Goal: Task Accomplishment & Management: Manage account settings

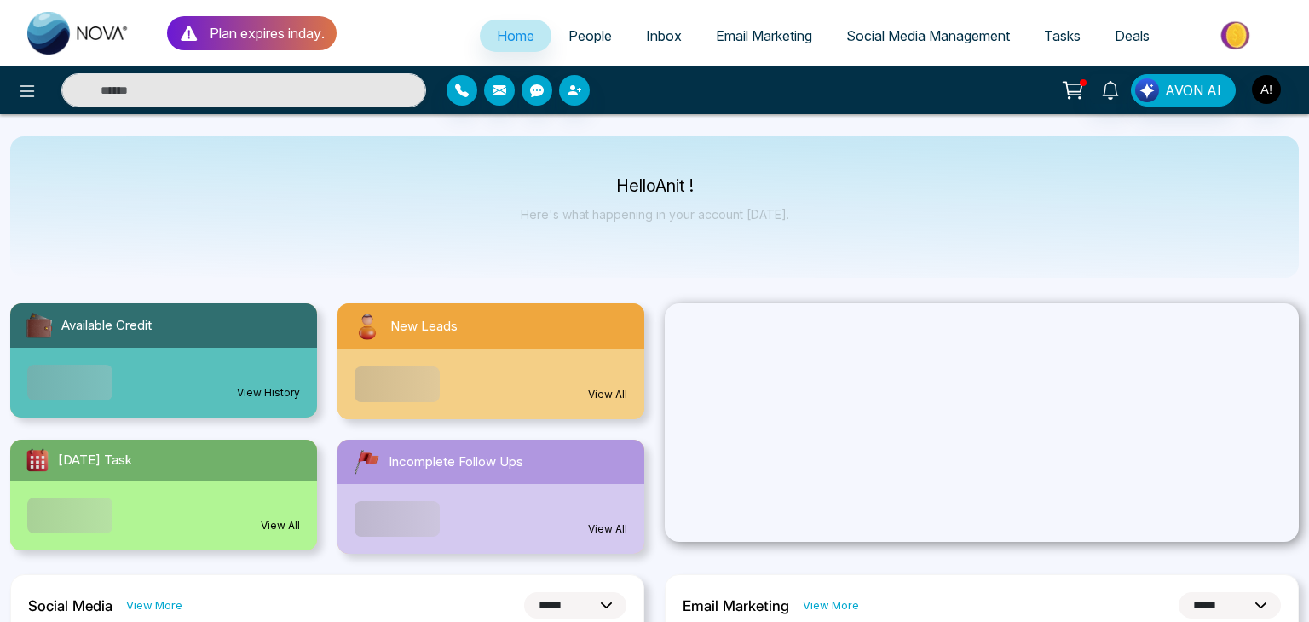
select select "*"
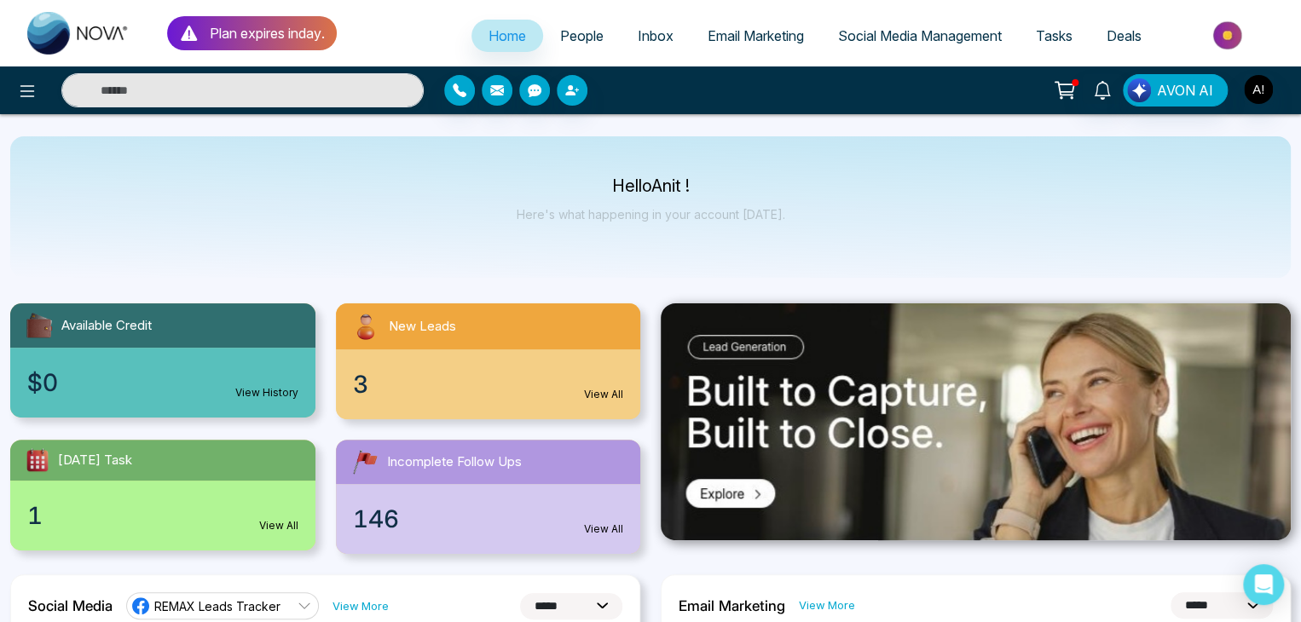
click at [929, 38] on span "Social Media Management" at bounding box center [920, 35] width 164 height 17
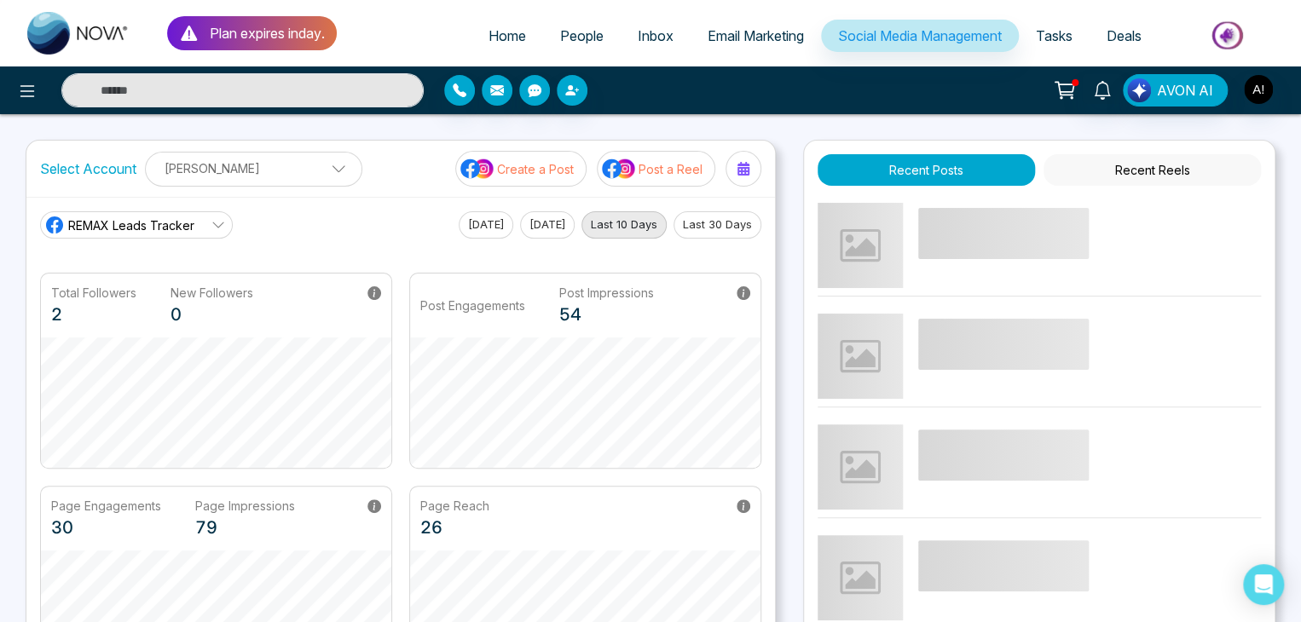
click at [1143, 165] on button "Recent Reels" at bounding box center [1151, 170] width 217 height 32
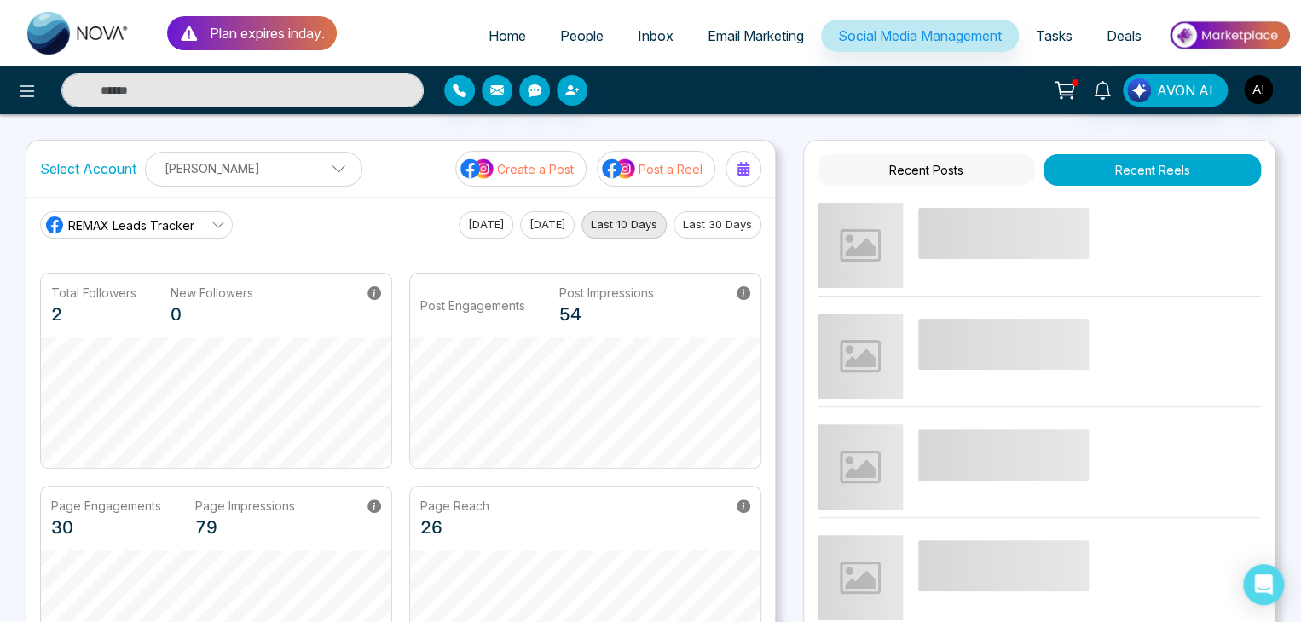
click at [900, 171] on button "Recent Posts" at bounding box center [926, 170] width 217 height 32
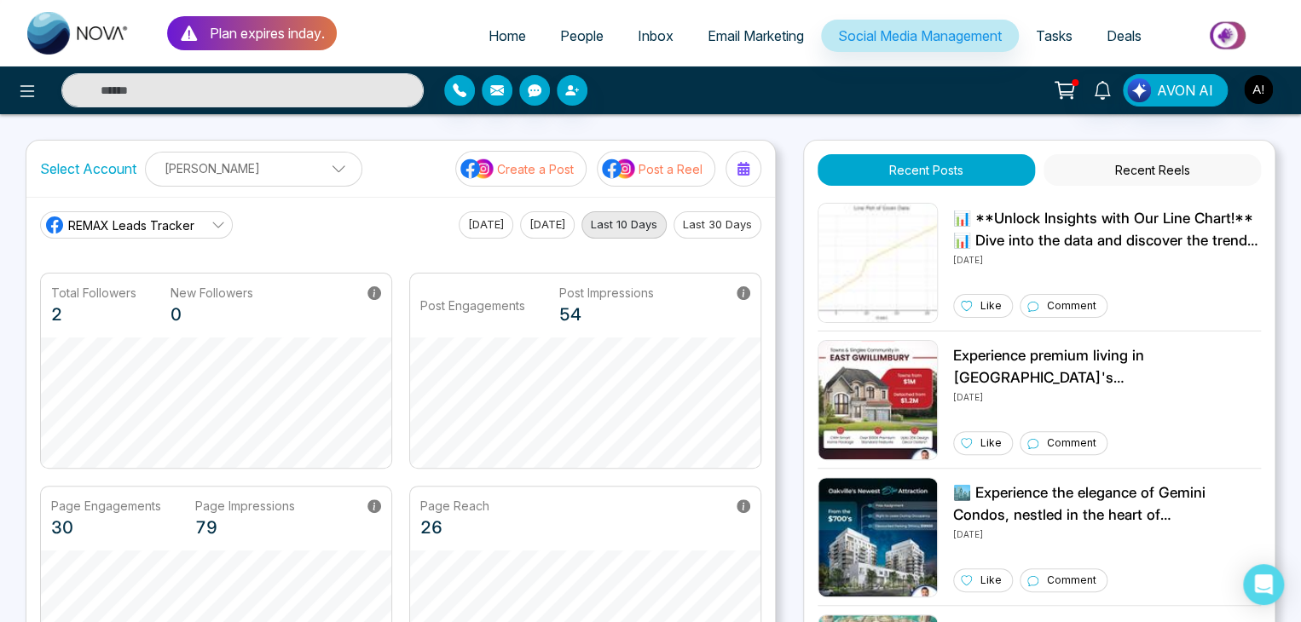
click at [209, 223] on link "REMAX Leads Tracker" at bounding box center [136, 224] width 193 height 27
click at [152, 298] on span "Robotics" at bounding box center [149, 301] width 144 height 19
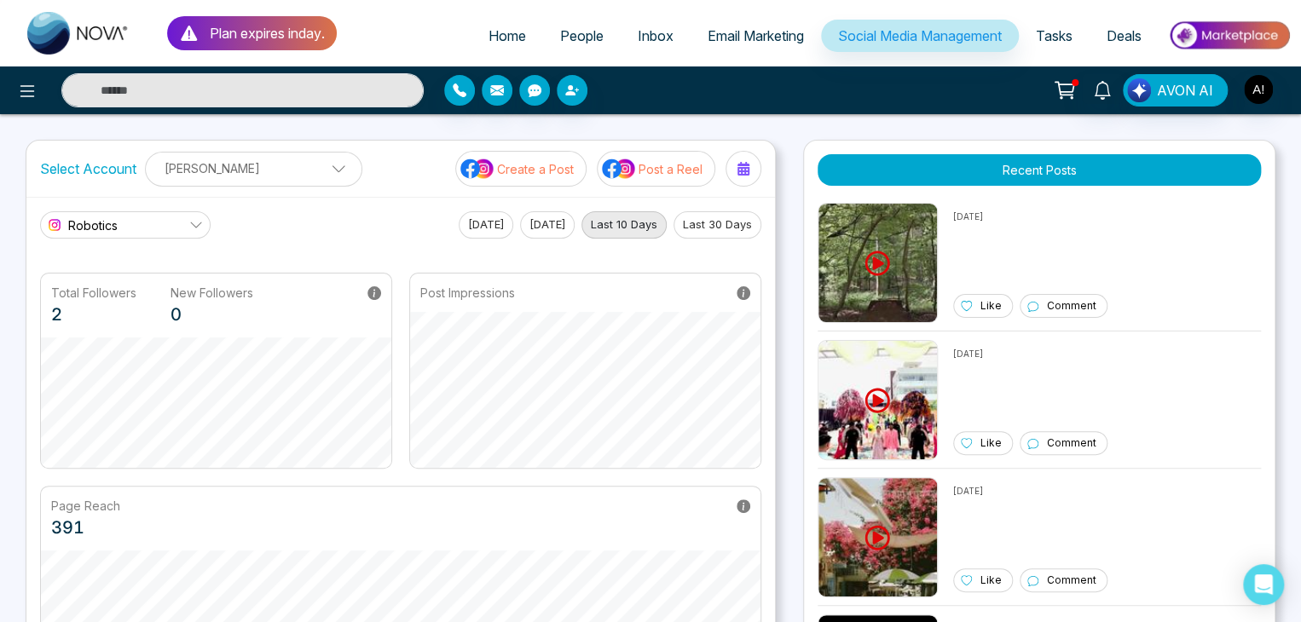
drag, startPoint x: 1275, startPoint y: 382, endPoint x: 1280, endPoint y: 443, distance: 61.6
click at [1280, 443] on div "Plan expires in day . Home People Inbox Email Marketing Social Media Management…" at bounding box center [650, 576] width 1301 height 1153
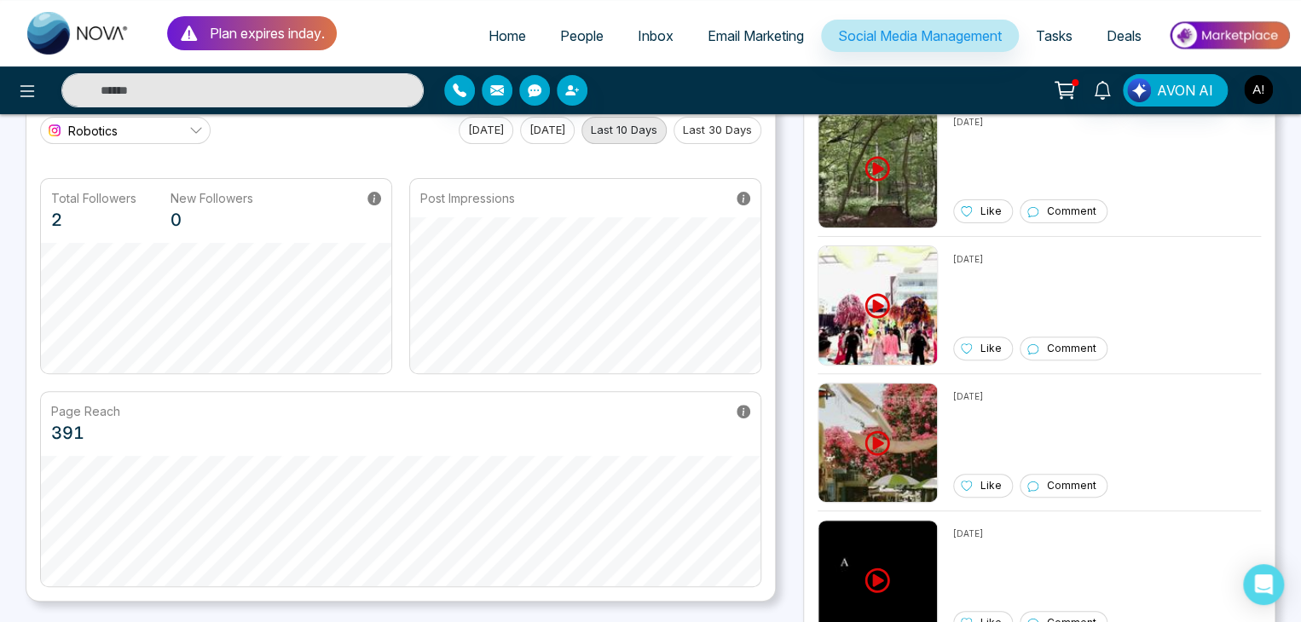
scroll to position [67, 0]
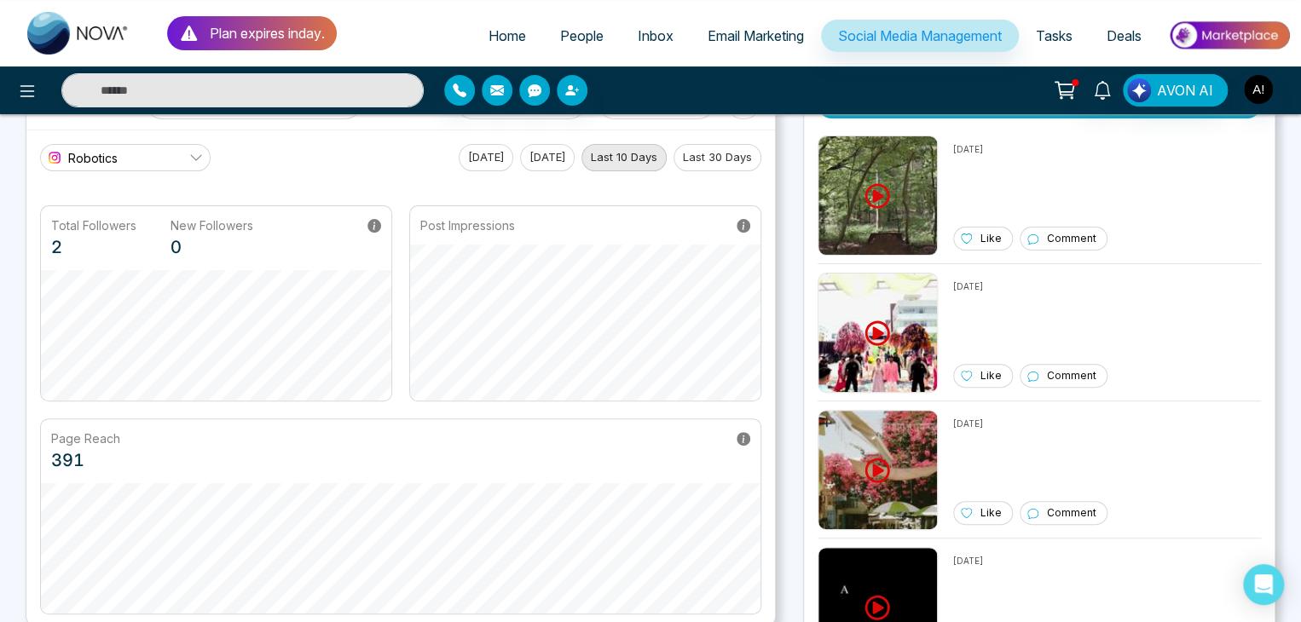
click at [1295, 266] on div "Plan expires in day . Home People Inbox Email Marketing Social Media Management…" at bounding box center [650, 509] width 1301 height 1153
click at [1295, 263] on div "Plan expires in day . Home People Inbox Email Marketing Social Media Management…" at bounding box center [650, 509] width 1301 height 1153
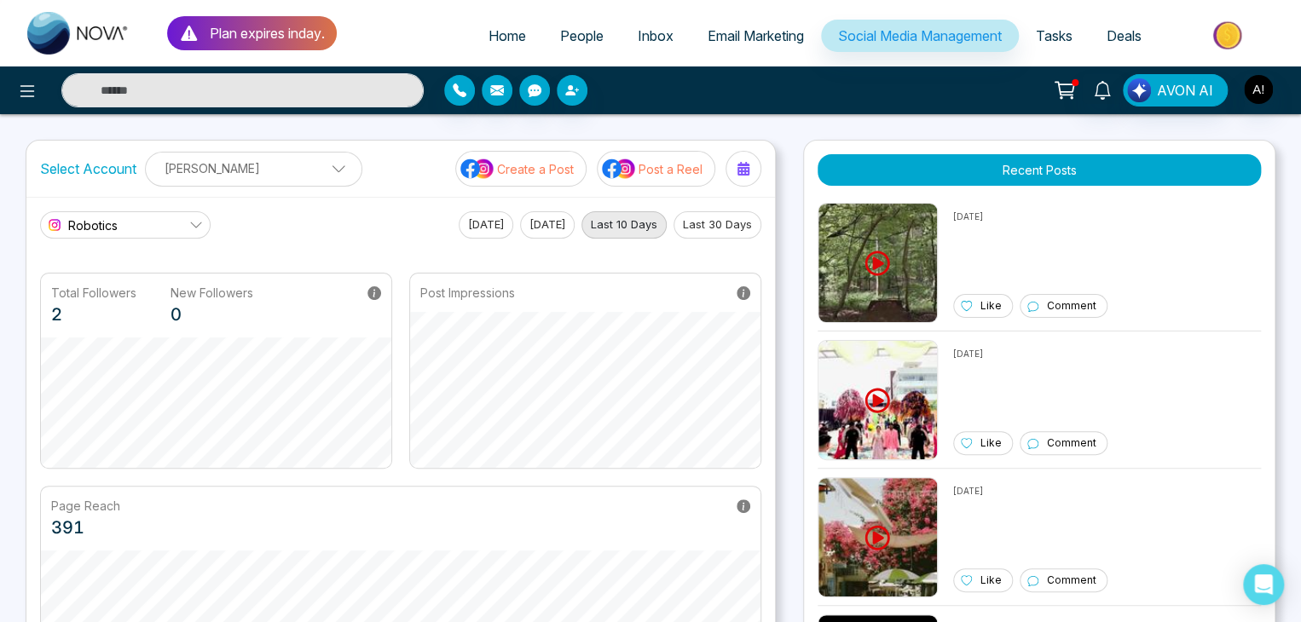
click at [477, 165] on img at bounding box center [477, 169] width 34 height 22
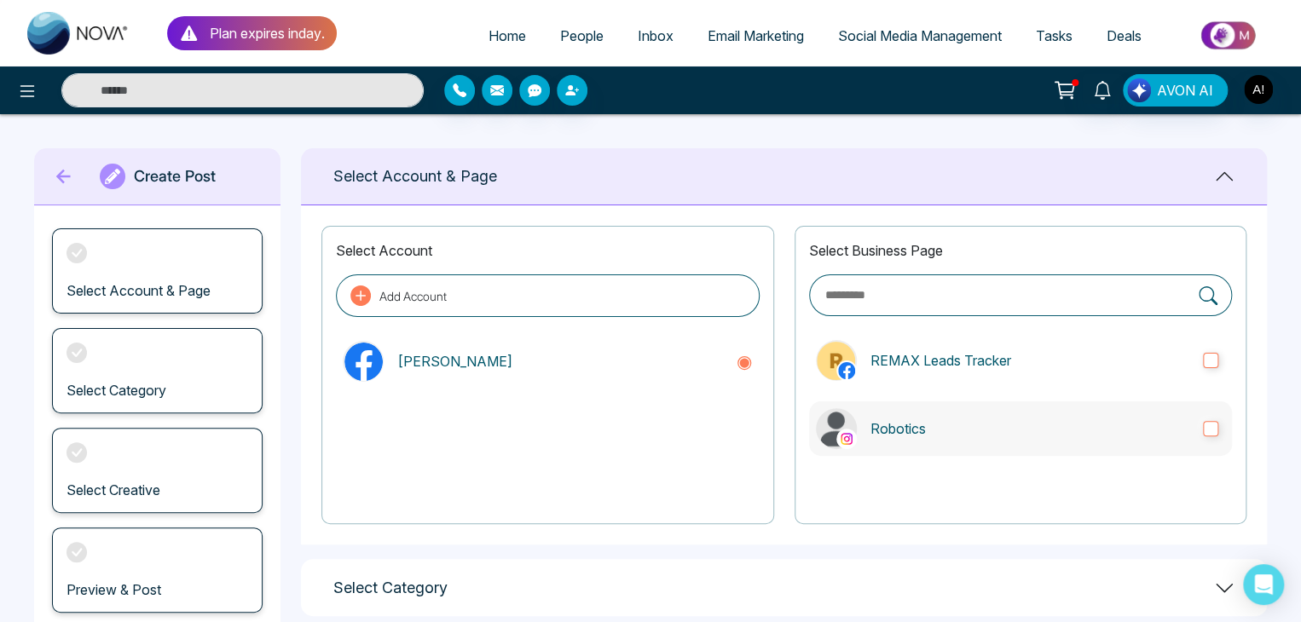
click at [1112, 431] on p "Robotics" at bounding box center [1029, 429] width 319 height 20
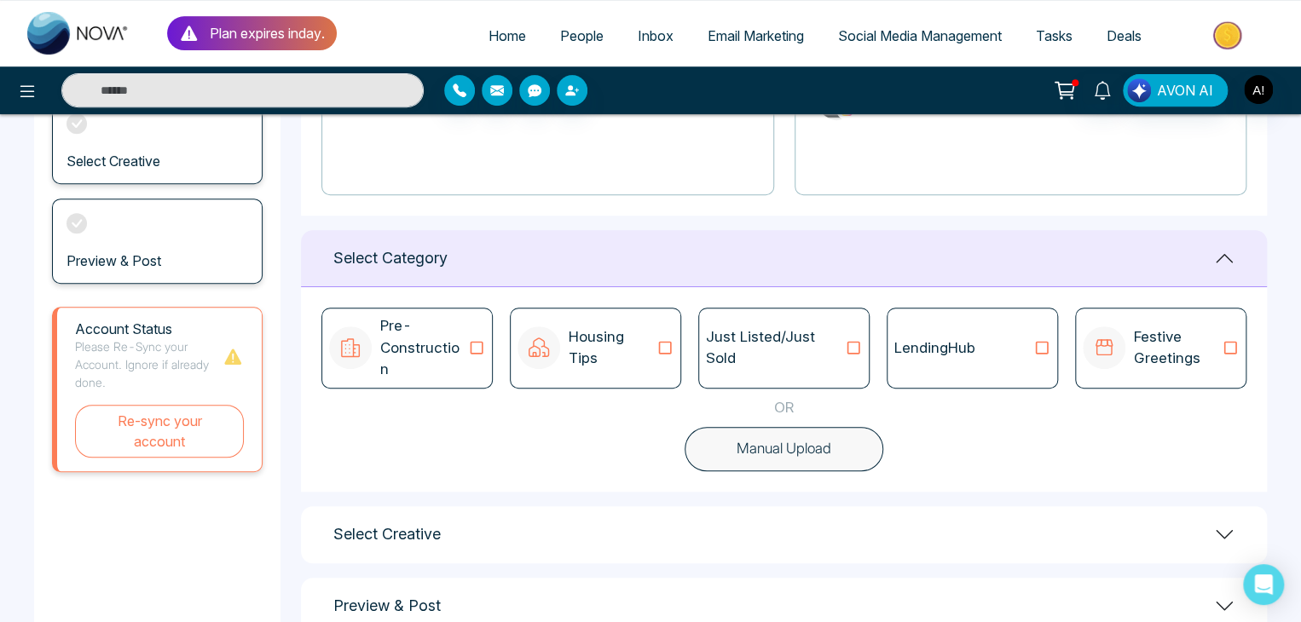
scroll to position [353, 0]
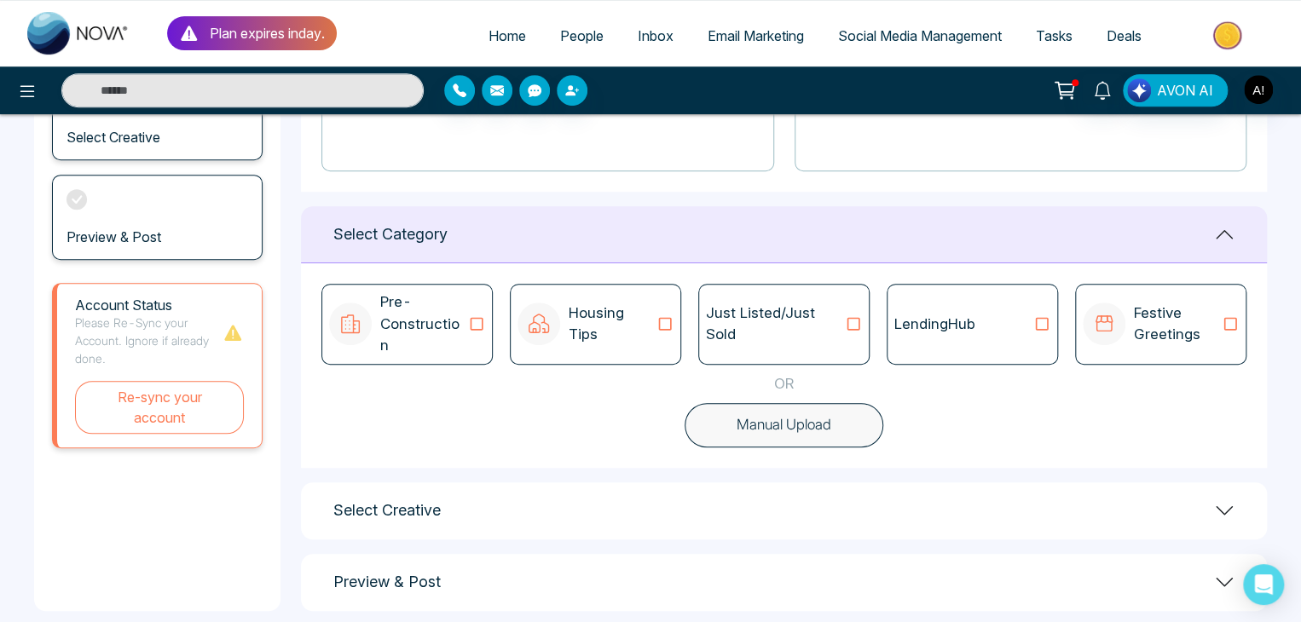
click at [468, 315] on icon at bounding box center [476, 323] width 22 height 17
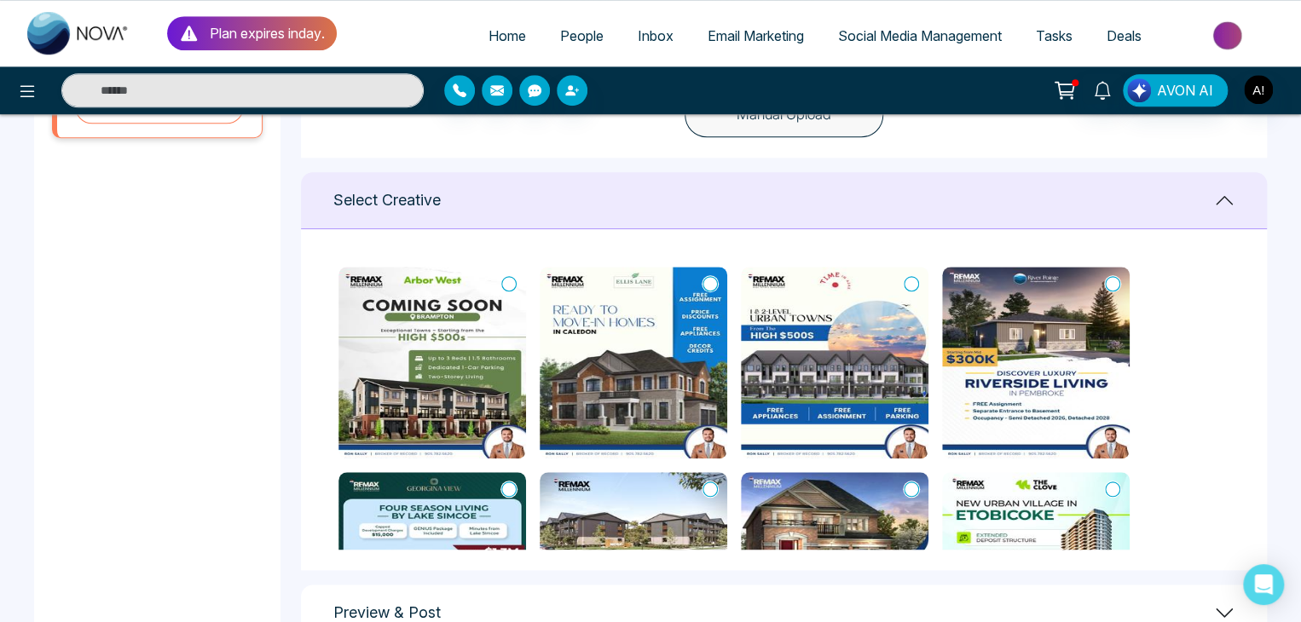
scroll to position [684, 0]
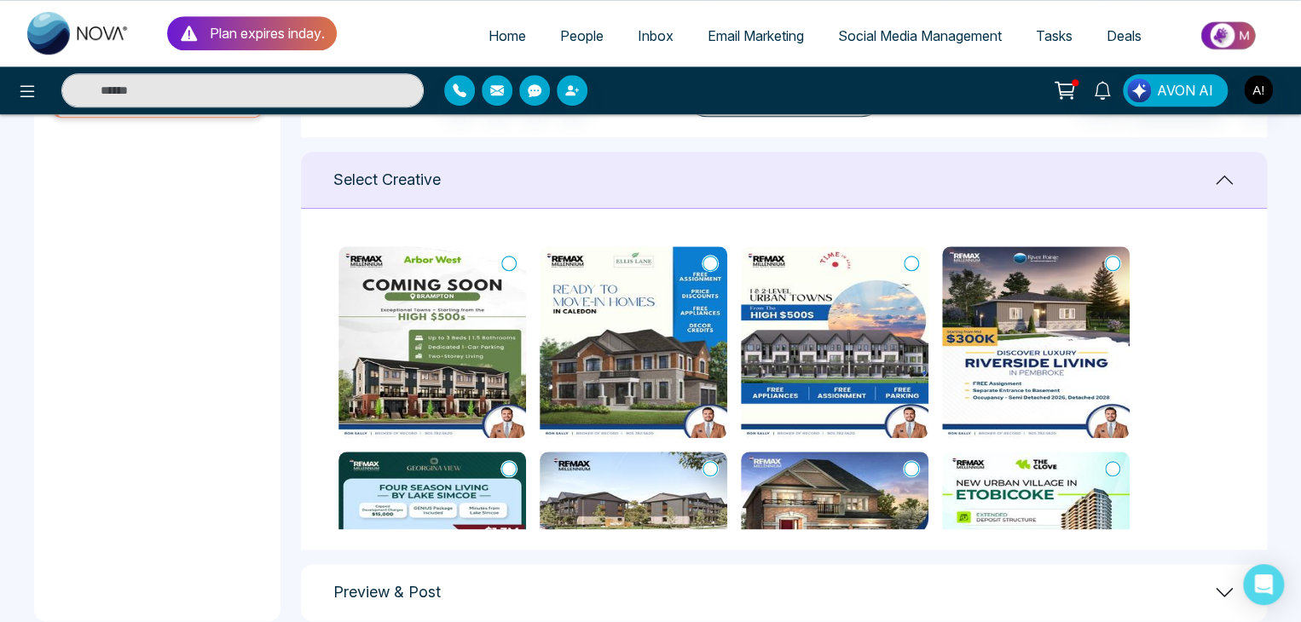
click at [494, 259] on img at bounding box center [432, 342] width 188 height 192
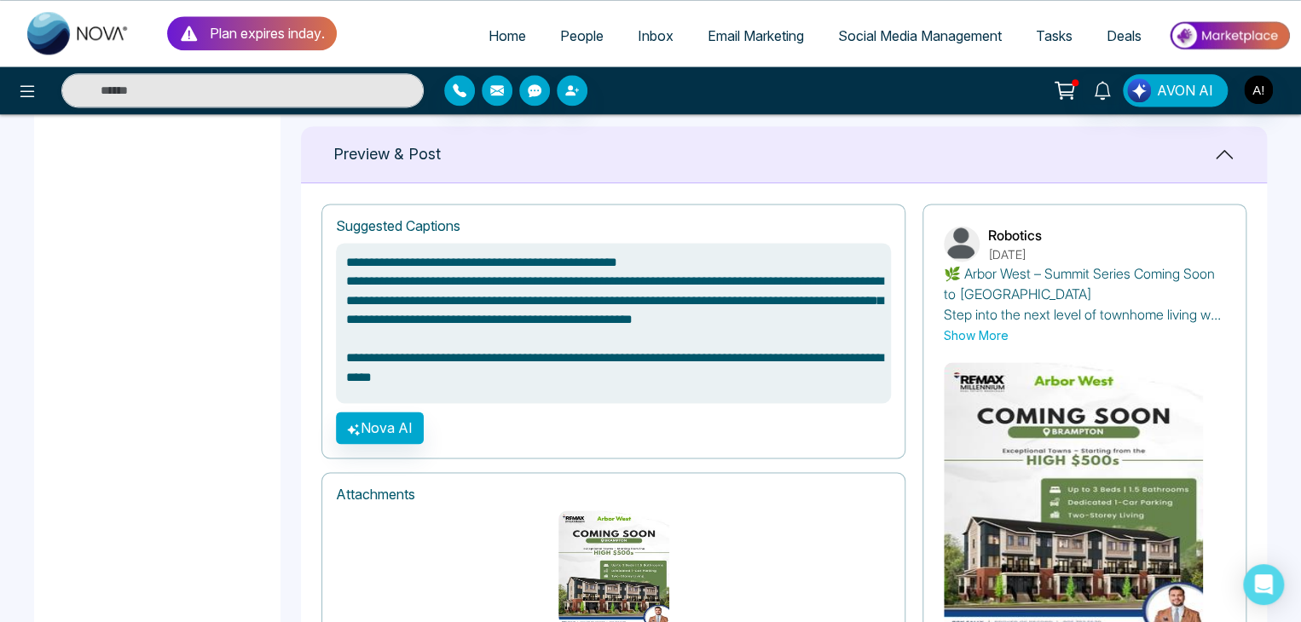
scroll to position [1126, 0]
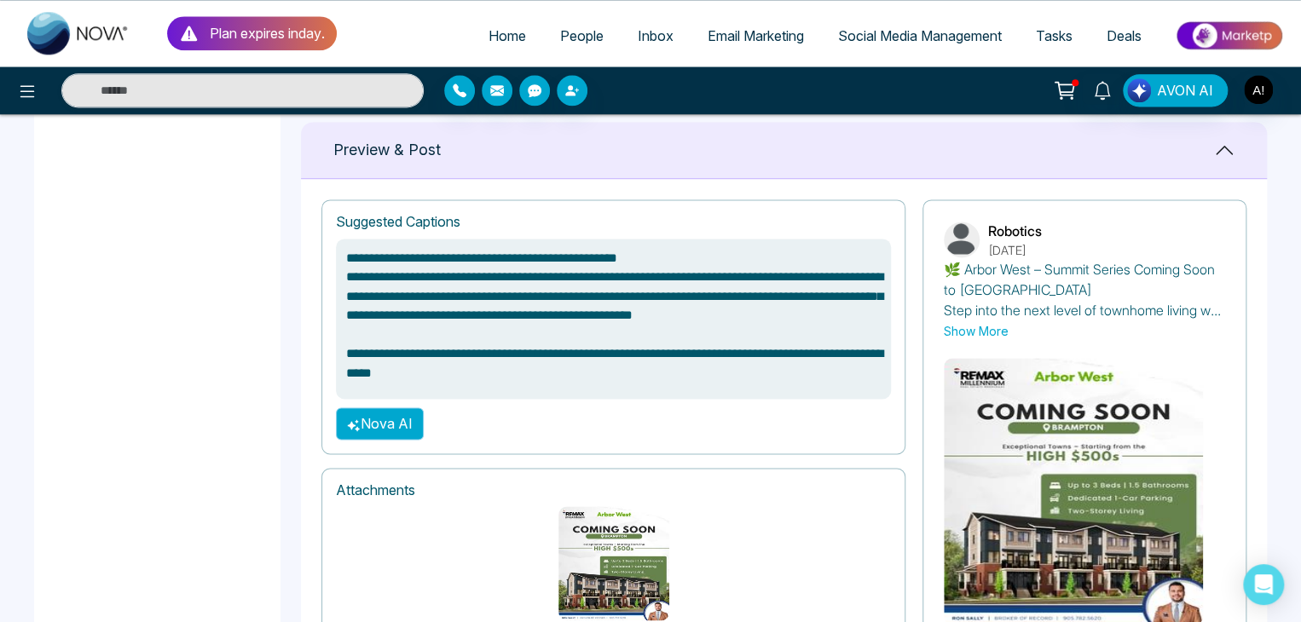
click at [394, 408] on button "Nova AI" at bounding box center [380, 424] width 88 height 32
type textarea "**********"
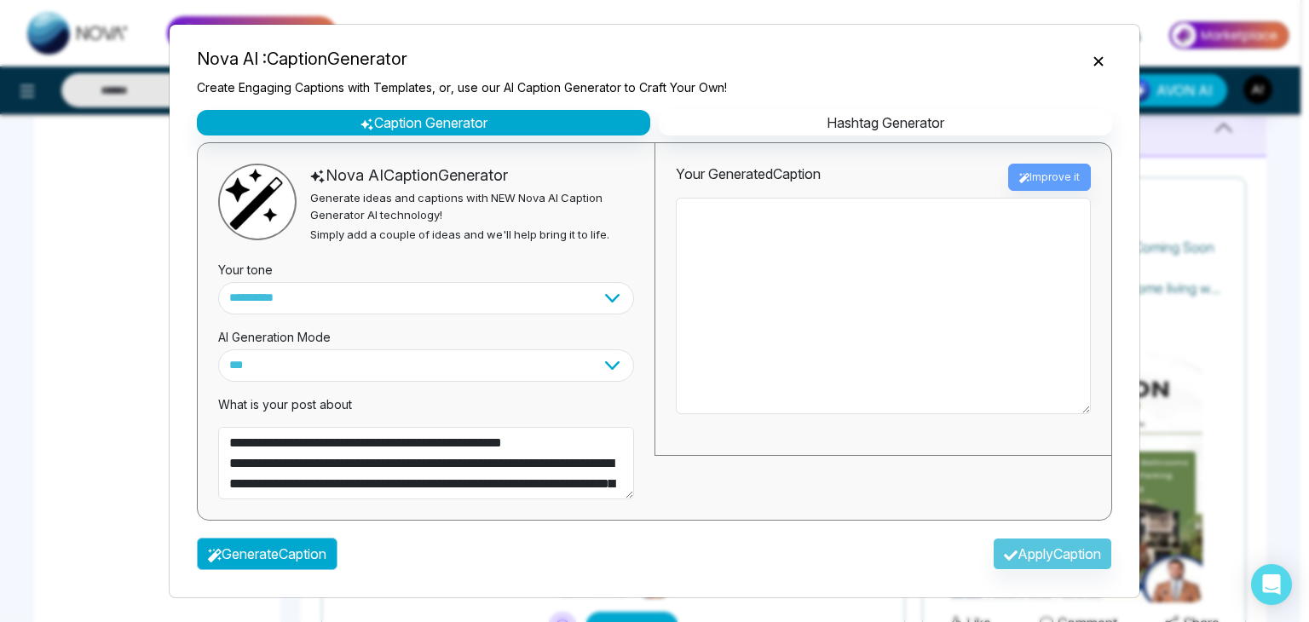
click at [274, 556] on button "Generate Caption" at bounding box center [267, 554] width 141 height 32
type textarea "**********"
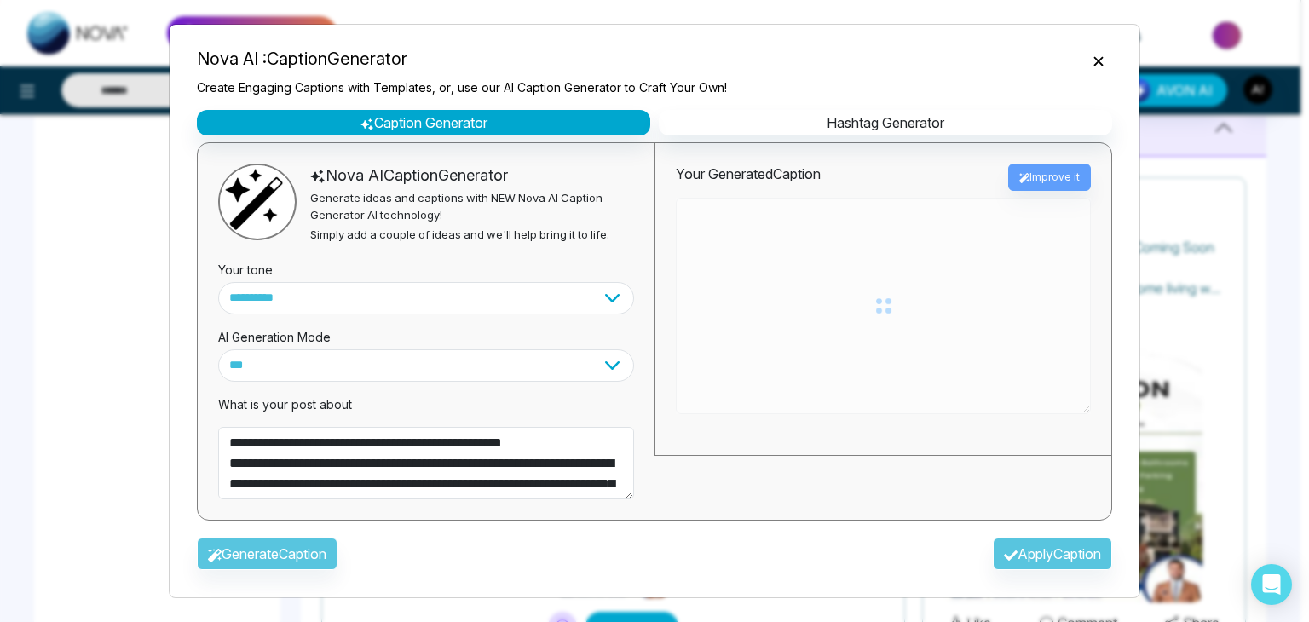
type textarea "**********"
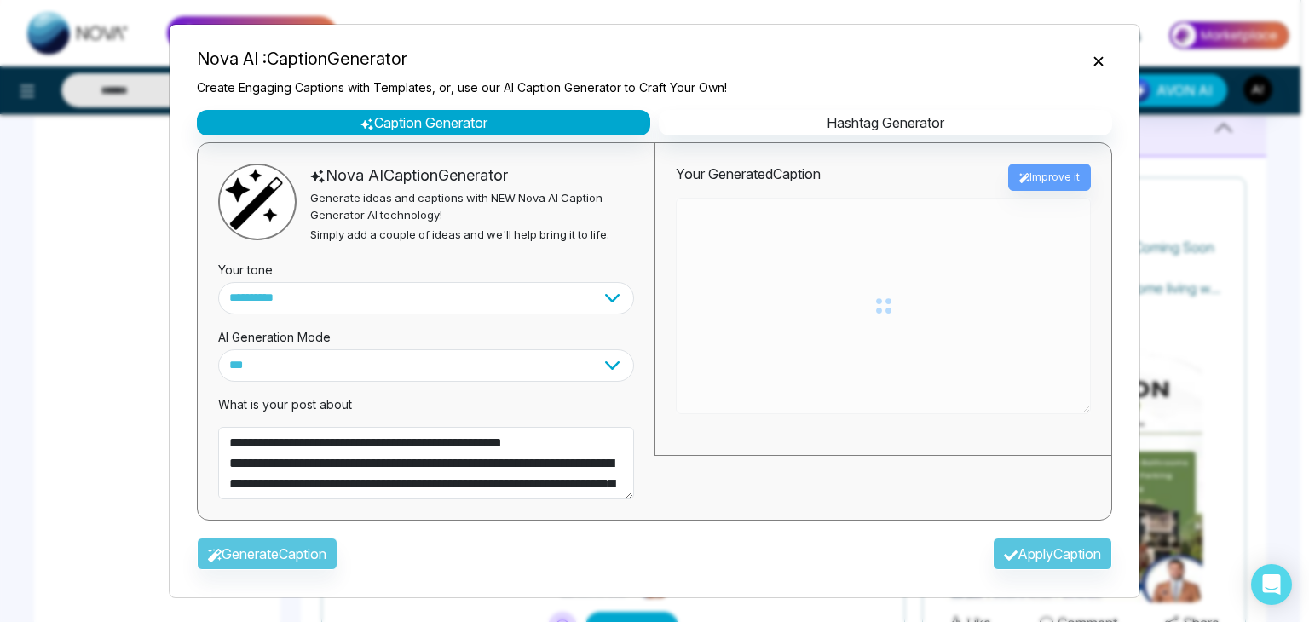
type textarea "**********"
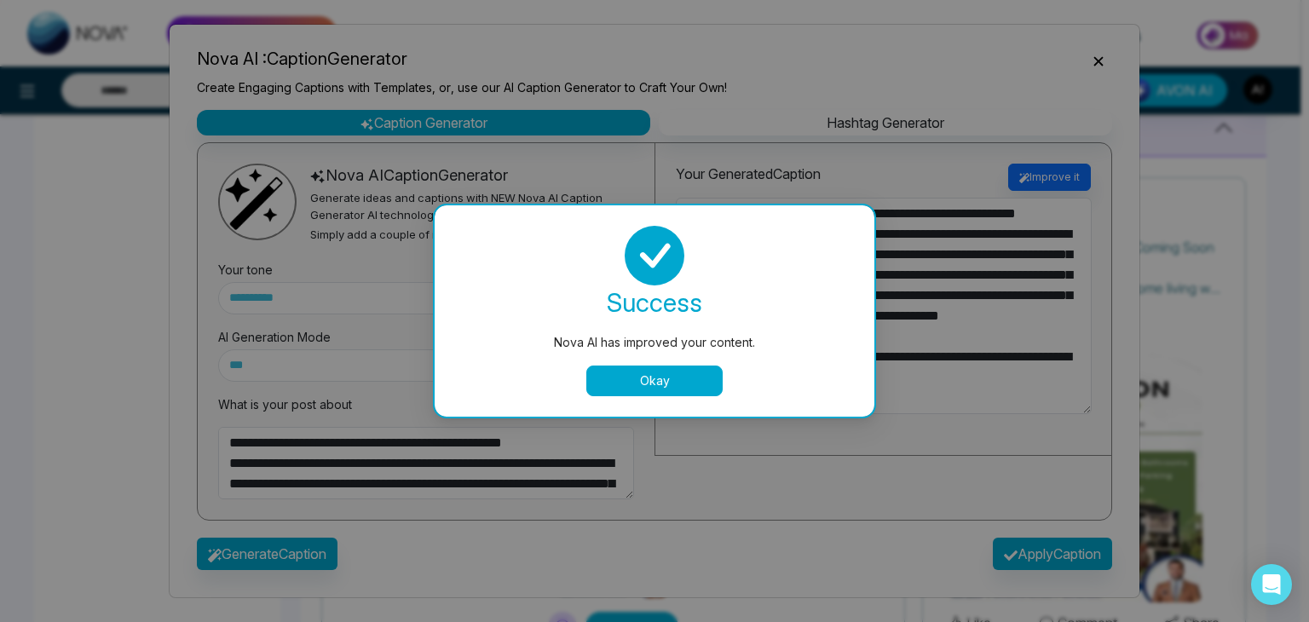
click at [648, 376] on button "Okay" at bounding box center [655, 381] width 136 height 31
type textarea "**********"
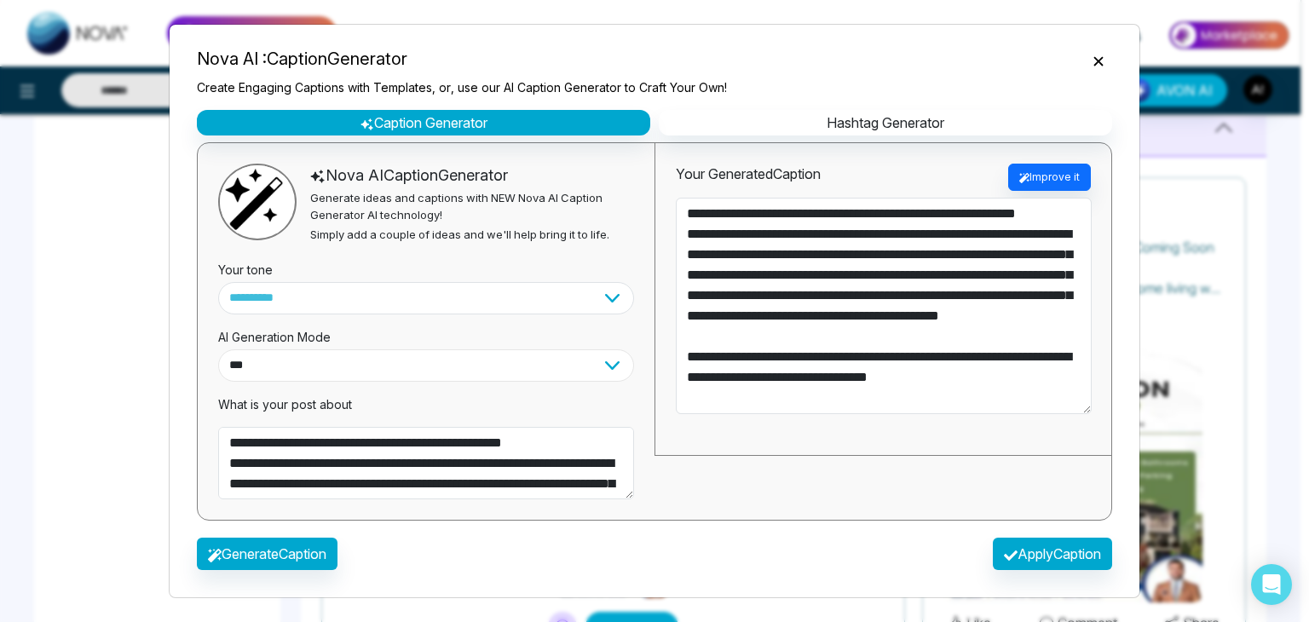
click at [402, 373] on select "**********" at bounding box center [426, 366] width 416 height 32
type textarea "**********"
select select "*********"
click at [218, 350] on select "**********" at bounding box center [426, 366] width 416 height 32
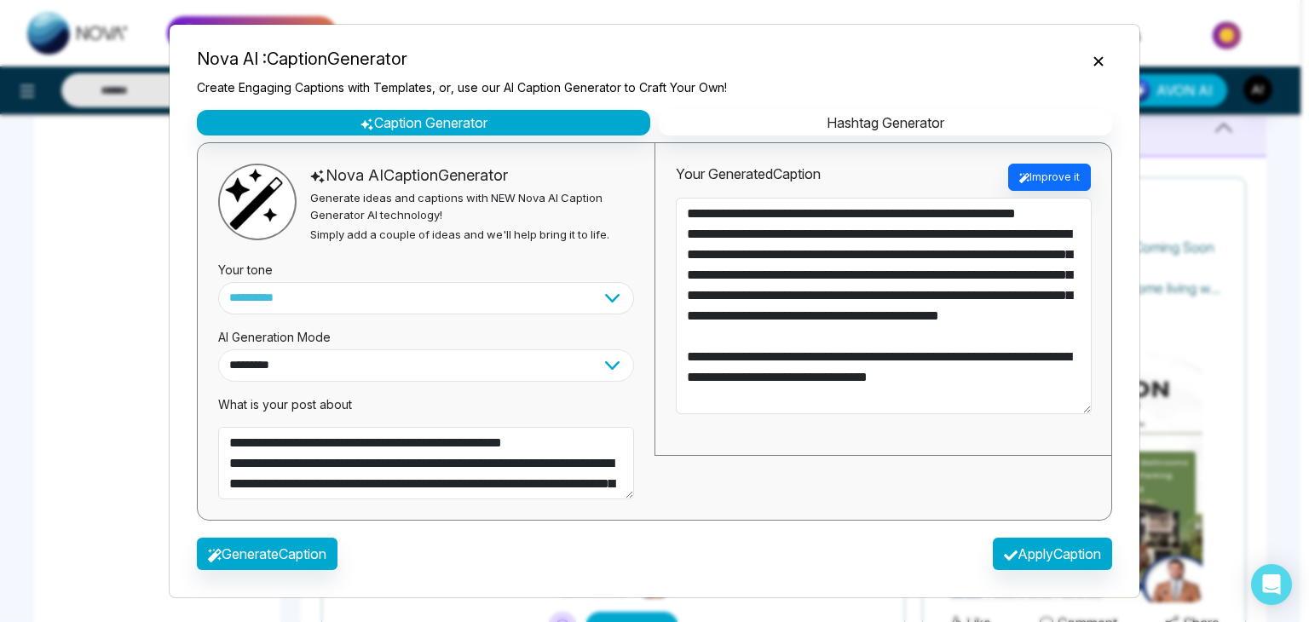
type textarea "**********"
click at [270, 544] on button "Generate Caption" at bounding box center [267, 554] width 141 height 32
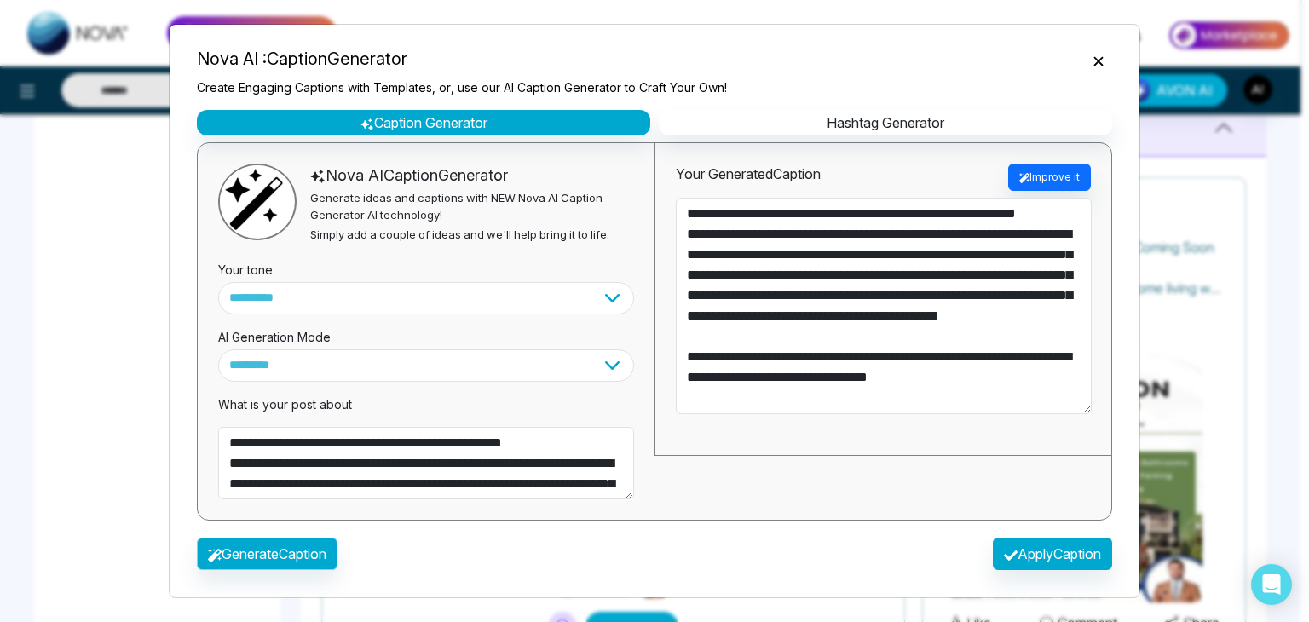
type textarea "**********"
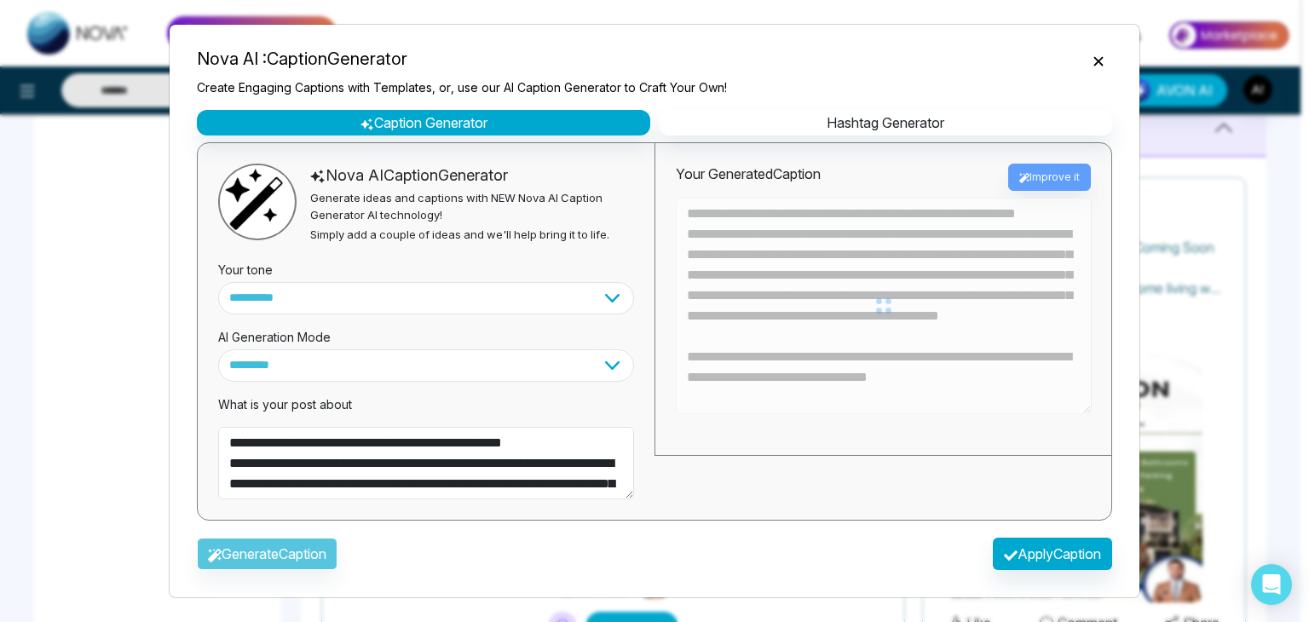
type textarea "**********"
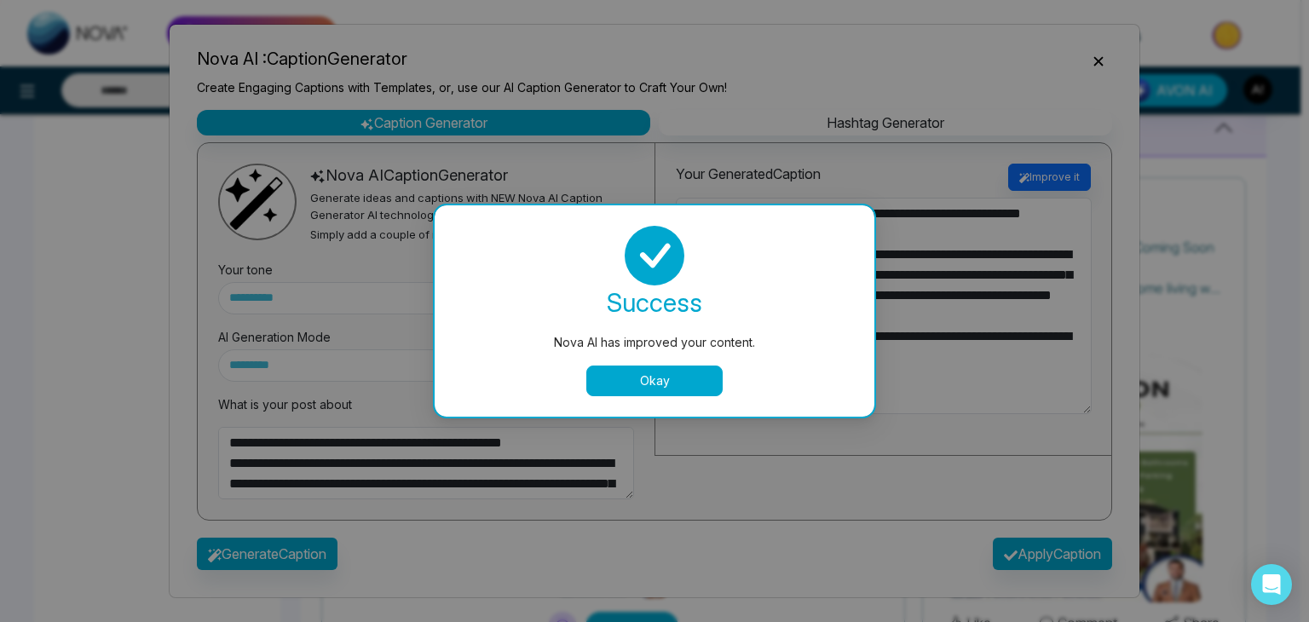
type textarea "**********"
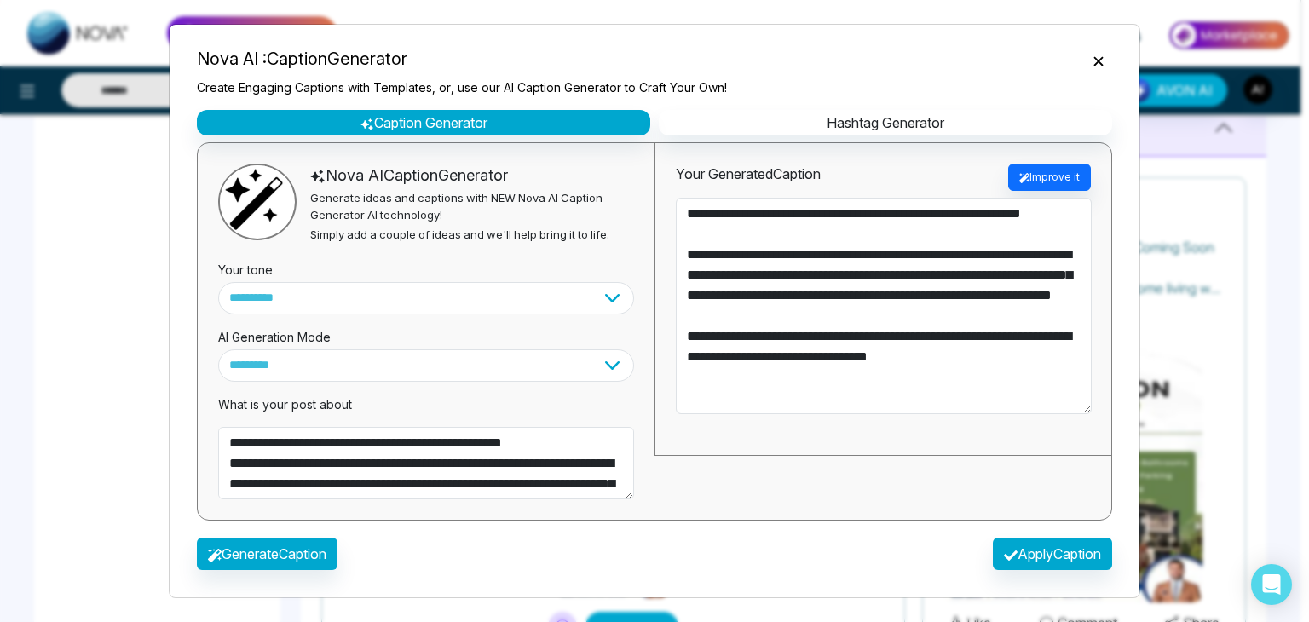
type textarea "**********"
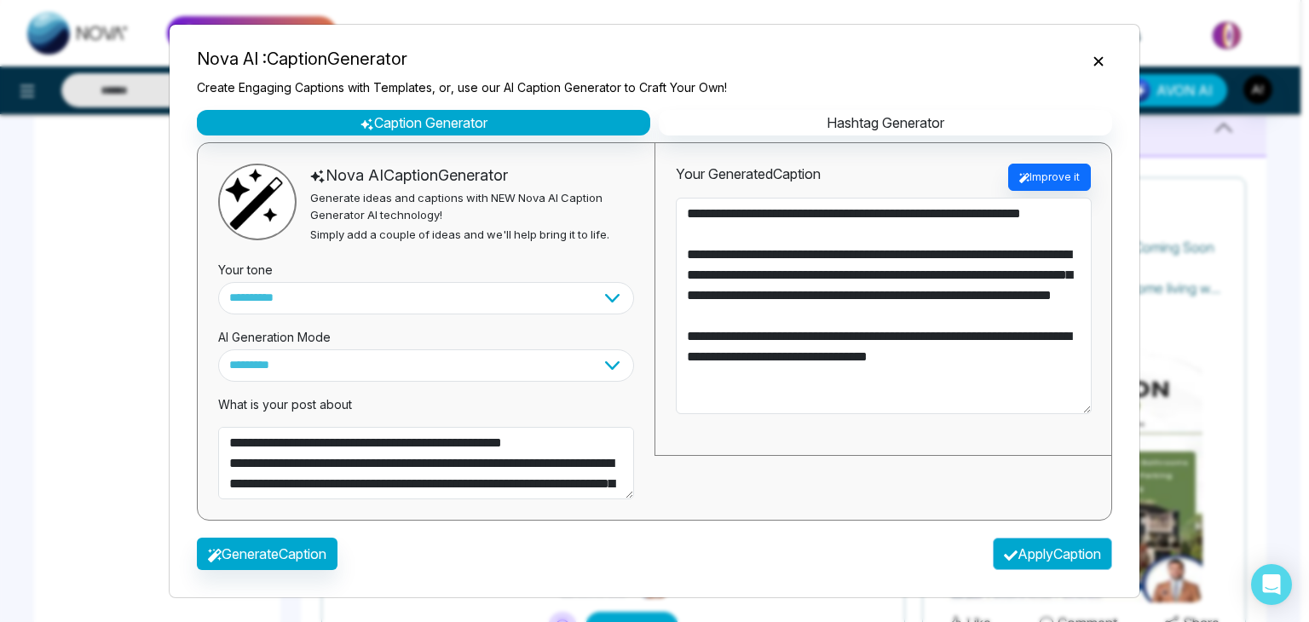
click at [1016, 555] on button "Apply Caption" at bounding box center [1052, 554] width 119 height 32
type textarea "**********"
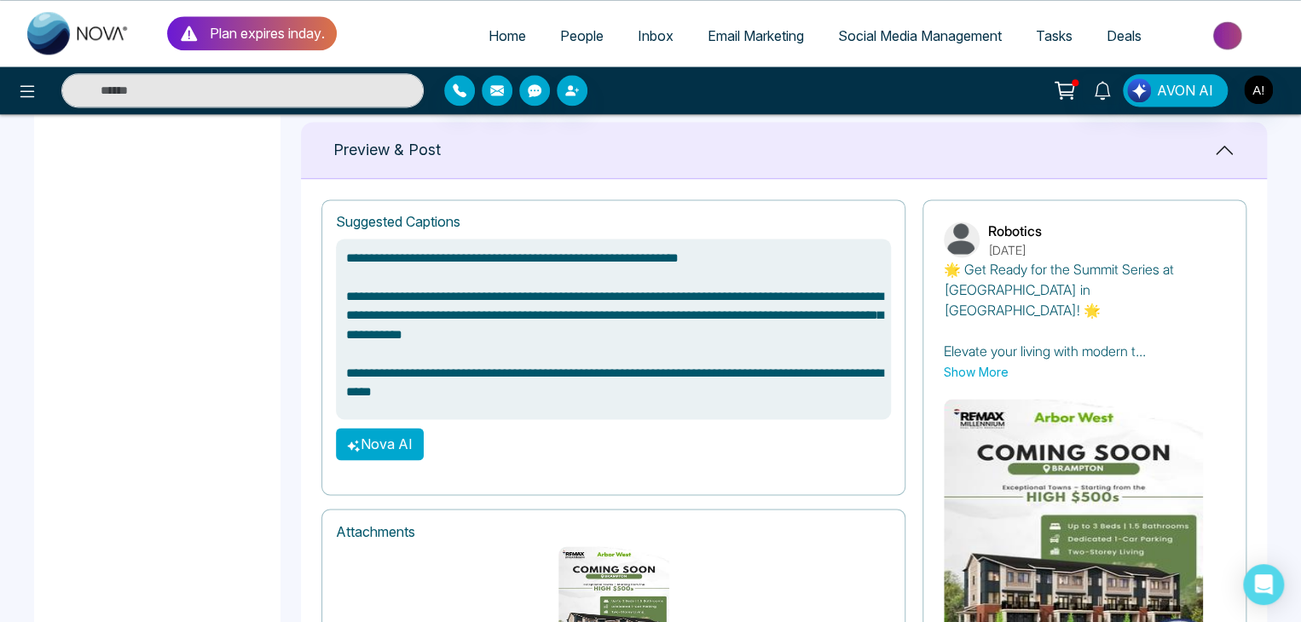
scroll to position [1233, 0]
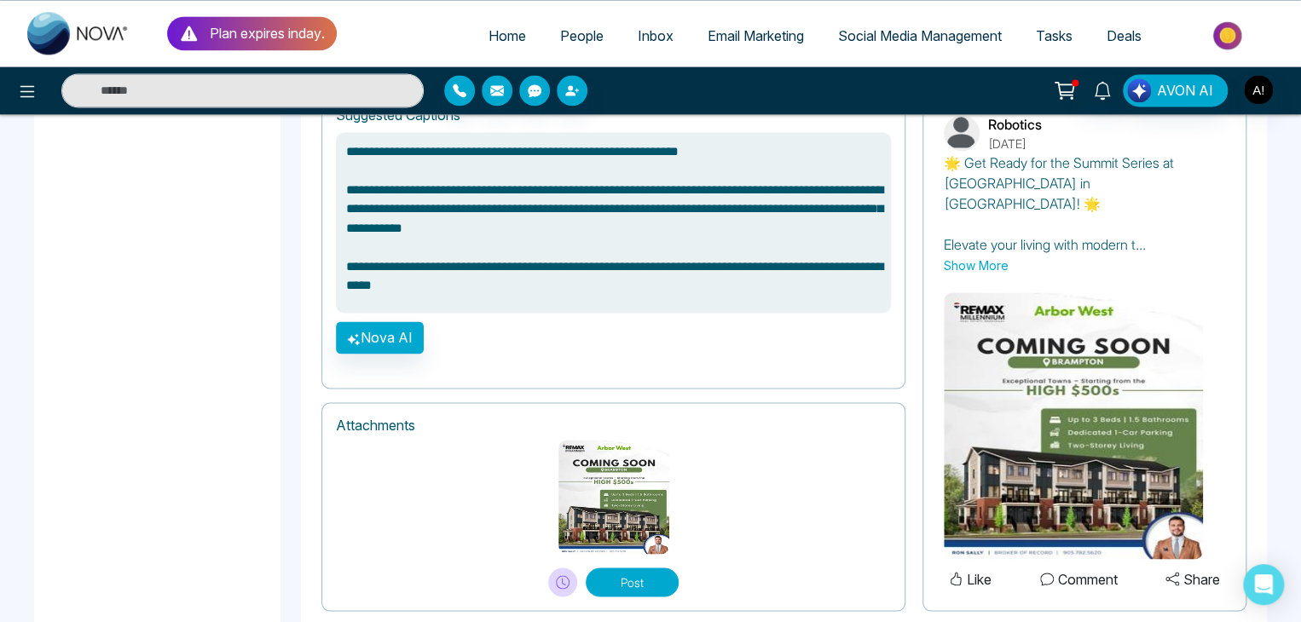
click at [641, 568] on button "Post" at bounding box center [632, 582] width 93 height 29
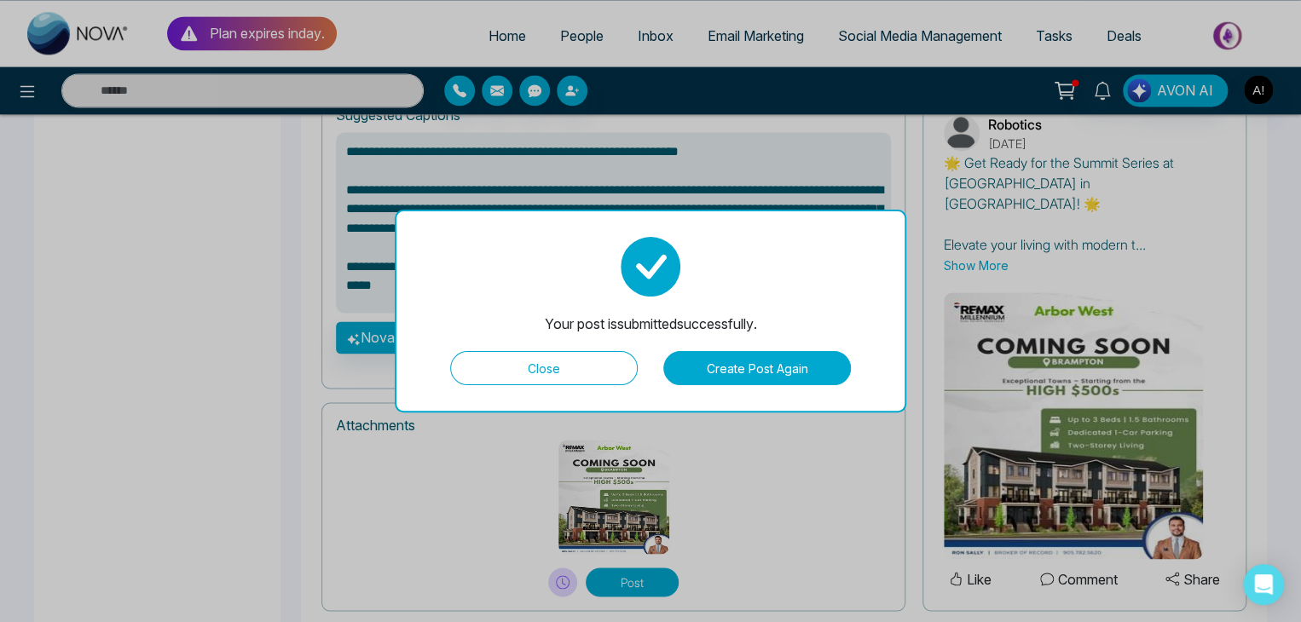
click at [723, 367] on button "Create Post Again" at bounding box center [757, 368] width 188 height 34
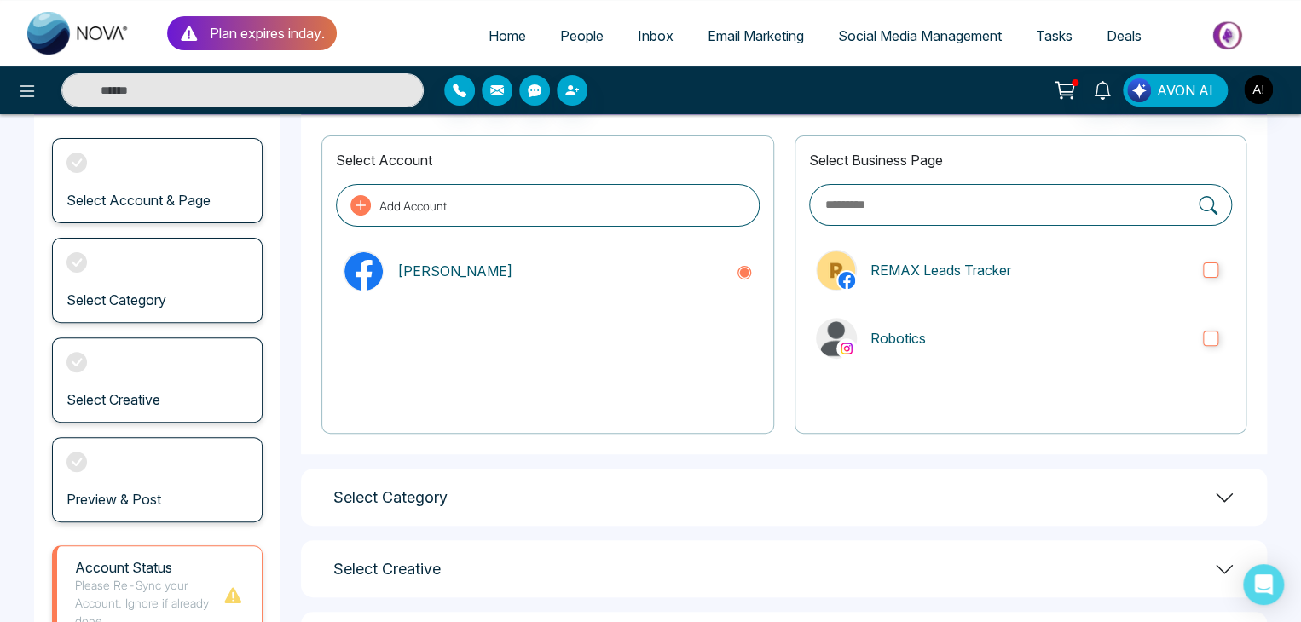
scroll to position [0, 0]
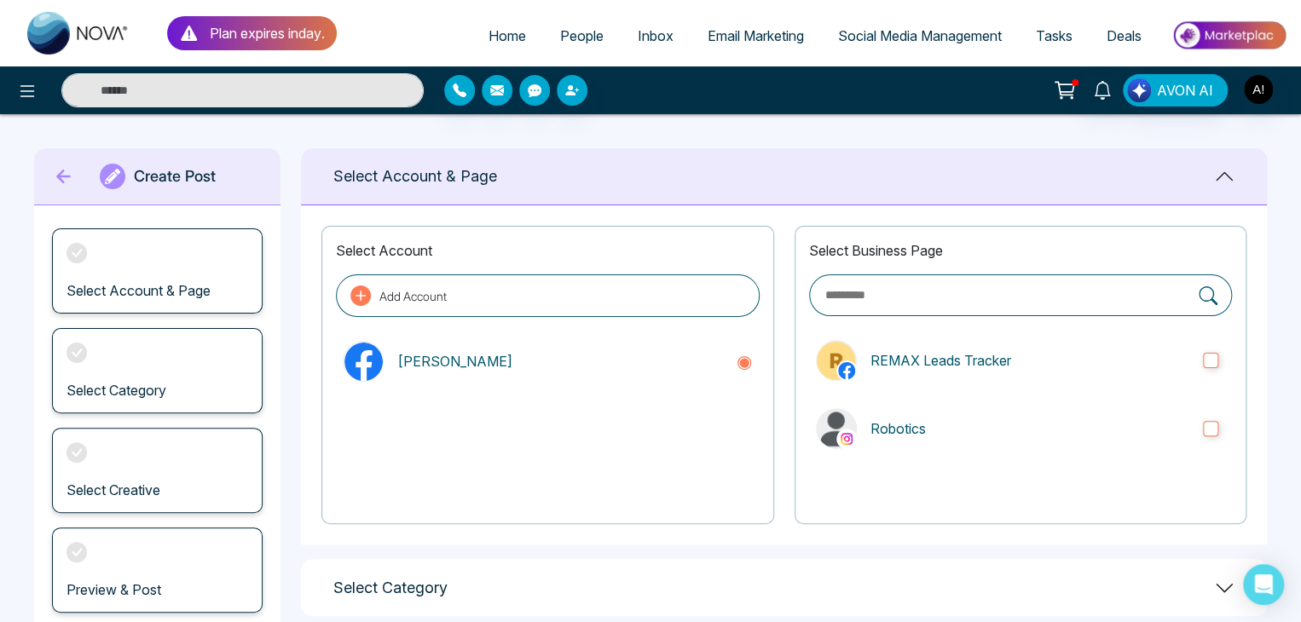
click at [55, 171] on icon at bounding box center [64, 176] width 26 height 34
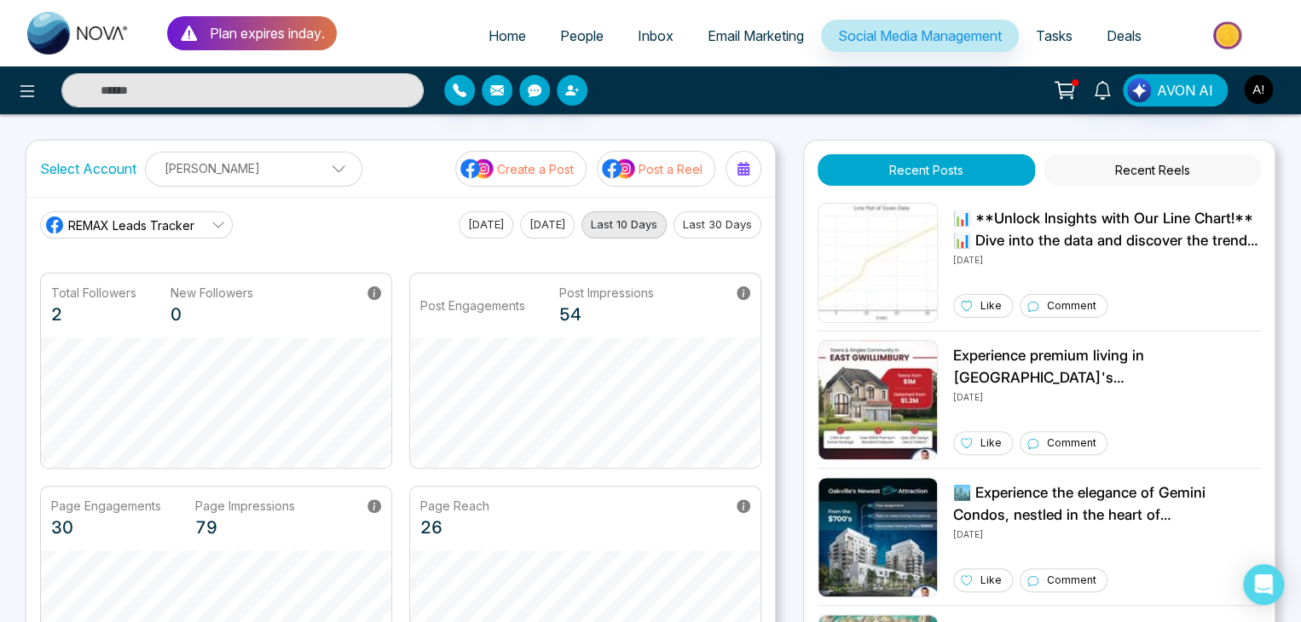
click at [914, 161] on button "Recent Posts" at bounding box center [926, 170] width 217 height 32
click at [979, 306] on div "Like" at bounding box center [983, 306] width 60 height 24
click at [467, 229] on button "[DATE]" at bounding box center [486, 224] width 55 height 27
click at [1149, 161] on button "Recent Reels" at bounding box center [1151, 170] width 217 height 32
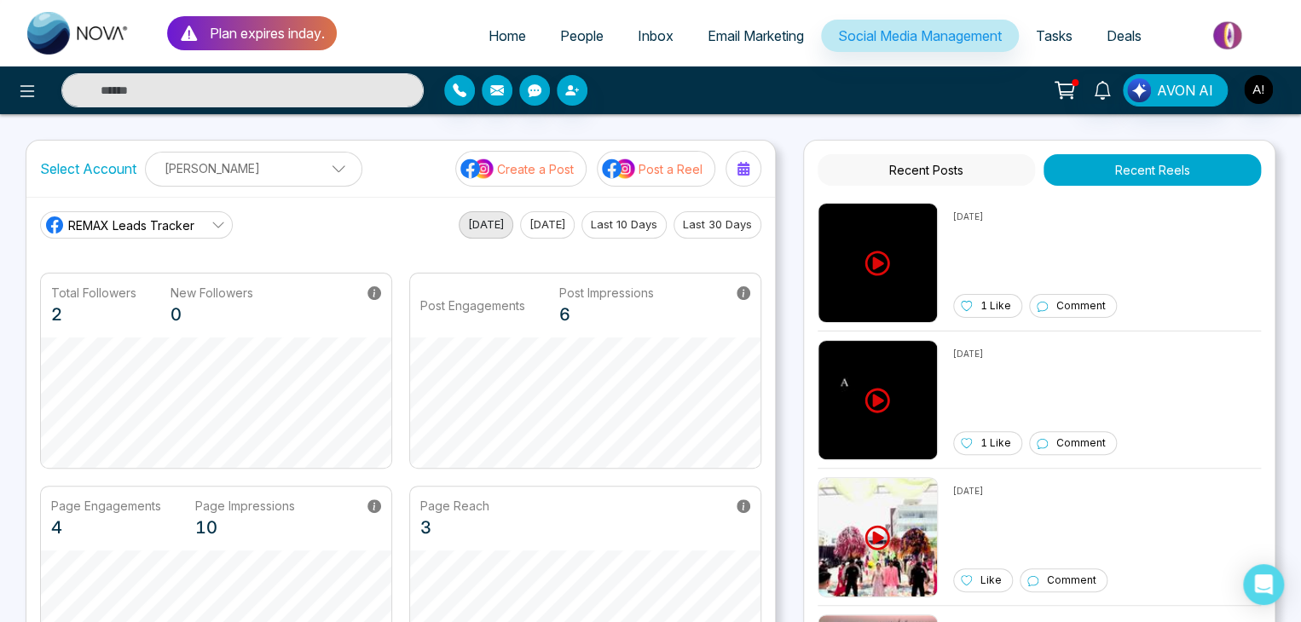
click at [955, 162] on button "Recent Posts" at bounding box center [926, 170] width 217 height 32
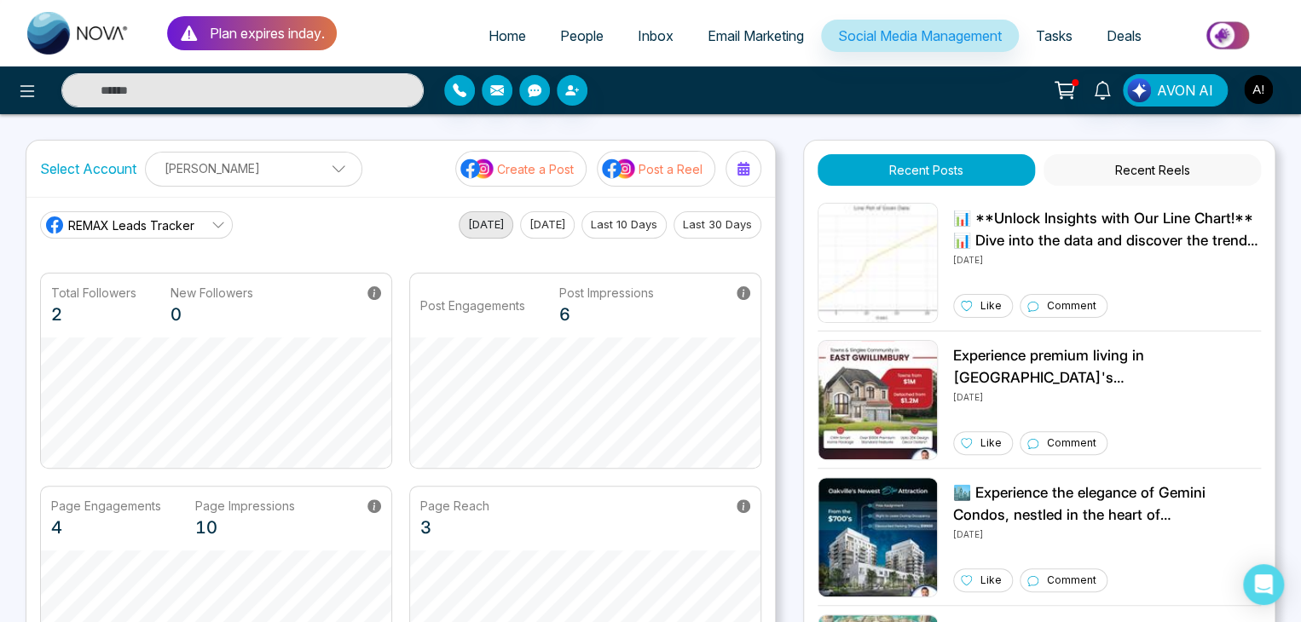
click at [209, 223] on link "REMAX Leads Tracker" at bounding box center [136, 224] width 193 height 27
click at [113, 304] on span "Robotics" at bounding box center [149, 301] width 144 height 19
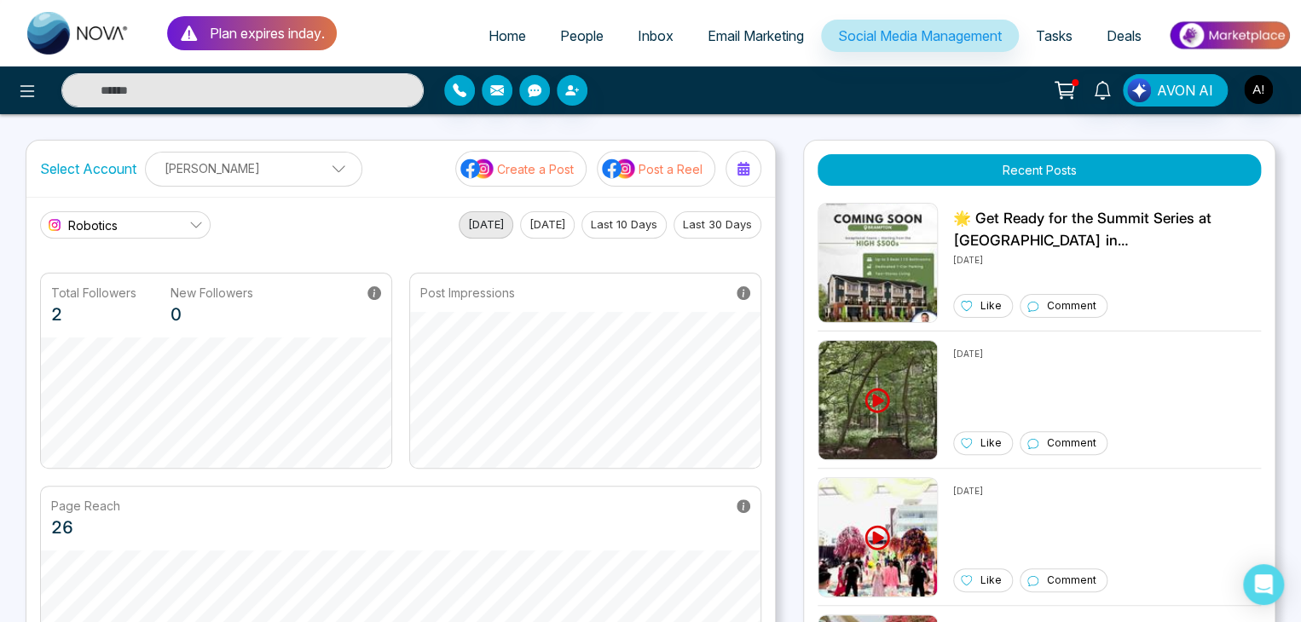
click at [192, 221] on icon at bounding box center [196, 225] width 14 height 14
click at [980, 311] on p "Like" at bounding box center [990, 305] width 21 height 15
click at [1044, 287] on div "🌟 Get Ready for the Summit Series at [GEOGRAPHIC_DATA] in [GEOGRAPHIC_DATA]! 🌟 …" at bounding box center [1107, 263] width 308 height 120
click at [196, 226] on icon at bounding box center [195, 226] width 11 height 6
click at [361, 225] on div "Robotics REMAX Leads Tracker Robotics [DATE] [DATE] Last 10 Days Last 30 Days" at bounding box center [400, 224] width 721 height 27
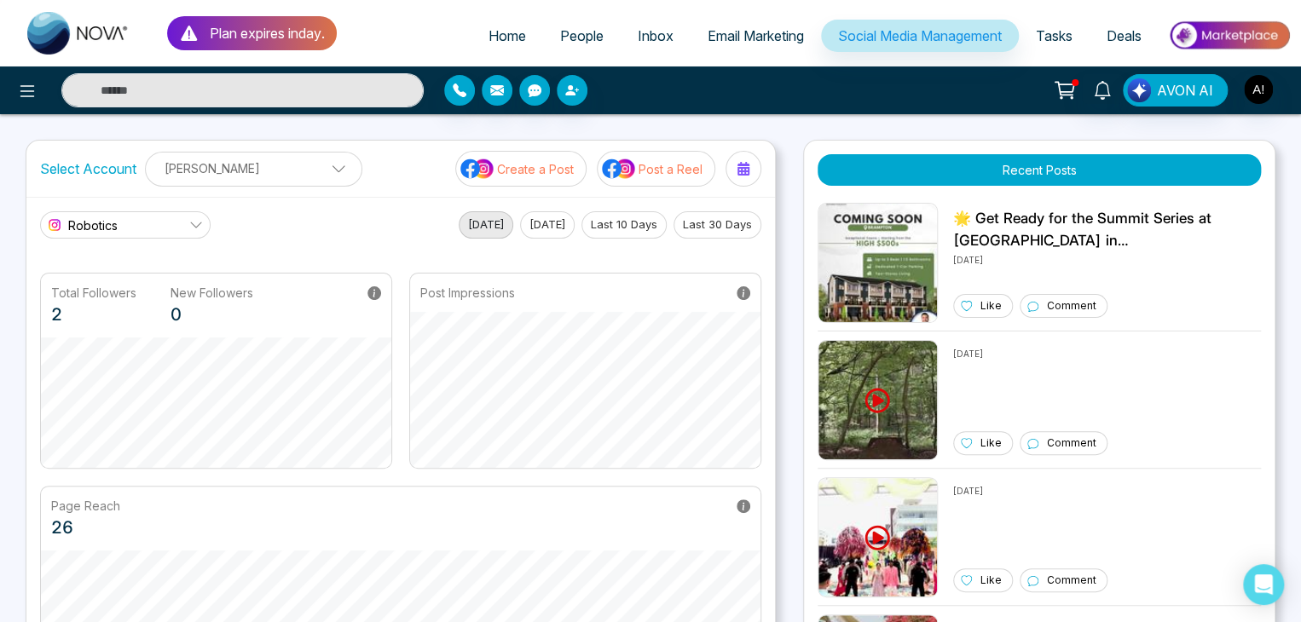
click at [189, 218] on icon at bounding box center [196, 225] width 14 height 14
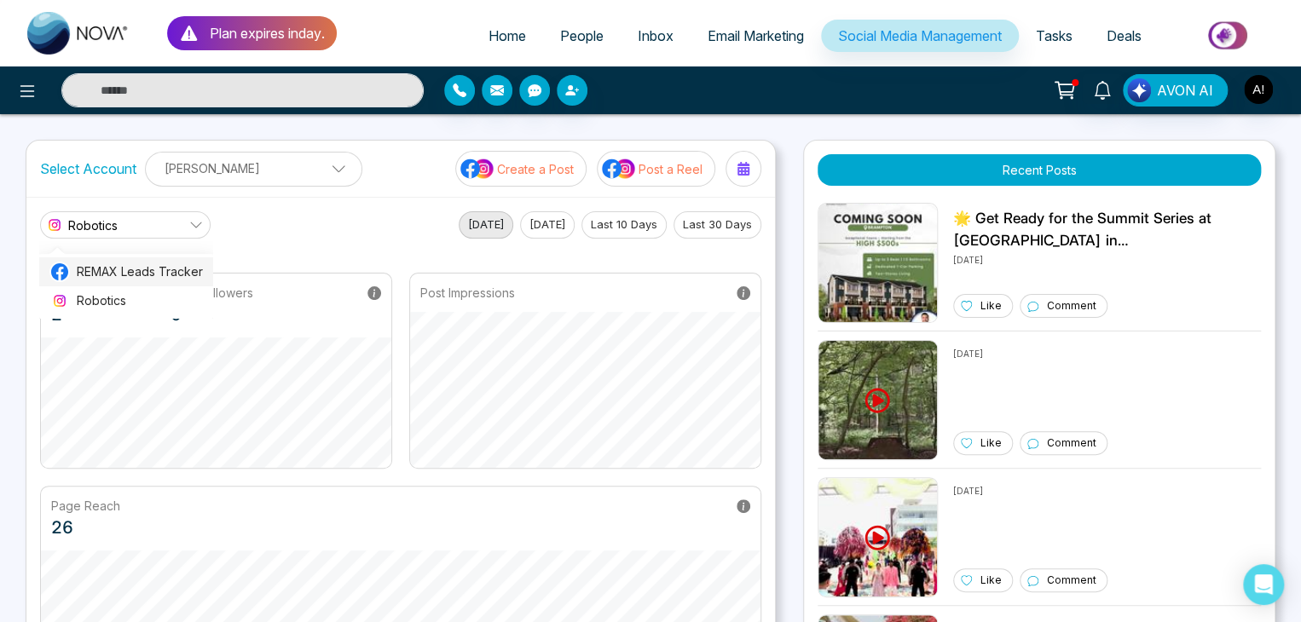
click at [151, 273] on span "REMAX Leads Tracker" at bounding box center [140, 272] width 126 height 19
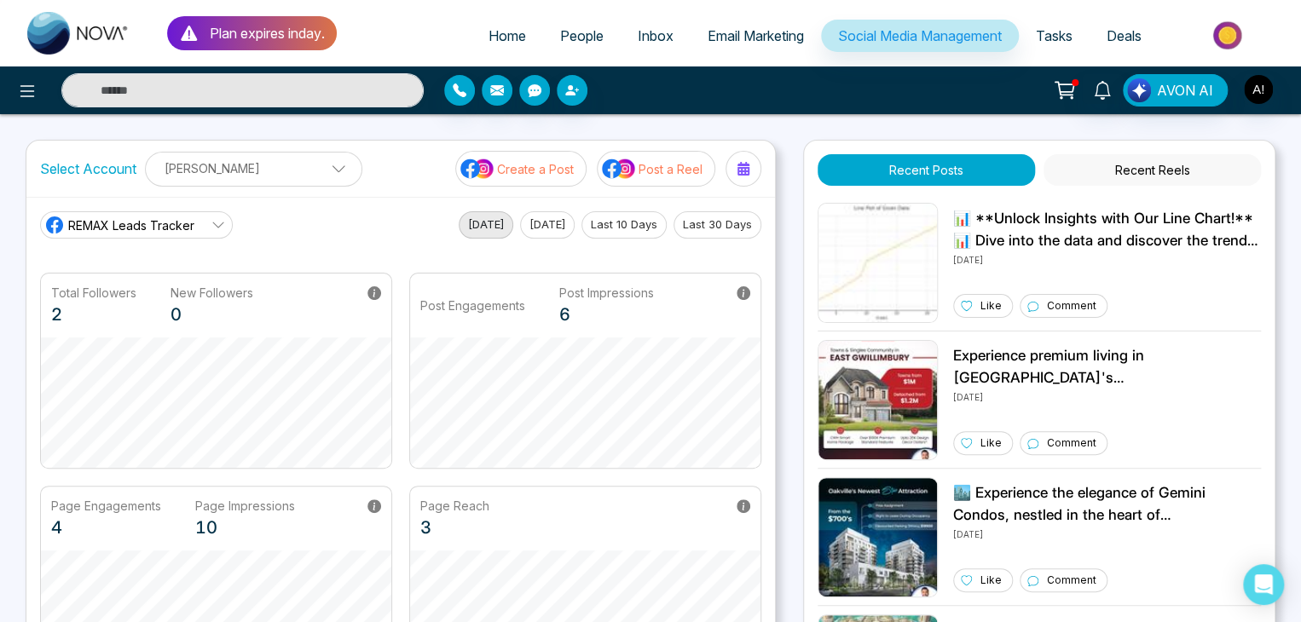
click at [503, 168] on button "Create a Post" at bounding box center [520, 169] width 131 height 36
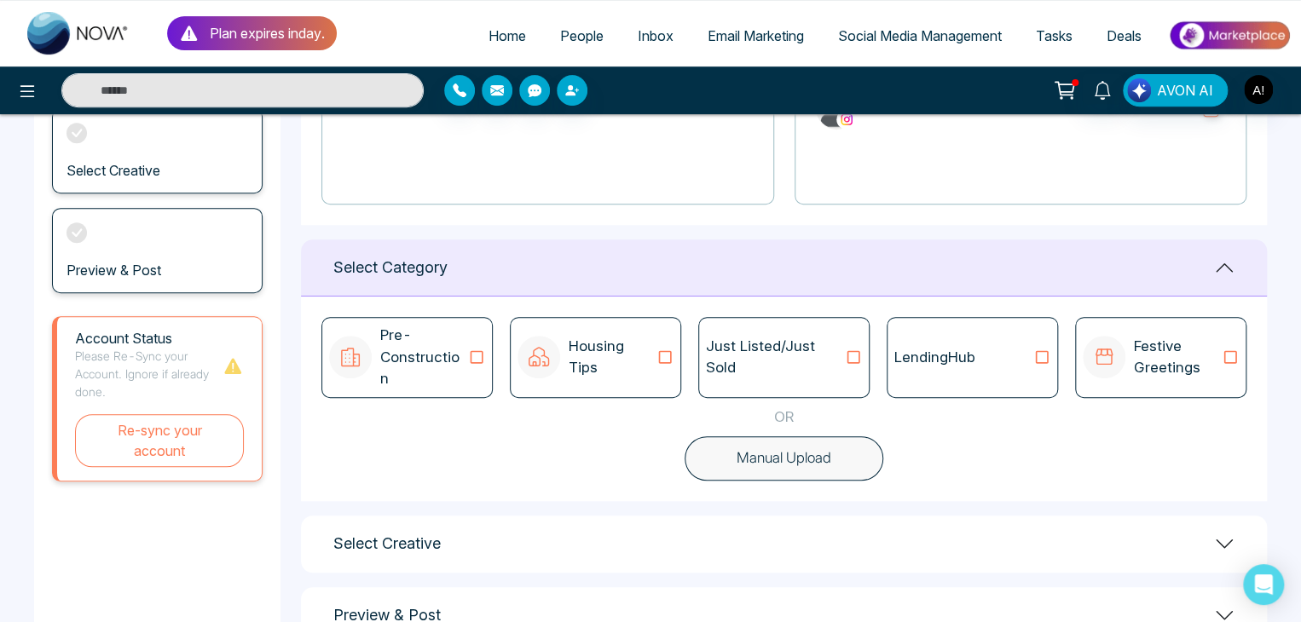
scroll to position [353, 0]
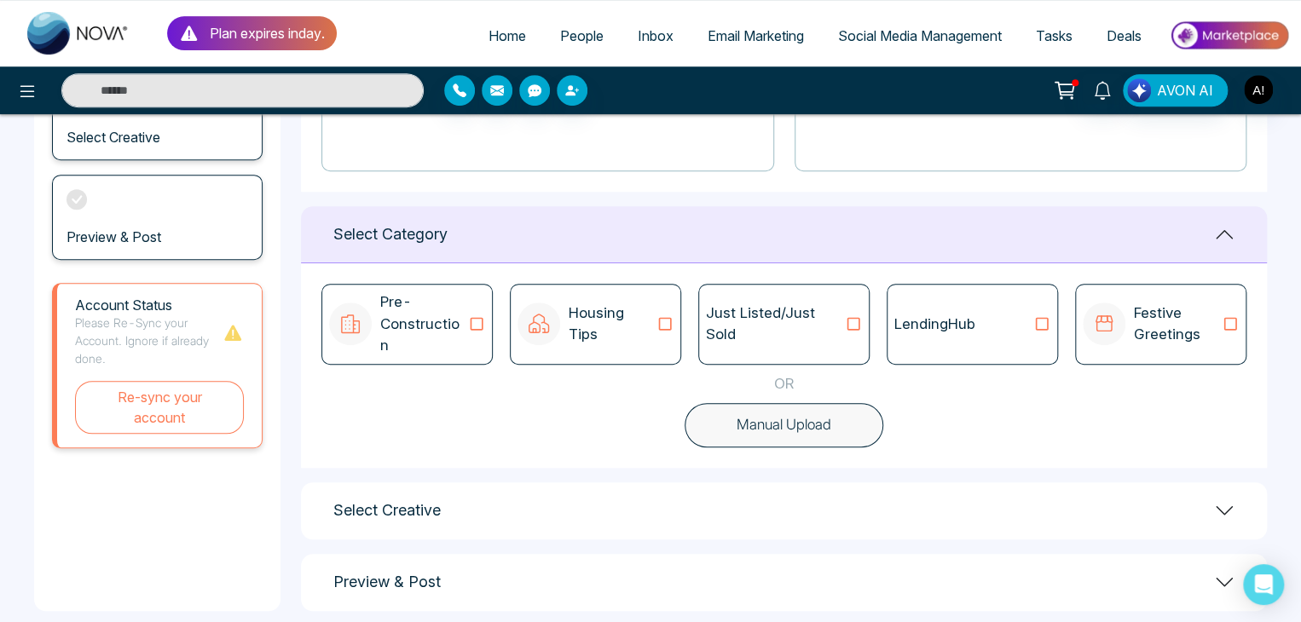
click at [408, 321] on p "Pre-Construction" at bounding box center [424, 325] width 88 height 66
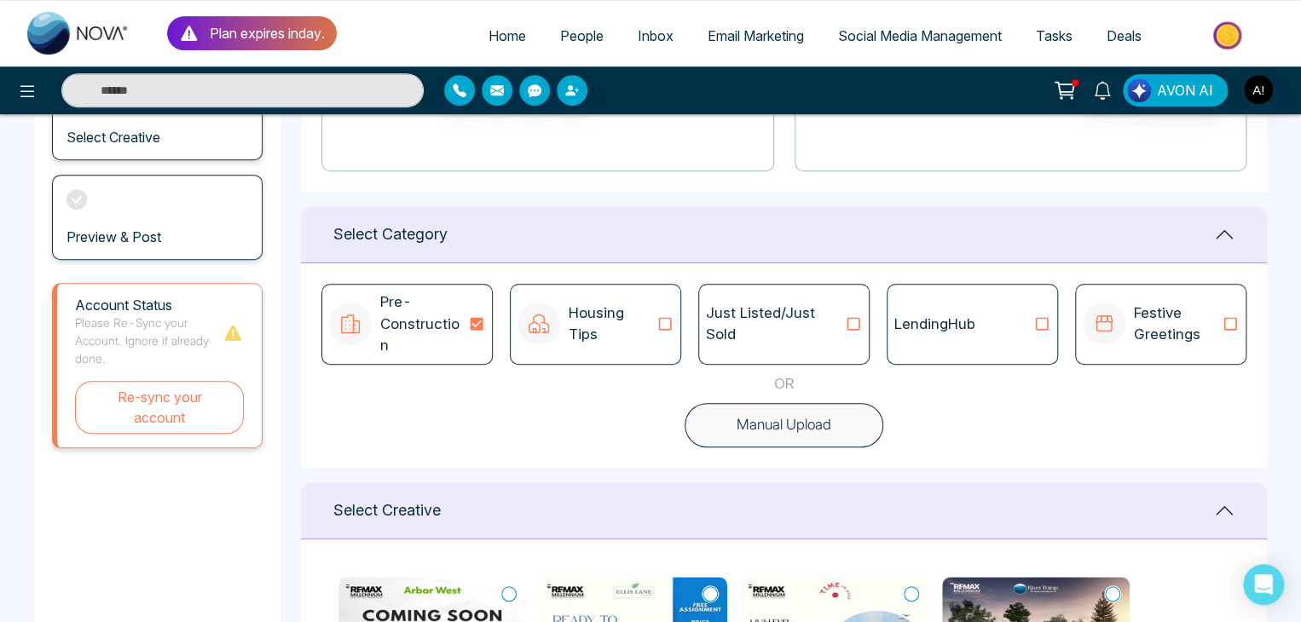
click at [786, 403] on button "Manual Upload" at bounding box center [784, 425] width 199 height 44
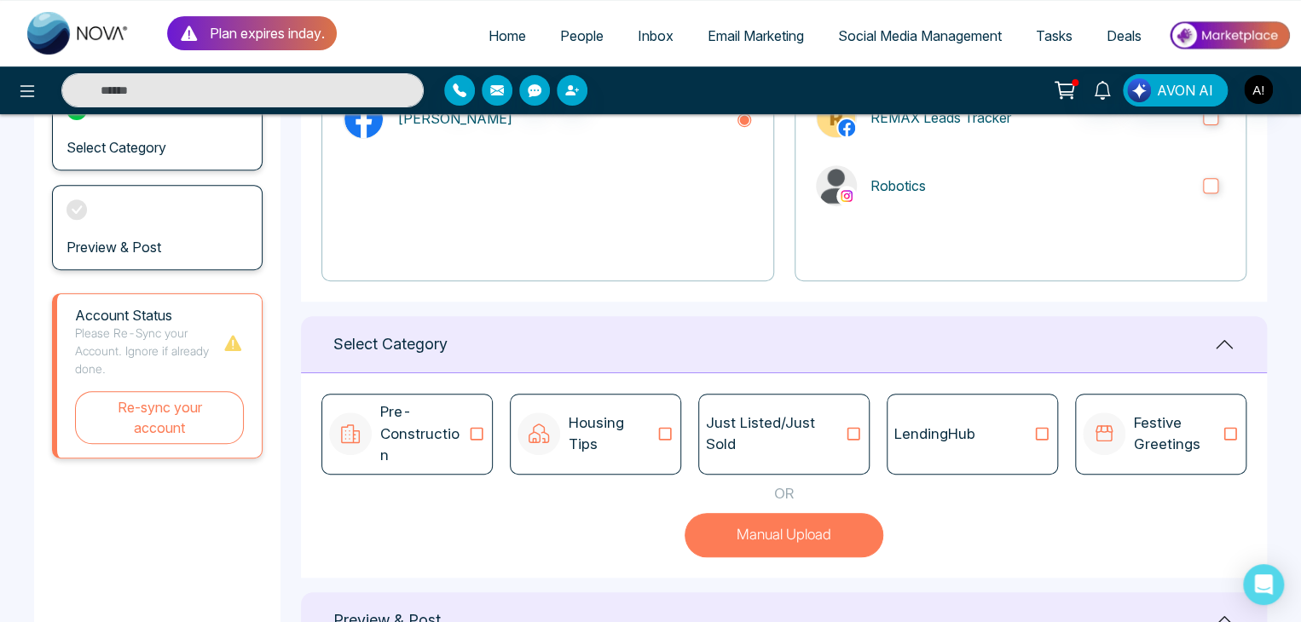
scroll to position [240, 0]
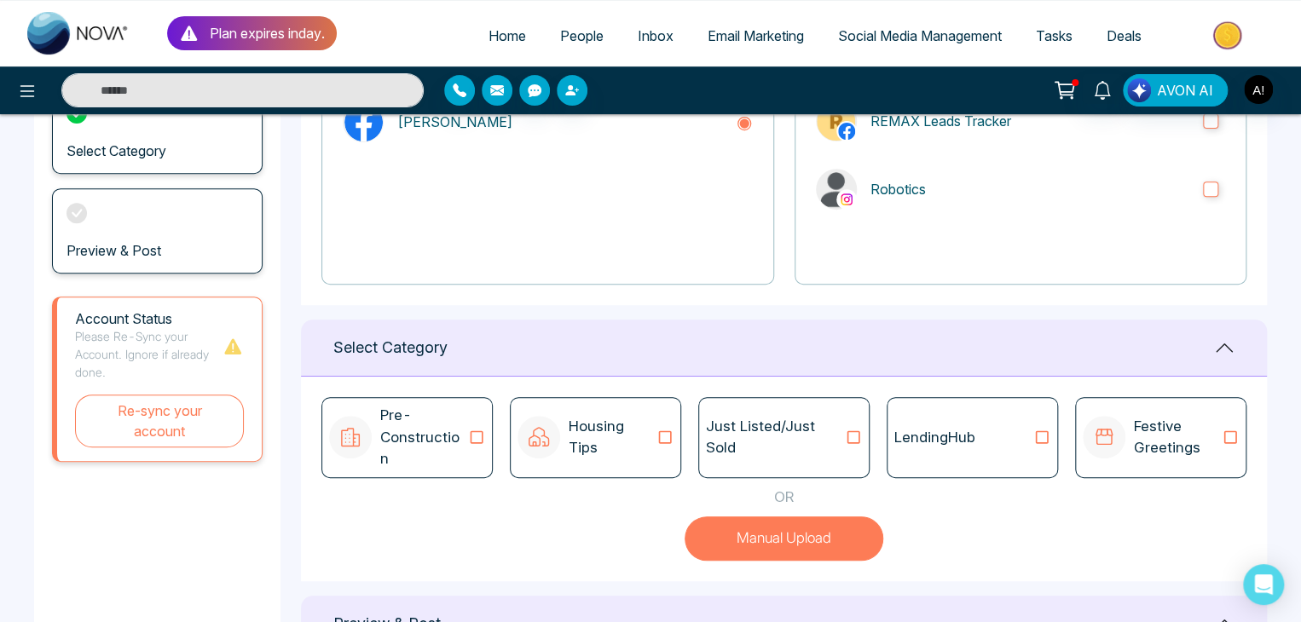
click at [471, 415] on div "Pre-Construction" at bounding box center [407, 438] width 156 height 66
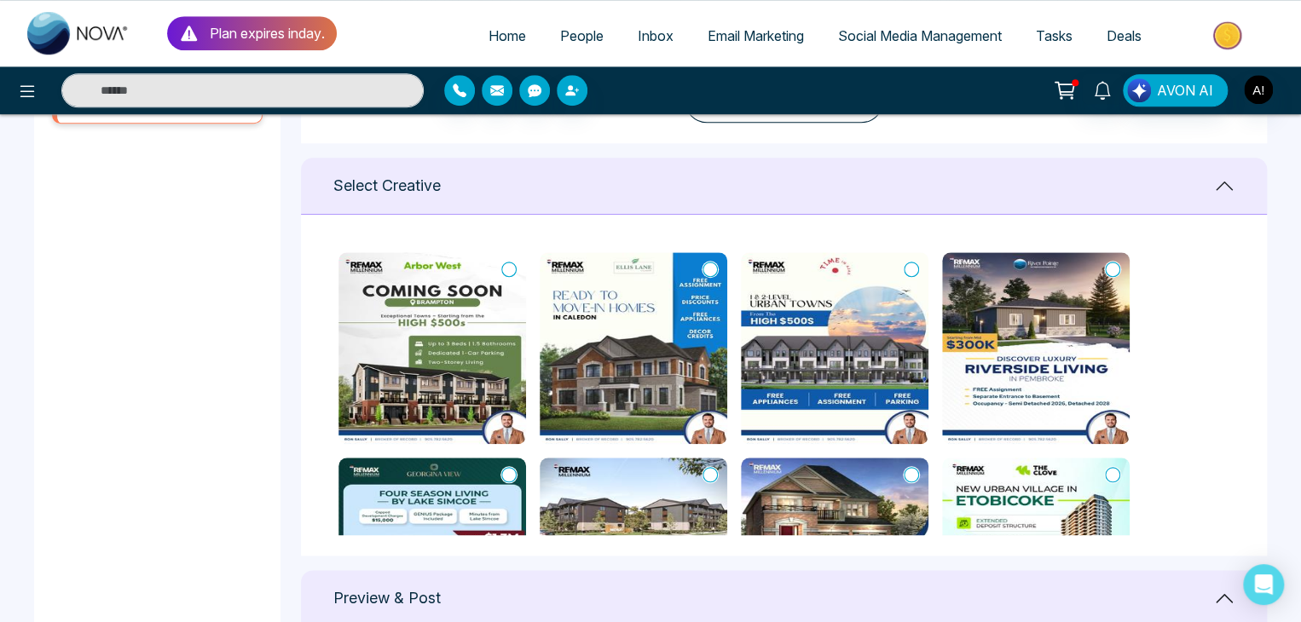
scroll to position [673, 0]
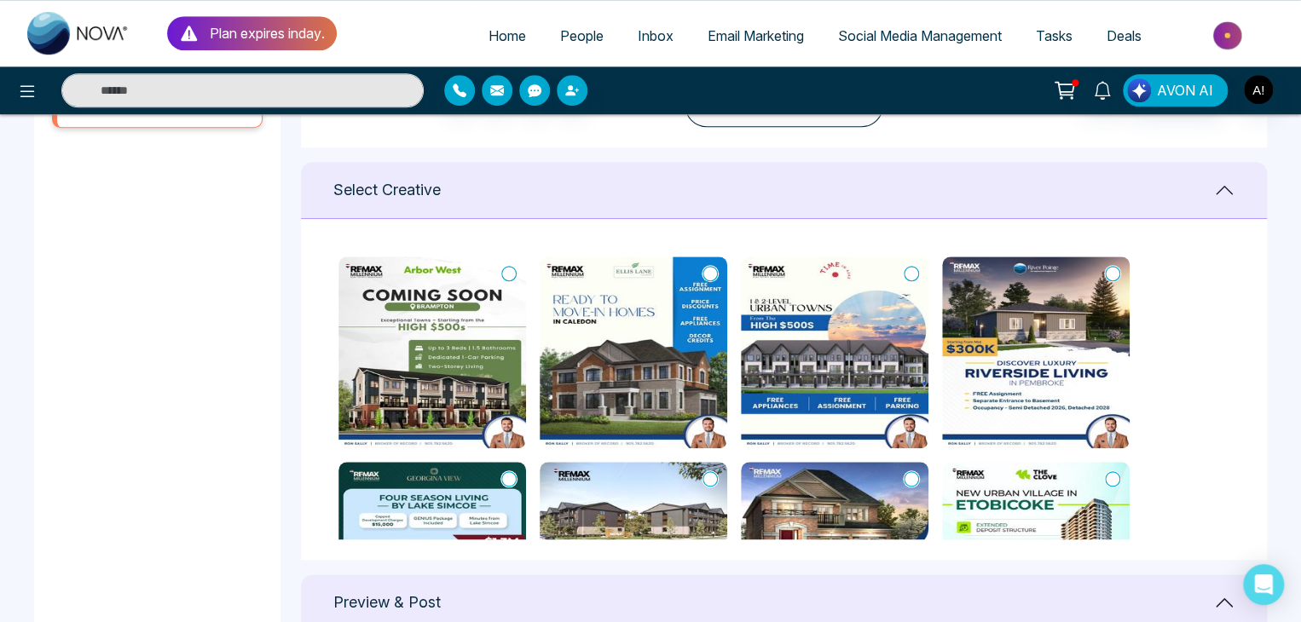
click at [398, 378] on img at bounding box center [432, 353] width 188 height 192
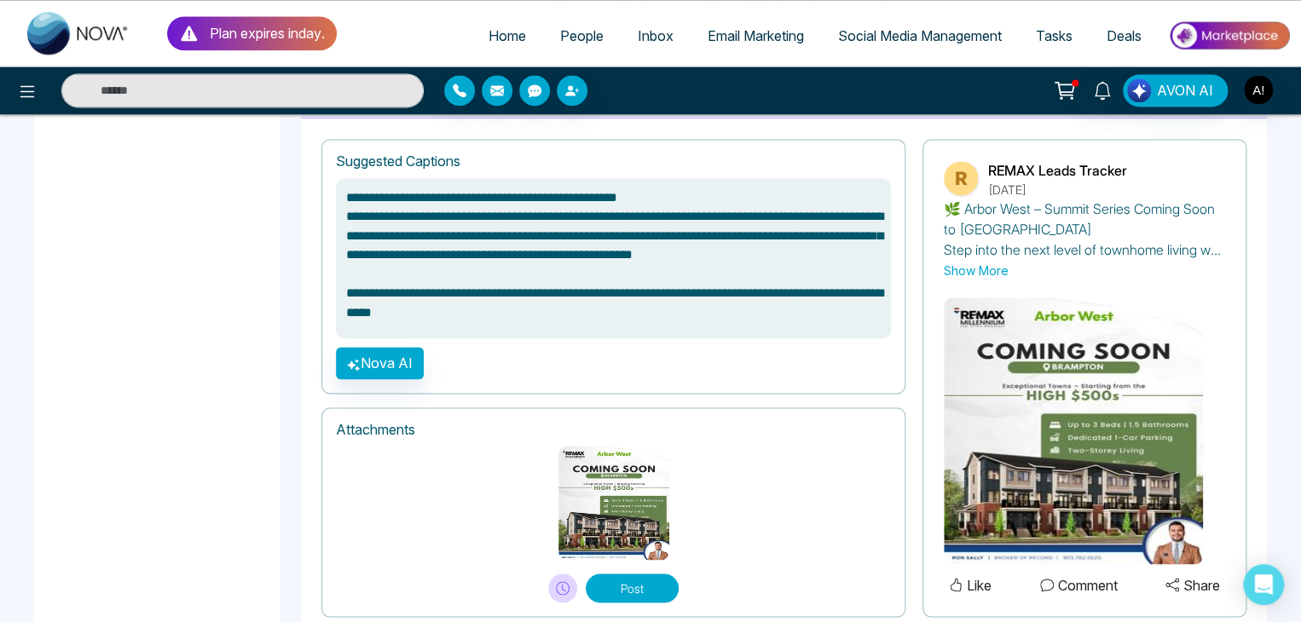
scroll to position [1212, 0]
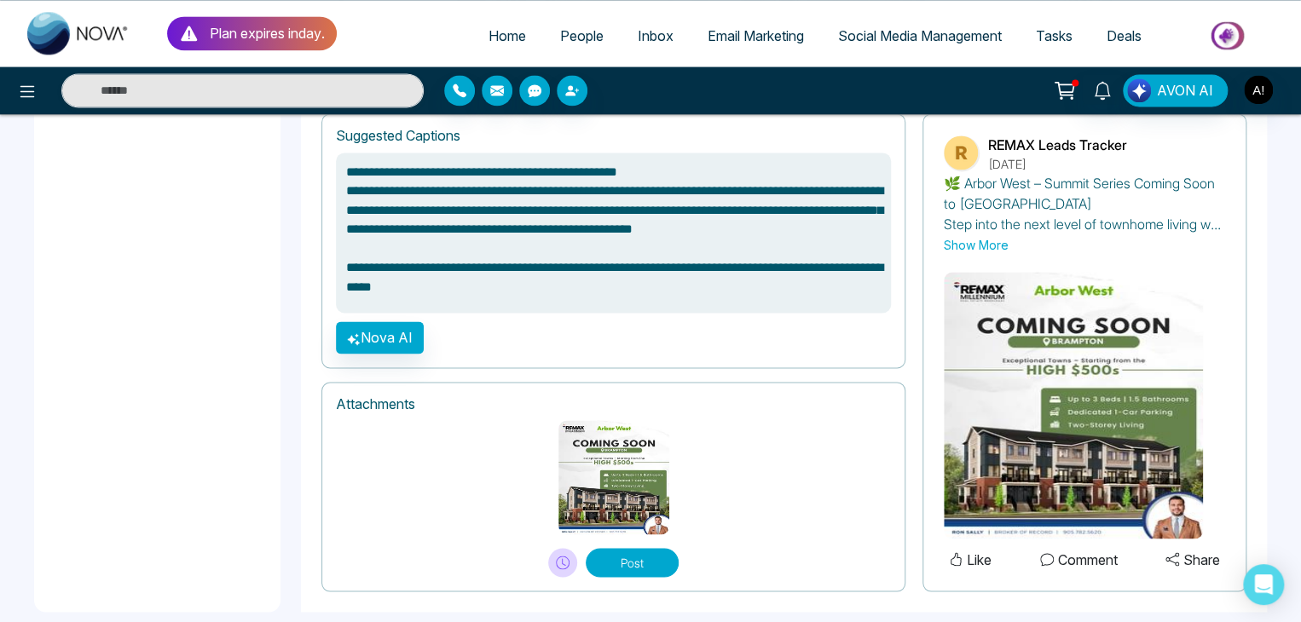
click at [624, 548] on button "Post" at bounding box center [632, 562] width 93 height 29
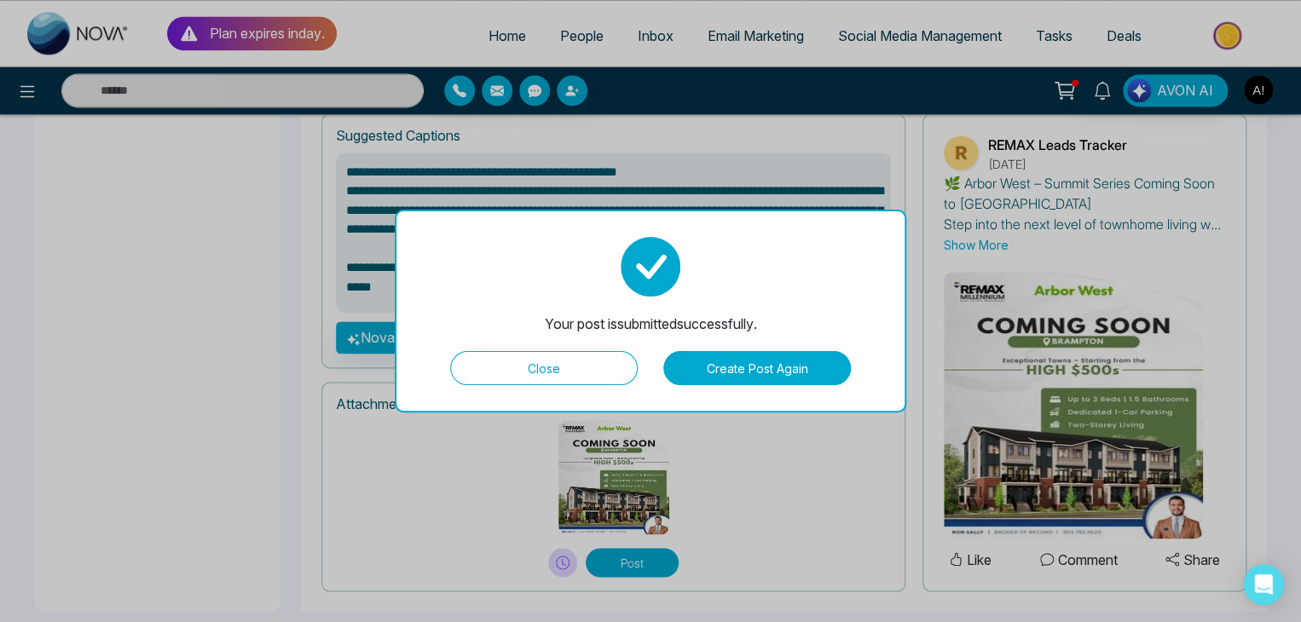
type textarea "**********"
click at [773, 367] on button "Create Post Again" at bounding box center [757, 368] width 188 height 34
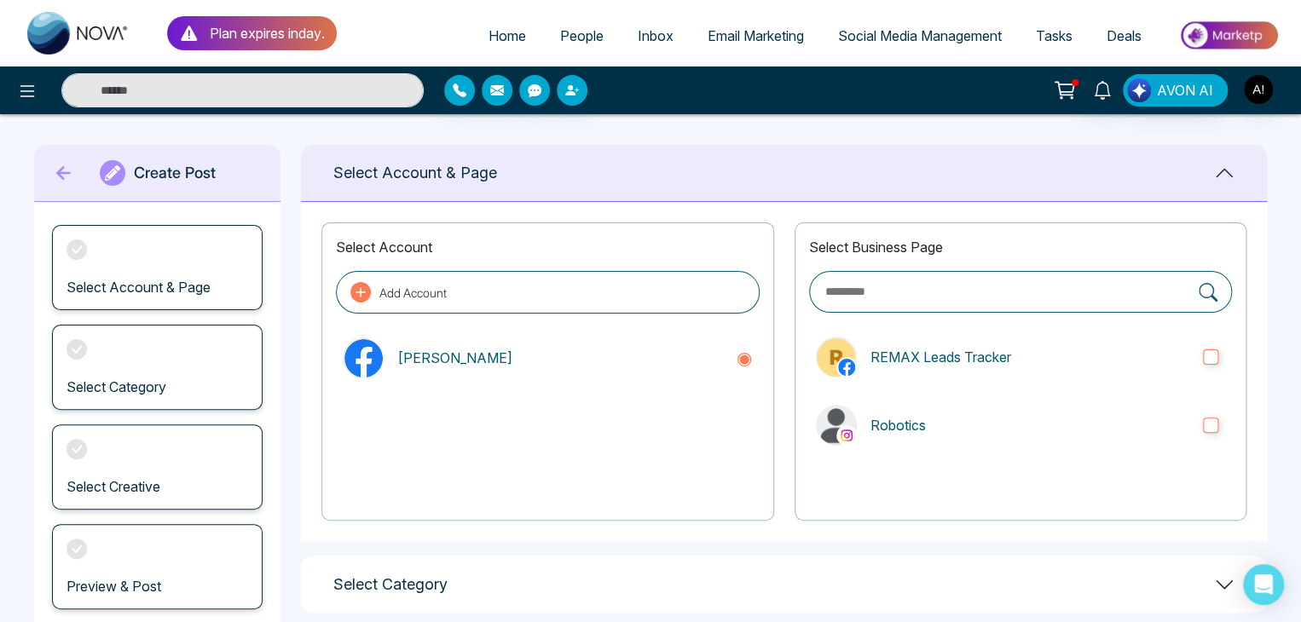
scroll to position [0, 0]
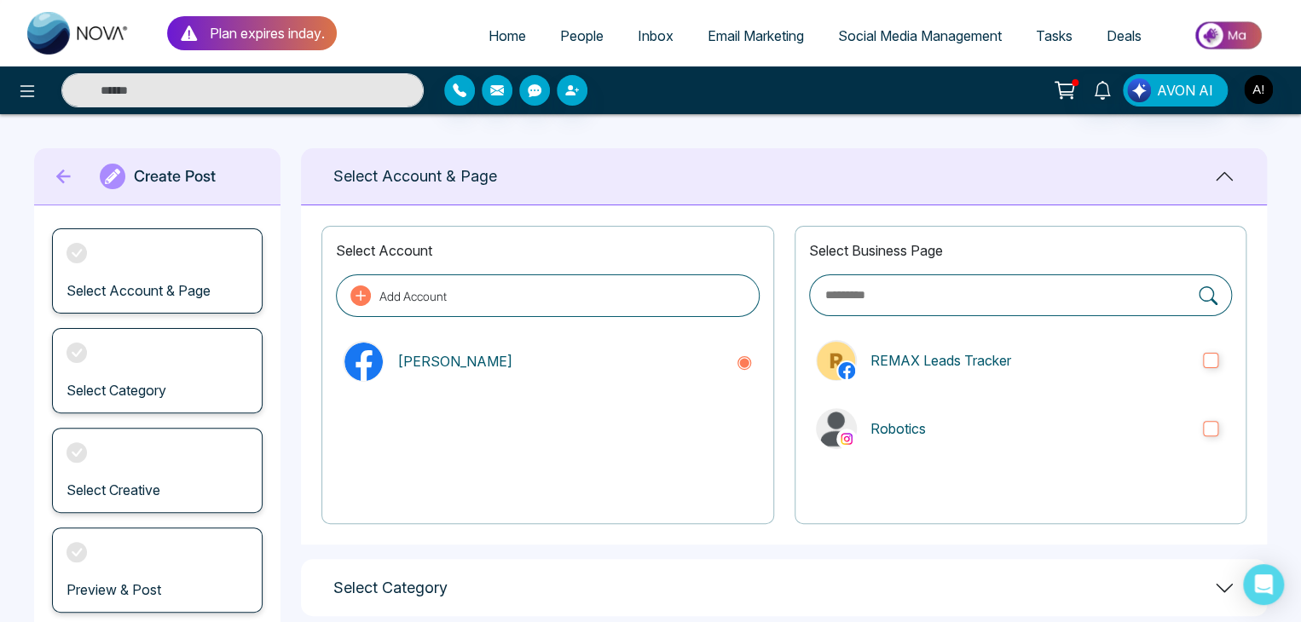
click at [54, 175] on icon at bounding box center [64, 176] width 26 height 34
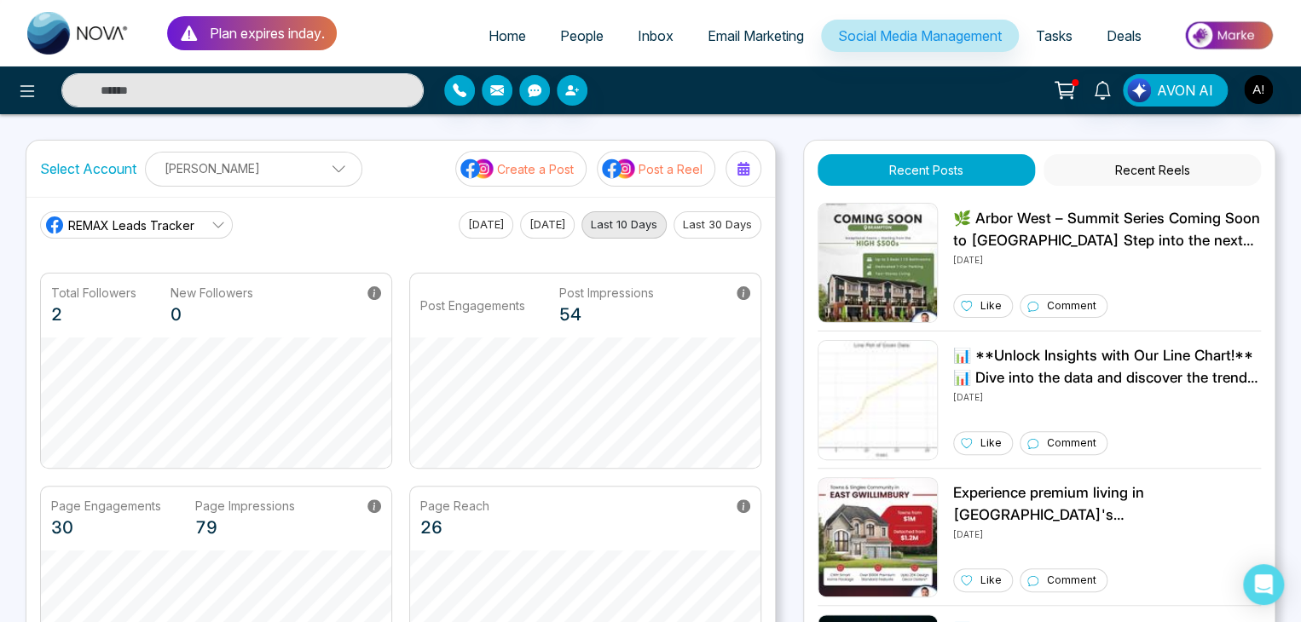
click at [206, 220] on link "REMAX Leads Tracker" at bounding box center [136, 224] width 193 height 27
click at [99, 305] on span "Robotics" at bounding box center [149, 301] width 144 height 19
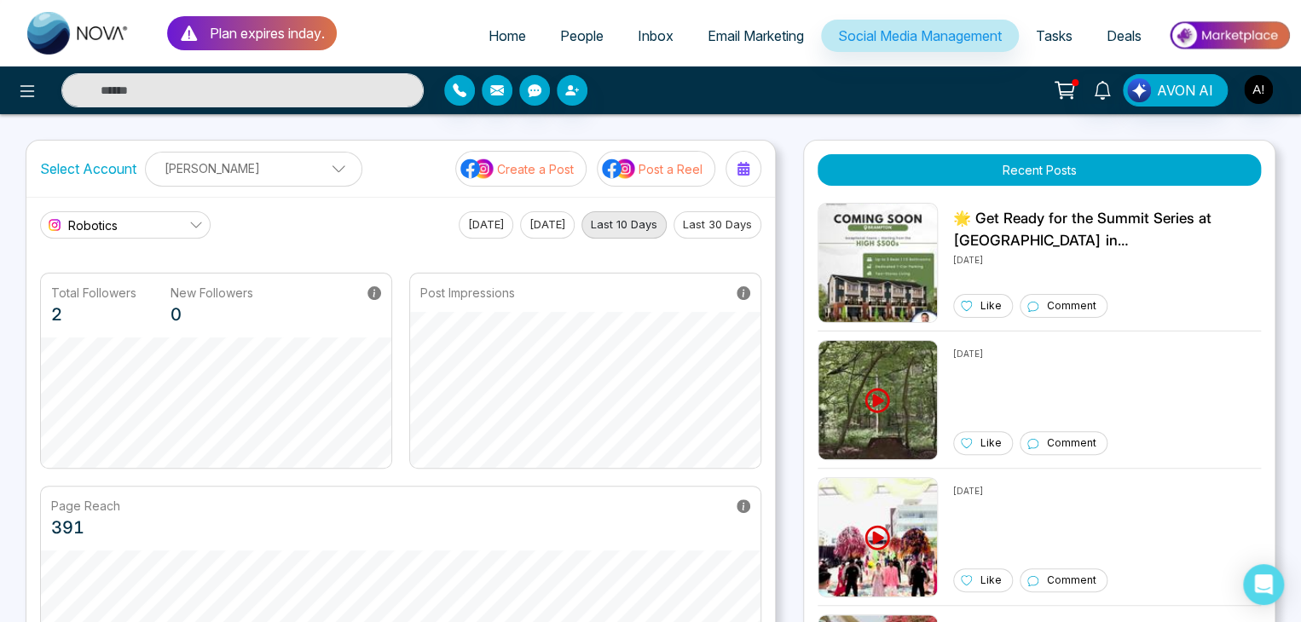
click at [186, 216] on link "Robotics" at bounding box center [125, 224] width 171 height 27
click at [112, 275] on span "REMAX Leads Tracker" at bounding box center [140, 272] width 126 height 19
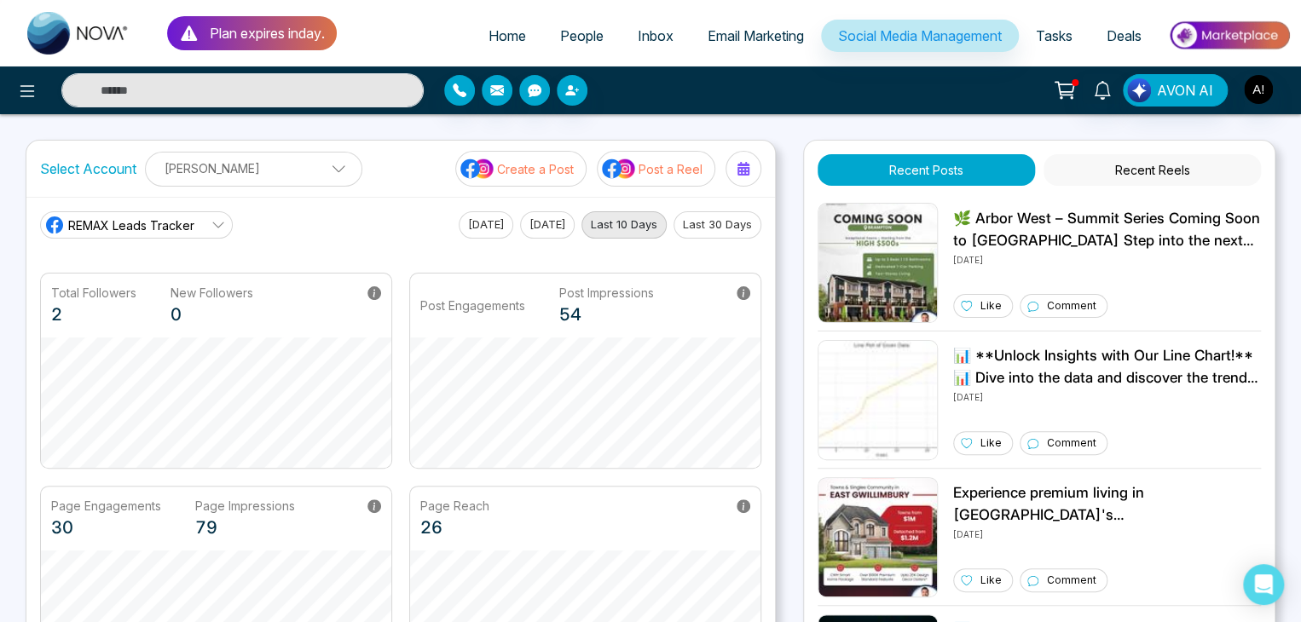
click at [564, 166] on p "Create a Post" at bounding box center [535, 169] width 77 height 18
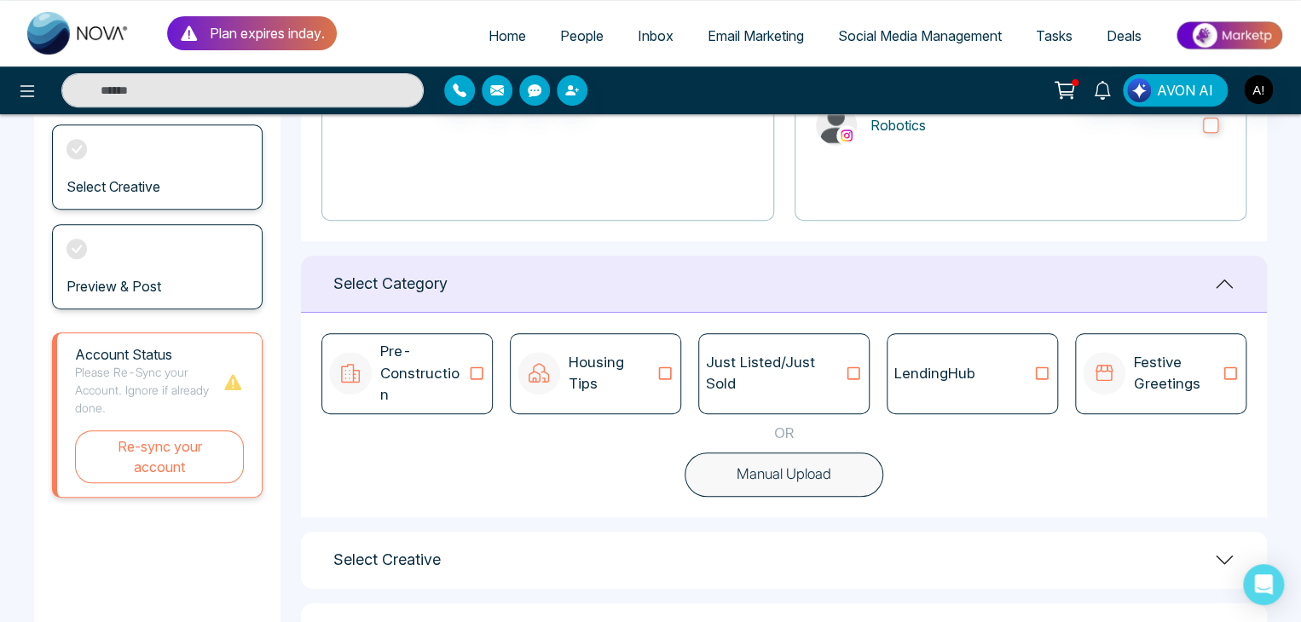
scroll to position [353, 0]
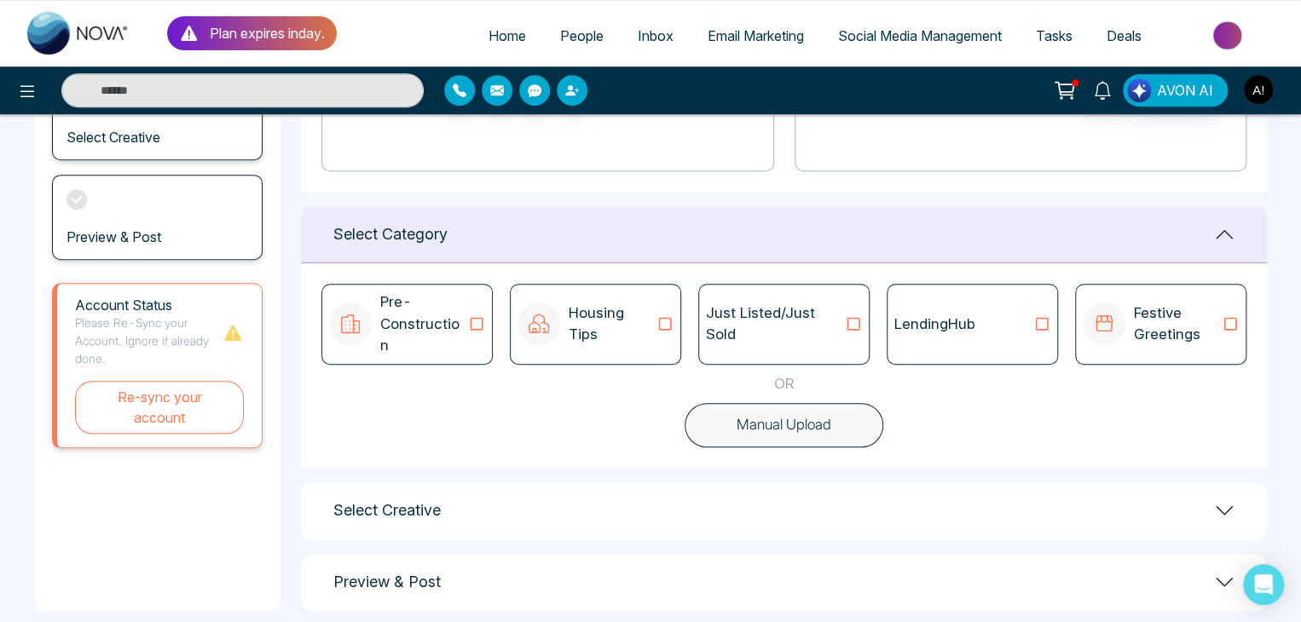
click at [457, 490] on div "Select Creative" at bounding box center [784, 511] width 966 height 57
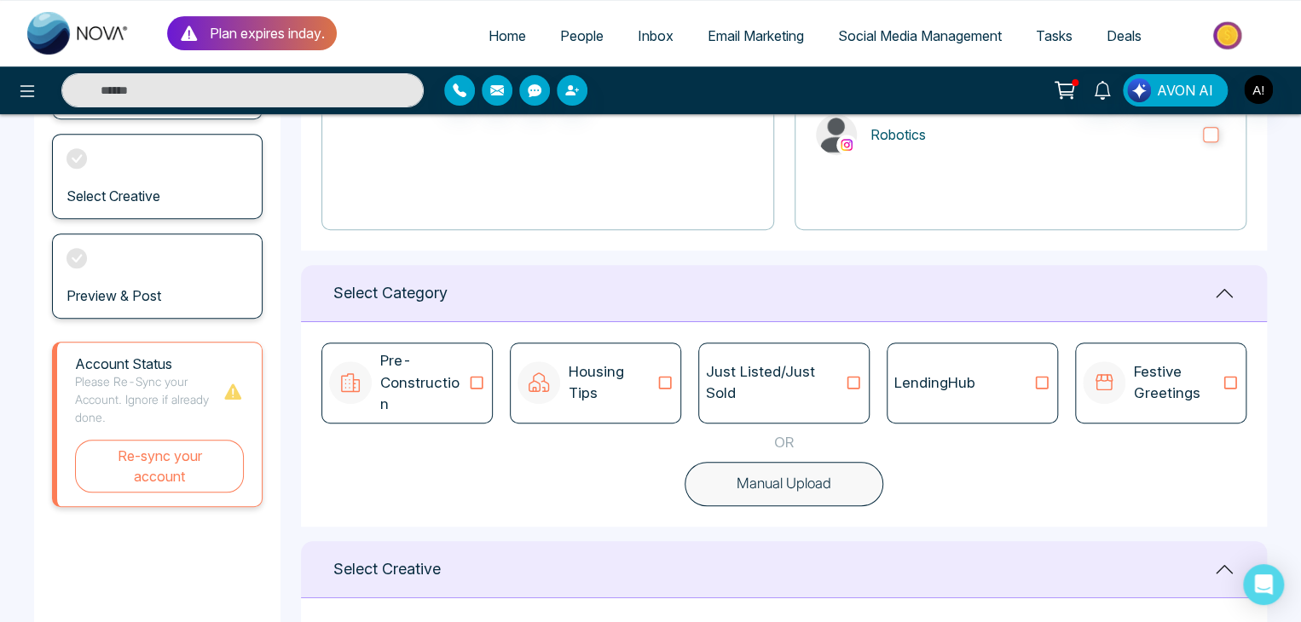
scroll to position [462, 0]
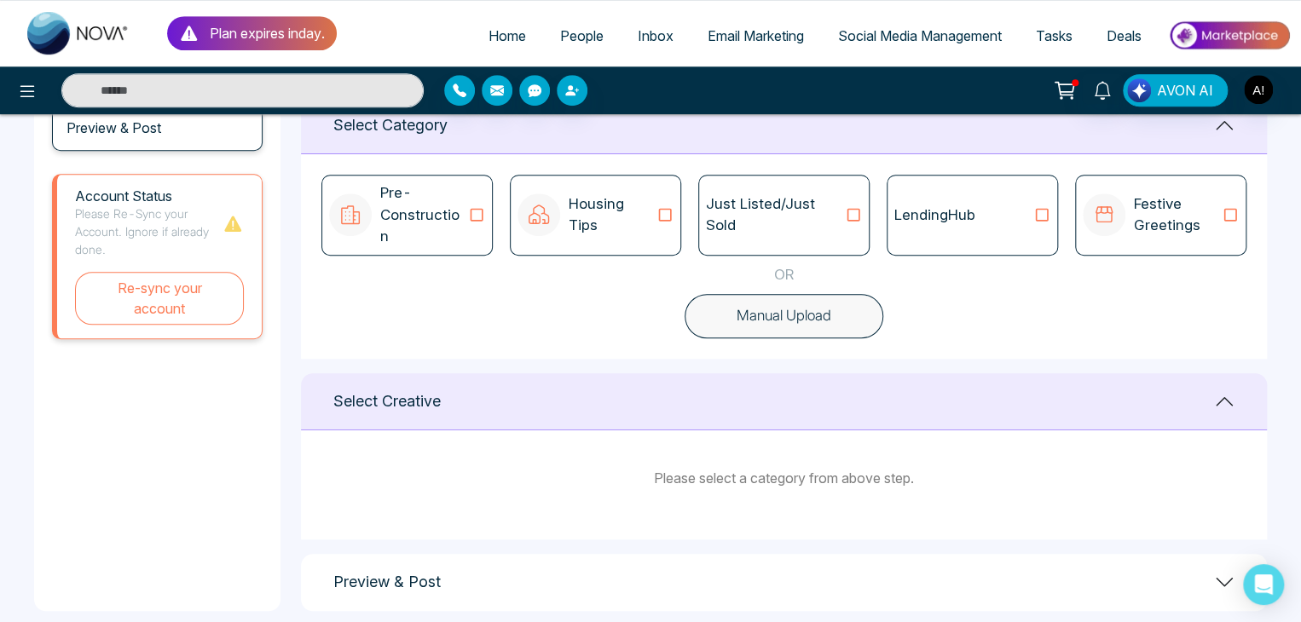
click at [660, 209] on icon at bounding box center [665, 215] width 13 height 13
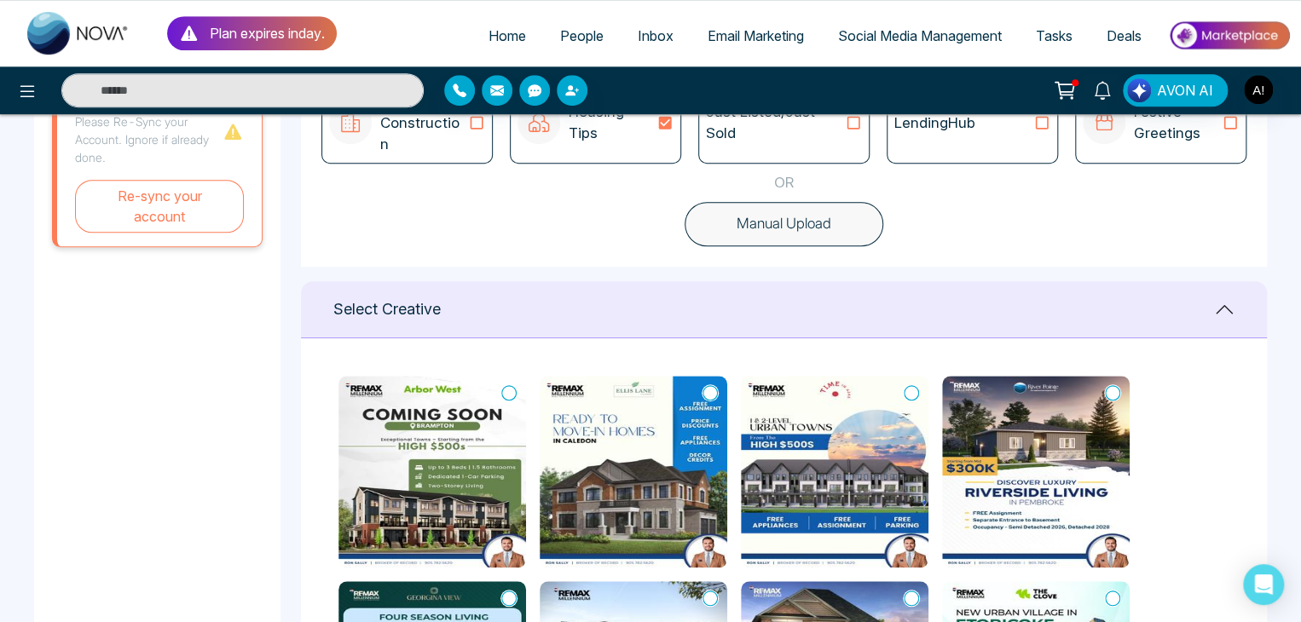
scroll to position [694, 0]
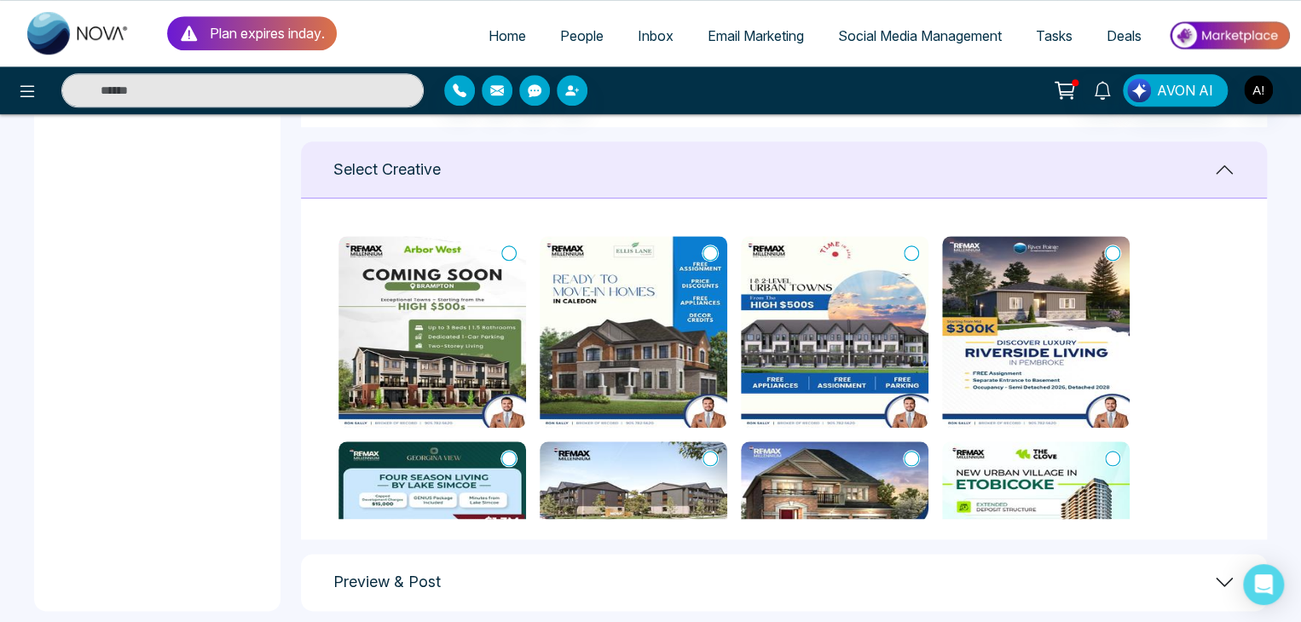
click at [596, 315] on img at bounding box center [634, 332] width 188 height 192
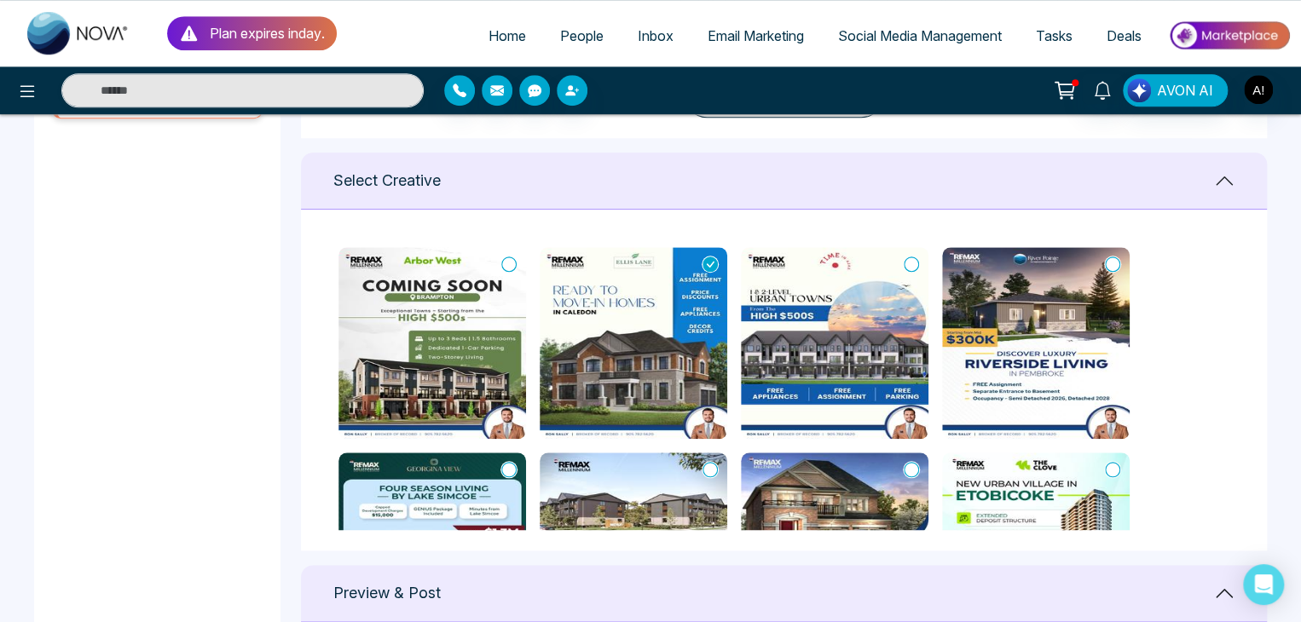
scroll to position [679, 0]
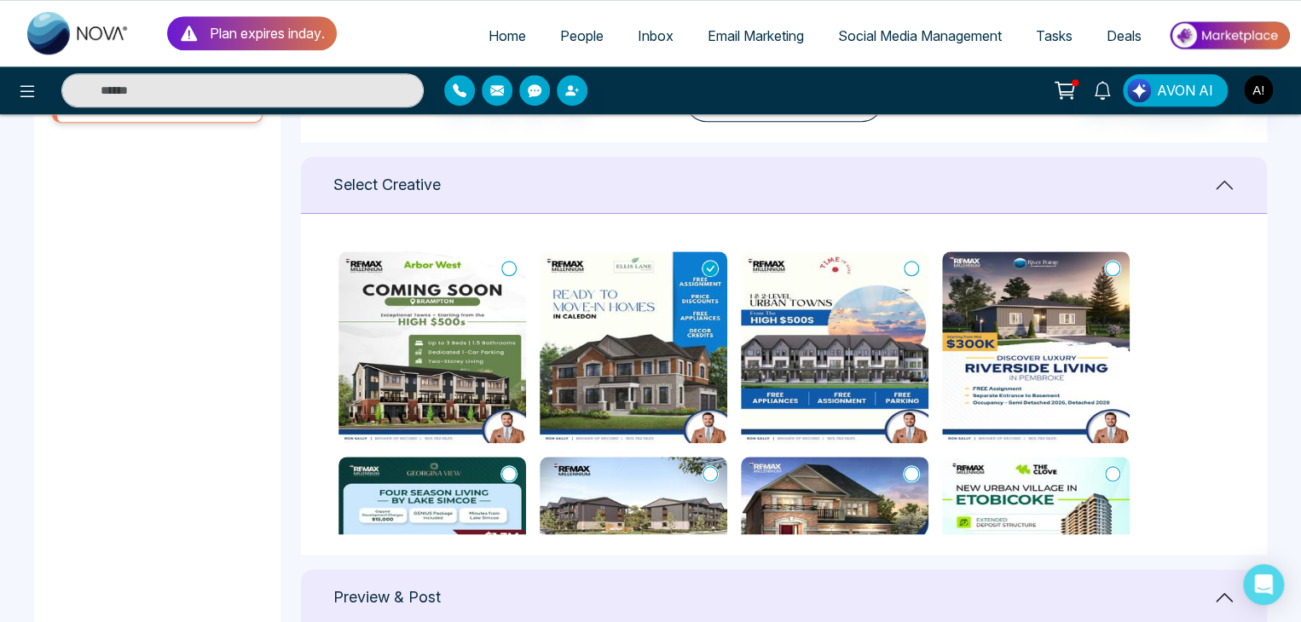
click at [1022, 357] on img at bounding box center [1036, 347] width 188 height 192
click at [921, 263] on img at bounding box center [835, 347] width 188 height 192
click at [1086, 263] on img at bounding box center [1036, 347] width 188 height 192
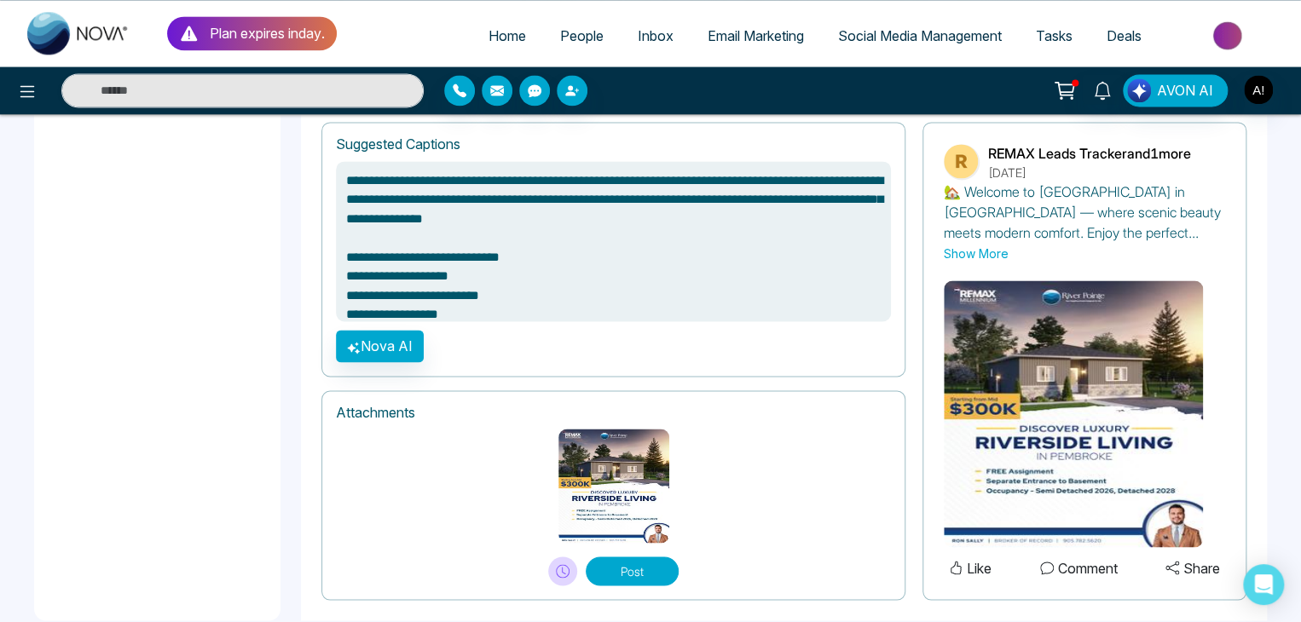
scroll to position [1212, 0]
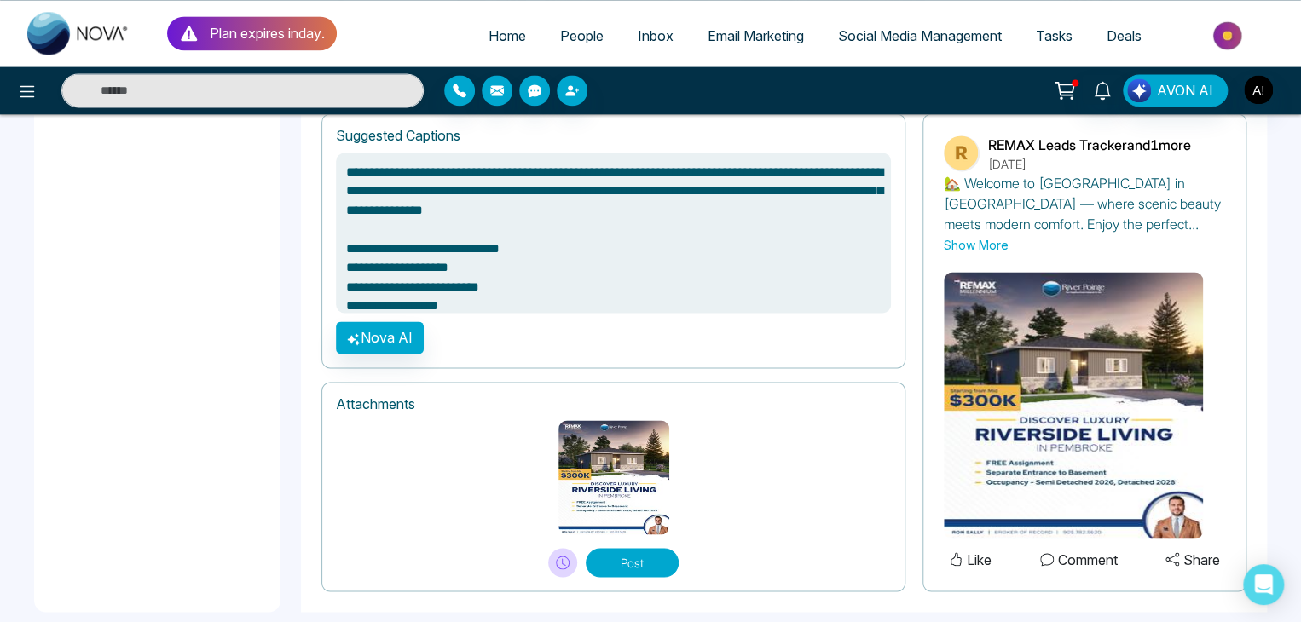
click at [627, 548] on button "Post" at bounding box center [632, 562] width 93 height 29
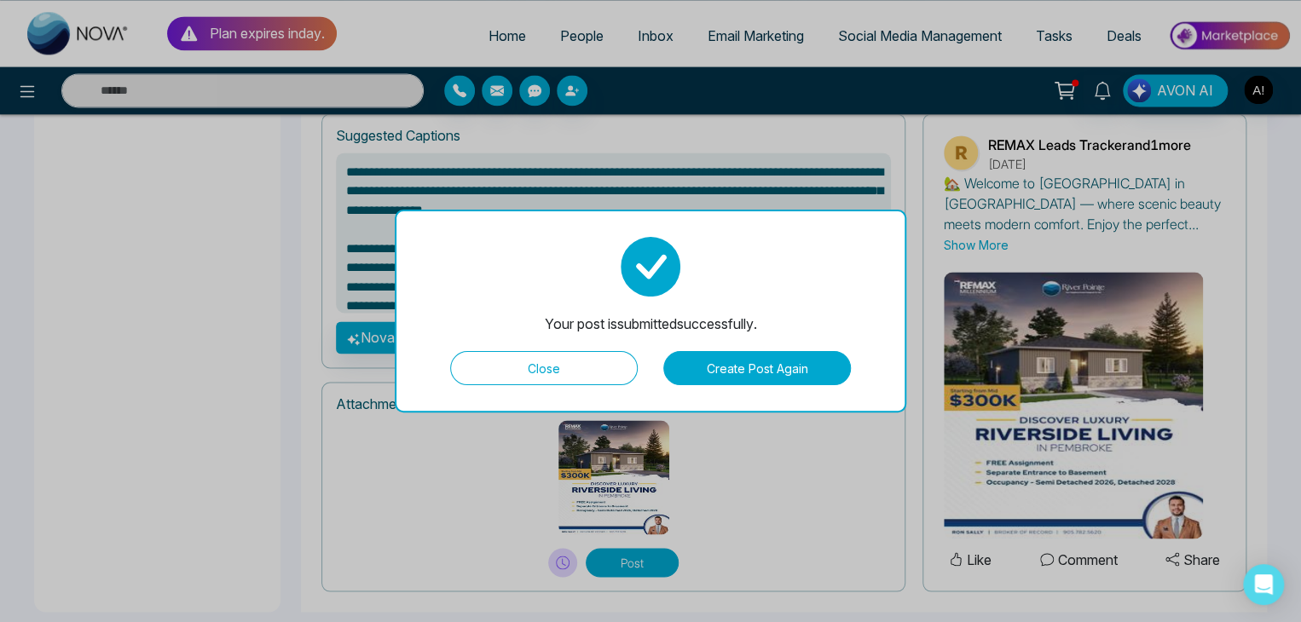
type textarea "**********"
click at [756, 364] on button "Create Post Again" at bounding box center [757, 368] width 188 height 34
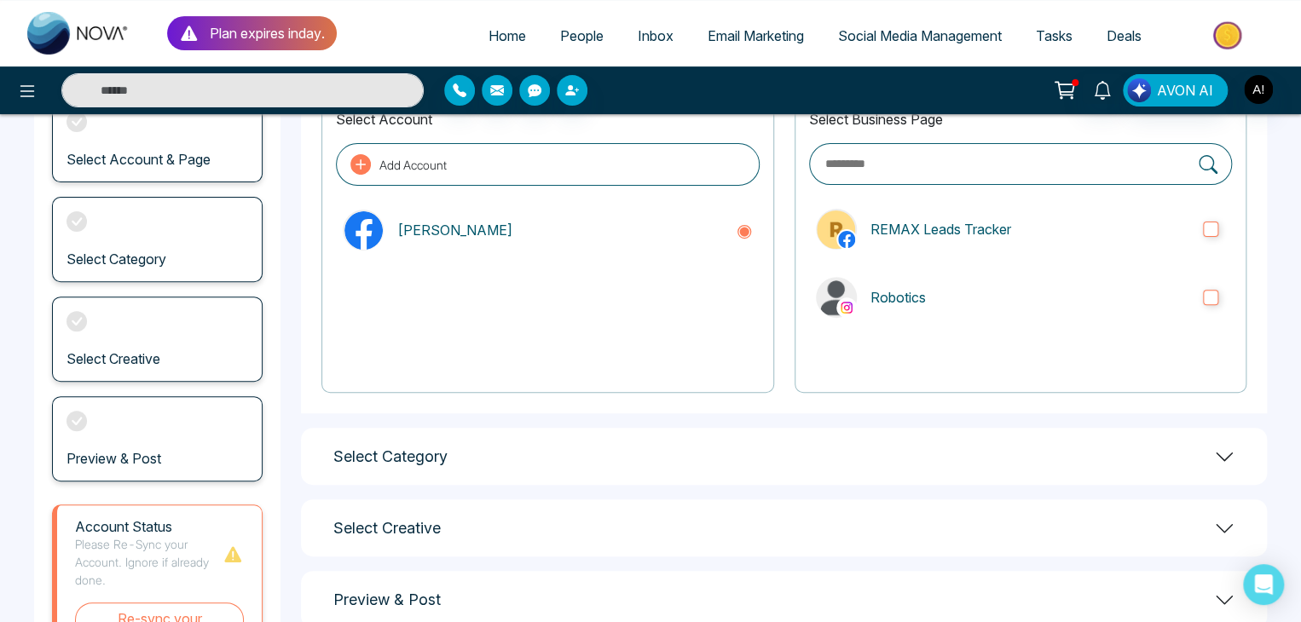
scroll to position [78, 0]
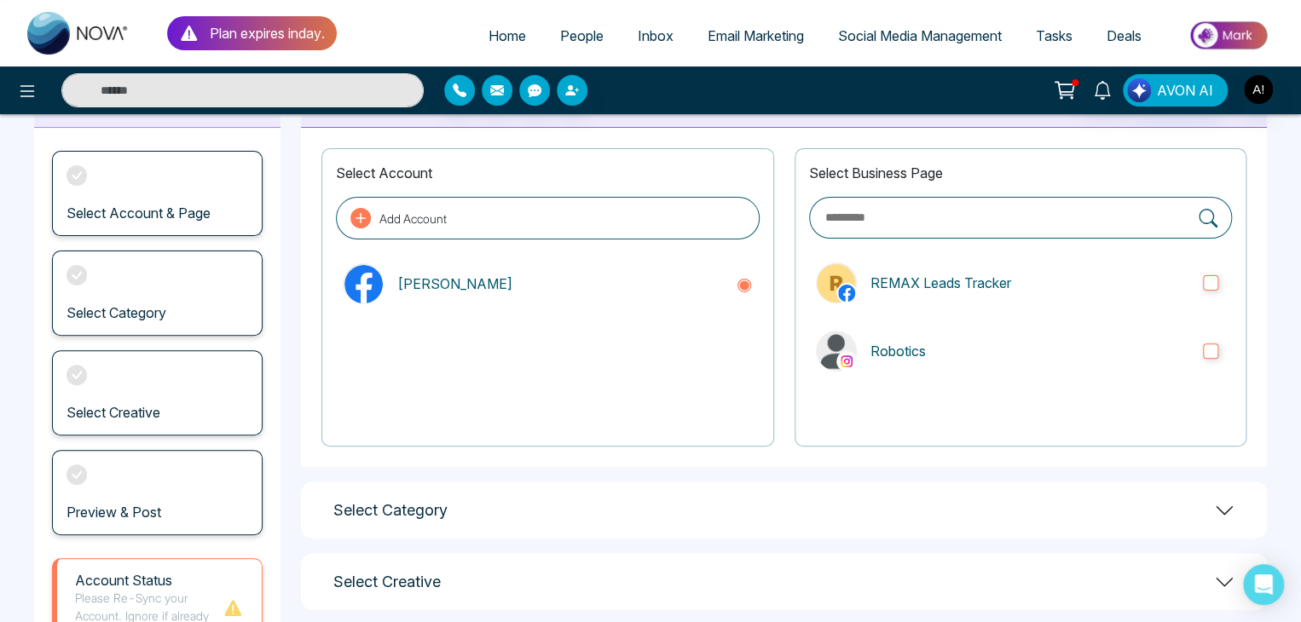
drag, startPoint x: 1292, startPoint y: 274, endPoint x: 1289, endPoint y: 253, distance: 20.7
click at [1290, 262] on main "**********" at bounding box center [650, 410] width 1301 height 747
drag, startPoint x: 1286, startPoint y: 227, endPoint x: 1283, endPoint y: 216, distance: 11.4
click at [1283, 216] on main "**********" at bounding box center [650, 410] width 1301 height 747
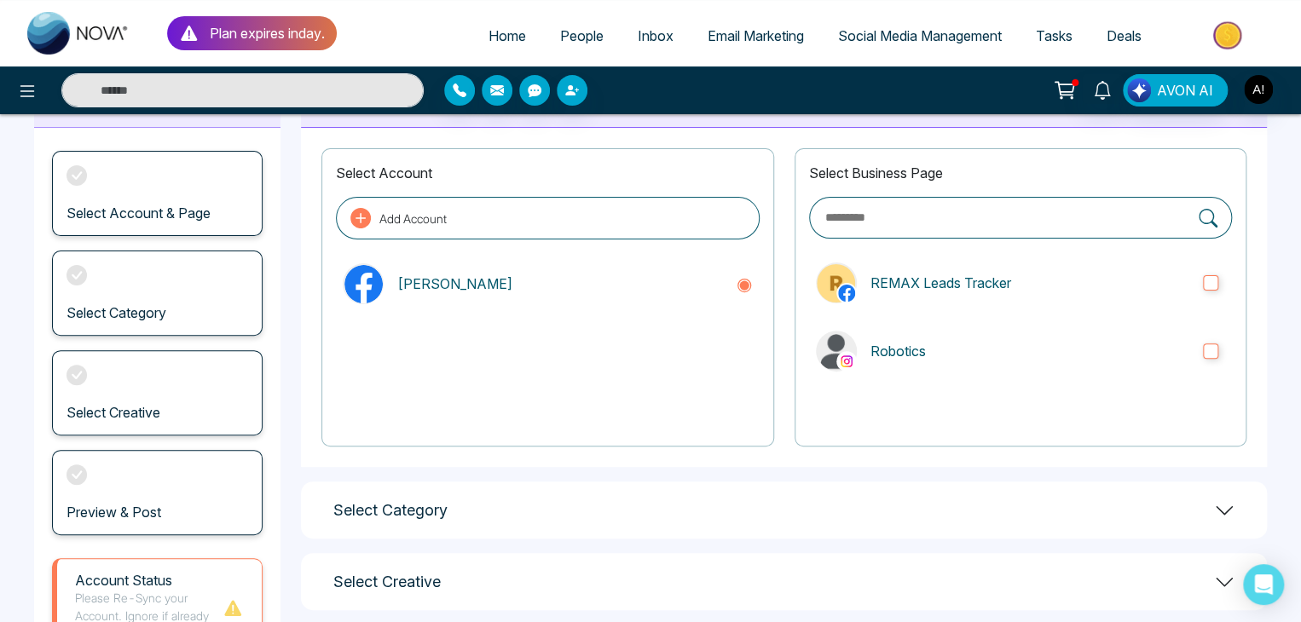
scroll to position [0, 0]
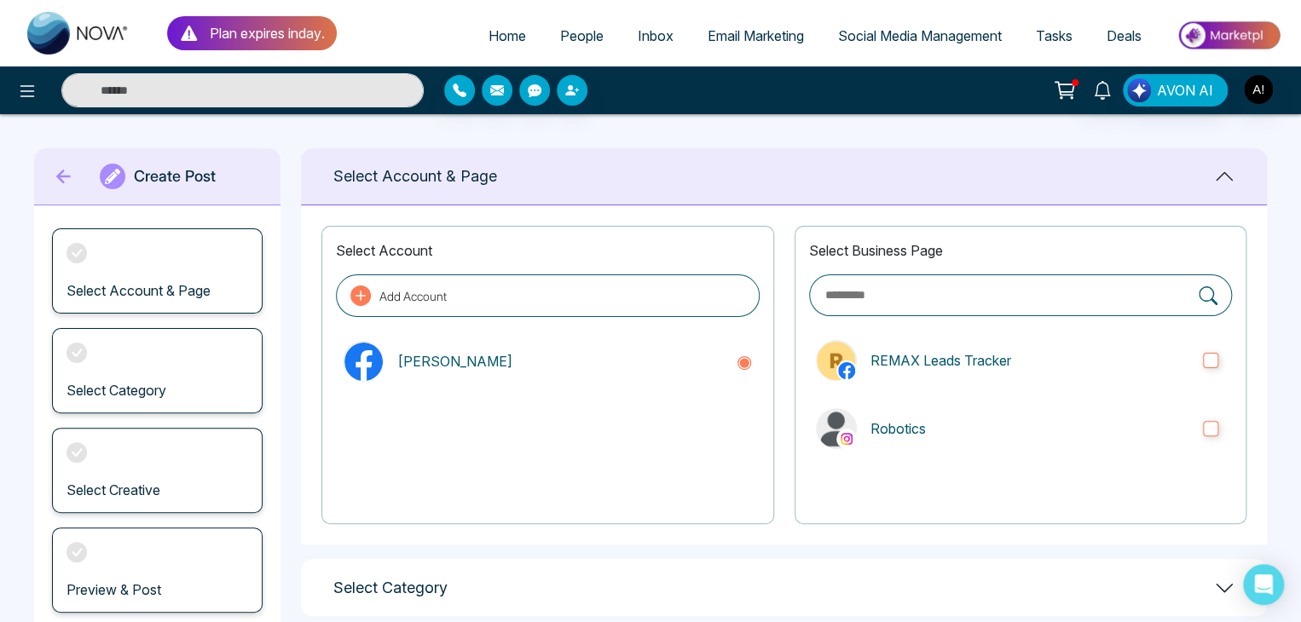
click at [62, 171] on icon at bounding box center [63, 177] width 14 height 14
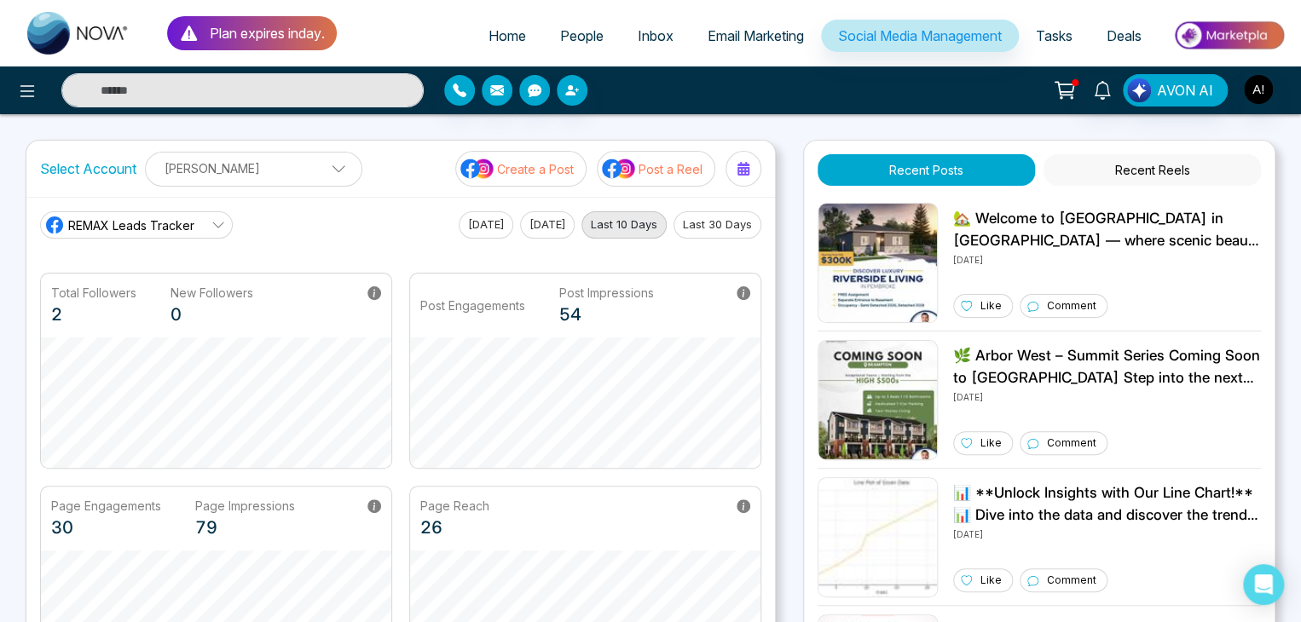
click at [211, 221] on icon at bounding box center [218, 225] width 14 height 14
click at [136, 292] on span "Robotics" at bounding box center [149, 301] width 144 height 19
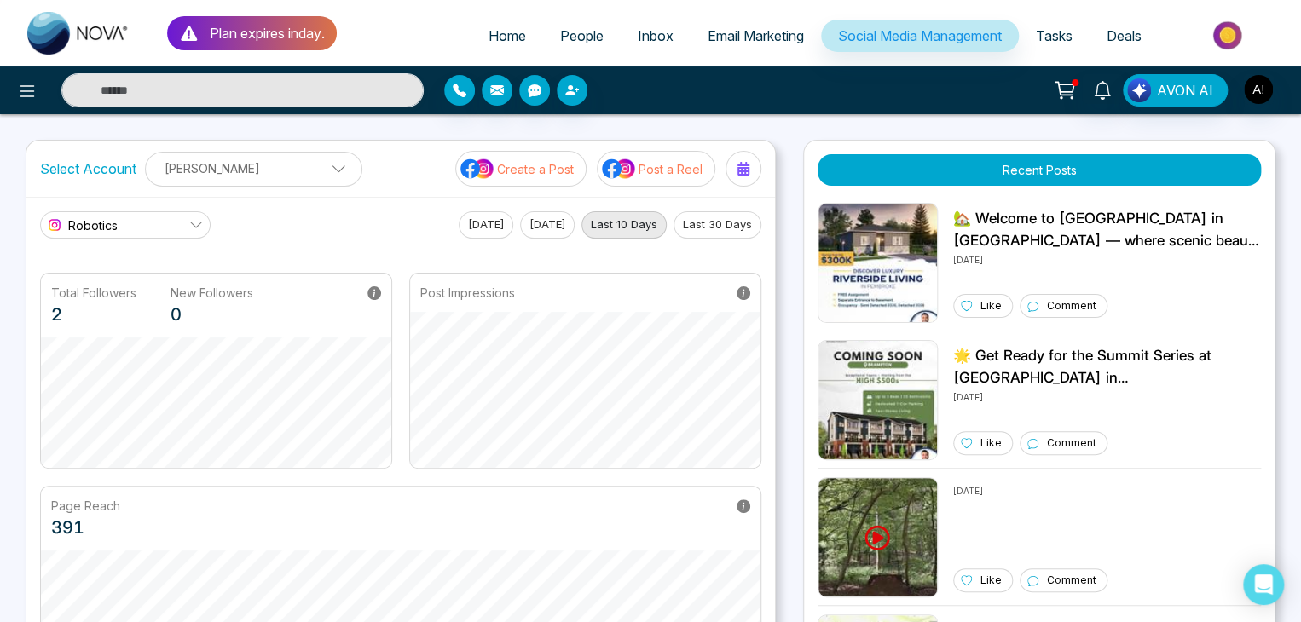
click at [645, 174] on p "Post a Reel" at bounding box center [671, 169] width 64 height 18
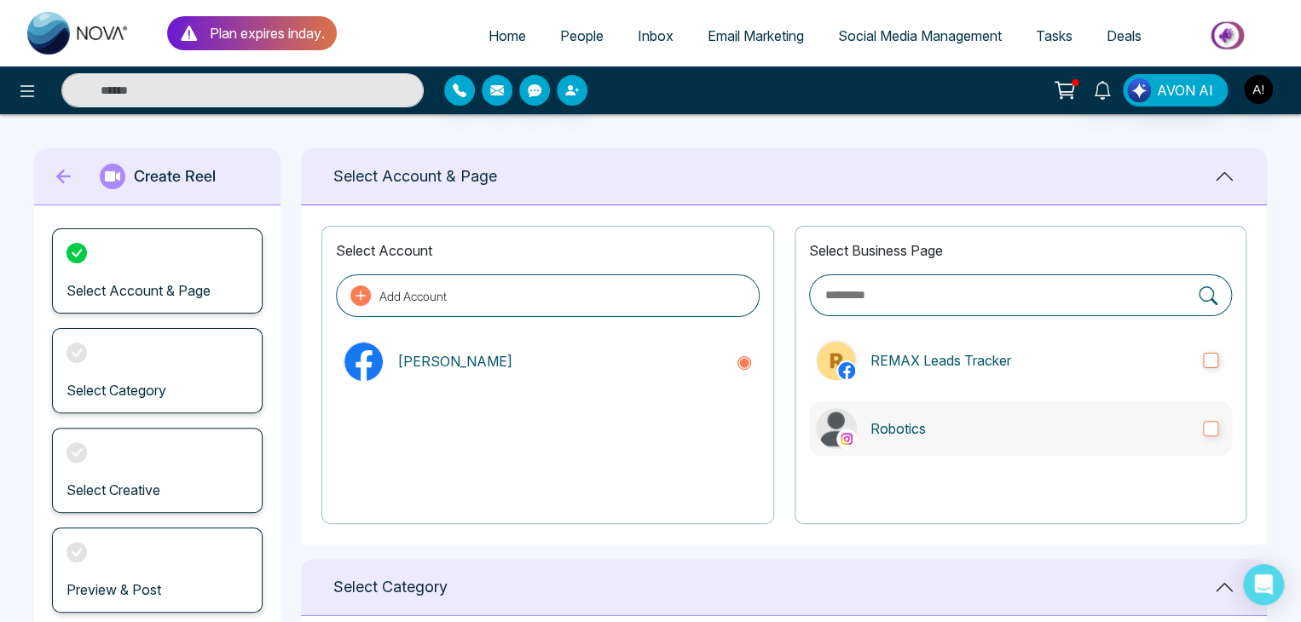
click at [1219, 431] on label "Robotics" at bounding box center [1020, 429] width 423 height 55
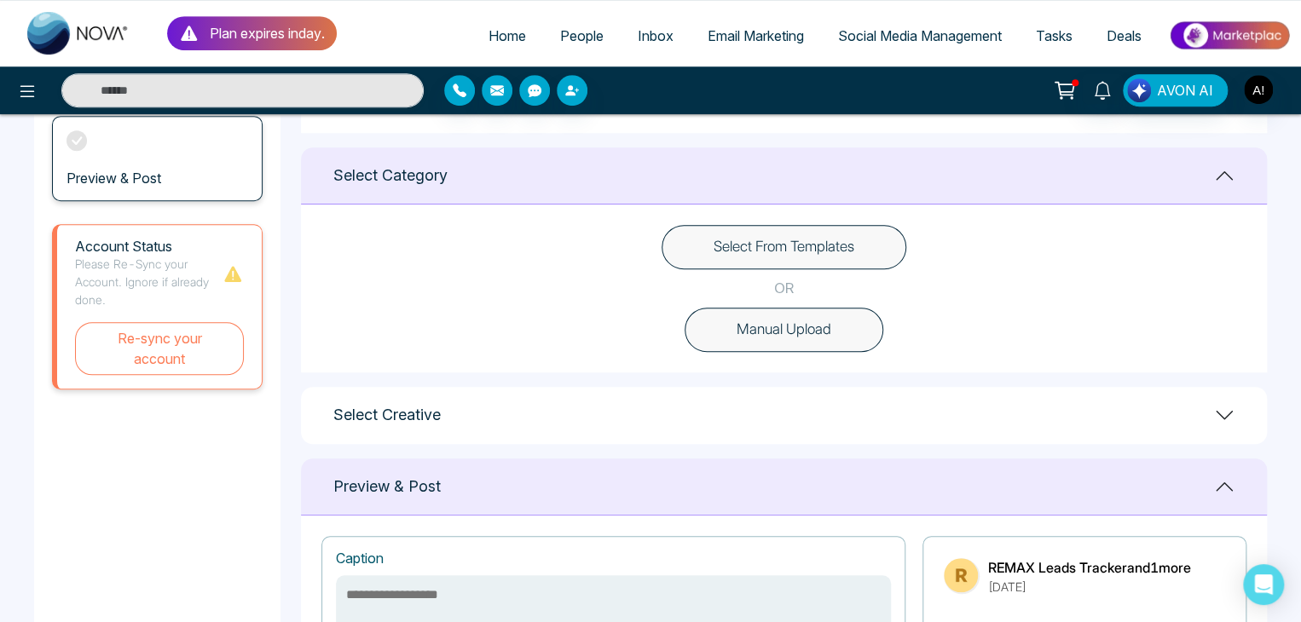
scroll to position [426, 0]
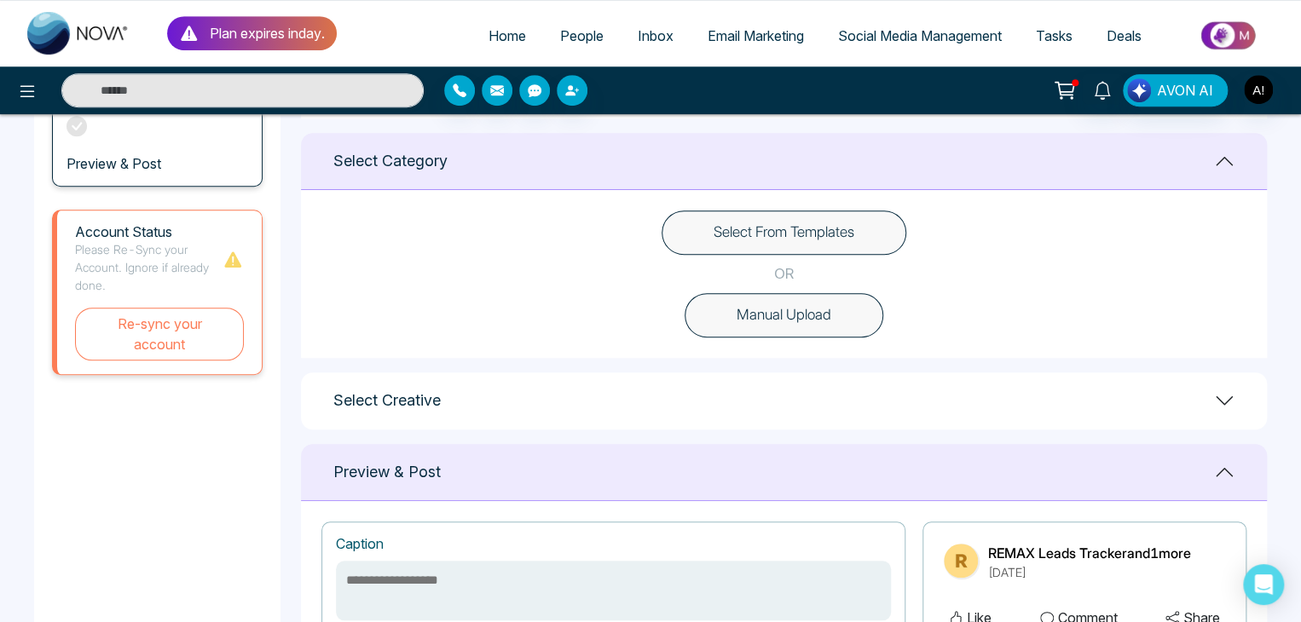
click at [775, 234] on button "Select From Templates" at bounding box center [784, 233] width 245 height 44
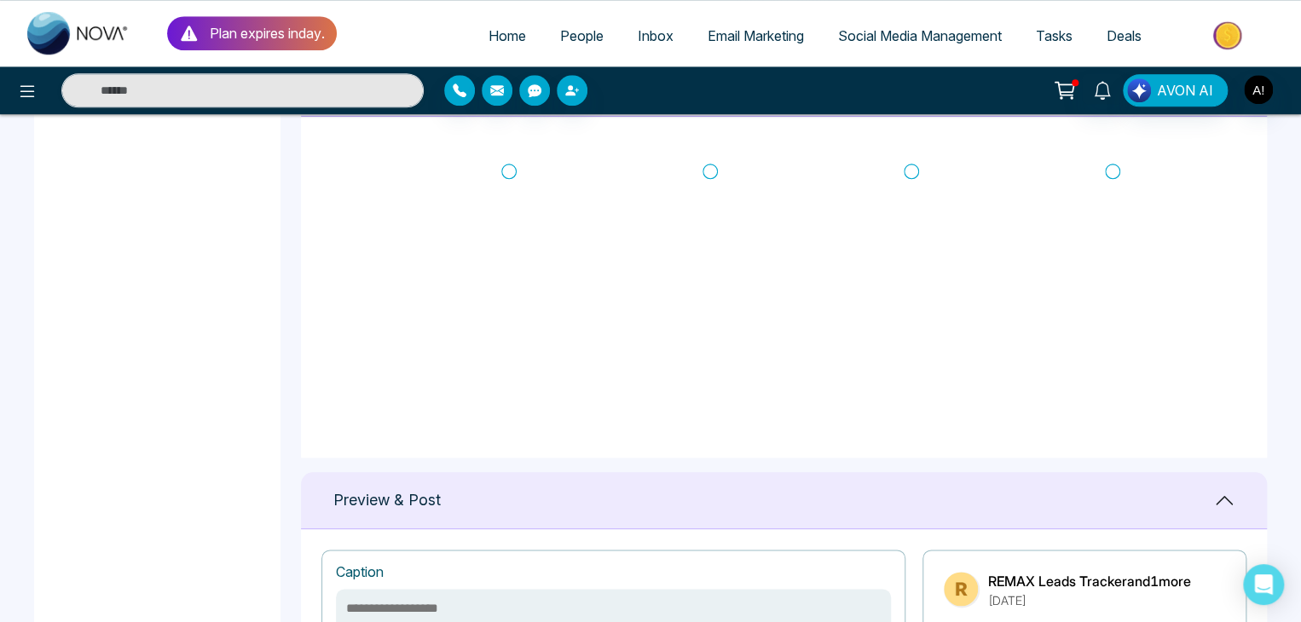
scroll to position [760, 0]
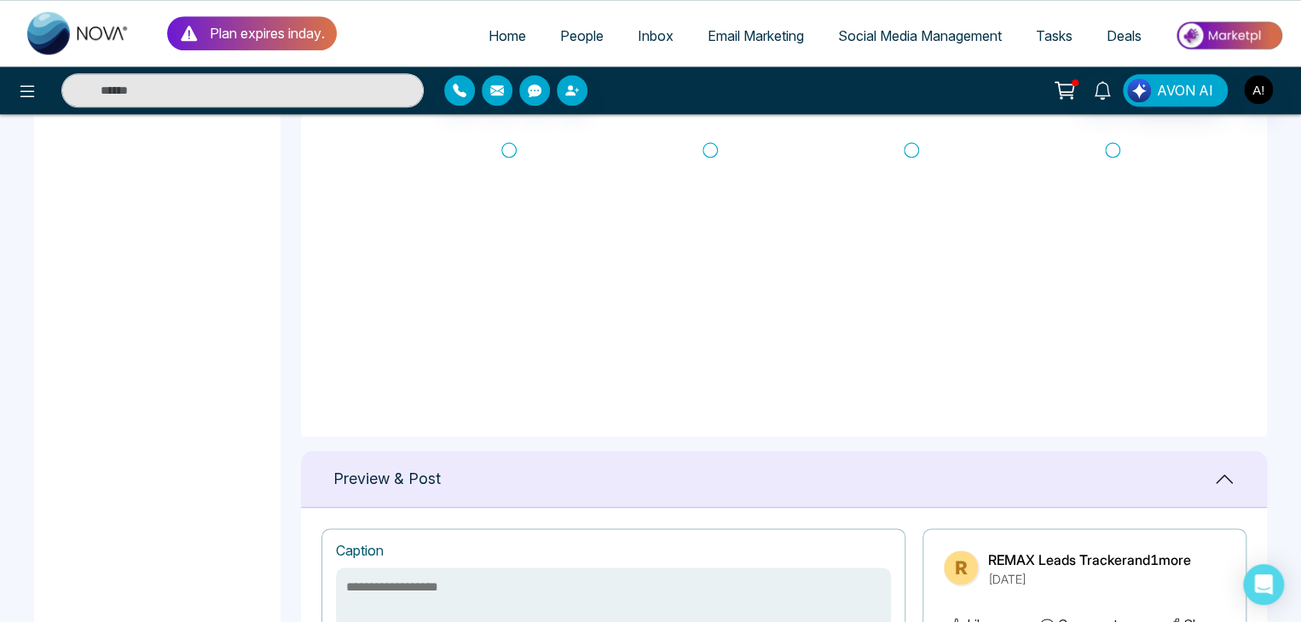
click at [505, 144] on icon at bounding box center [508, 150] width 15 height 17
click at [716, 151] on icon at bounding box center [709, 150] width 15 height 17
click at [508, 144] on icon at bounding box center [508, 150] width 15 height 17
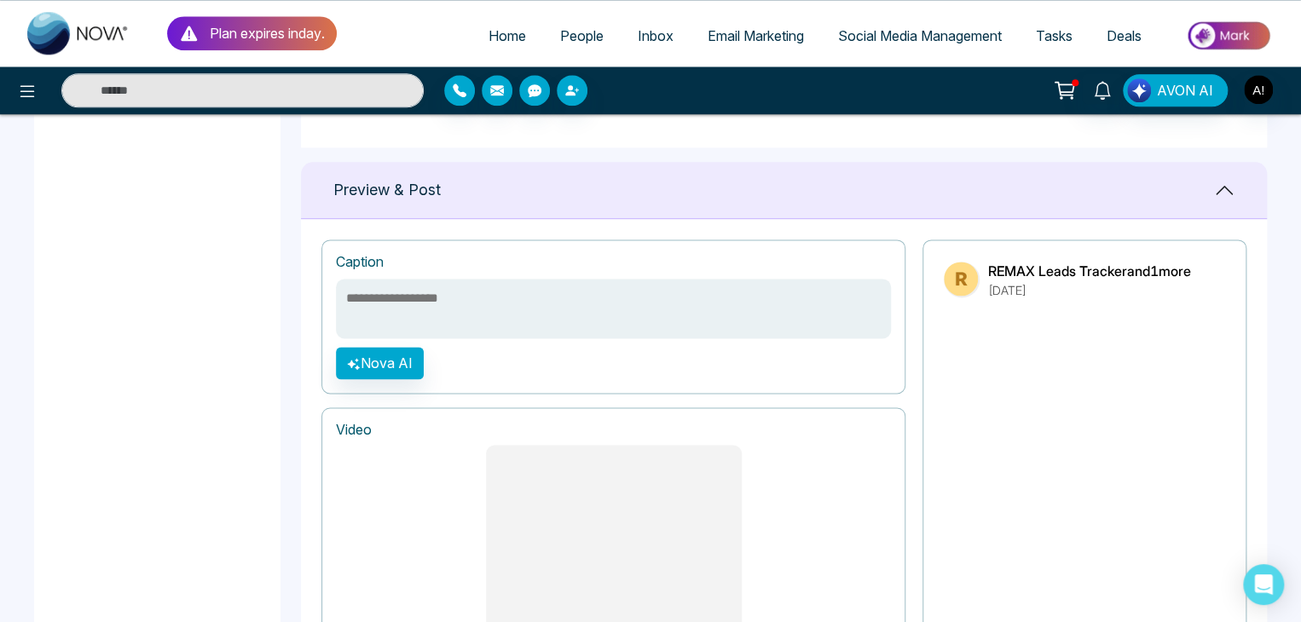
scroll to position [1035, 0]
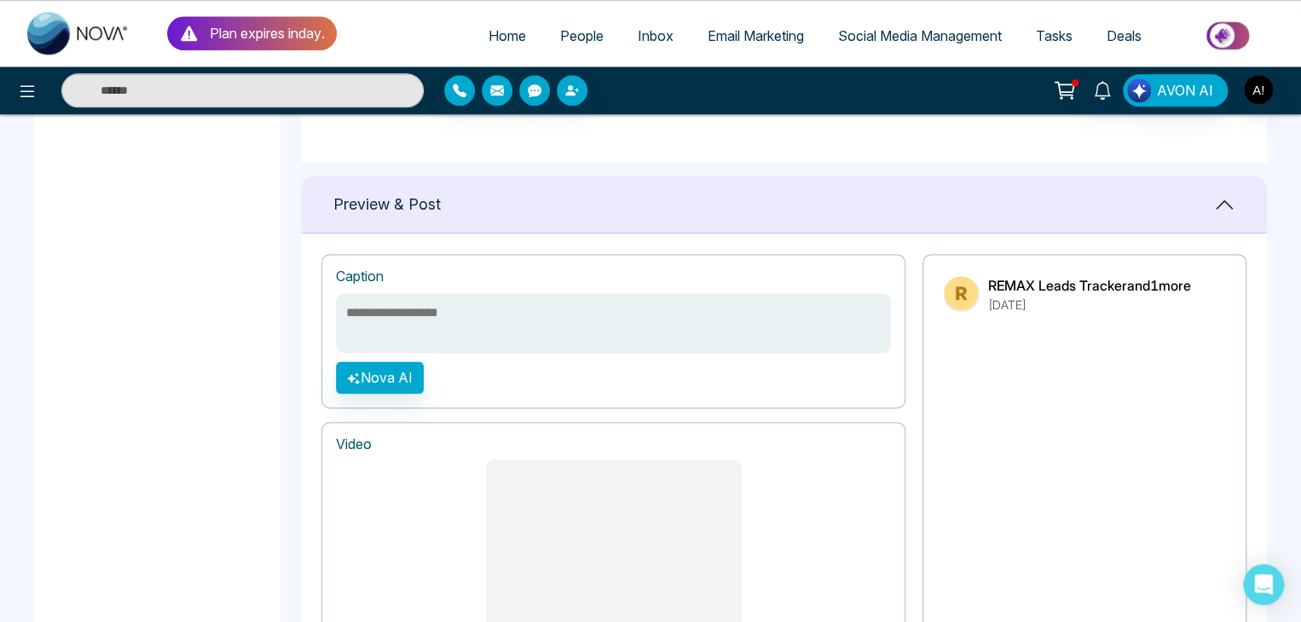
click at [382, 304] on textarea at bounding box center [613, 323] width 555 height 60
click at [383, 371] on button "Nova AI" at bounding box center [380, 377] width 88 height 32
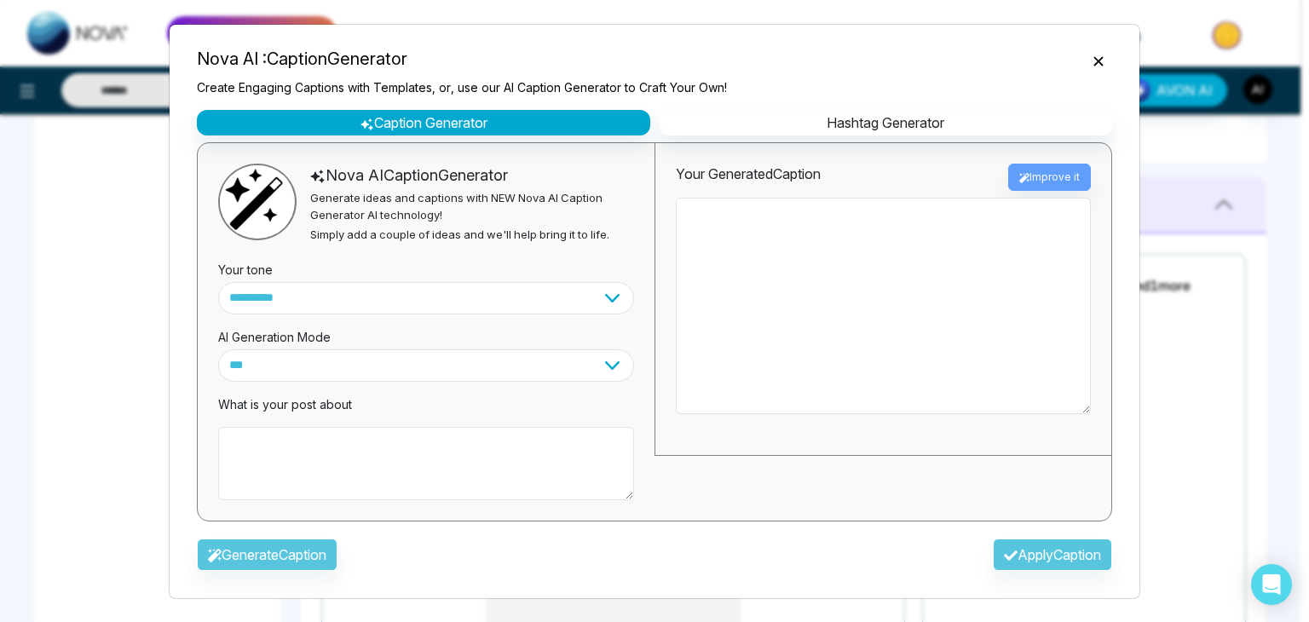
click at [256, 440] on textarea at bounding box center [426, 463] width 416 height 73
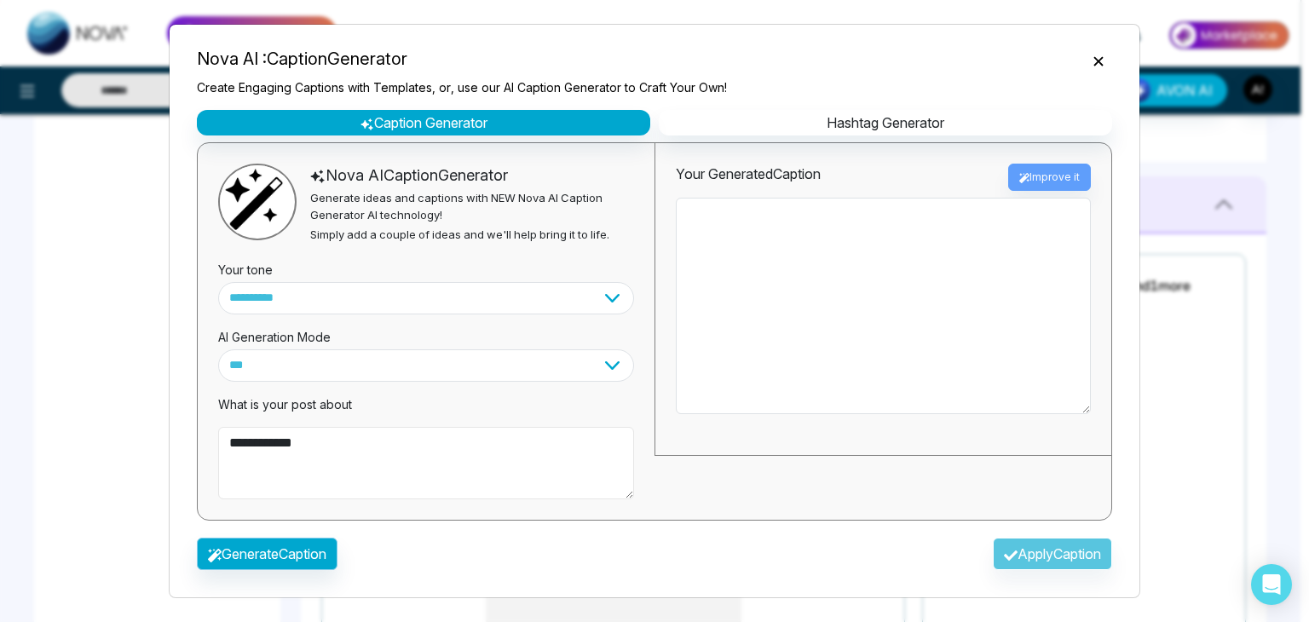
type textarea "**********"
click at [286, 547] on button "Generate Caption" at bounding box center [267, 554] width 141 height 32
type textarea "**********"
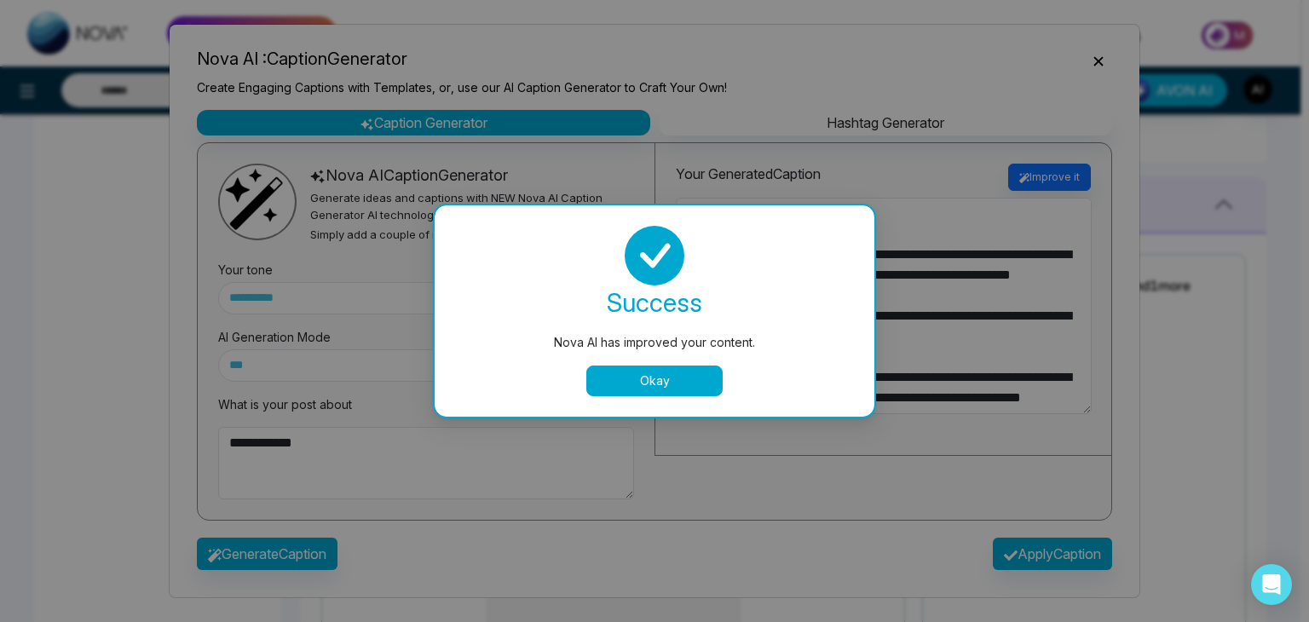
click at [666, 386] on button "Okay" at bounding box center [655, 381] width 136 height 31
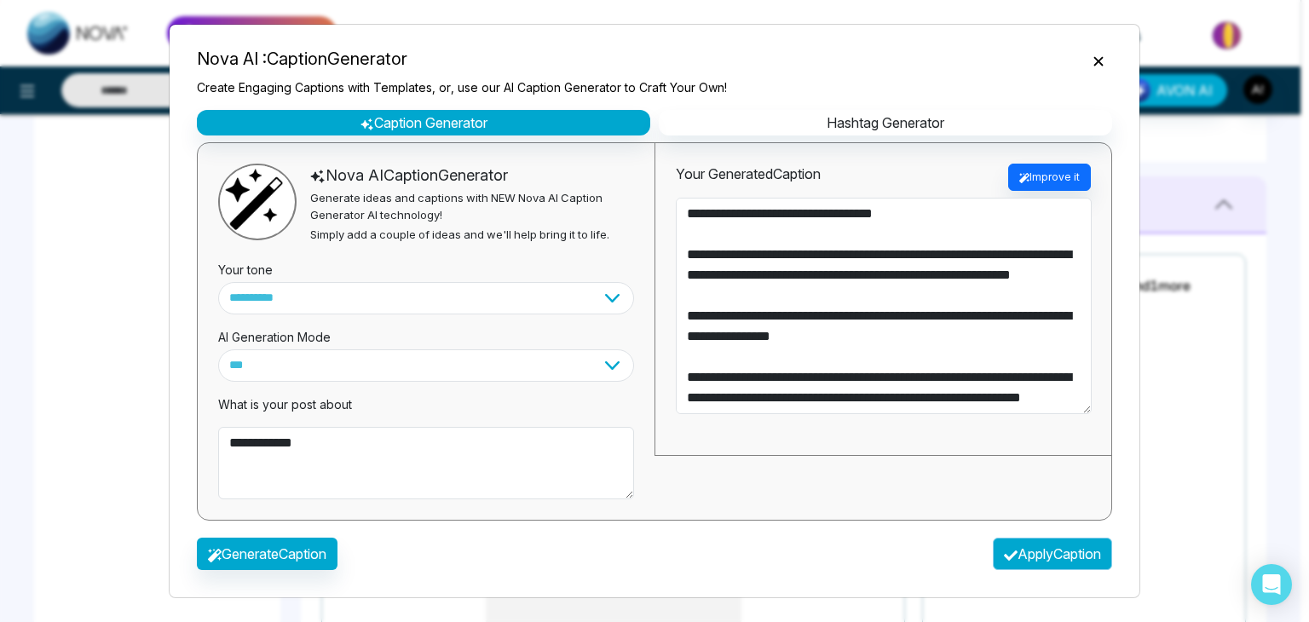
click at [1028, 556] on button "Apply Caption" at bounding box center [1052, 554] width 119 height 32
type textarea "**********"
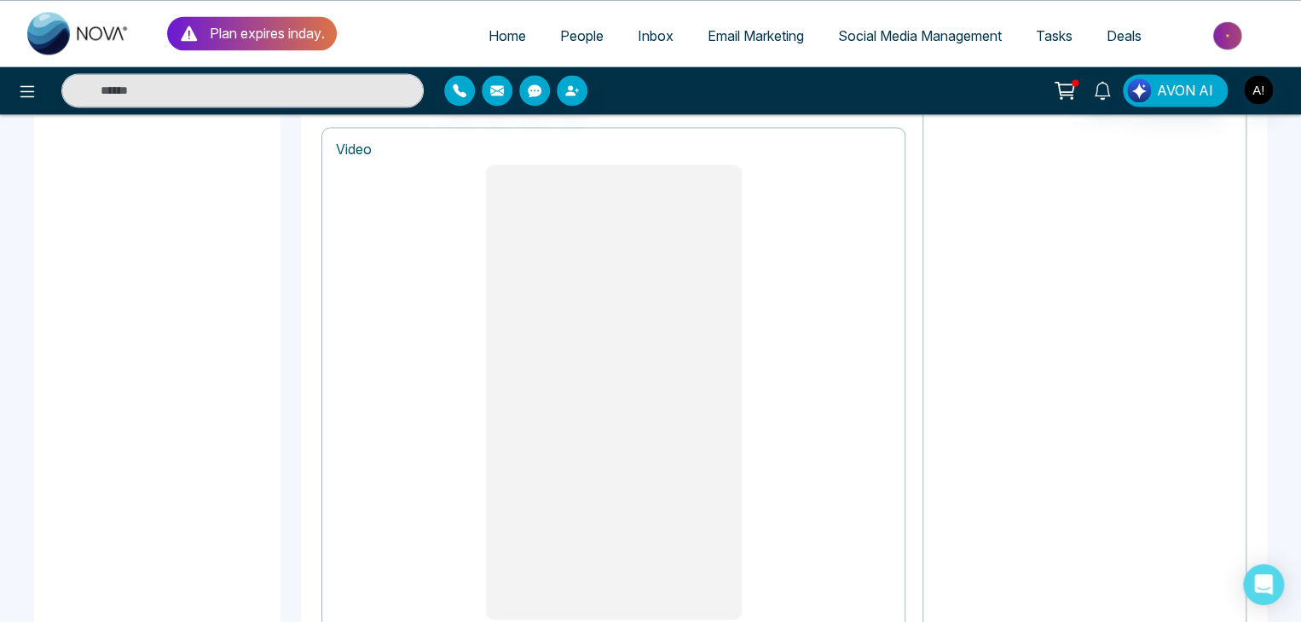
scroll to position [1442, 0]
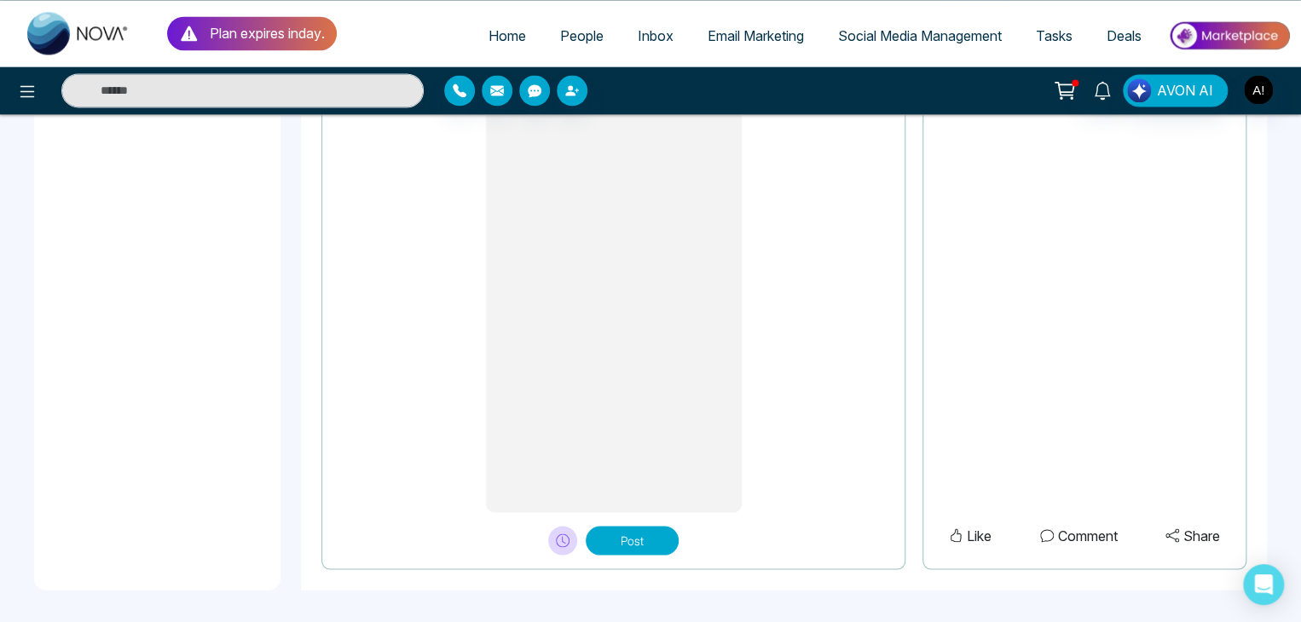
click at [642, 536] on button "Post" at bounding box center [632, 540] width 93 height 29
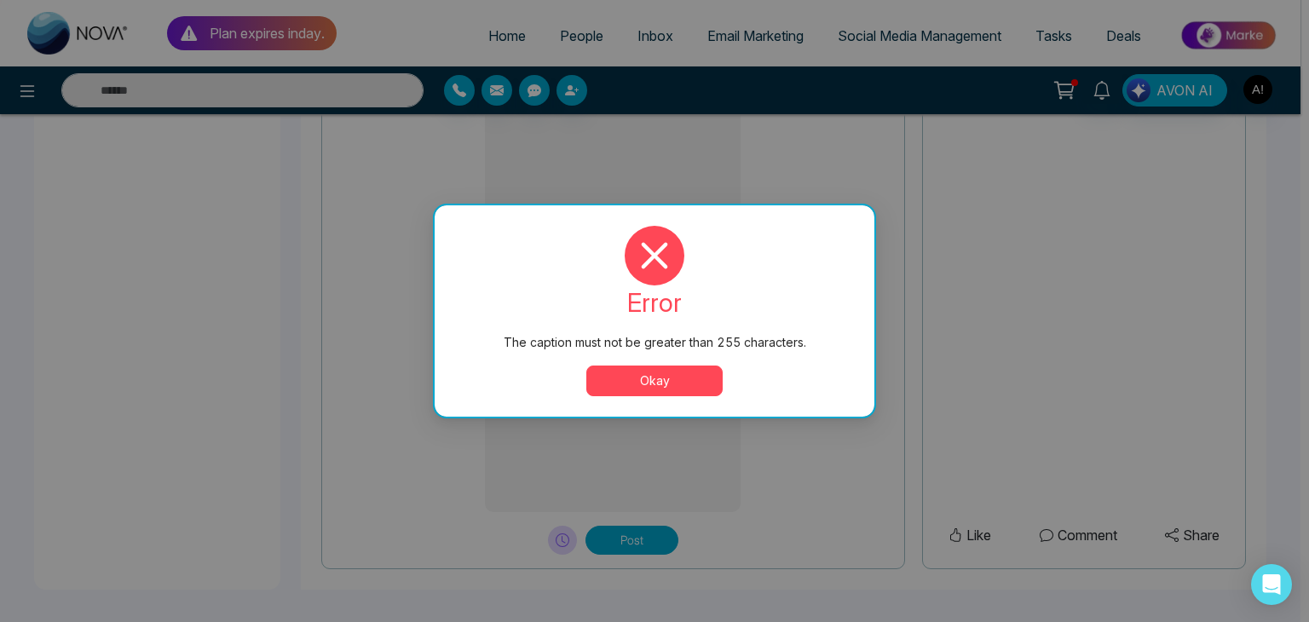
click at [656, 390] on button "Okay" at bounding box center [655, 381] width 136 height 31
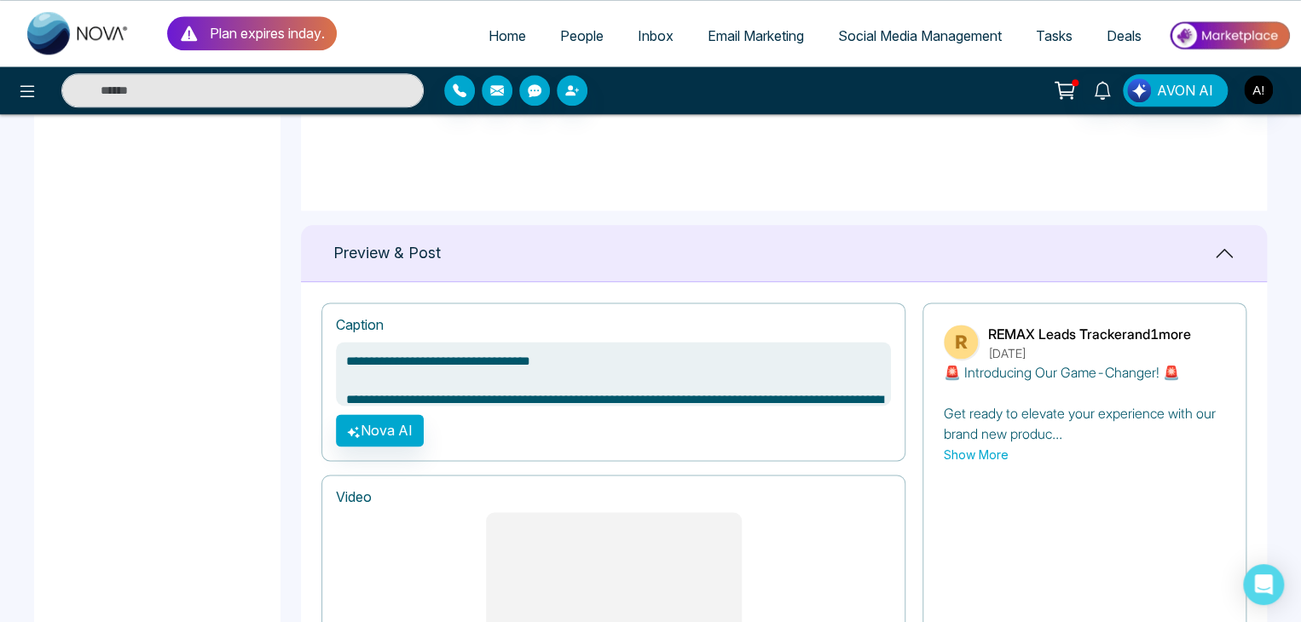
scroll to position [1001, 0]
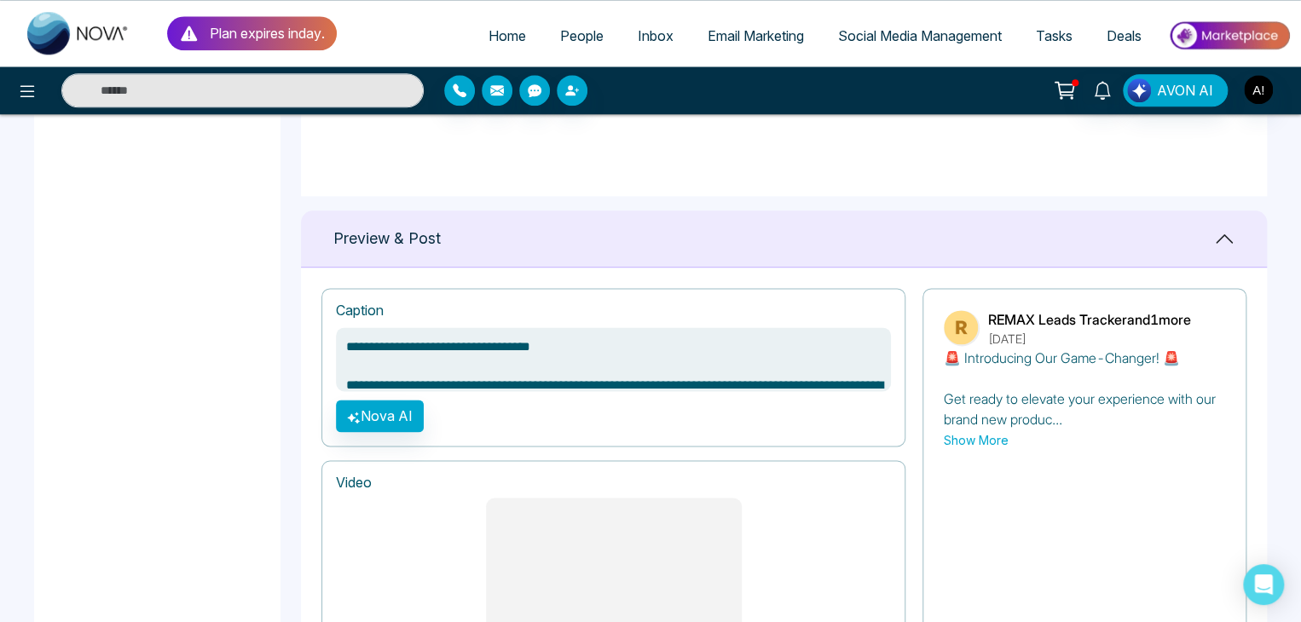
click at [759, 357] on textarea "**********" at bounding box center [613, 359] width 555 height 64
click at [377, 413] on button "Nova AI" at bounding box center [380, 416] width 88 height 32
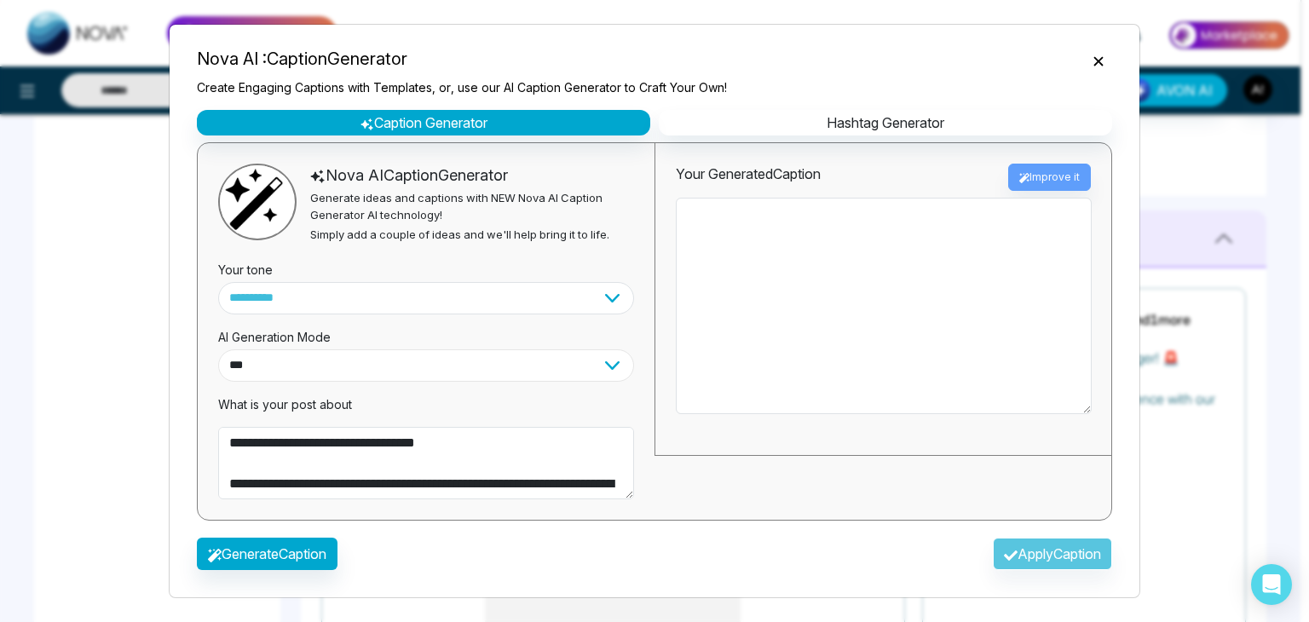
click at [364, 366] on select "**********" at bounding box center [426, 366] width 416 height 32
select select "*********"
click at [218, 350] on select "**********" at bounding box center [426, 366] width 416 height 32
click at [283, 560] on button "Generate Caption" at bounding box center [267, 554] width 141 height 32
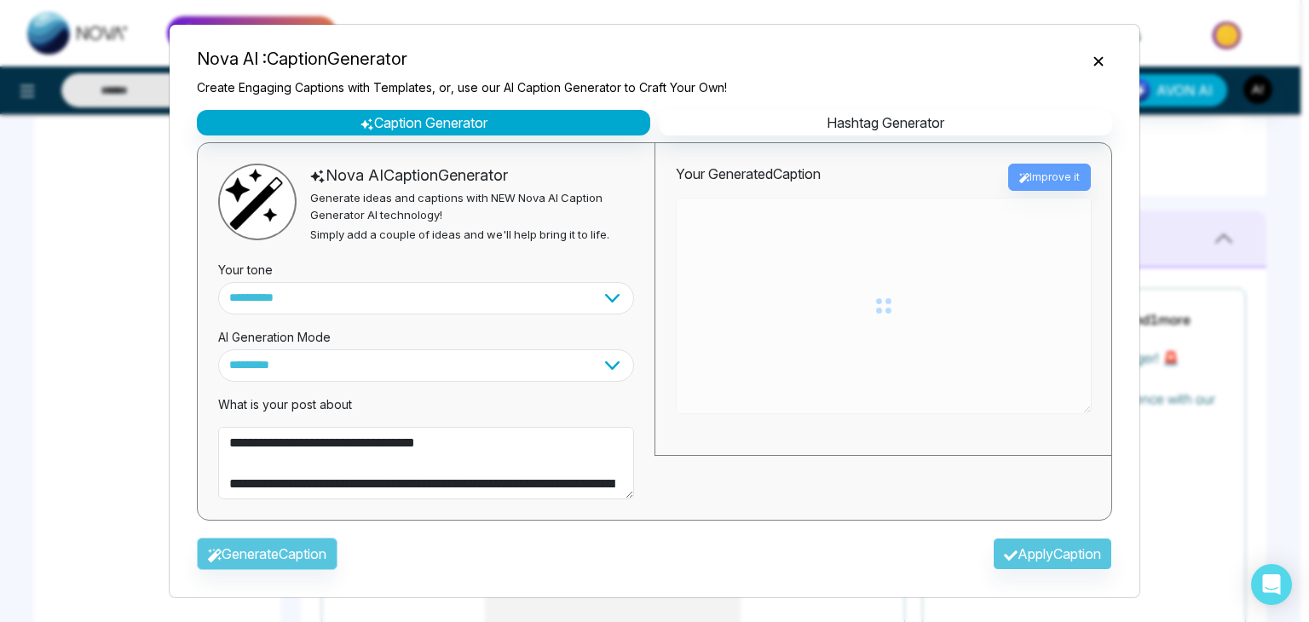
type textarea "**********"
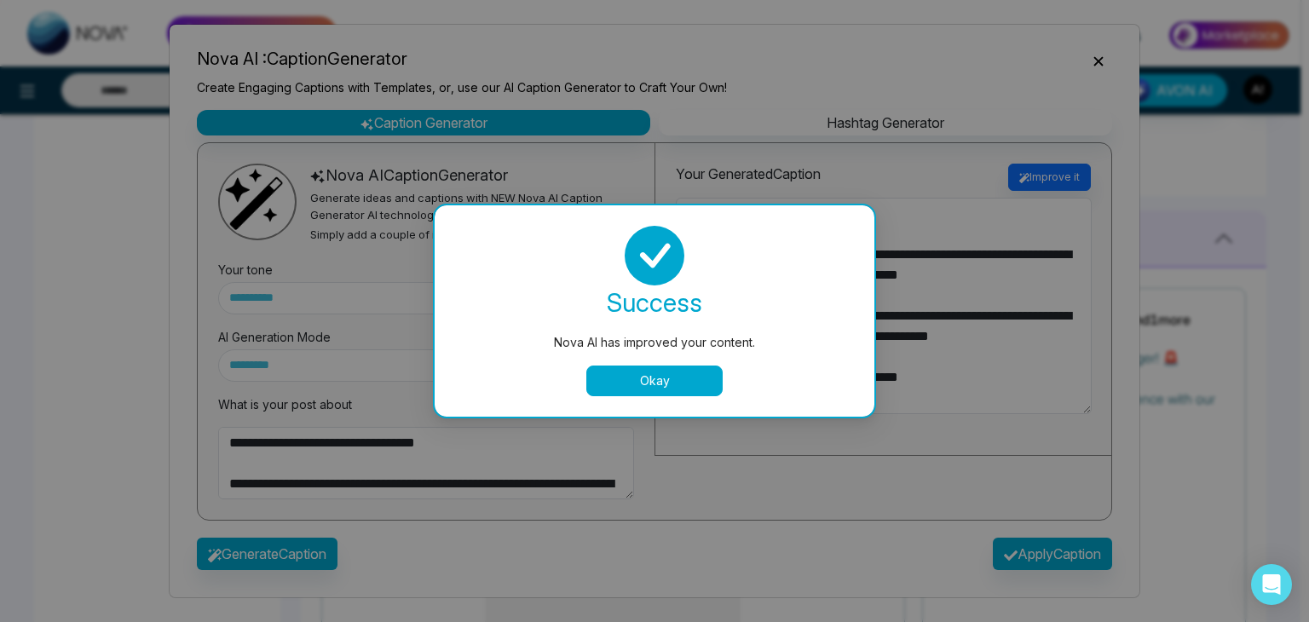
click at [679, 369] on button "Okay" at bounding box center [655, 381] width 136 height 31
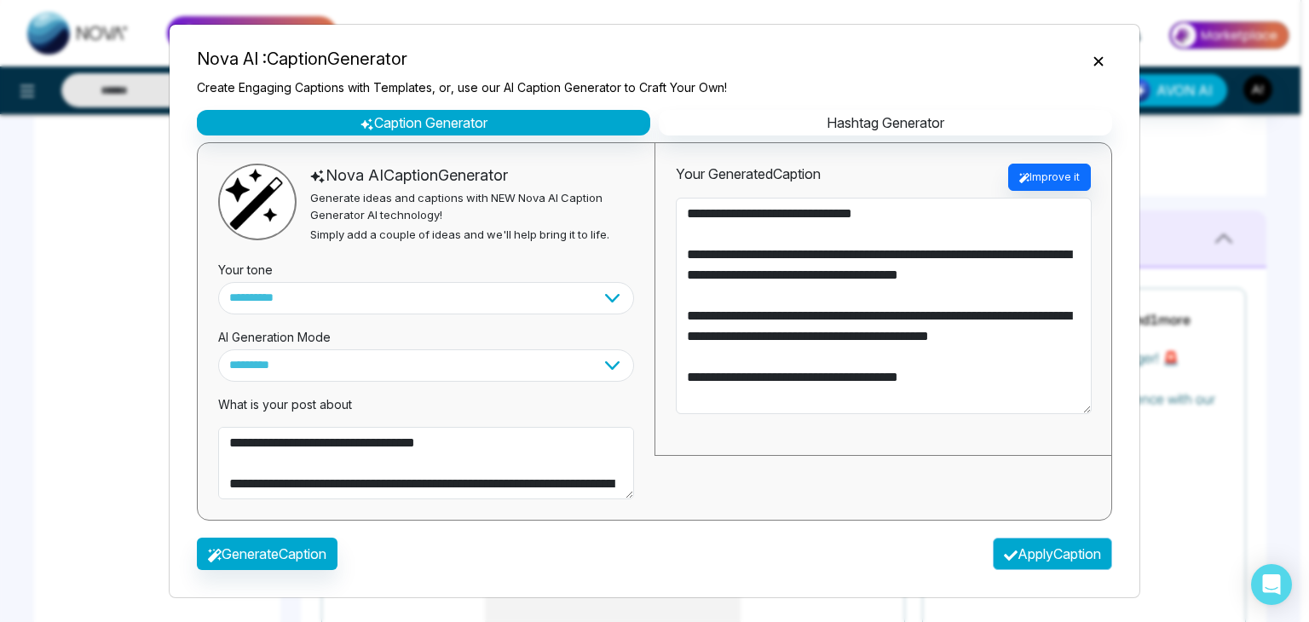
click at [1023, 543] on button "Apply Caption" at bounding box center [1052, 554] width 119 height 32
type textarea "**********"
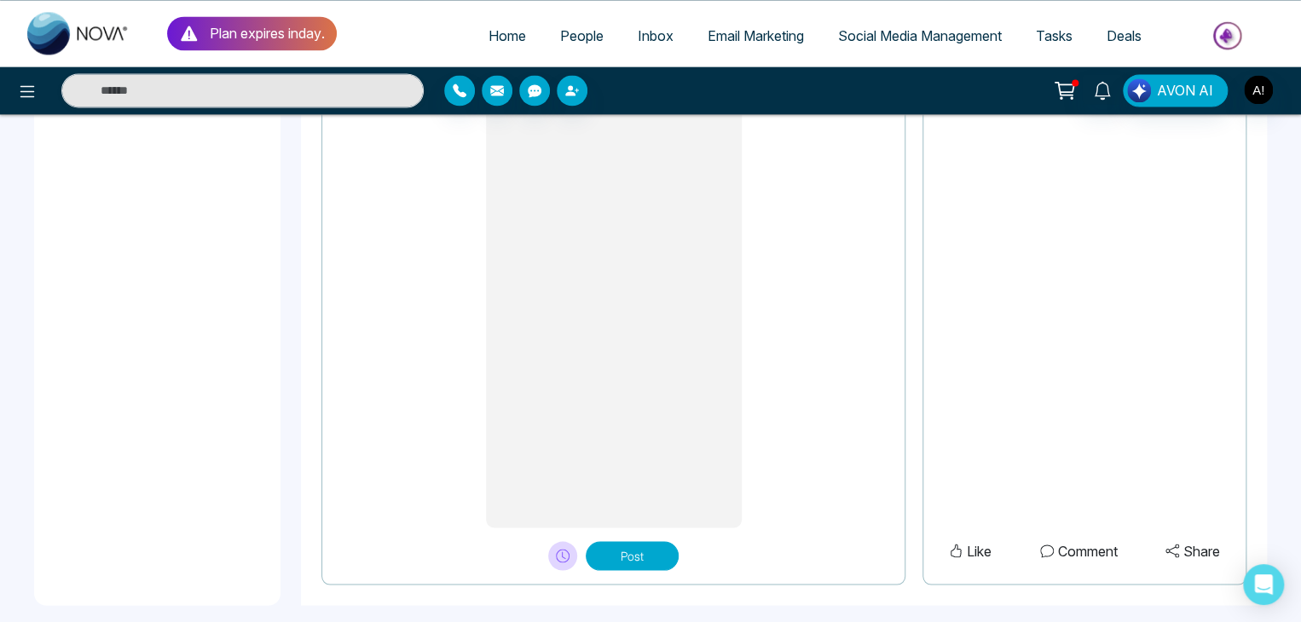
scroll to position [1442, 0]
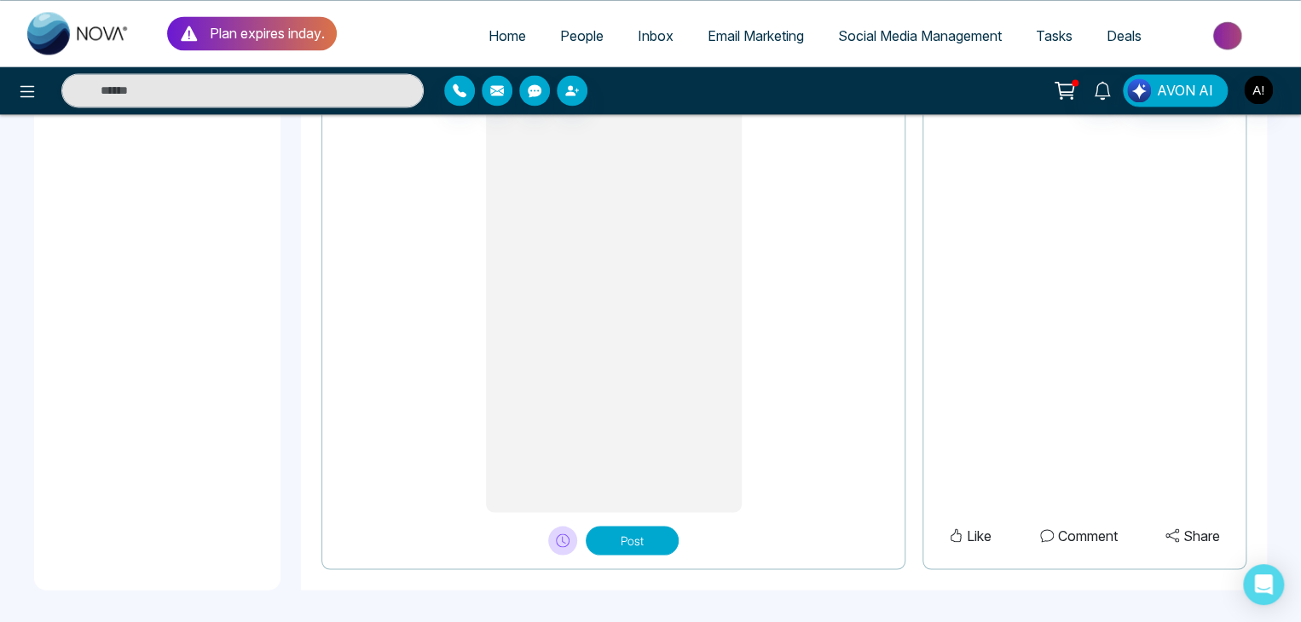
click at [619, 541] on button "Post" at bounding box center [632, 540] width 93 height 29
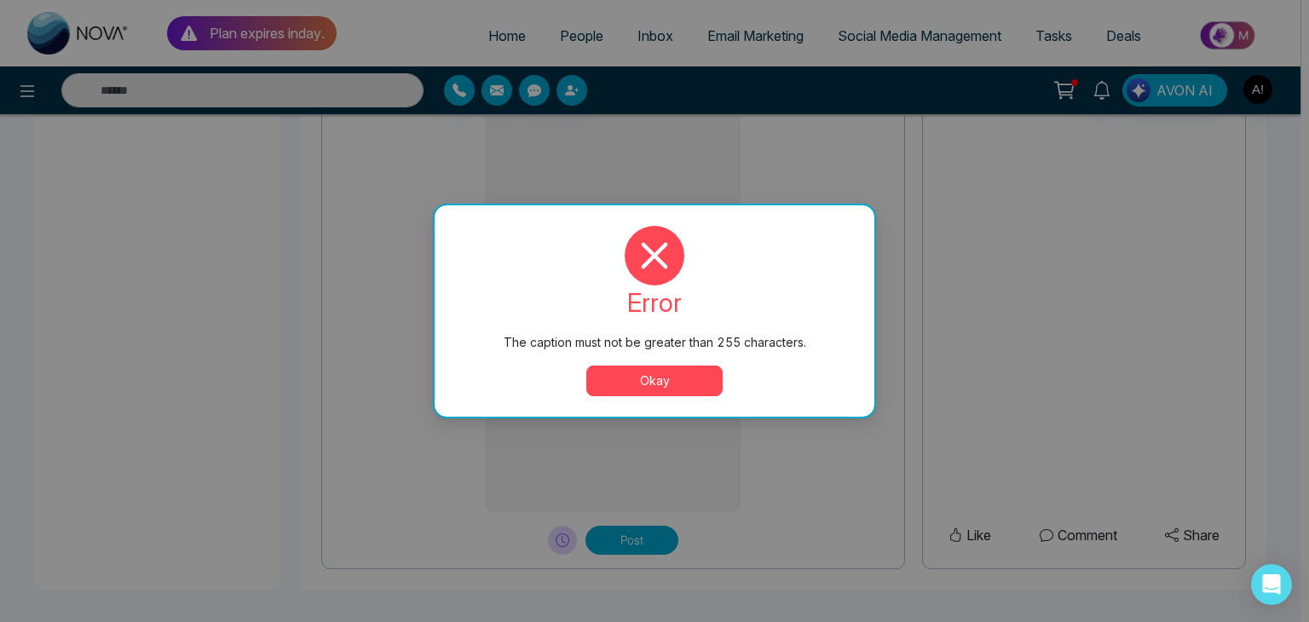
click at [645, 379] on button "Okay" at bounding box center [655, 381] width 136 height 31
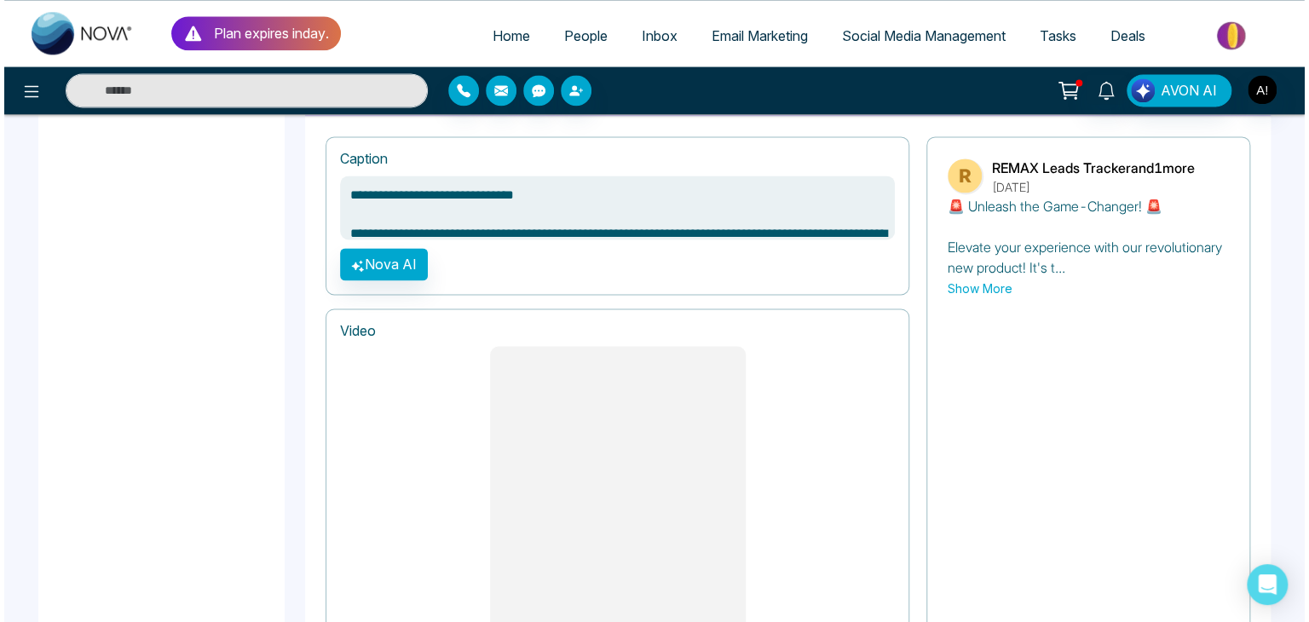
scroll to position [1159, 0]
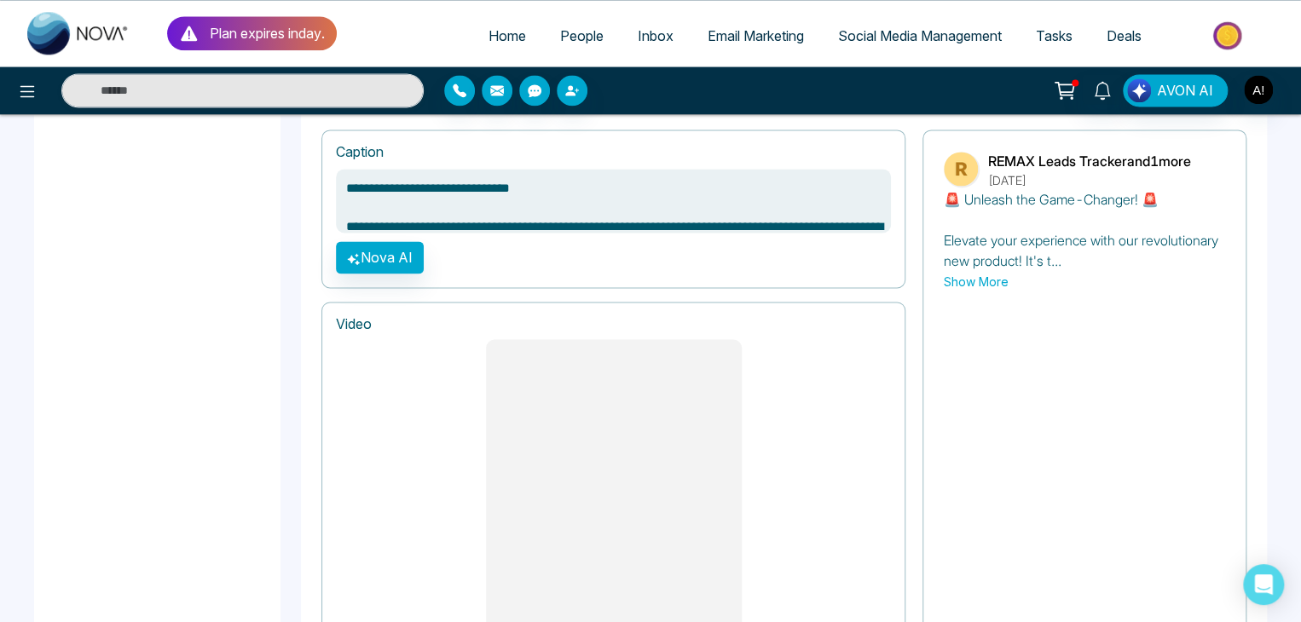
click at [491, 245] on div "**********" at bounding box center [613, 209] width 584 height 159
click at [535, 202] on textarea "**********" at bounding box center [613, 201] width 555 height 64
click at [395, 252] on button "Nova AI" at bounding box center [380, 257] width 88 height 32
select select "***"
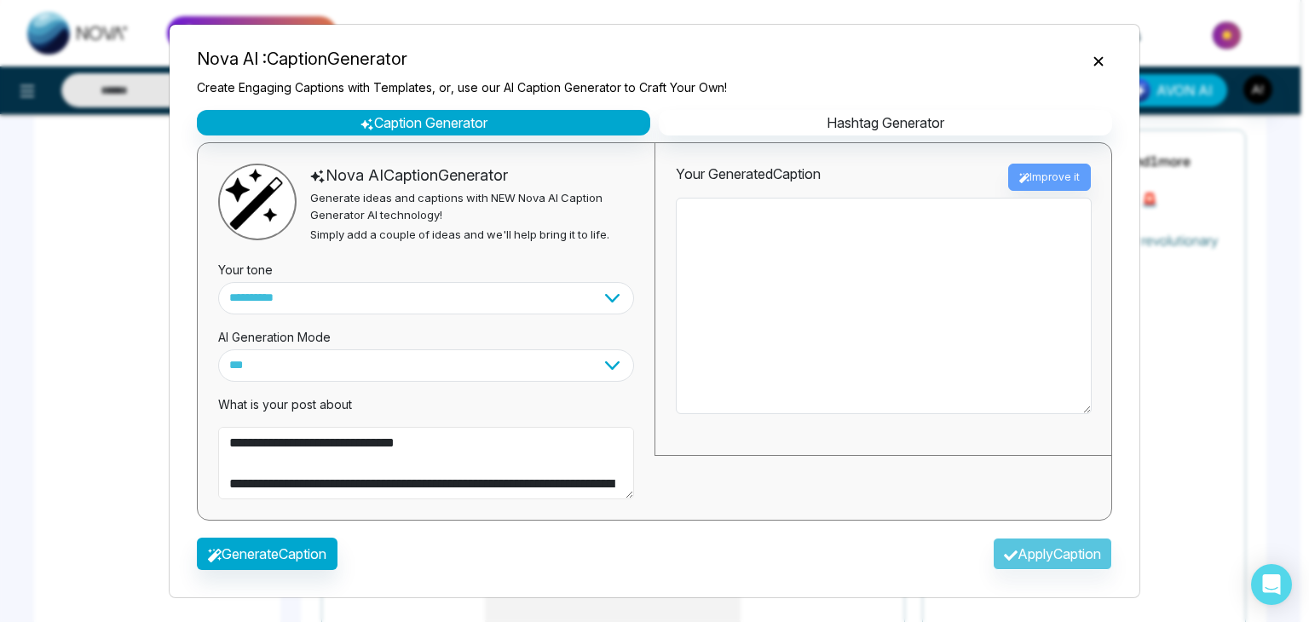
click at [558, 475] on textarea "**********" at bounding box center [426, 463] width 416 height 73
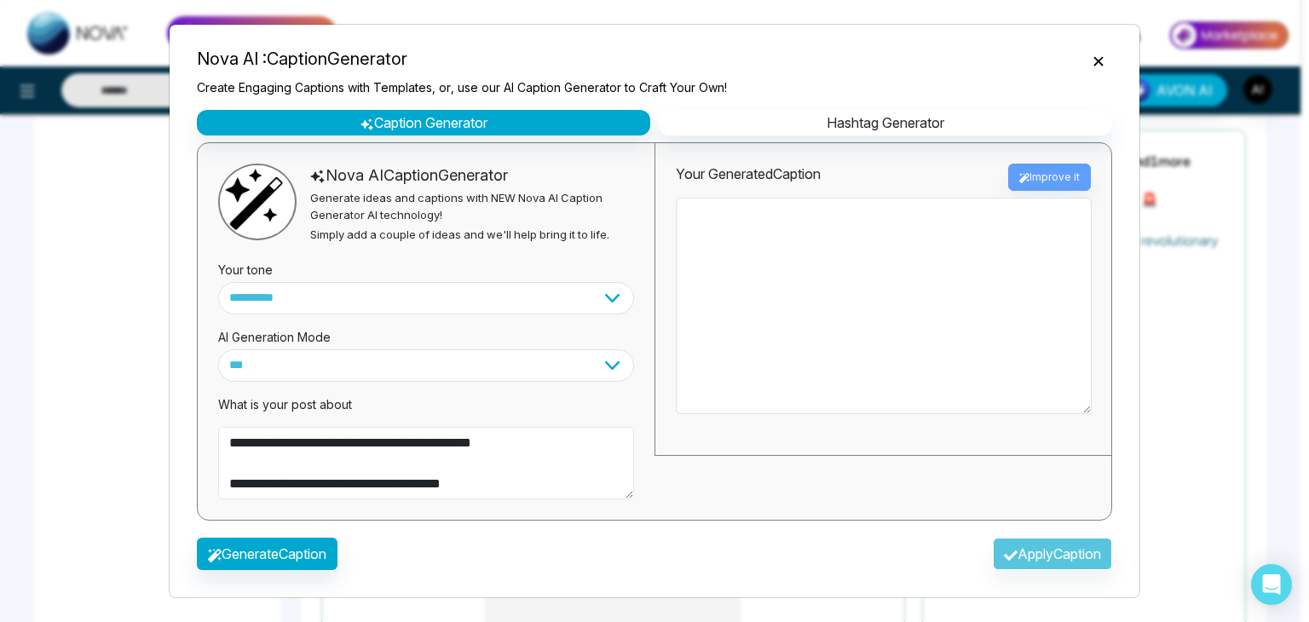
drag, startPoint x: 619, startPoint y: 484, endPoint x: 541, endPoint y: 448, distance: 85.4
click at [541, 448] on textarea "**********" at bounding box center [426, 463] width 416 height 73
type textarea "**********"
click at [276, 565] on button "Generate Caption" at bounding box center [267, 554] width 141 height 32
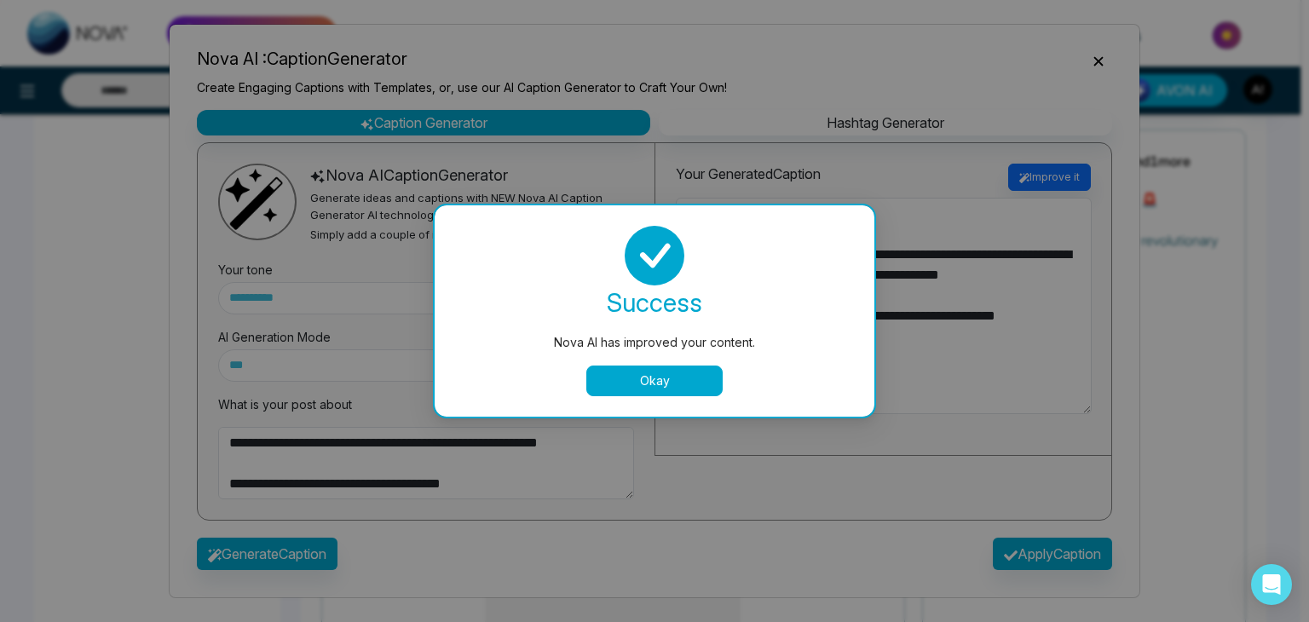
click at [637, 384] on button "Okay" at bounding box center [655, 381] width 136 height 31
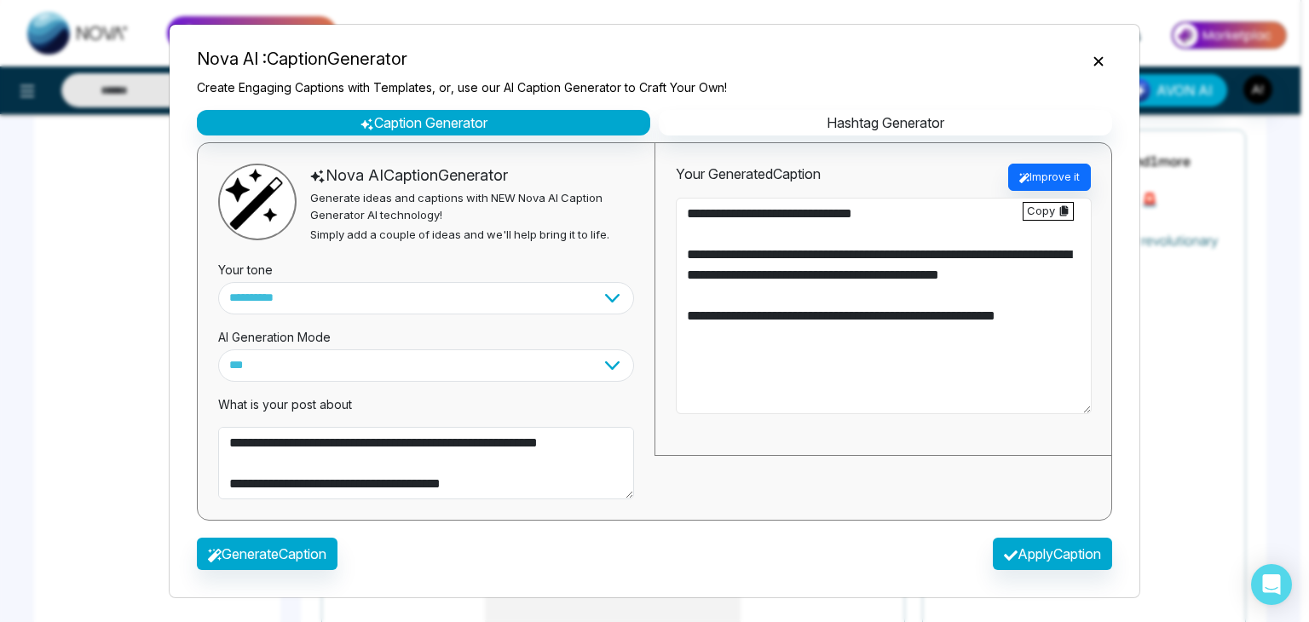
drag, startPoint x: 791, startPoint y: 315, endPoint x: 689, endPoint y: 281, distance: 107.6
click at [689, 281] on textarea "**********" at bounding box center [884, 306] width 416 height 217
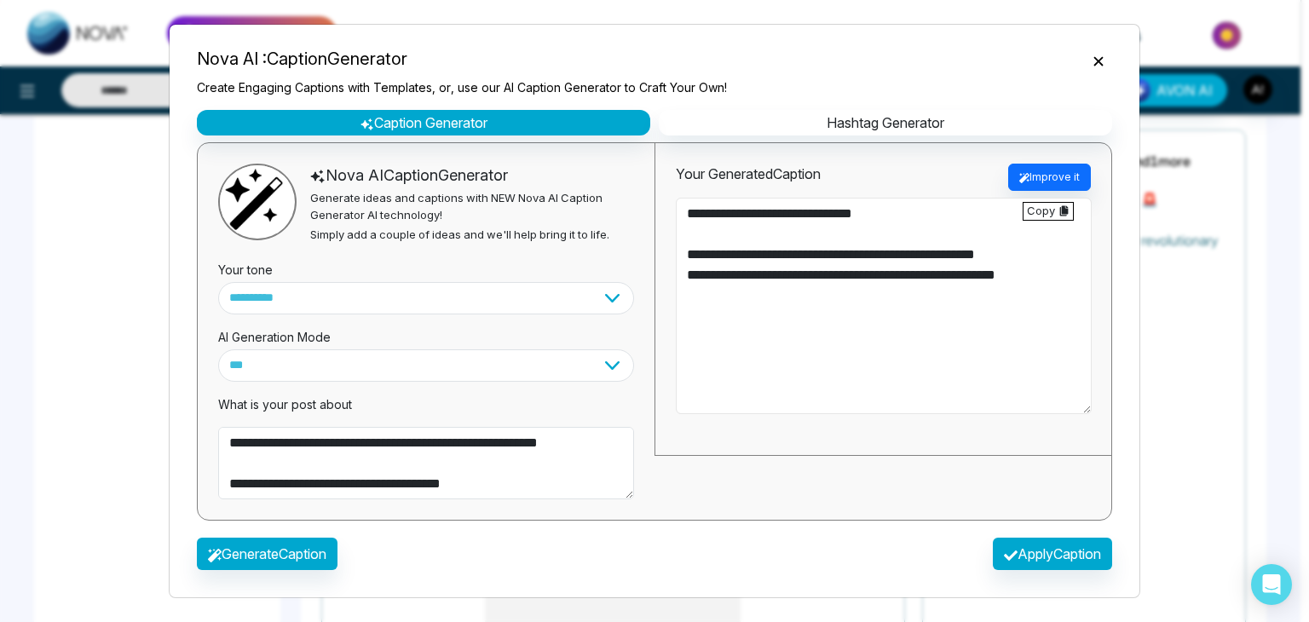
click at [808, 274] on textarea "**********" at bounding box center [884, 306] width 416 height 217
click at [686, 238] on textarea "**********" at bounding box center [884, 306] width 416 height 217
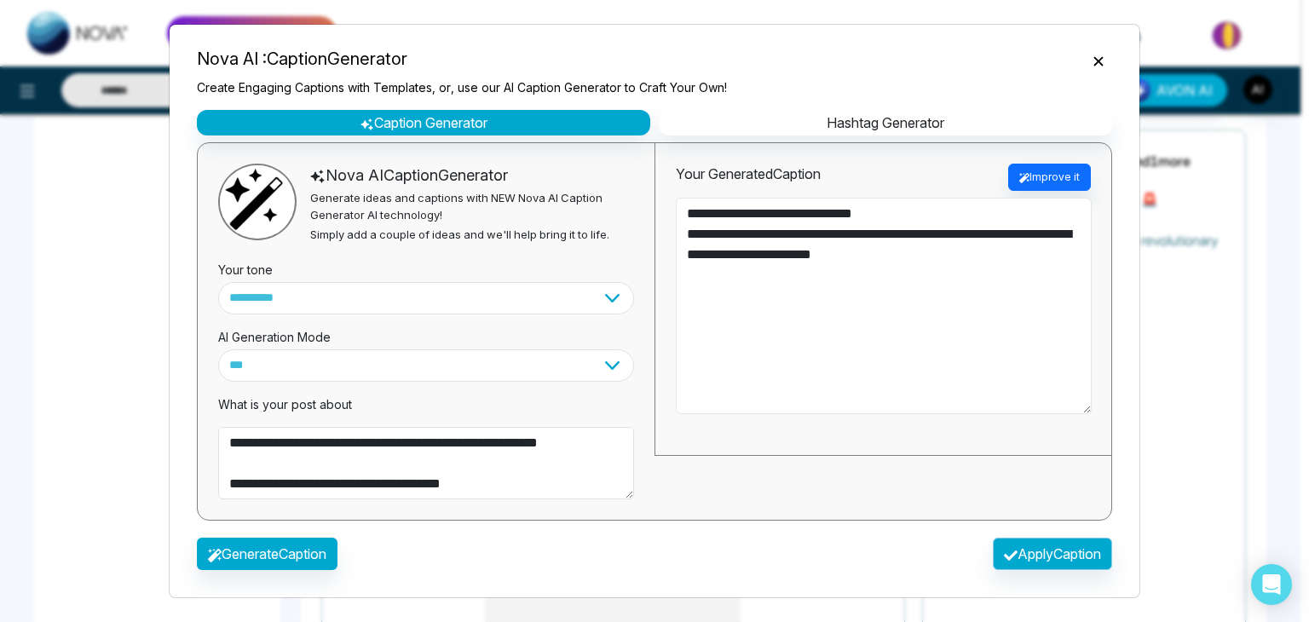
type textarea "**********"
click at [1050, 564] on button "Apply Caption" at bounding box center [1052, 554] width 119 height 32
type textarea "**********"
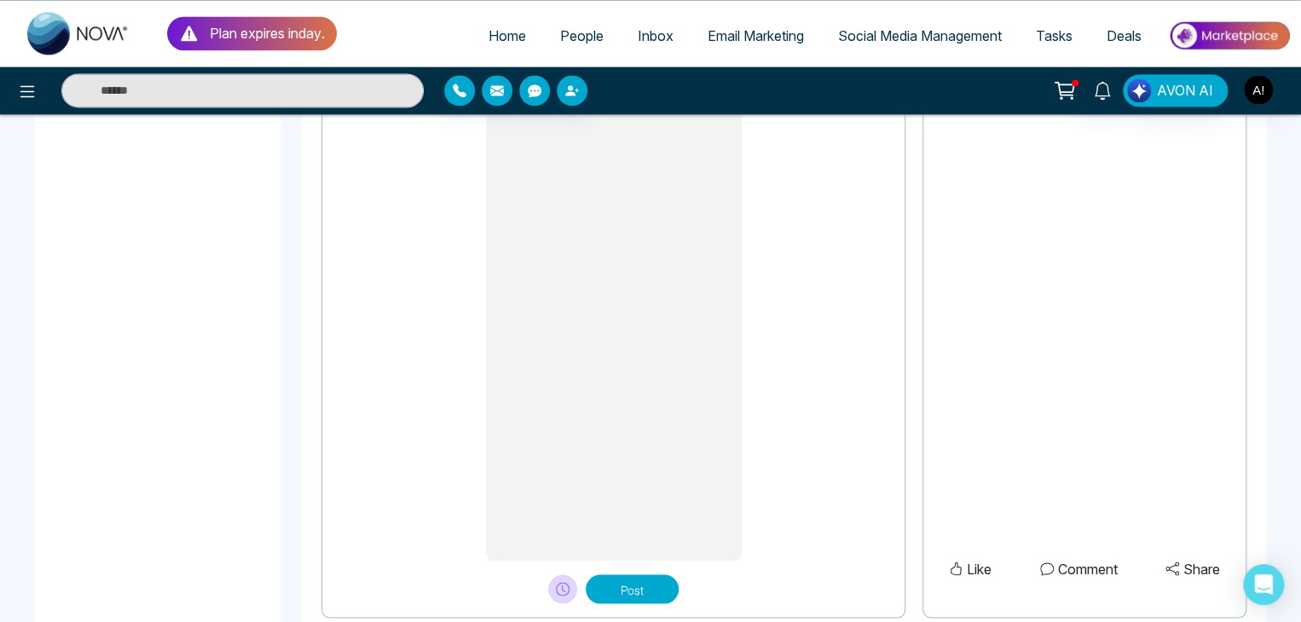
scroll to position [1437, 0]
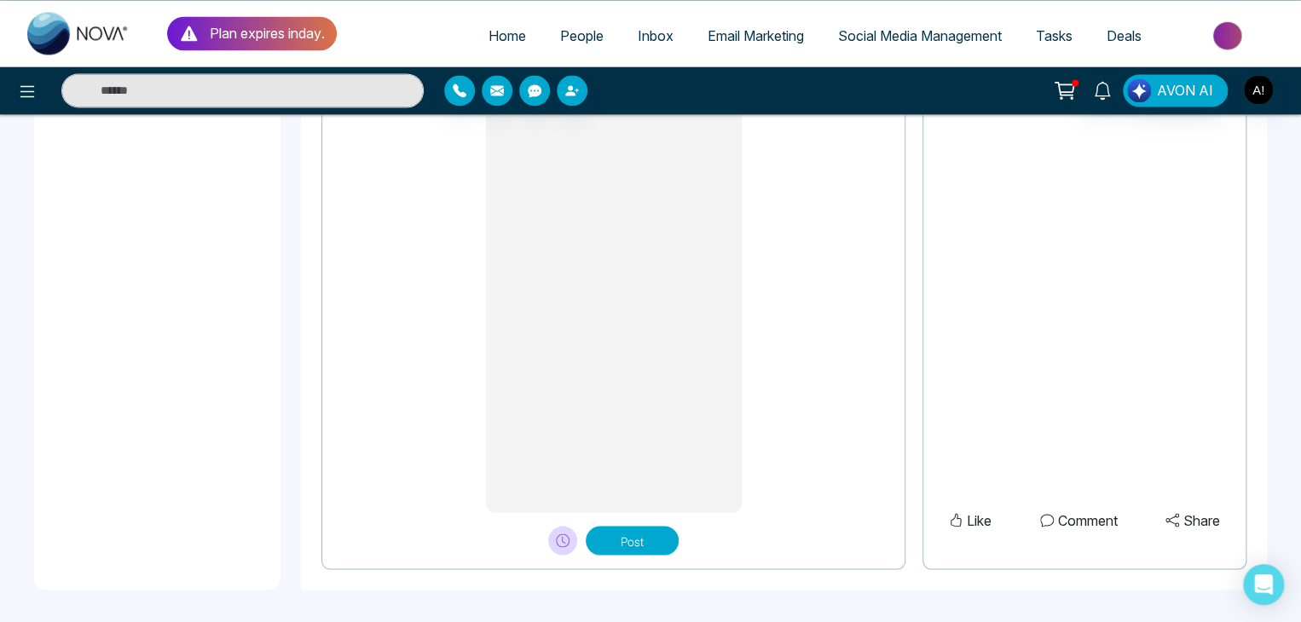
click at [625, 545] on button "Post" at bounding box center [632, 540] width 93 height 29
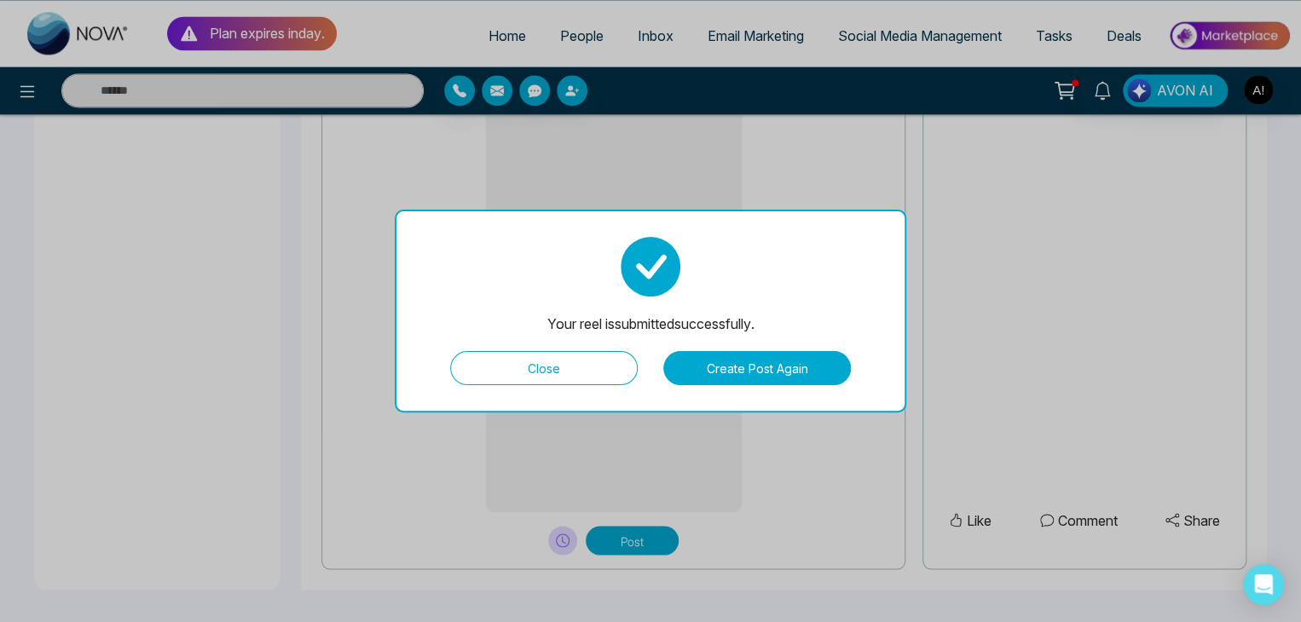
click at [754, 358] on button "Create Post Again" at bounding box center [757, 368] width 188 height 34
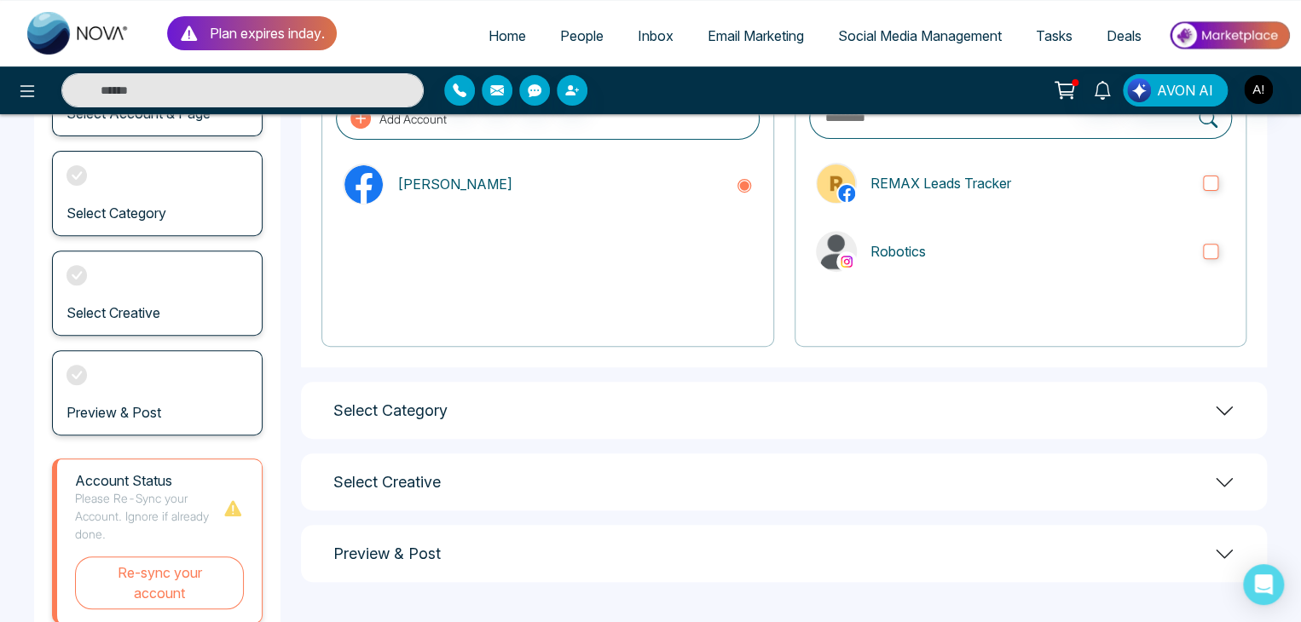
scroll to position [177, 0]
click at [379, 552] on h1 "Preview & Post" at bounding box center [386, 554] width 107 height 19
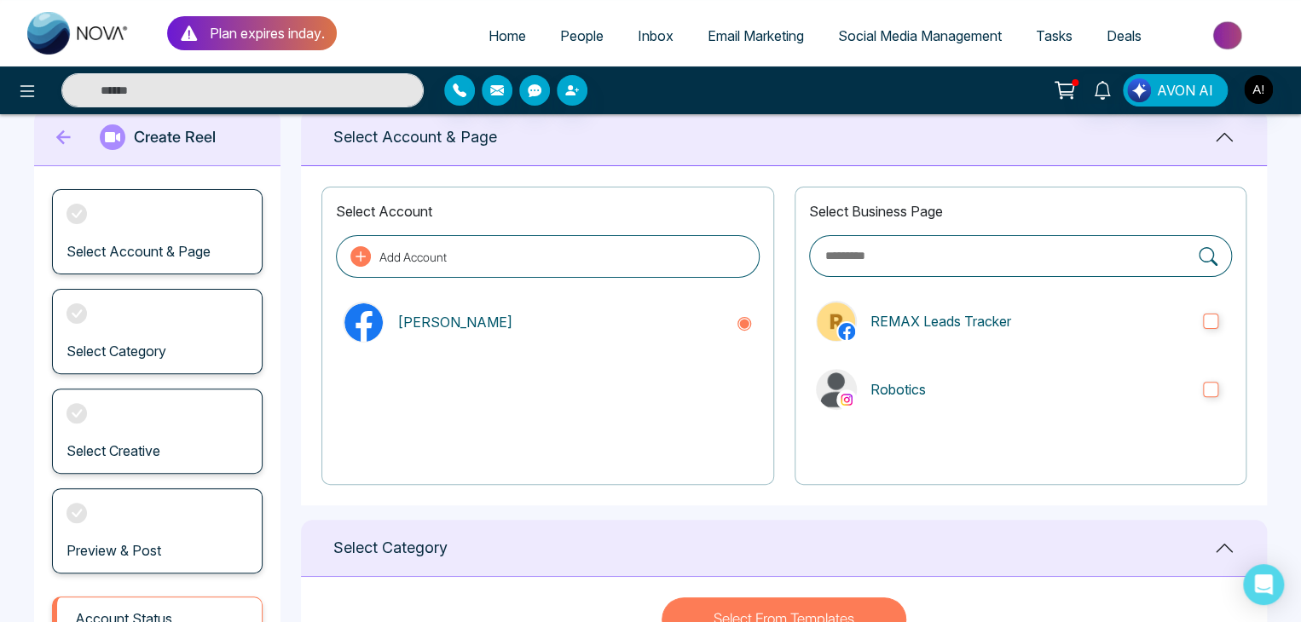
scroll to position [0, 0]
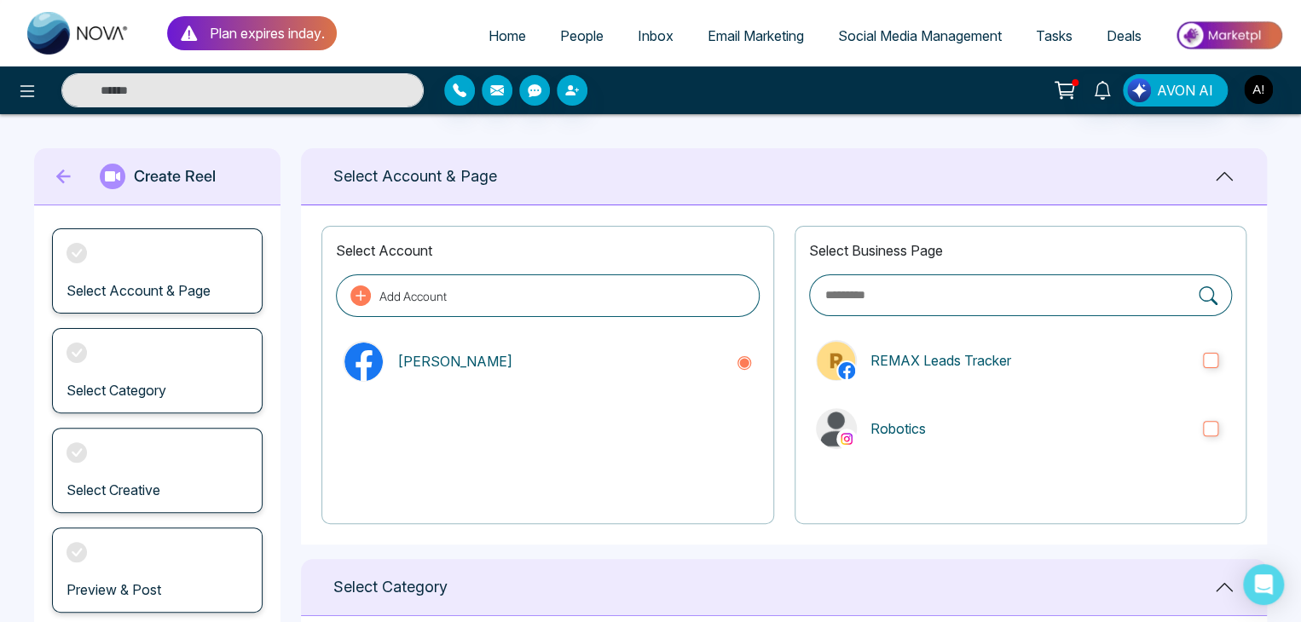
click at [63, 165] on icon at bounding box center [64, 176] width 26 height 34
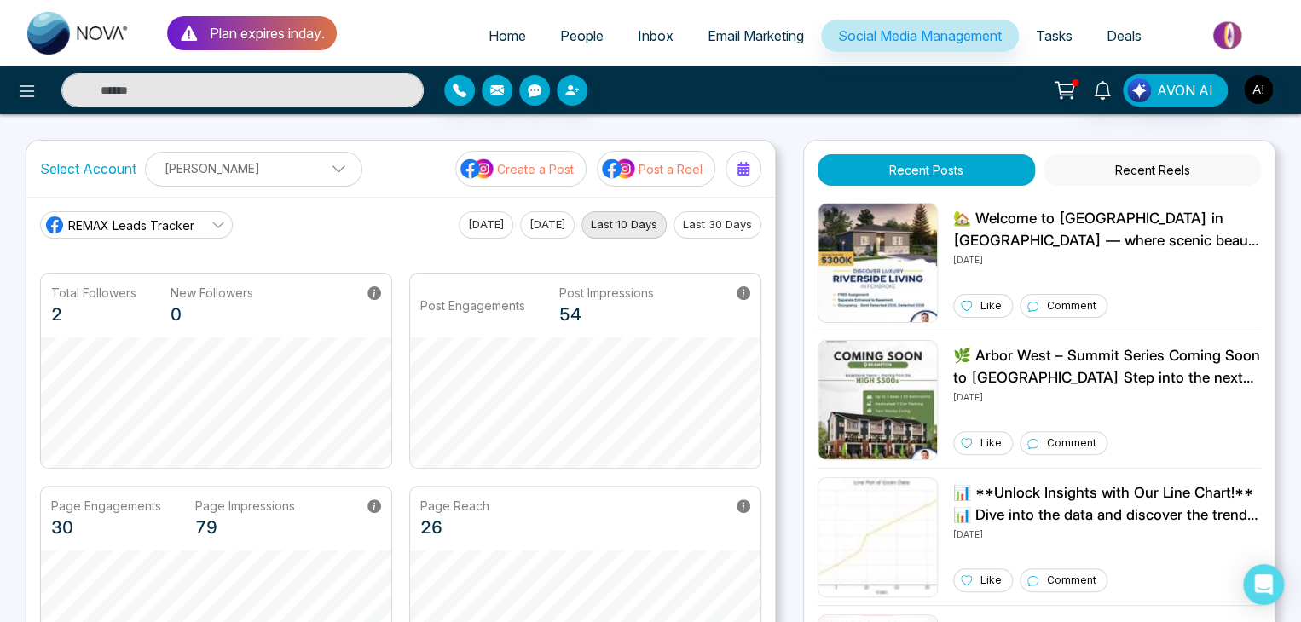
click at [1166, 166] on button "Recent Reels" at bounding box center [1151, 170] width 217 height 32
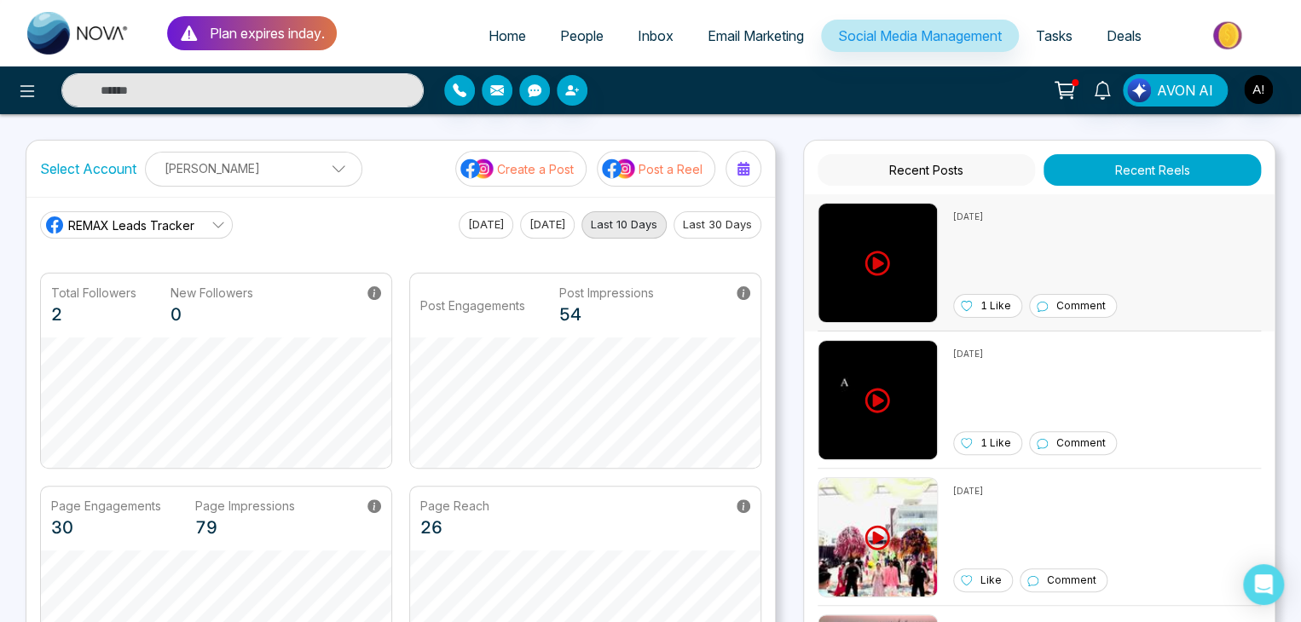
click at [877, 263] on icon at bounding box center [877, 263] width 25 height 25
click at [223, 219] on icon at bounding box center [218, 225] width 14 height 14
click at [142, 298] on span "Robotics" at bounding box center [149, 301] width 144 height 19
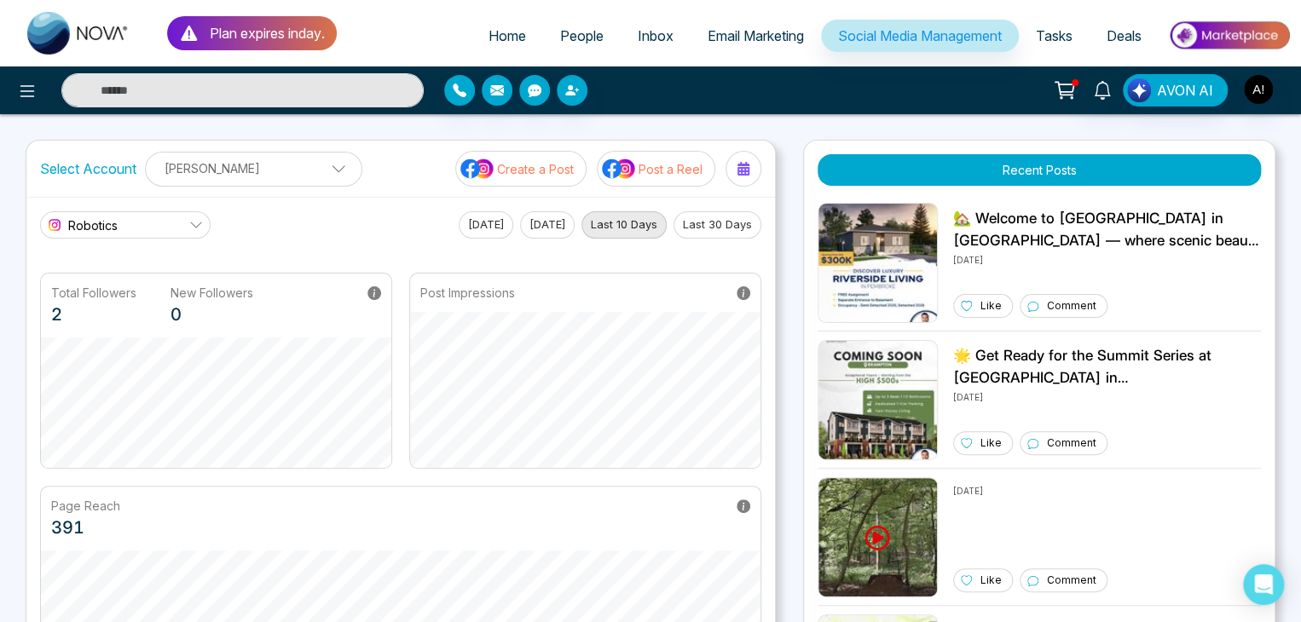
click at [188, 221] on link "Robotics" at bounding box center [125, 224] width 171 height 27
click at [151, 275] on span "REMAX Leads Tracker" at bounding box center [140, 272] width 126 height 19
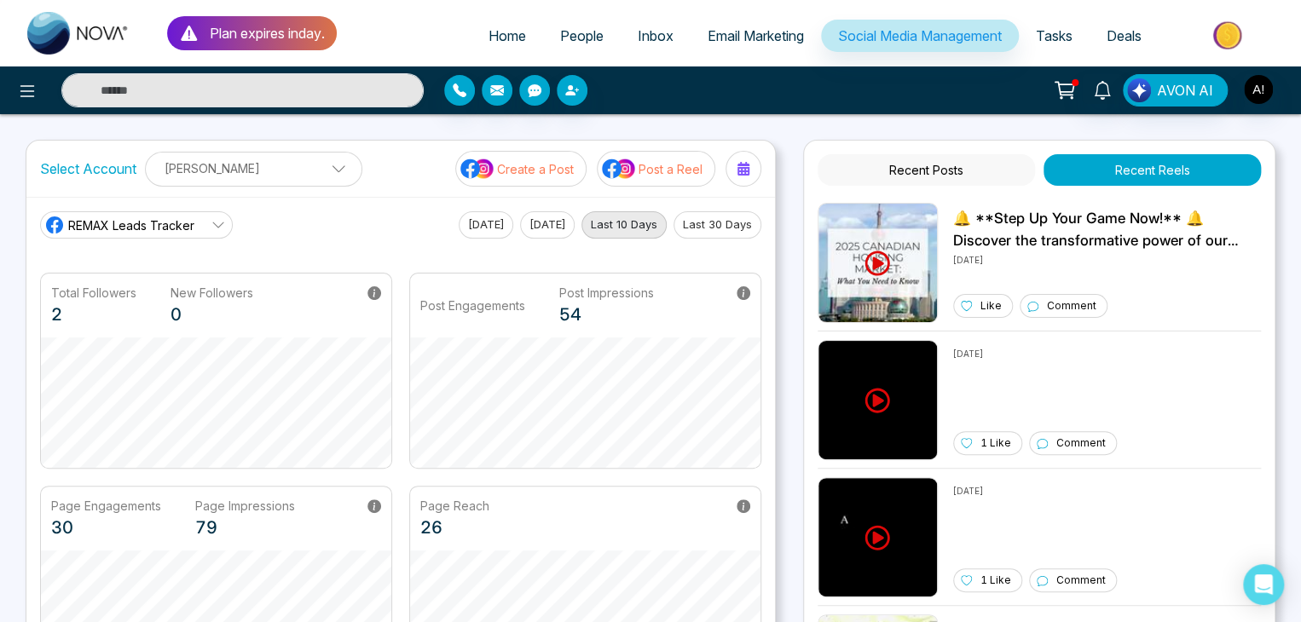
click at [221, 219] on icon at bounding box center [218, 225] width 14 height 14
click at [129, 294] on span "Robotics" at bounding box center [149, 301] width 144 height 19
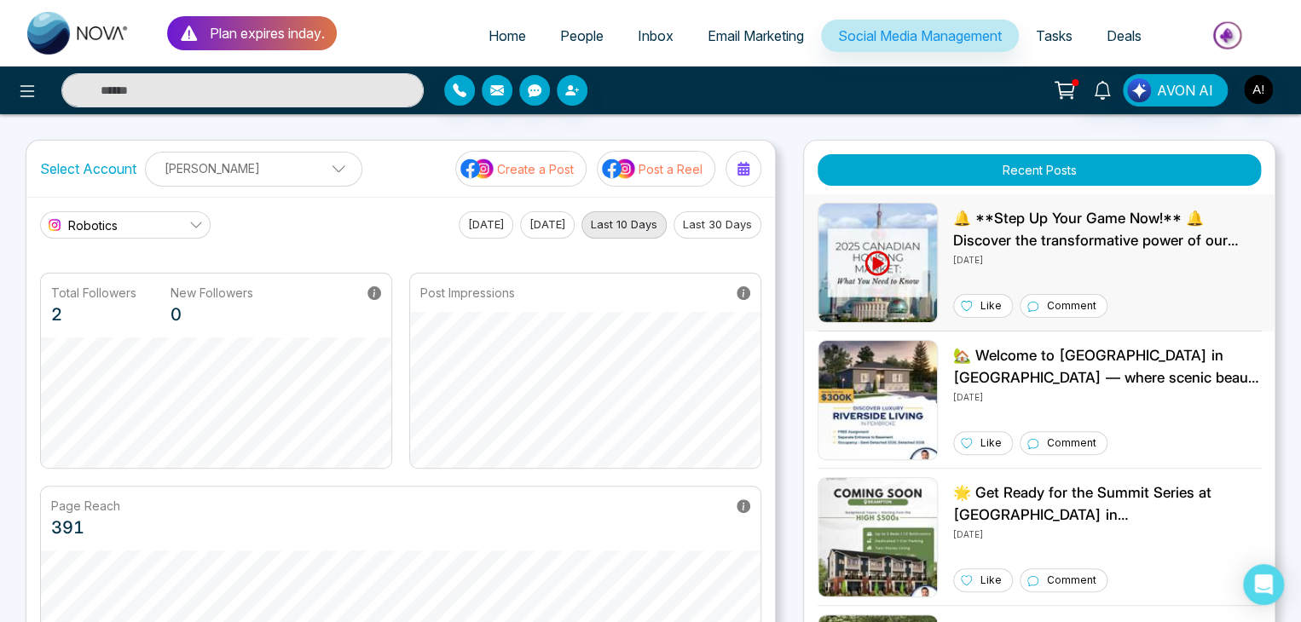
click at [873, 256] on icon at bounding box center [877, 264] width 26 height 26
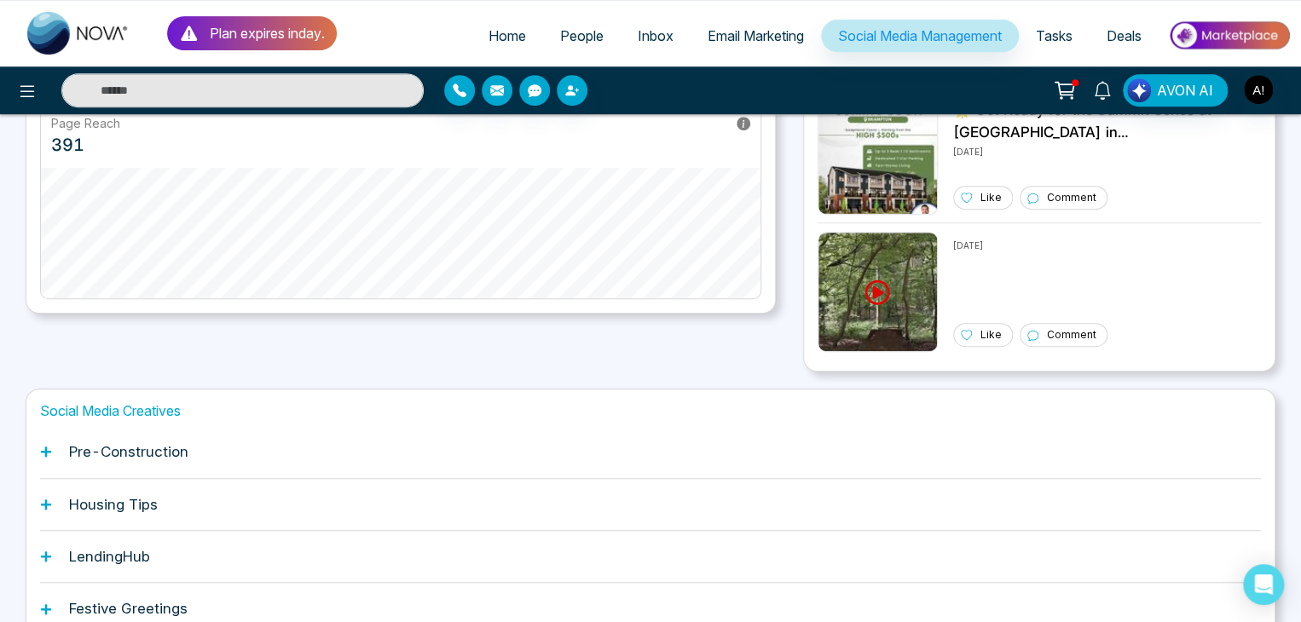
scroll to position [350, 0]
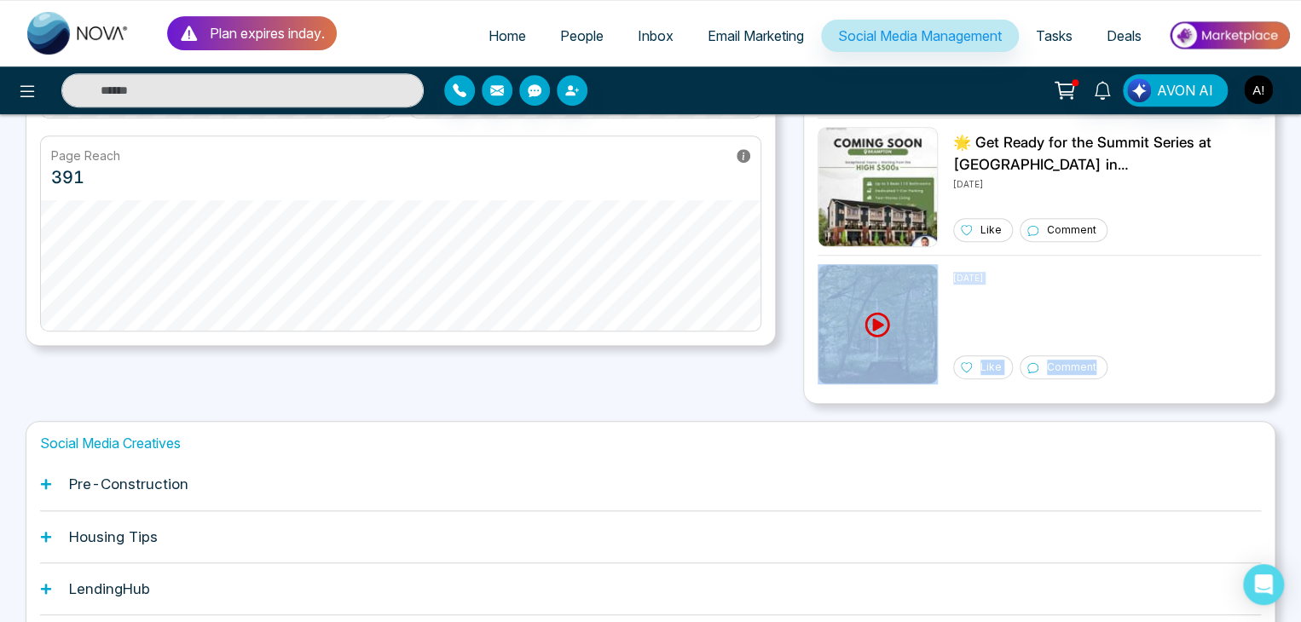
drag, startPoint x: 1299, startPoint y: 350, endPoint x: 1298, endPoint y: 208, distance: 142.4
click at [1298, 208] on div "Plan expires in day . Home People Inbox Email Marketing Social Media Management…" at bounding box center [650, 226] width 1301 height 1153
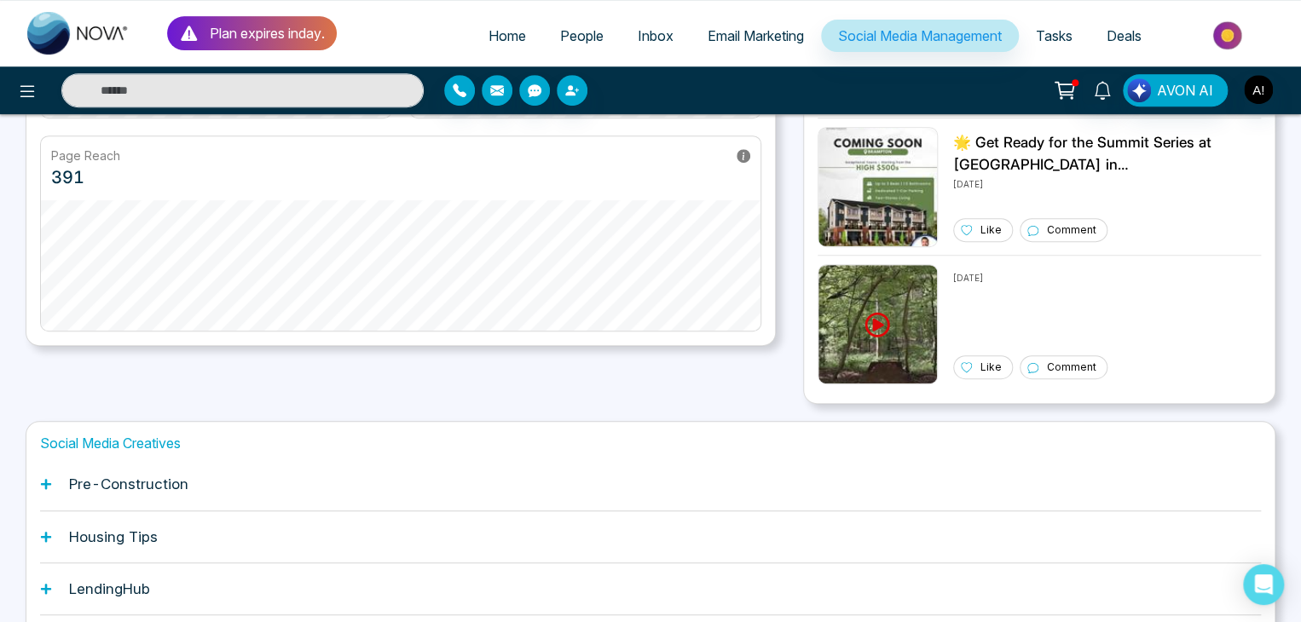
click at [1286, 202] on div "Plan expires in day . Home People Inbox Email Marketing Social Media Management…" at bounding box center [650, 226] width 1301 height 1153
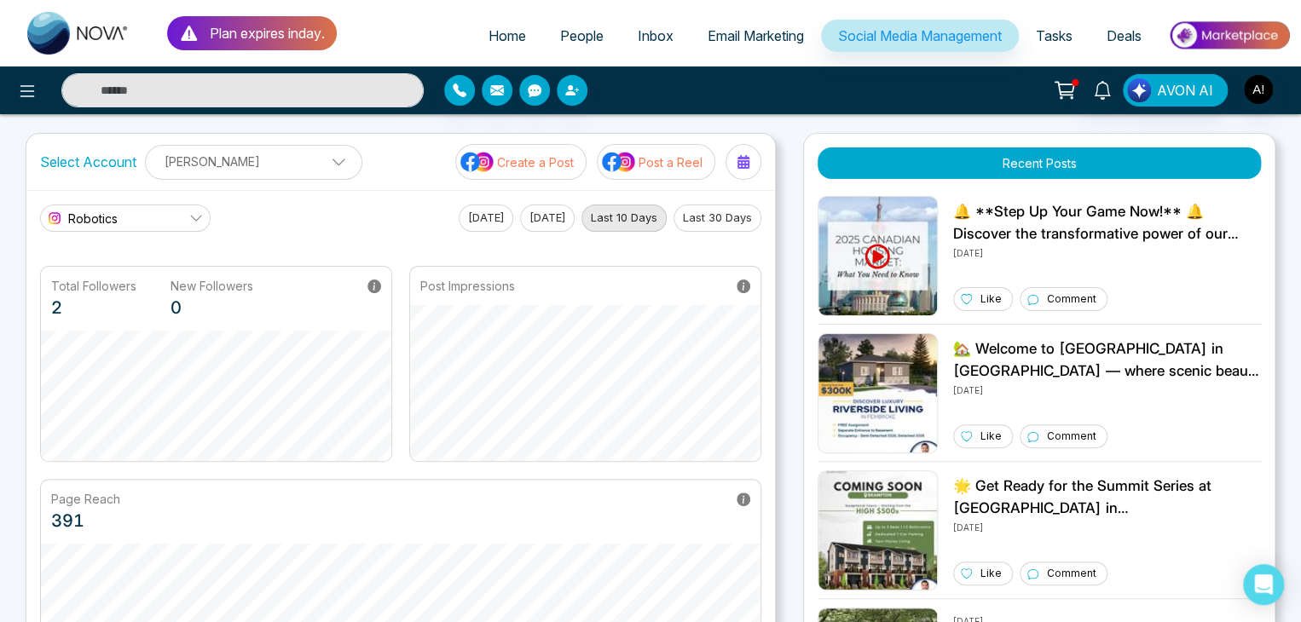
scroll to position [0, 0]
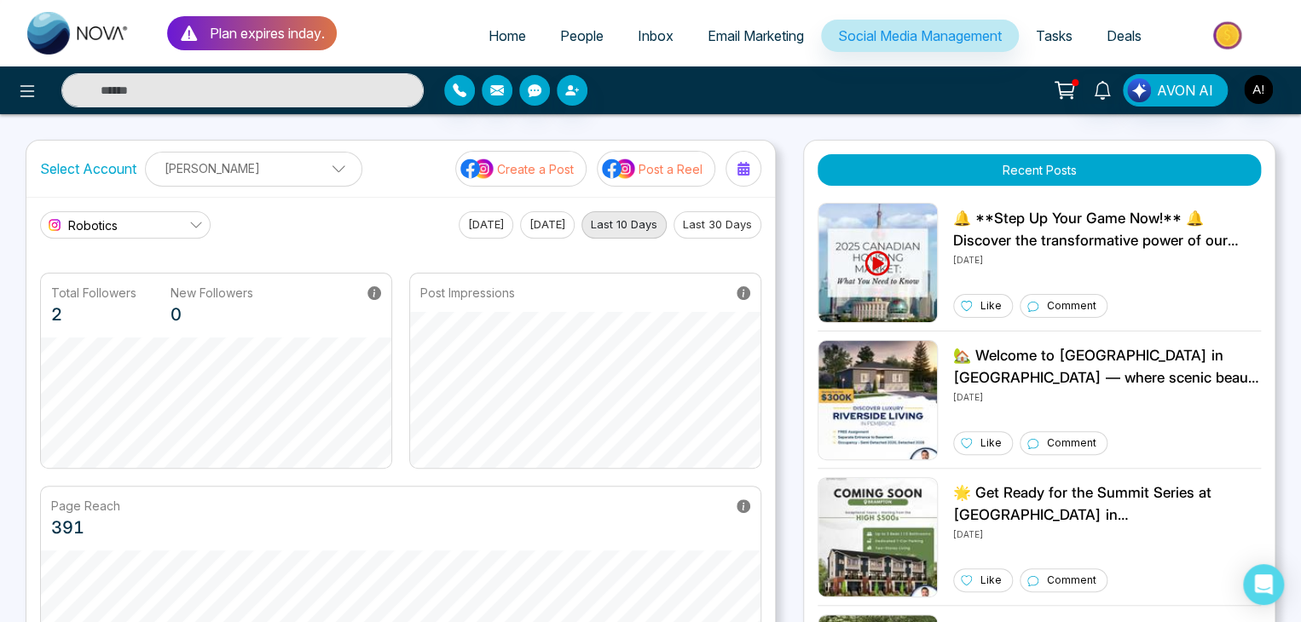
click at [286, 174] on p "[PERSON_NAME]" at bounding box center [253, 168] width 195 height 28
click at [405, 158] on div "Select Account [PERSON_NAME] [PERSON_NAME] Add Social Accounts Create a Post Po…" at bounding box center [400, 169] width 749 height 56
click at [651, 158] on button "Post a Reel" at bounding box center [656, 169] width 119 height 36
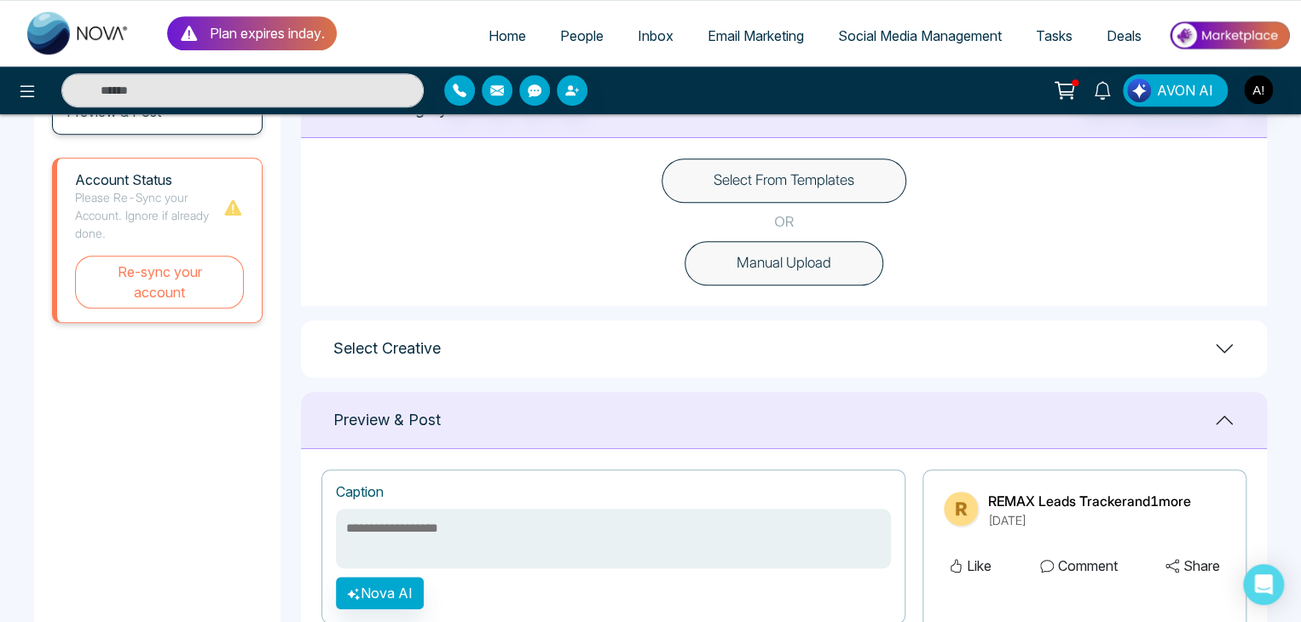
scroll to position [481, 0]
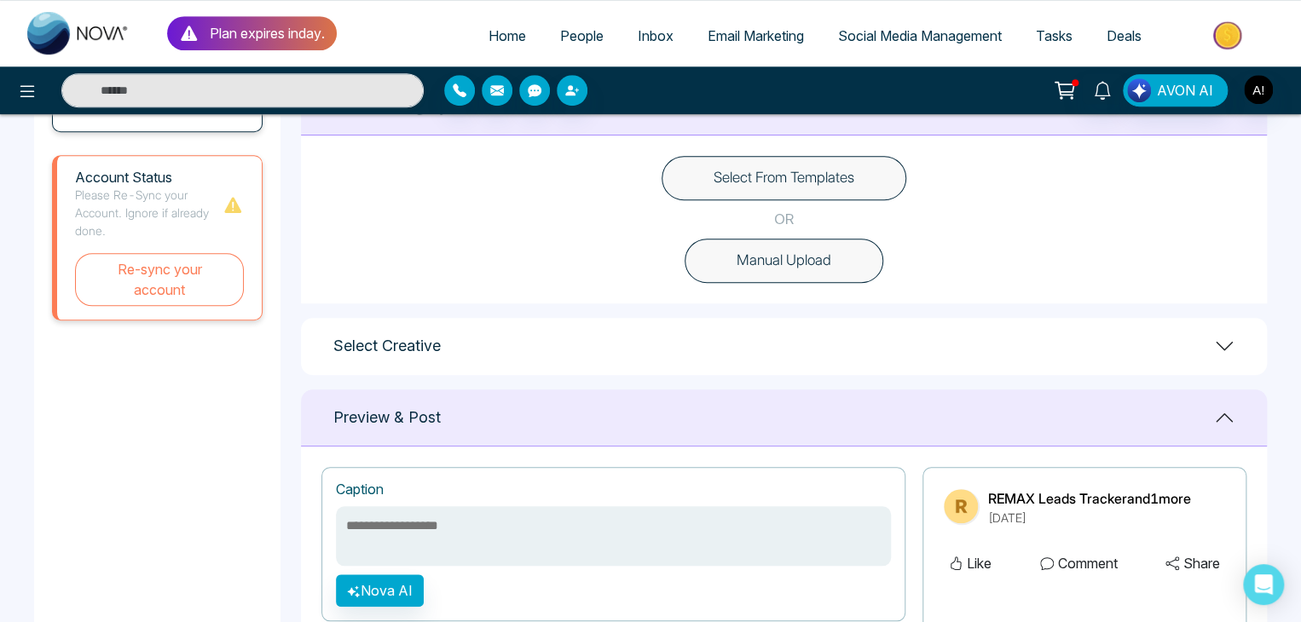
click at [763, 257] on button "Manual Upload" at bounding box center [784, 261] width 199 height 44
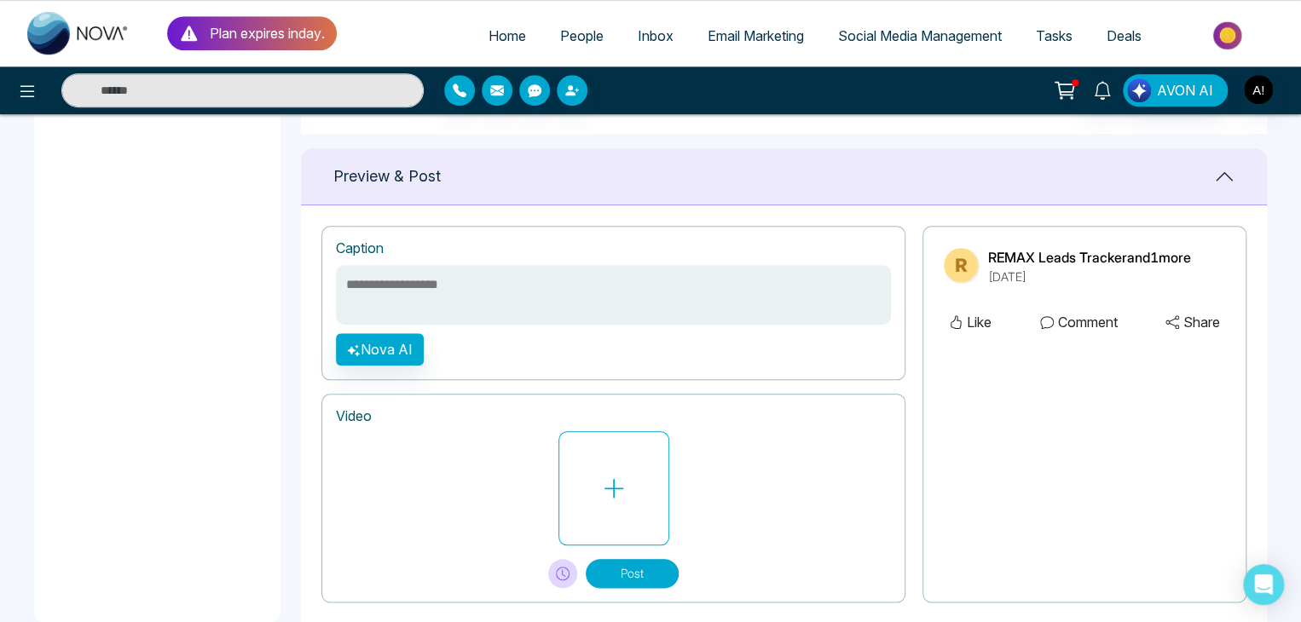
scroll to position [661, 0]
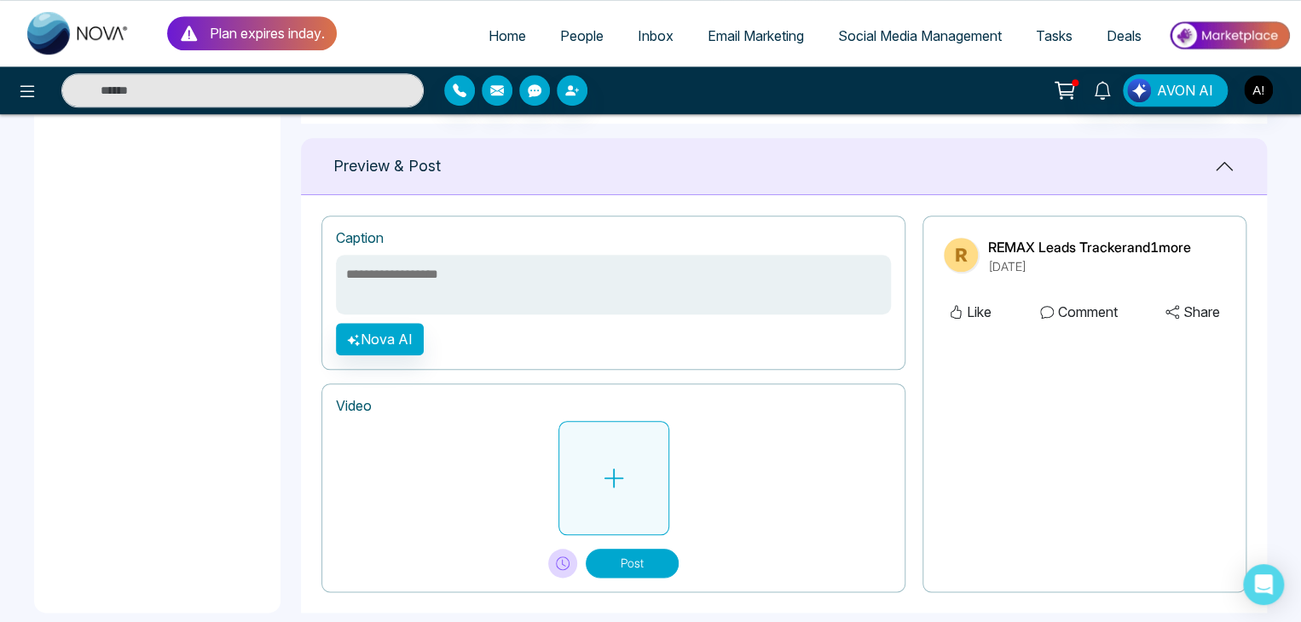
click at [626, 496] on button at bounding box center [613, 478] width 111 height 114
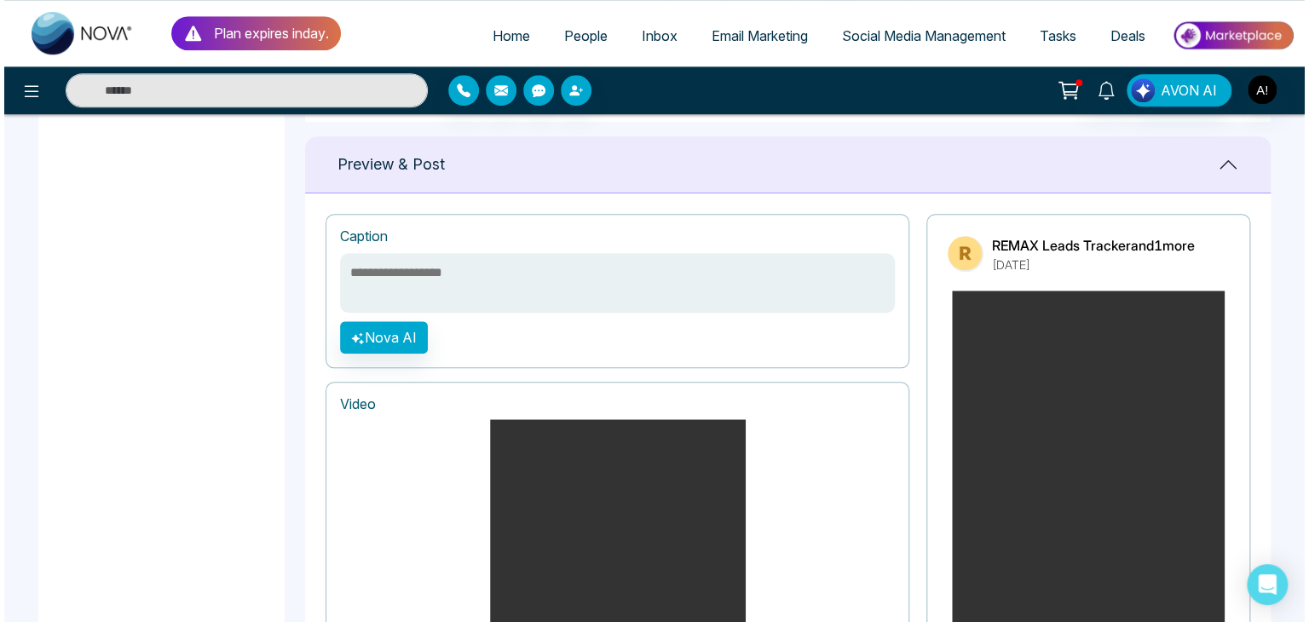
scroll to position [656, 0]
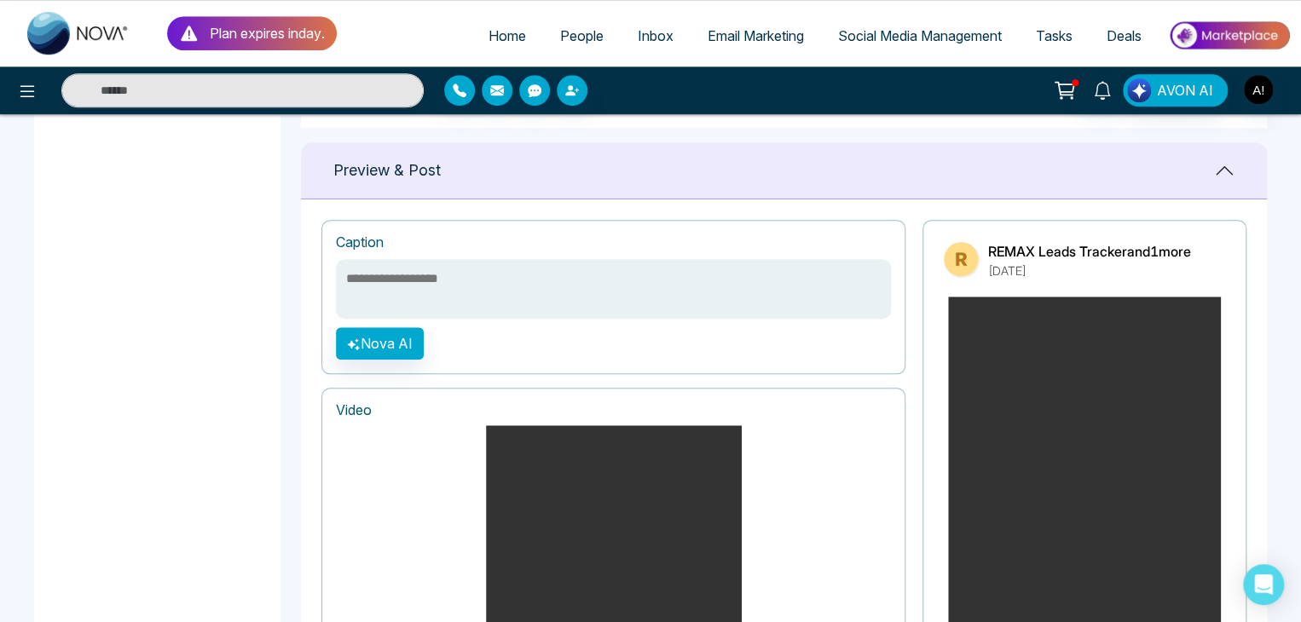
click at [379, 280] on textarea at bounding box center [613, 289] width 555 height 60
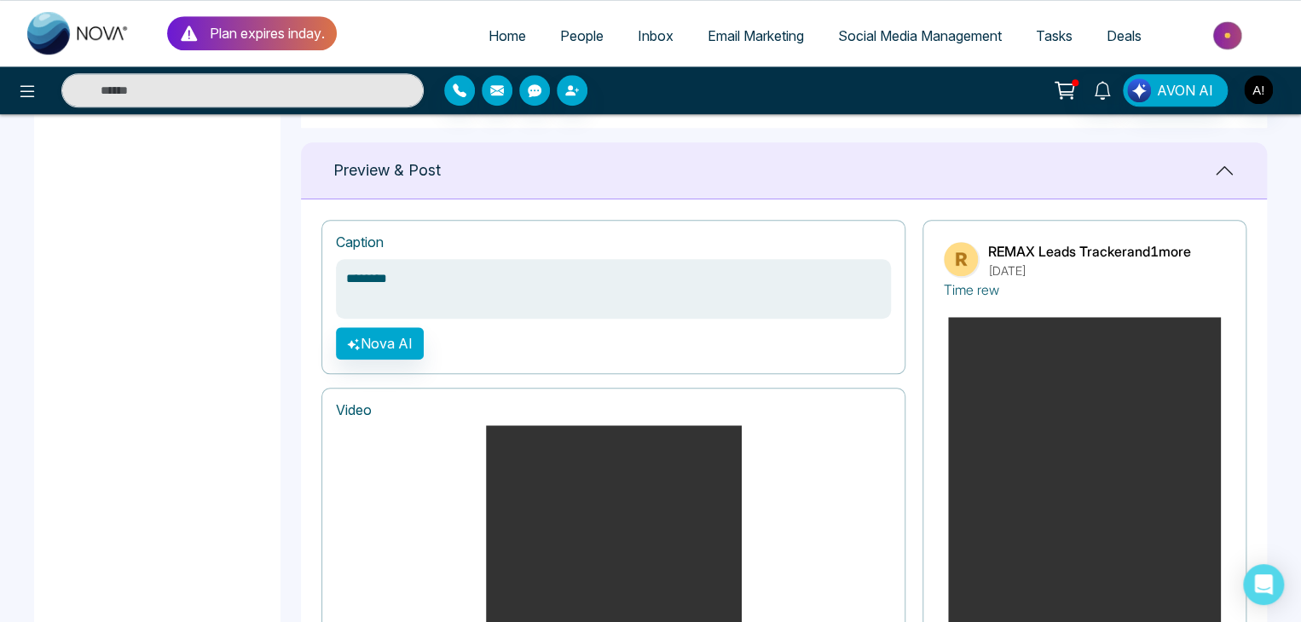
type textarea "**********"
click at [375, 345] on button "Nova AI" at bounding box center [380, 343] width 88 height 32
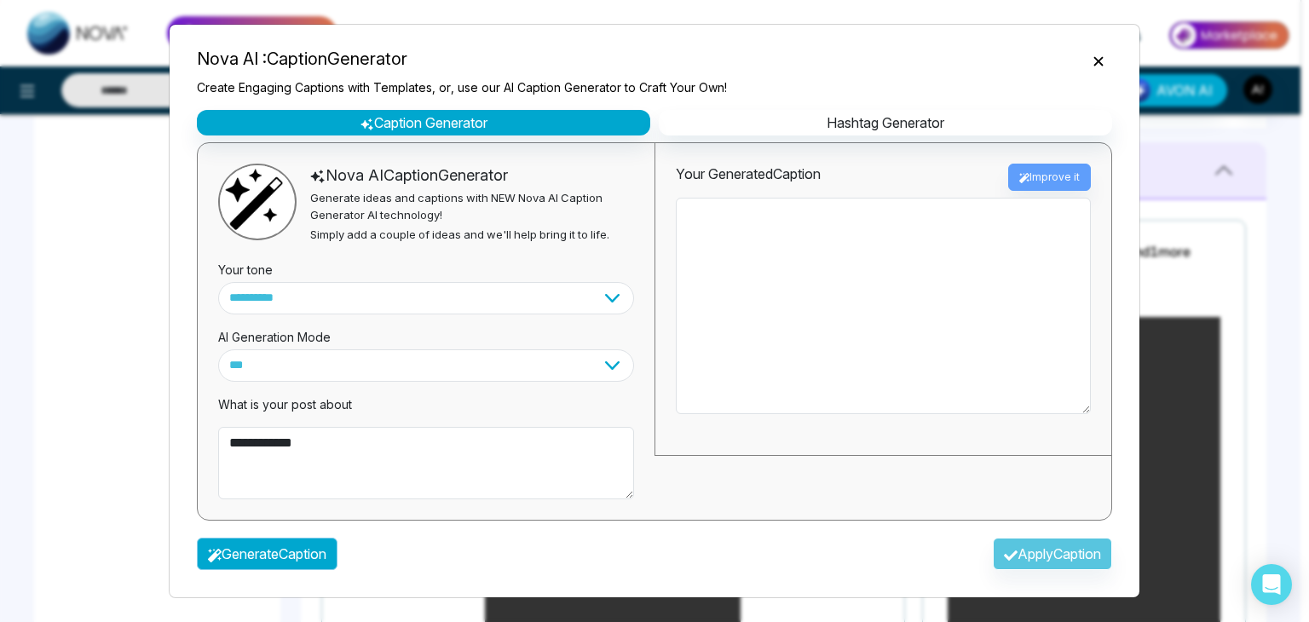
click at [258, 550] on button "Generate Caption" at bounding box center [267, 554] width 141 height 32
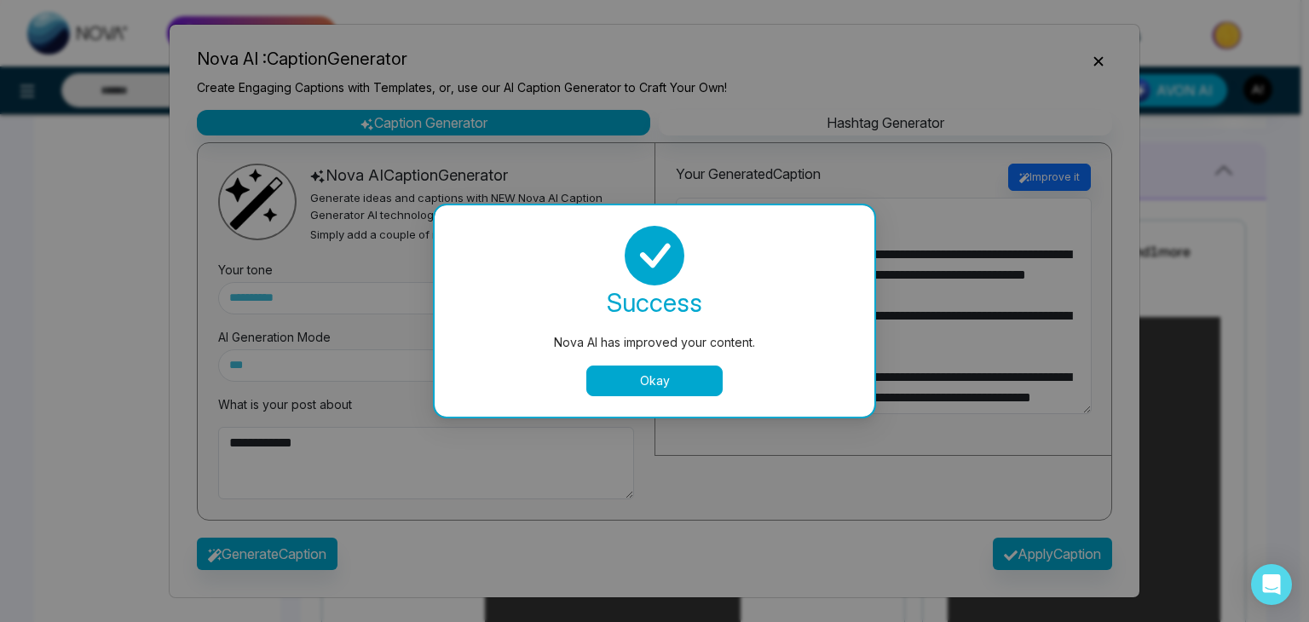
click at [637, 390] on button "Okay" at bounding box center [655, 381] width 136 height 31
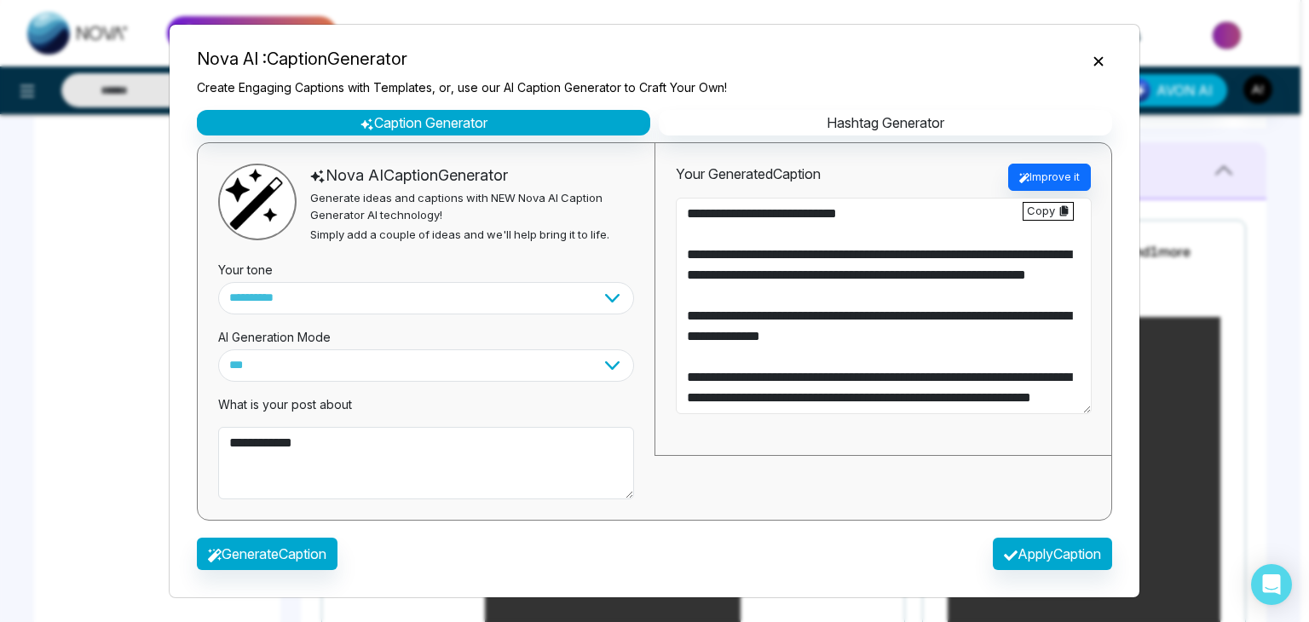
scroll to position [41, 0]
drag, startPoint x: 695, startPoint y: 332, endPoint x: 979, endPoint y: 410, distance: 294.3
click at [979, 410] on textarea "**********" at bounding box center [884, 306] width 416 height 217
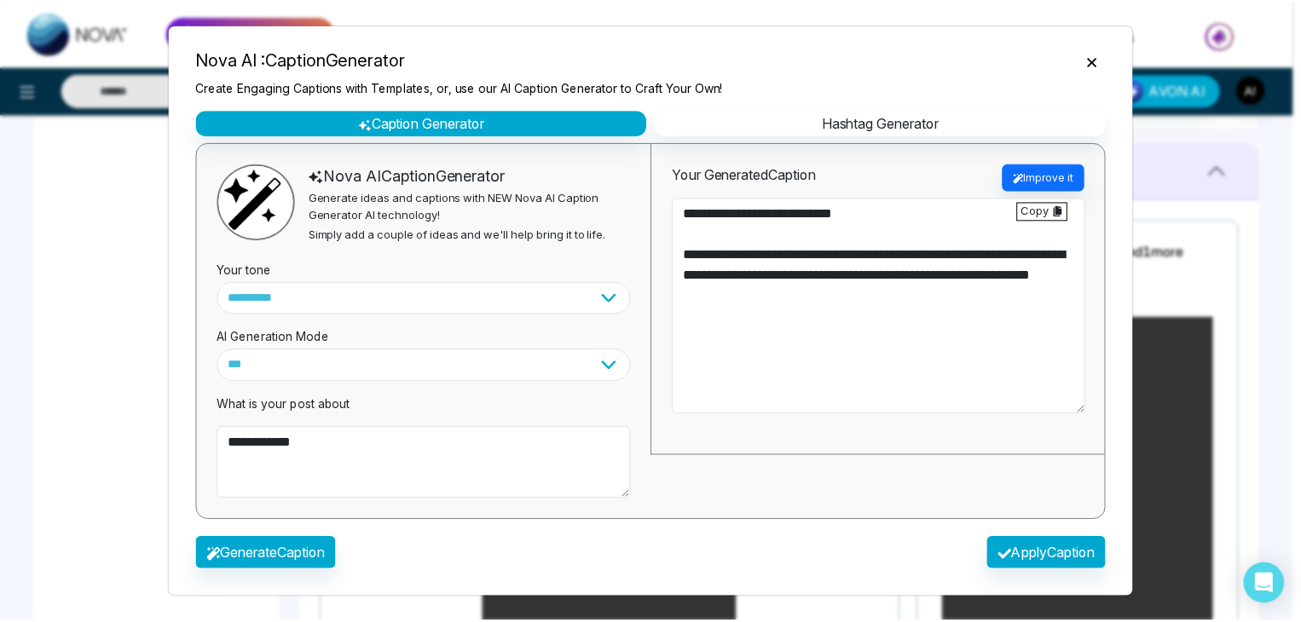
scroll to position [0, 0]
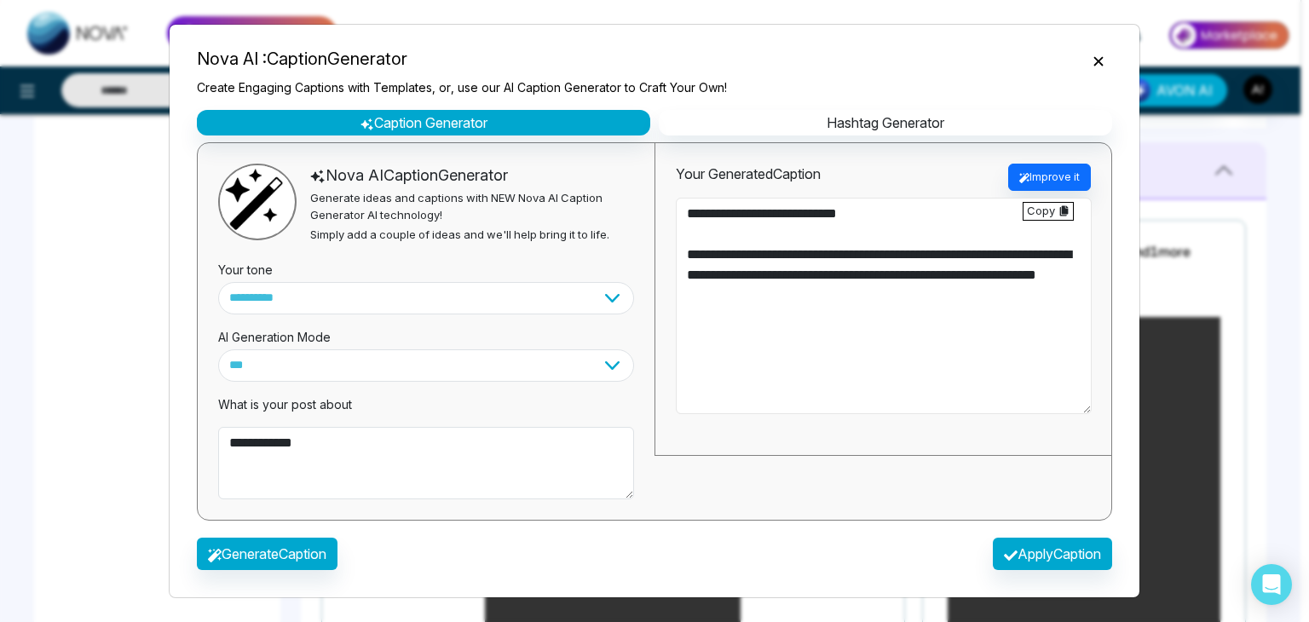
click at [828, 296] on textarea "**********" at bounding box center [884, 306] width 416 height 217
click at [684, 246] on textarea "**********" at bounding box center [884, 306] width 416 height 217
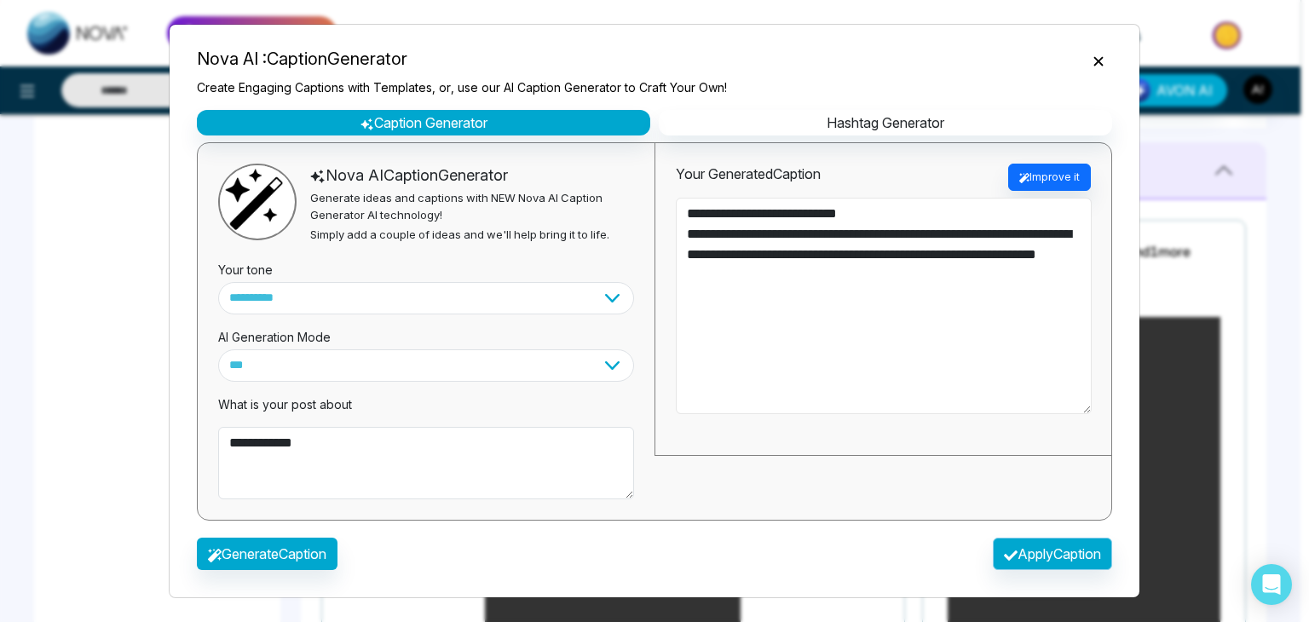
type textarea "**********"
click at [1040, 551] on button "Apply Caption" at bounding box center [1052, 554] width 119 height 32
type textarea "**********"
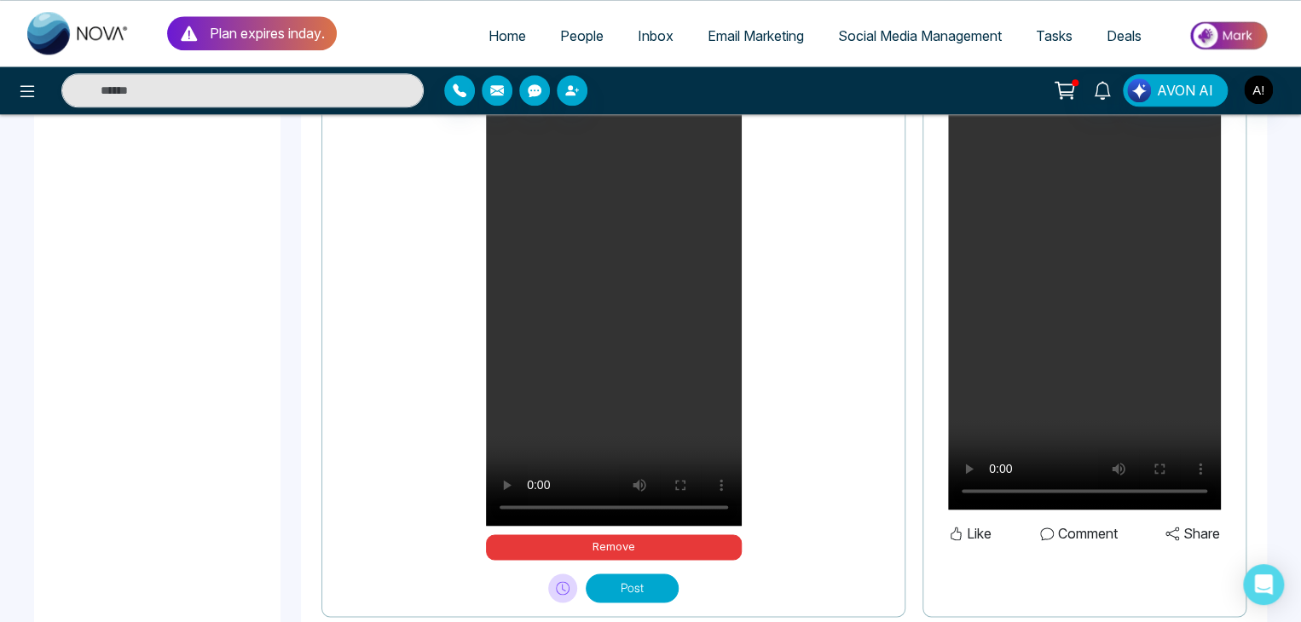
scroll to position [1057, 0]
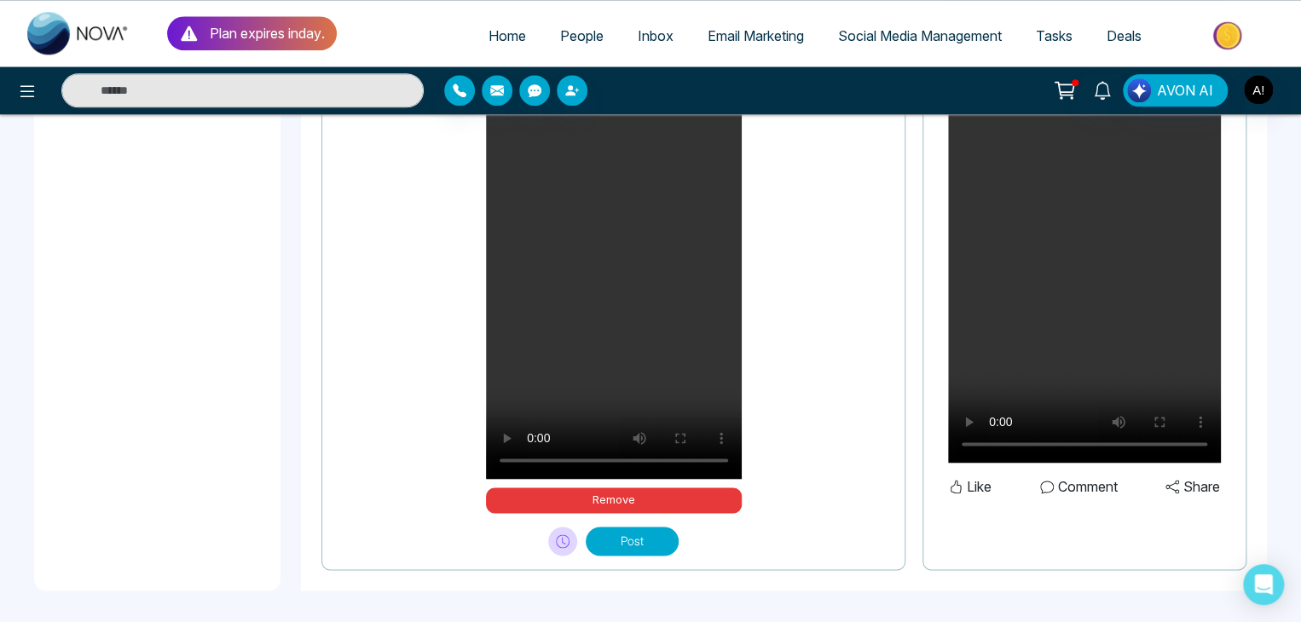
click at [610, 537] on button "Post" at bounding box center [632, 541] width 93 height 29
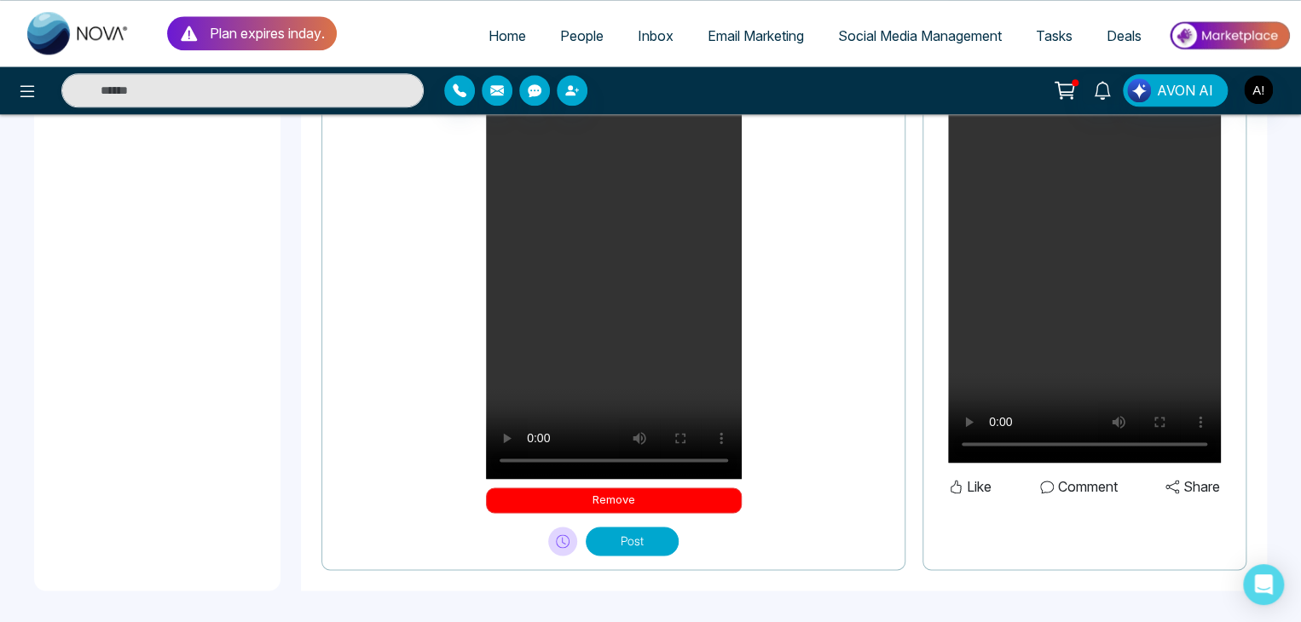
click at [645, 496] on button "Remove" at bounding box center [614, 501] width 256 height 26
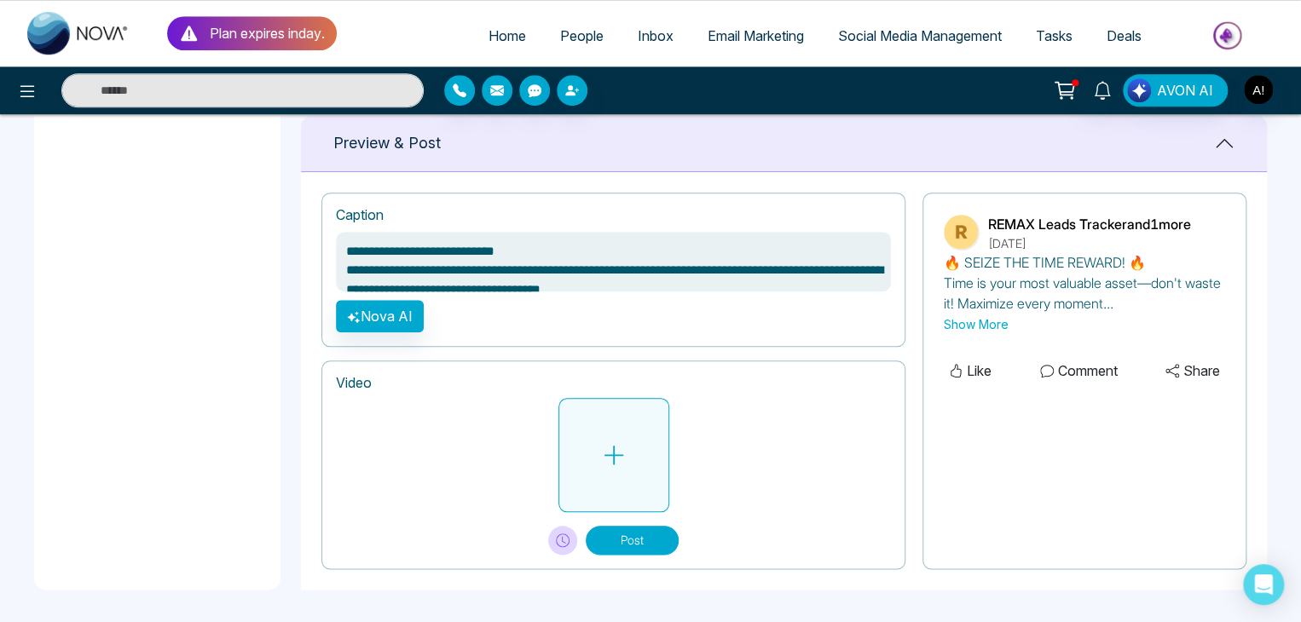
click at [624, 445] on icon at bounding box center [614, 455] width 26 height 26
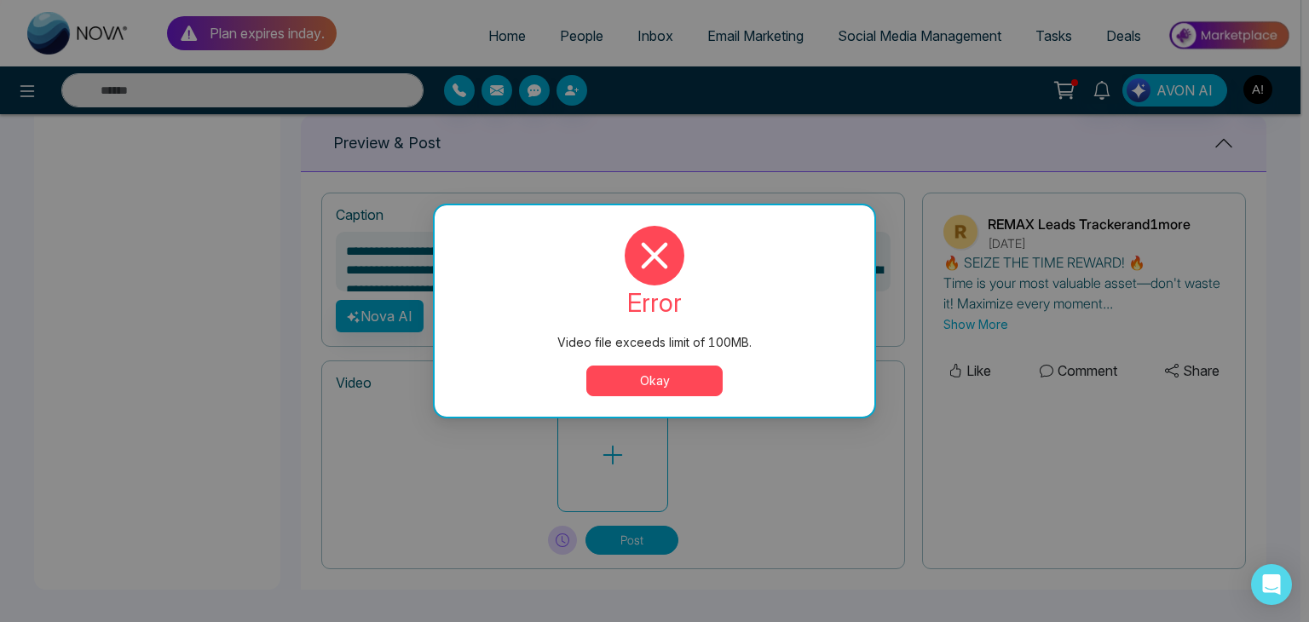
click at [640, 386] on button "Okay" at bounding box center [655, 381] width 136 height 31
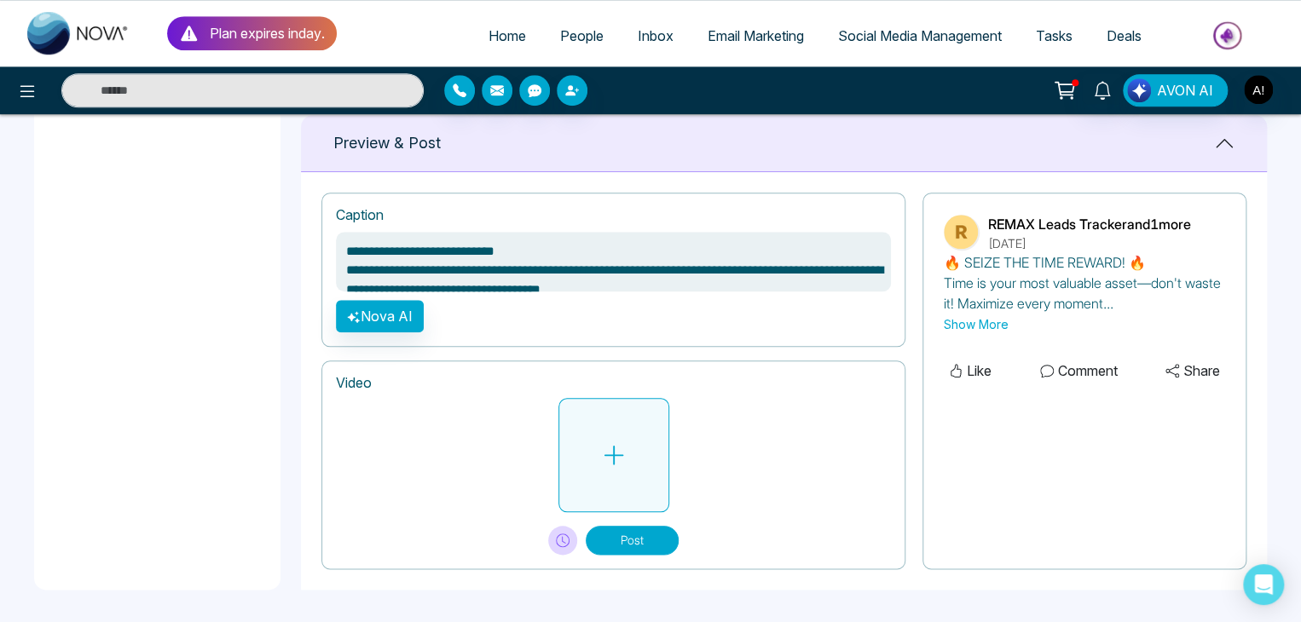
click at [607, 471] on button at bounding box center [613, 455] width 111 height 114
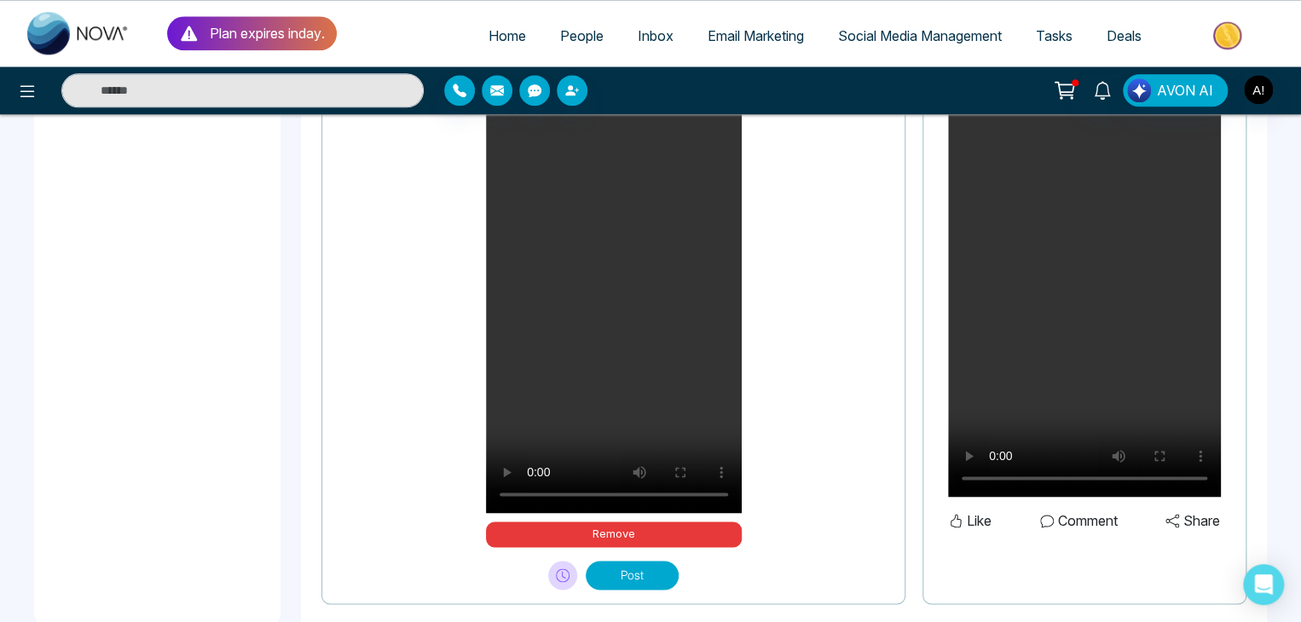
scroll to position [1057, 0]
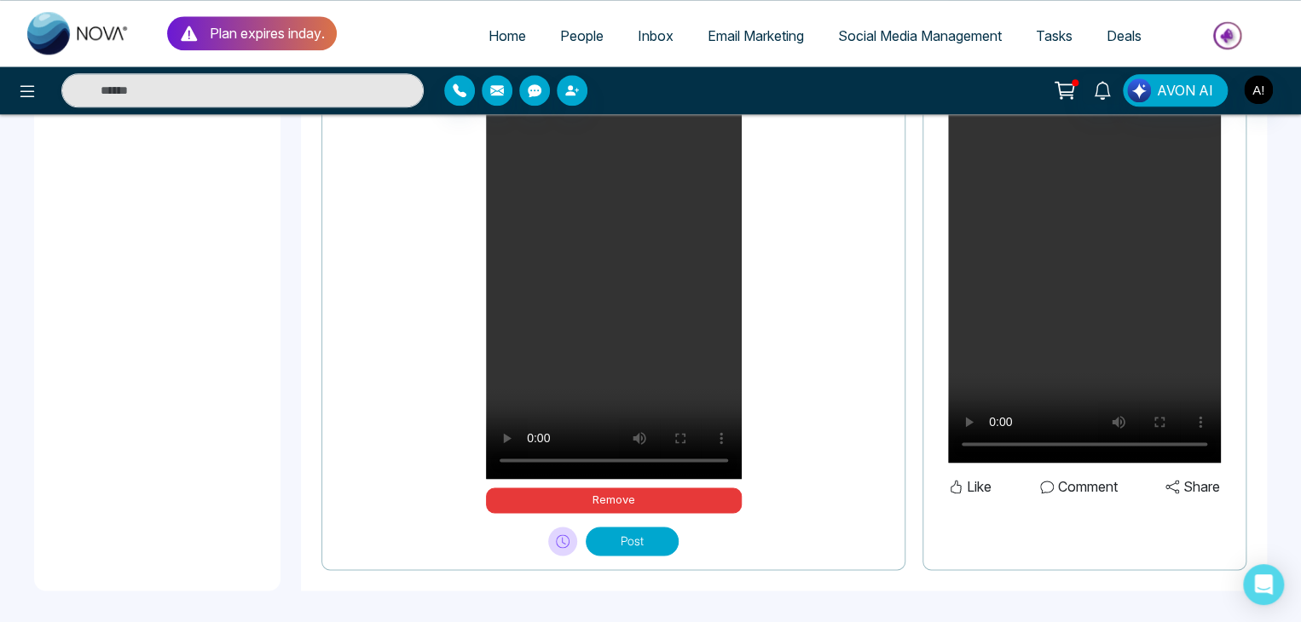
click at [649, 533] on button "Post" at bounding box center [632, 541] width 93 height 29
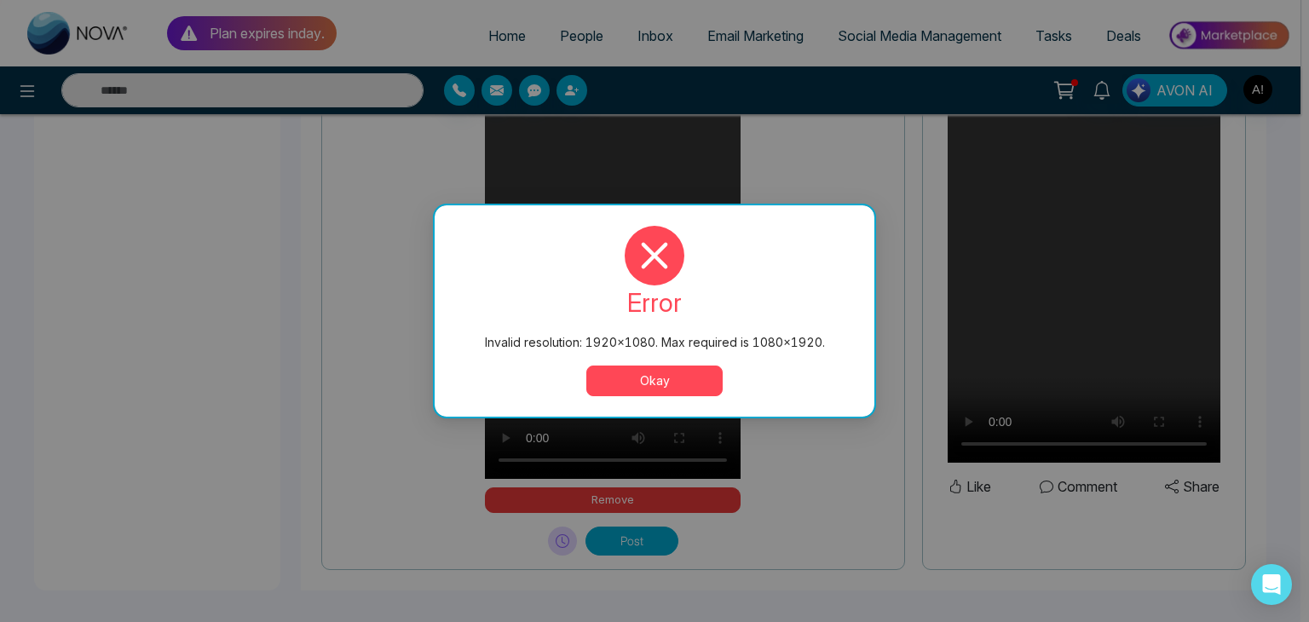
click at [630, 383] on button "Okay" at bounding box center [655, 381] width 136 height 31
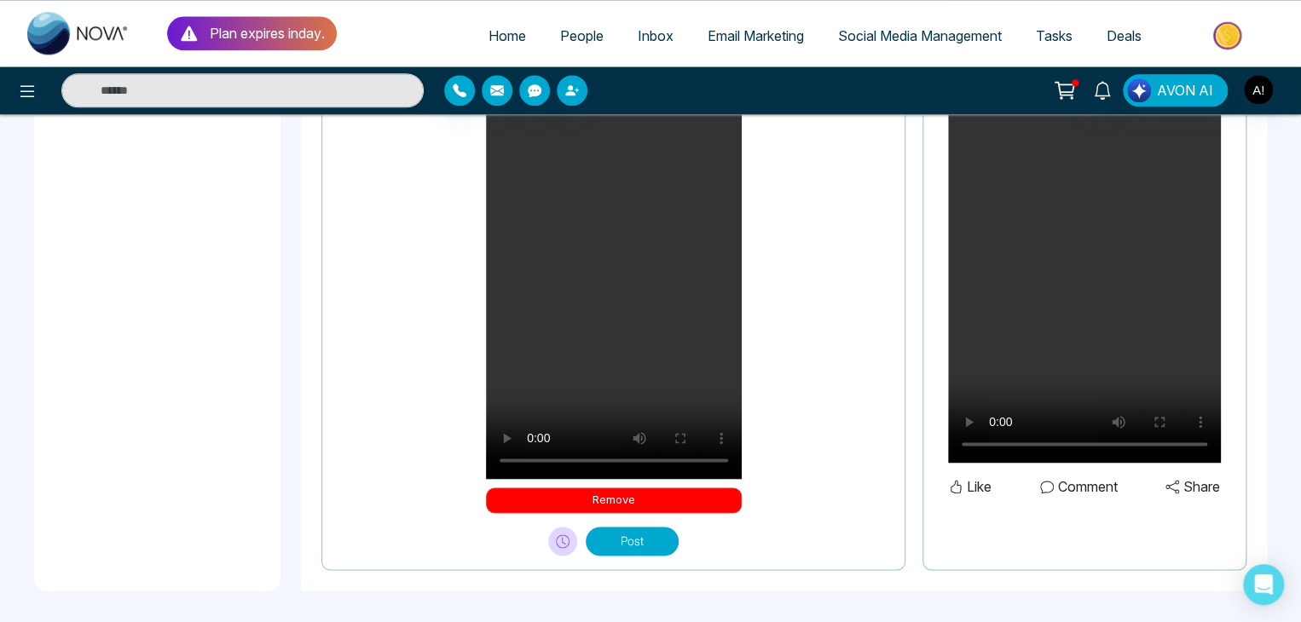
click at [626, 494] on button "Remove" at bounding box center [614, 501] width 256 height 26
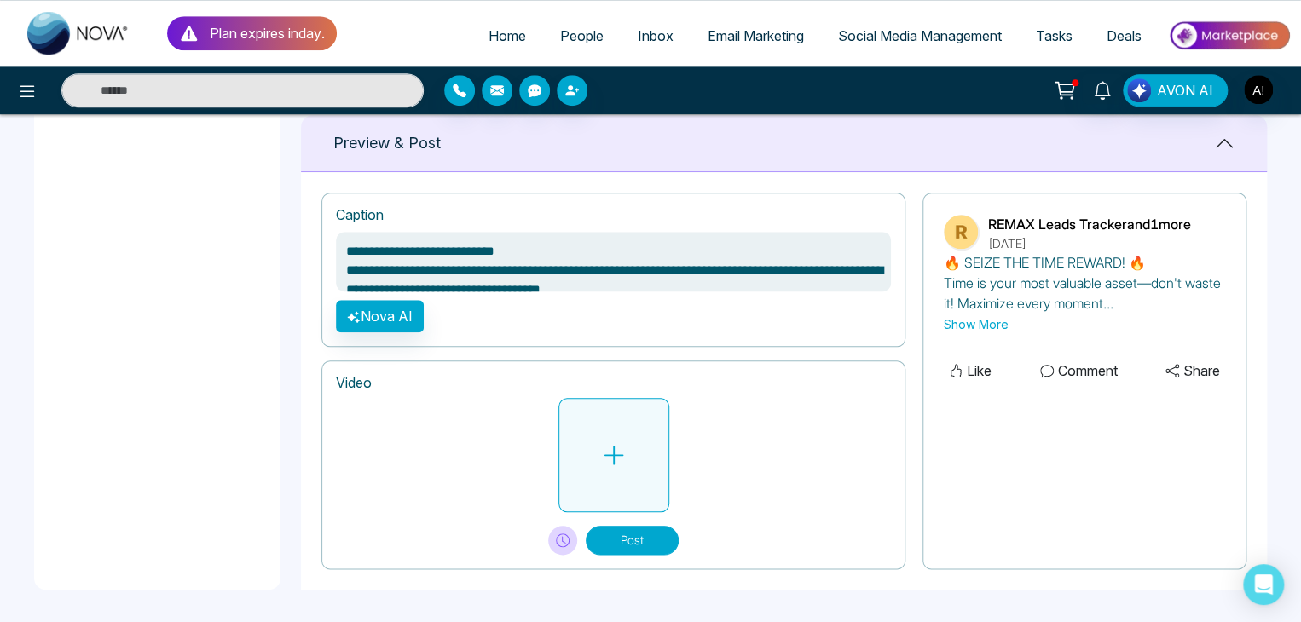
click at [610, 461] on icon at bounding box center [614, 455] width 26 height 26
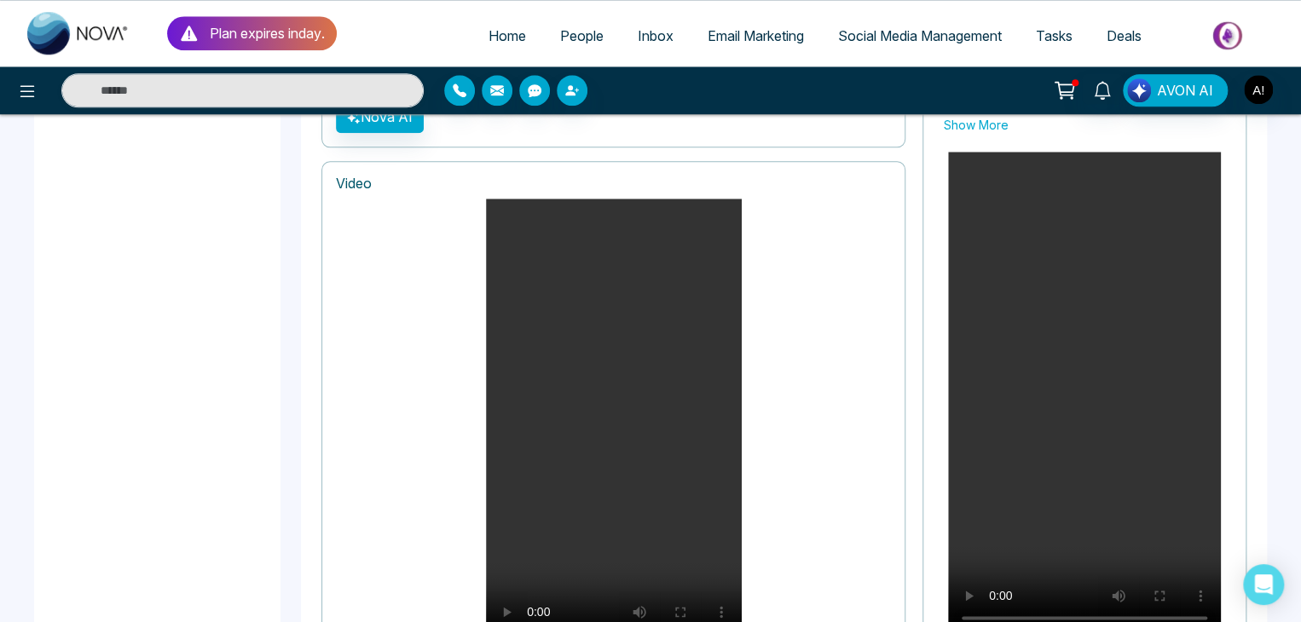
scroll to position [1057, 0]
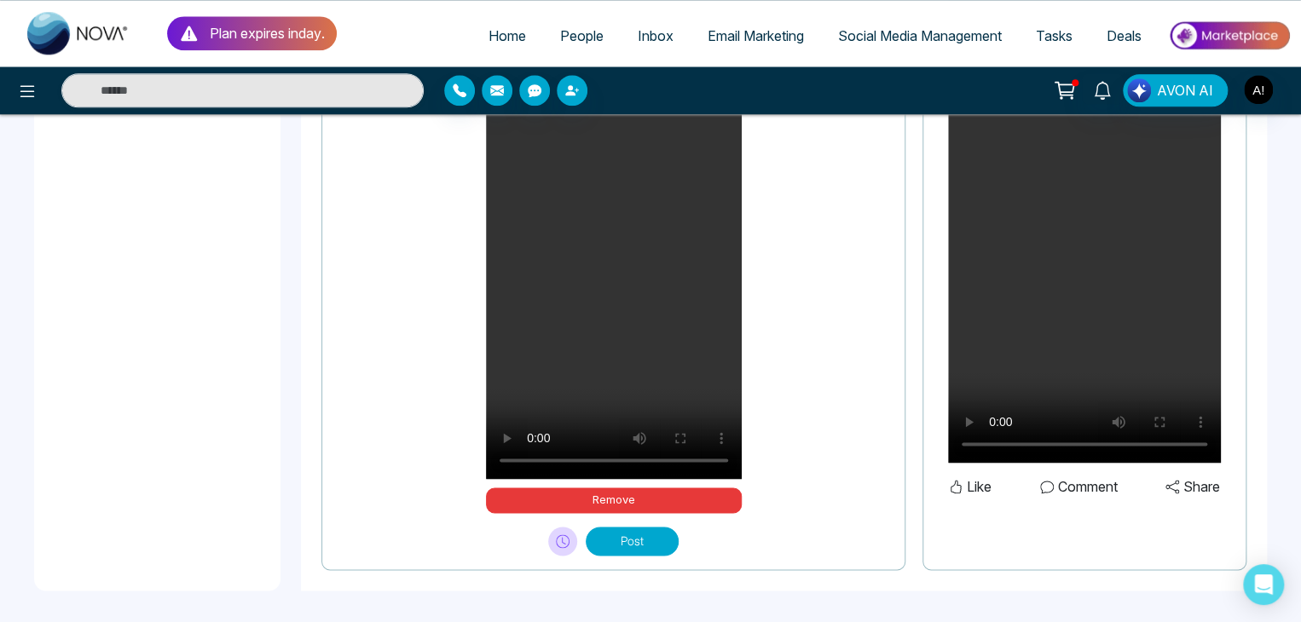
click at [639, 538] on button "Post" at bounding box center [632, 541] width 93 height 29
click at [600, 498] on button "Remove" at bounding box center [614, 501] width 256 height 26
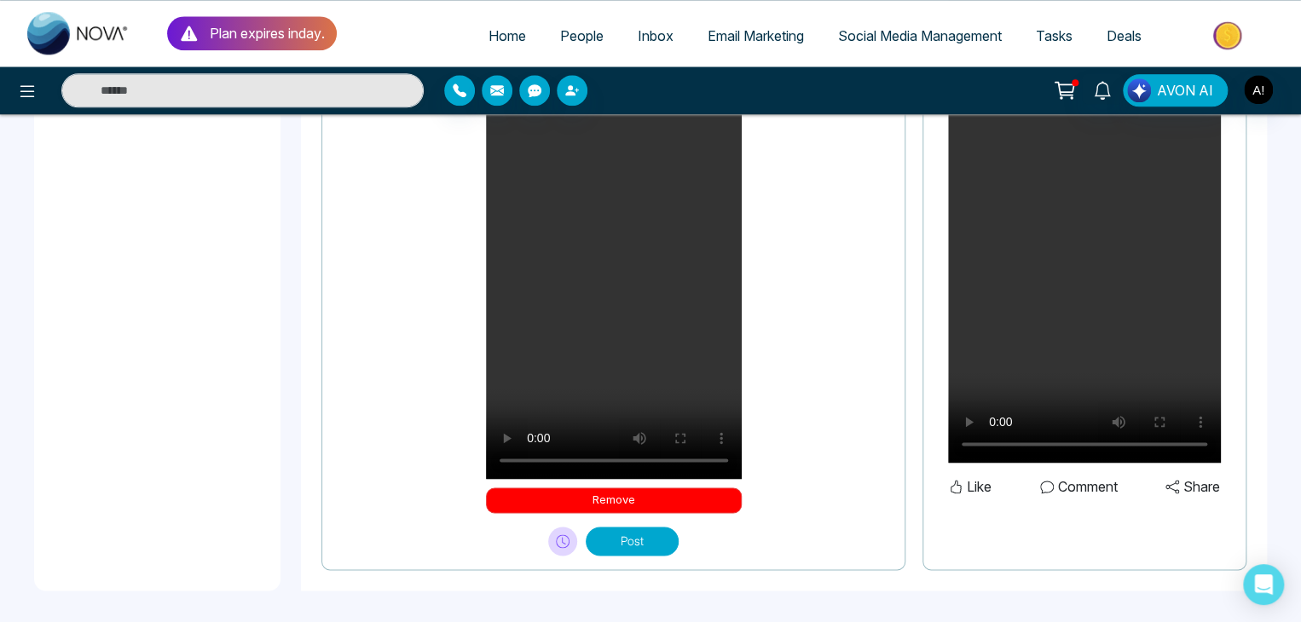
scroll to position [684, 0]
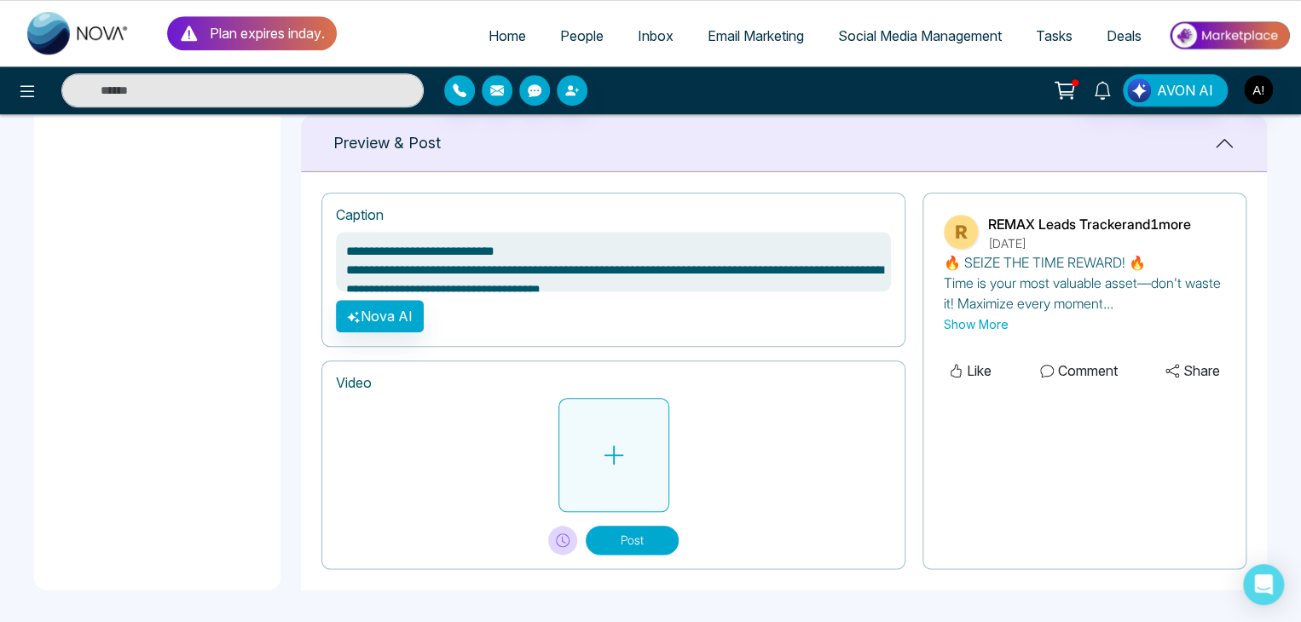
click at [627, 449] on button at bounding box center [613, 455] width 111 height 114
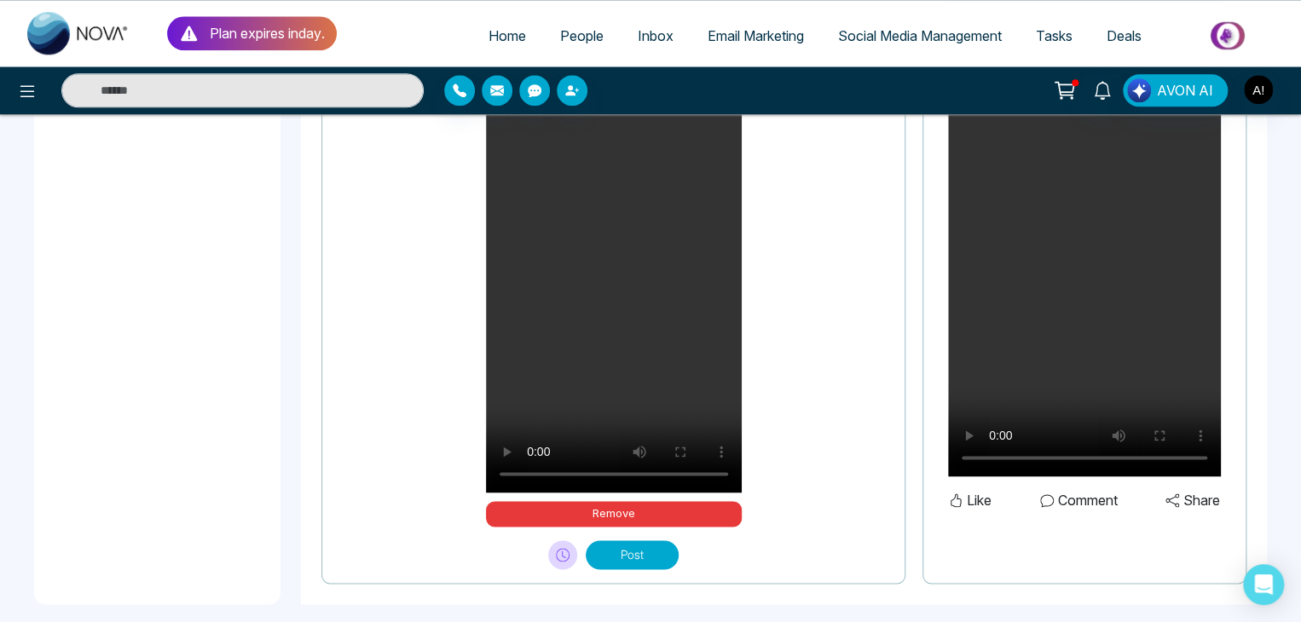
scroll to position [1057, 0]
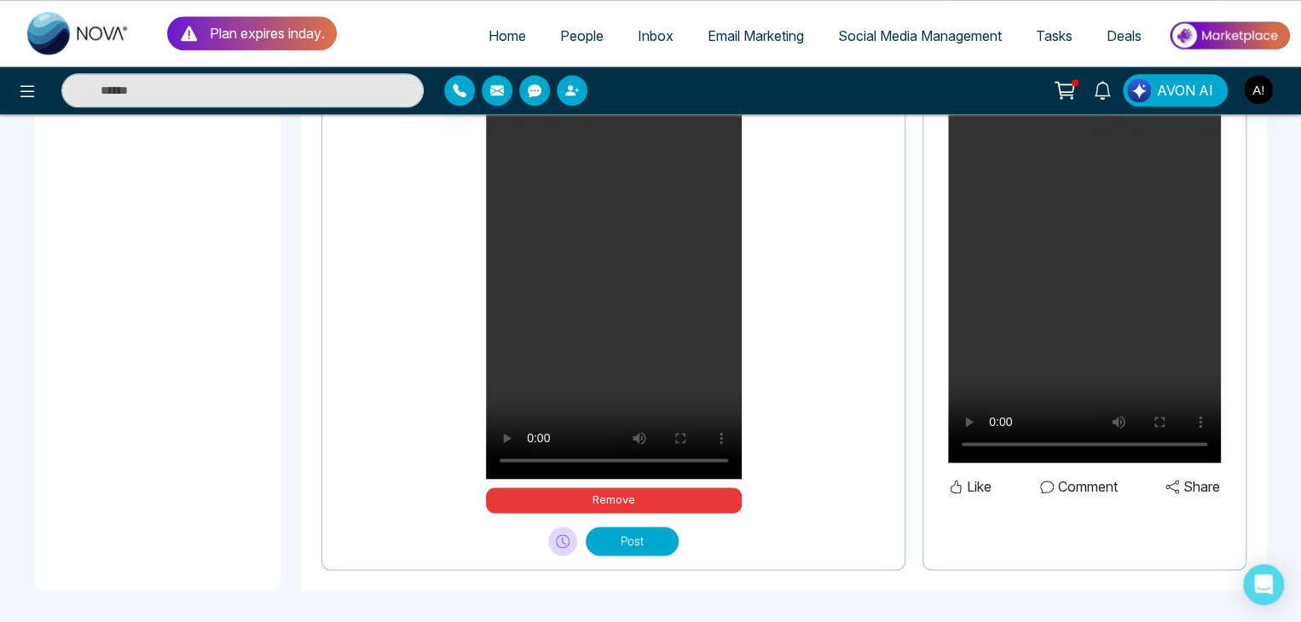
click at [651, 539] on button "Post" at bounding box center [632, 541] width 93 height 29
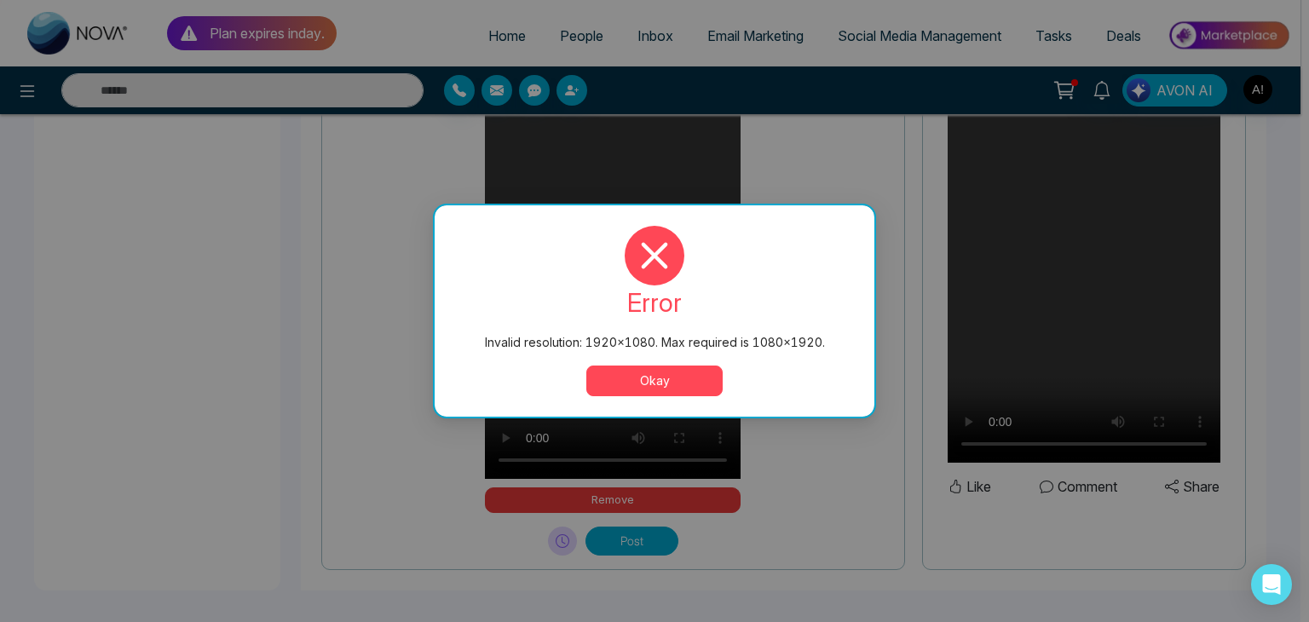
drag, startPoint x: 1302, startPoint y: 413, endPoint x: 1309, endPoint y: 365, distance: 48.2
click at [658, 386] on button "Okay" at bounding box center [655, 381] width 136 height 31
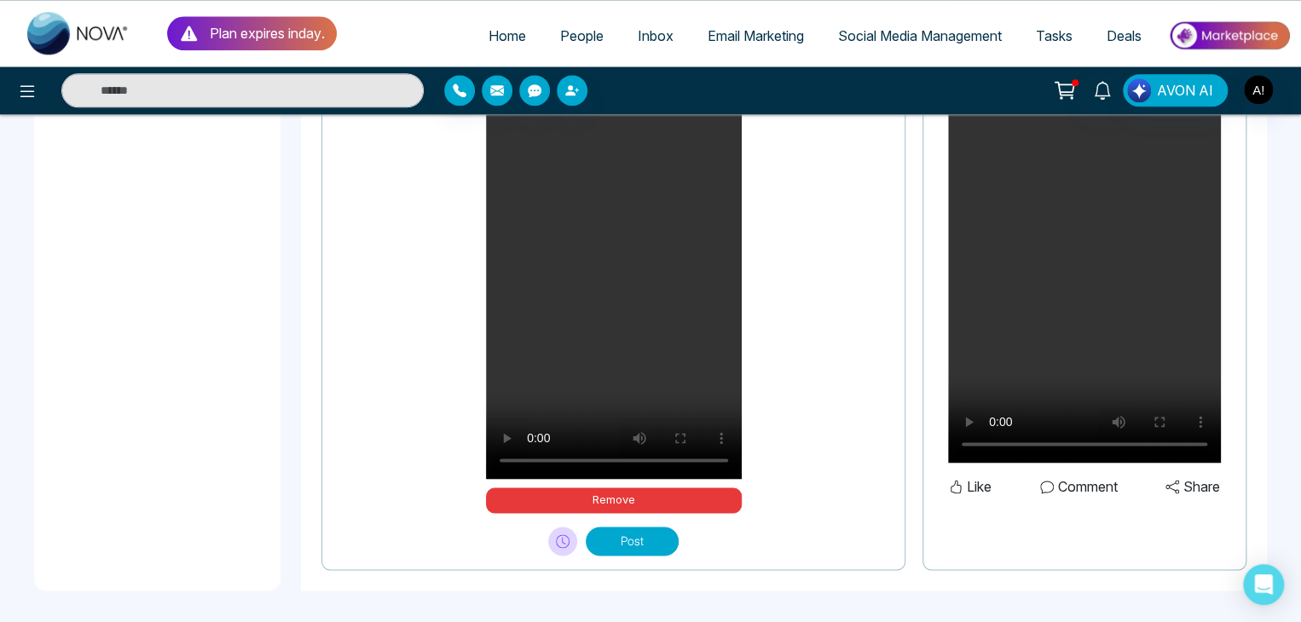
click at [622, 535] on button "Post" at bounding box center [632, 541] width 93 height 29
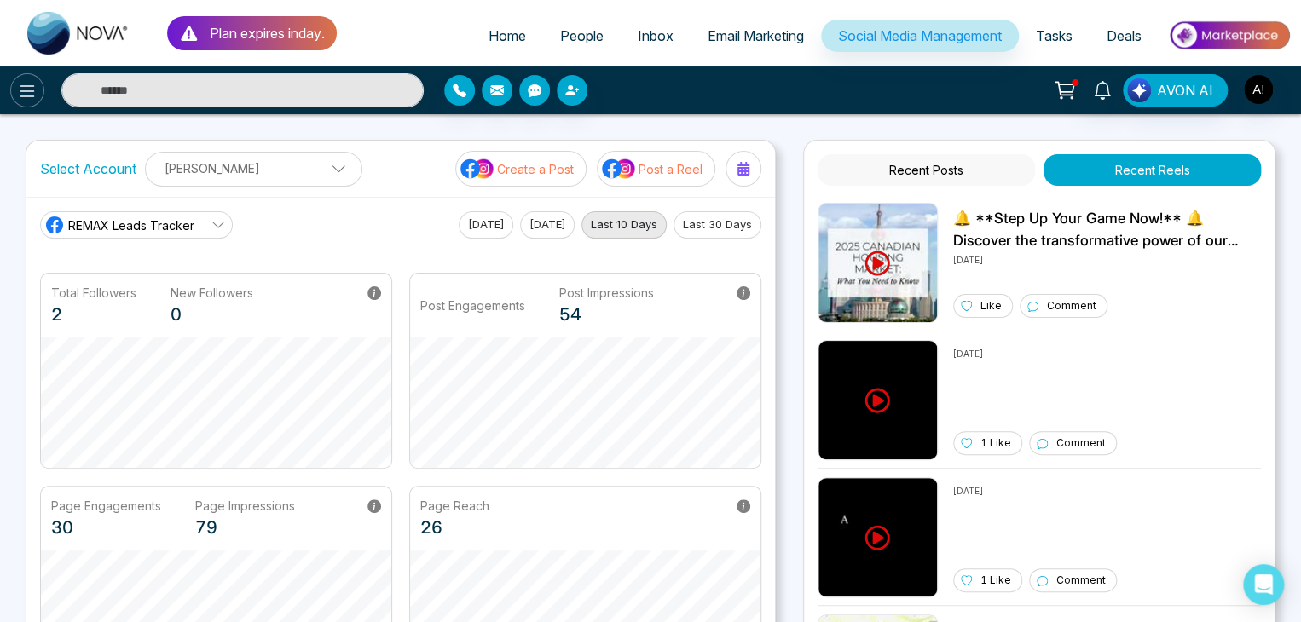
click at [19, 76] on button at bounding box center [27, 90] width 34 height 34
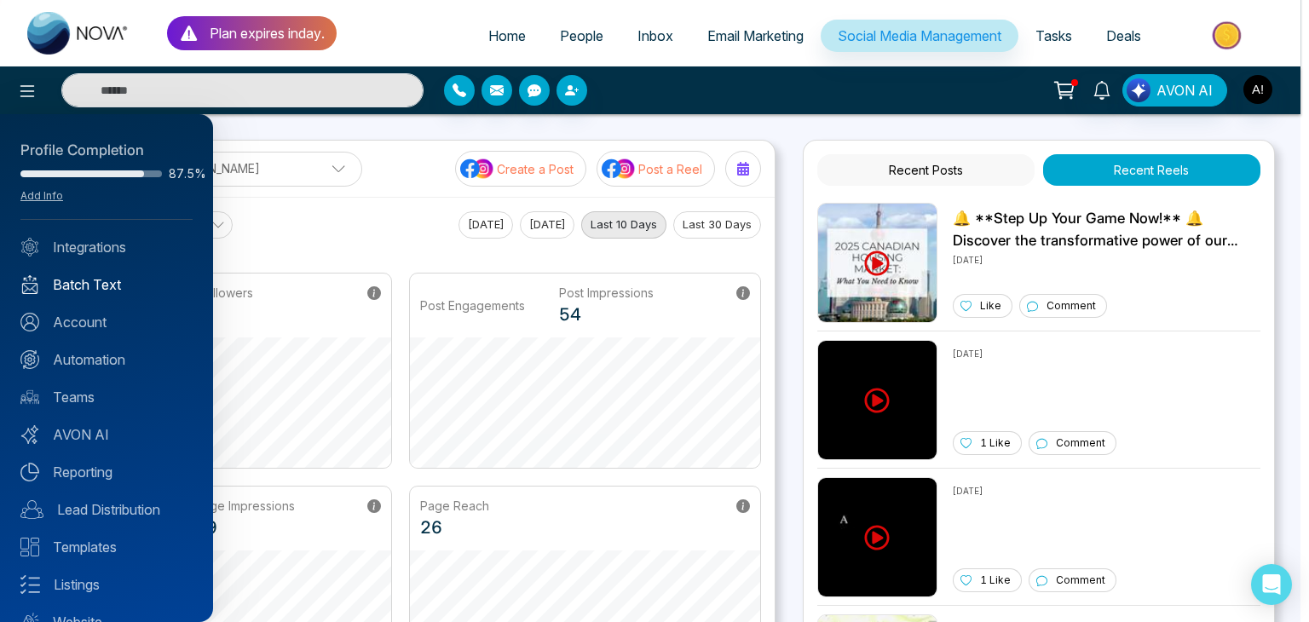
click at [72, 283] on link "Batch Text" at bounding box center [106, 285] width 172 height 20
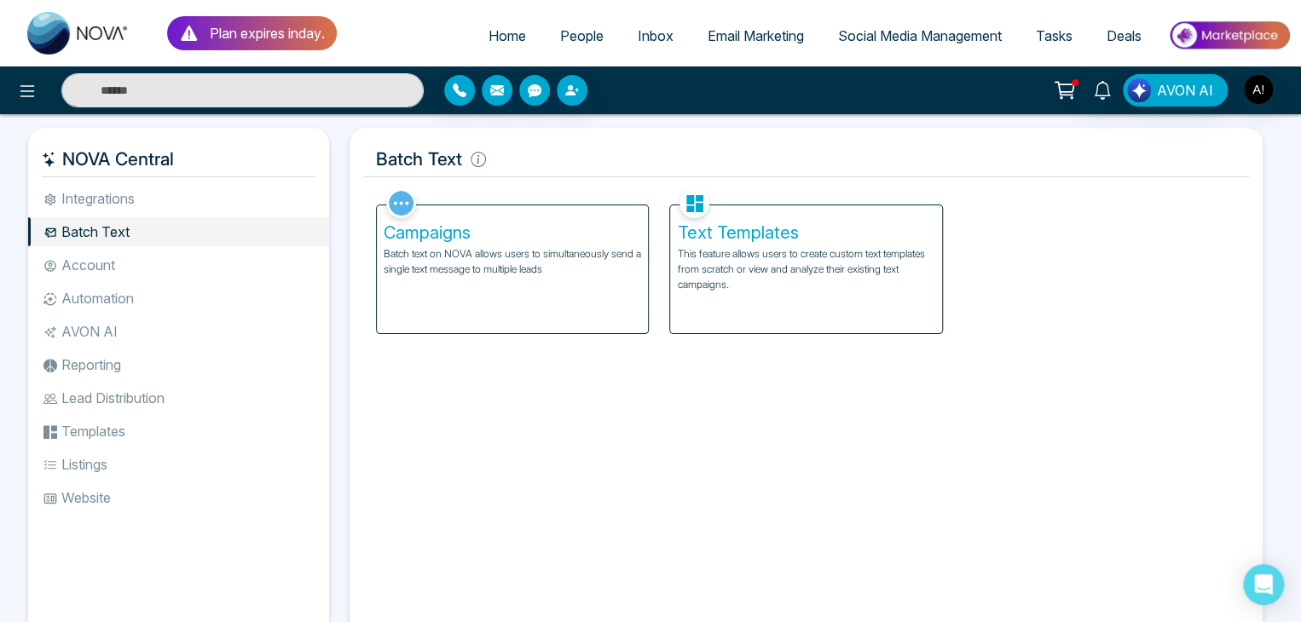
click at [689, 257] on p "This feature allows users to create custom text templates from scratch or view …" at bounding box center [805, 269] width 257 height 46
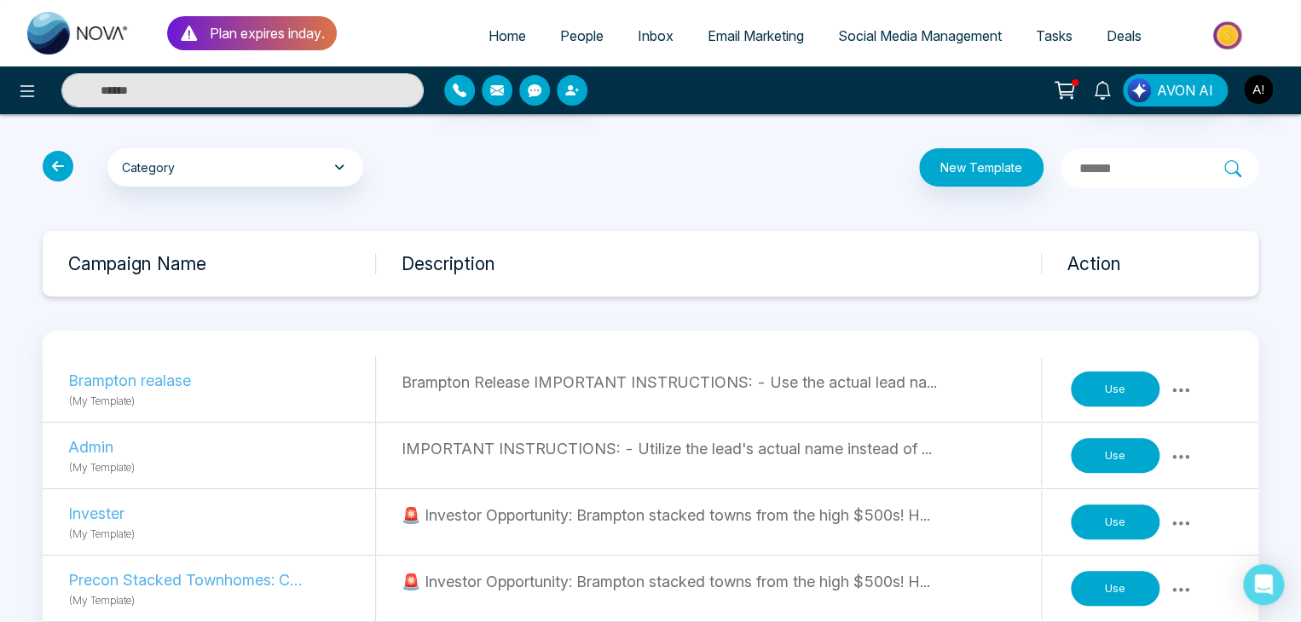
click at [1109, 385] on button "Use" at bounding box center [1115, 390] width 89 height 36
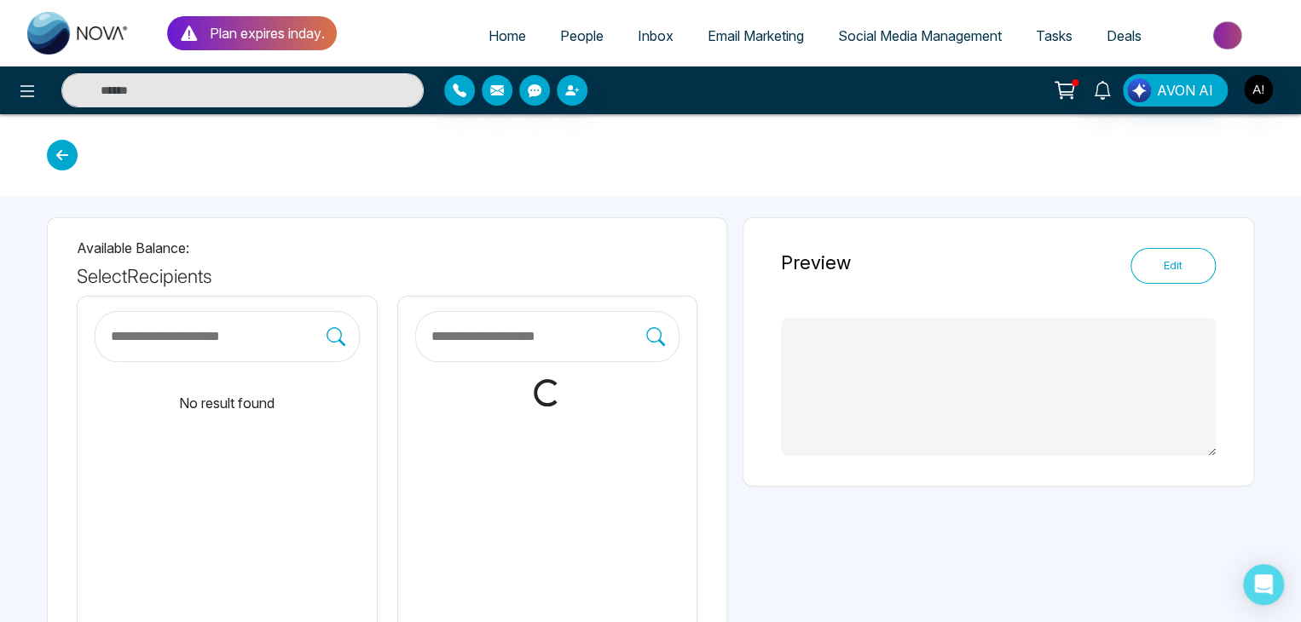
type textarea "**********"
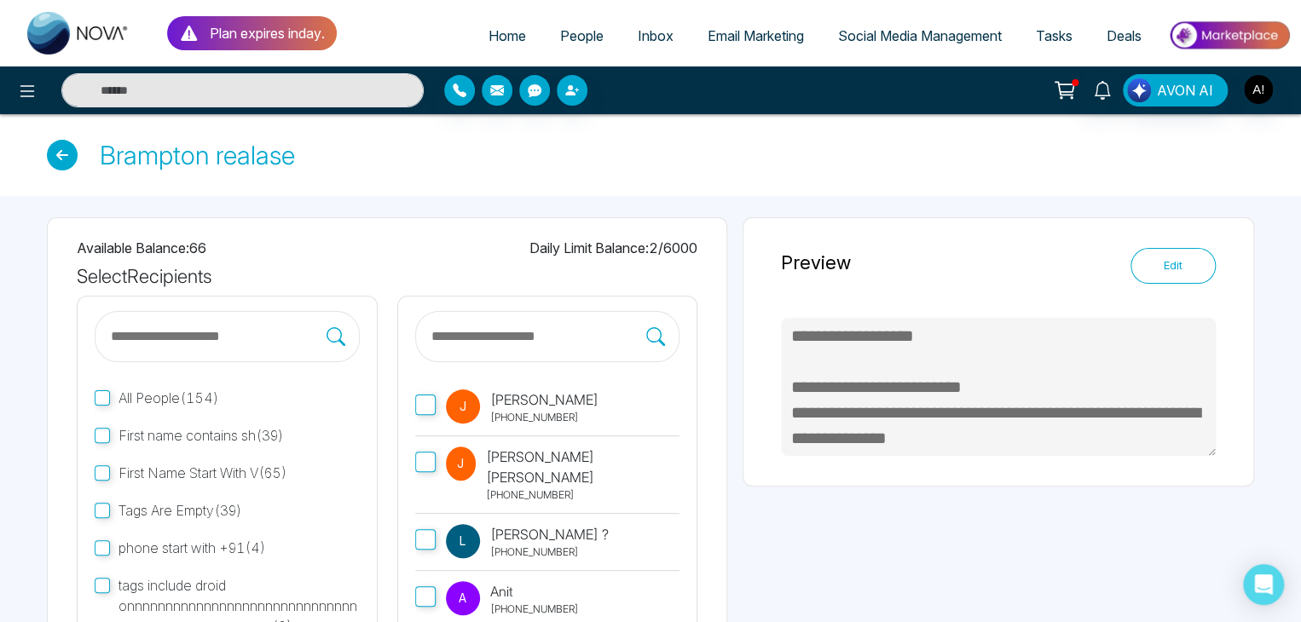
click at [515, 407] on p "[PERSON_NAME]" at bounding box center [544, 400] width 108 height 20
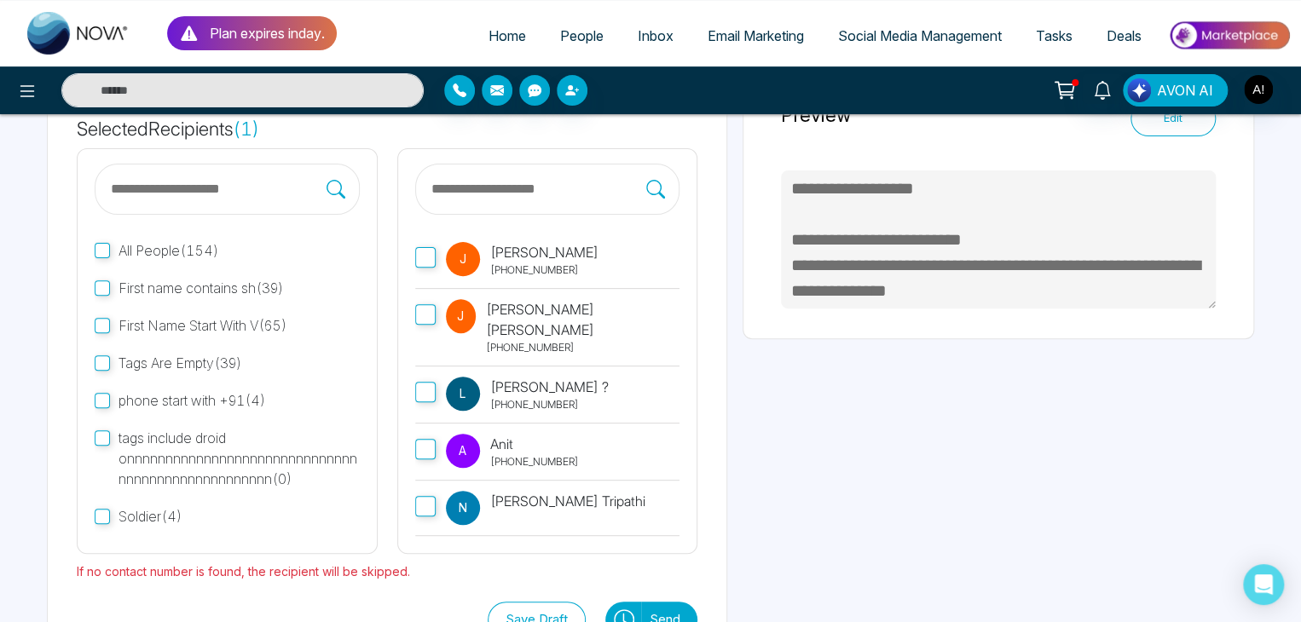
scroll to position [205, 0]
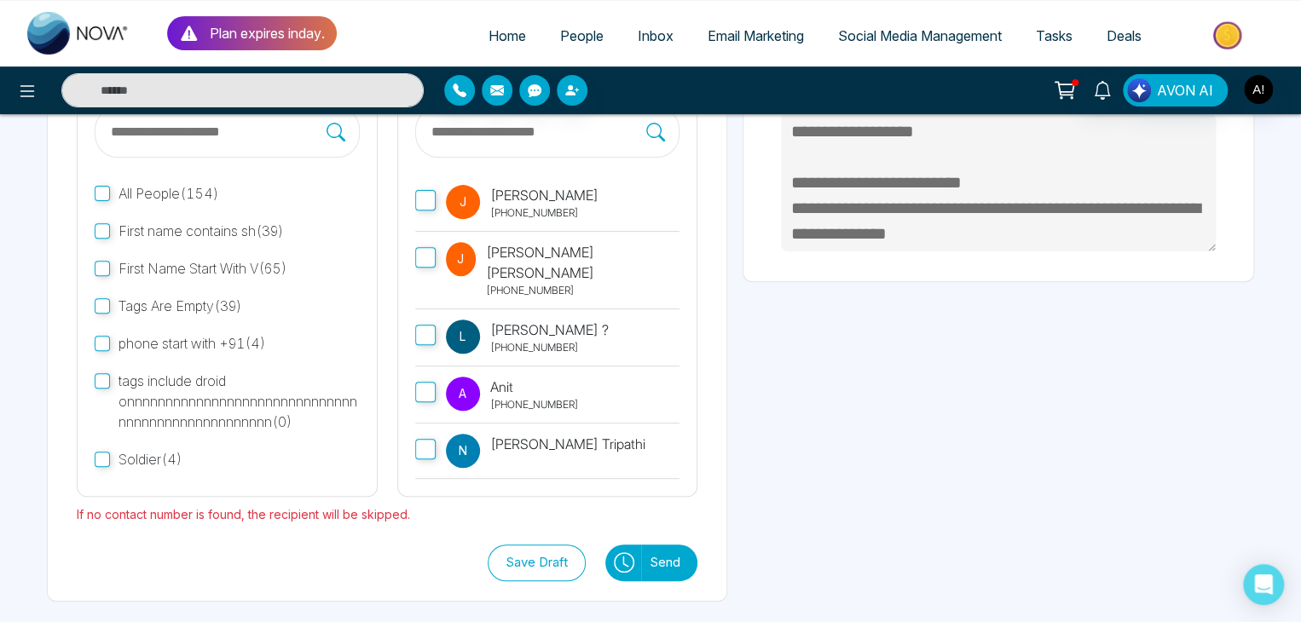
click at [621, 555] on icon at bounding box center [624, 562] width 20 height 20
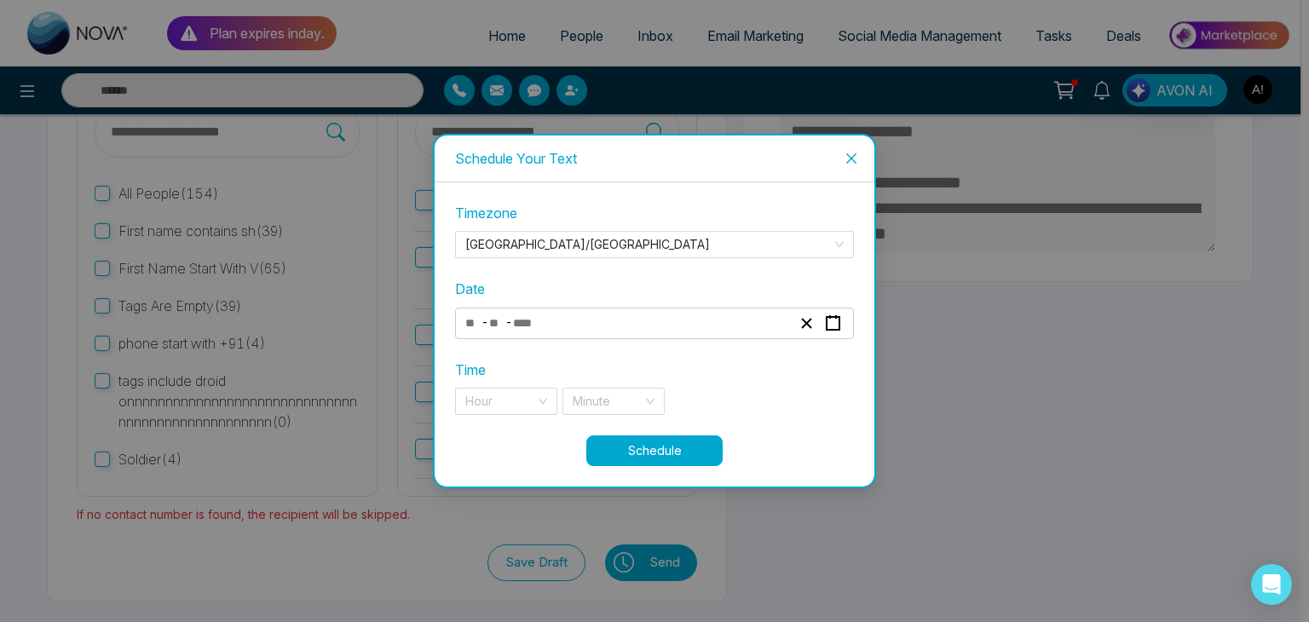
click at [523, 318] on input "number" at bounding box center [530, 323] width 36 height 23
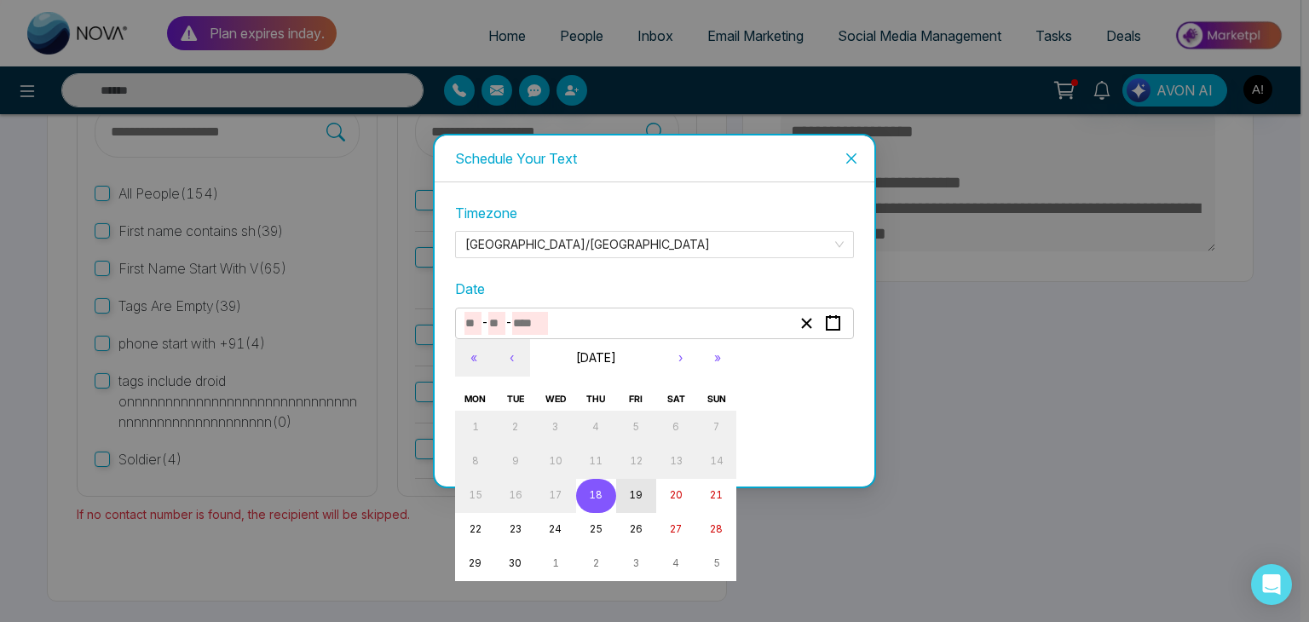
click at [629, 492] on abbr "19" at bounding box center [636, 495] width 14 height 12
type input "*"
type input "**"
type input "****"
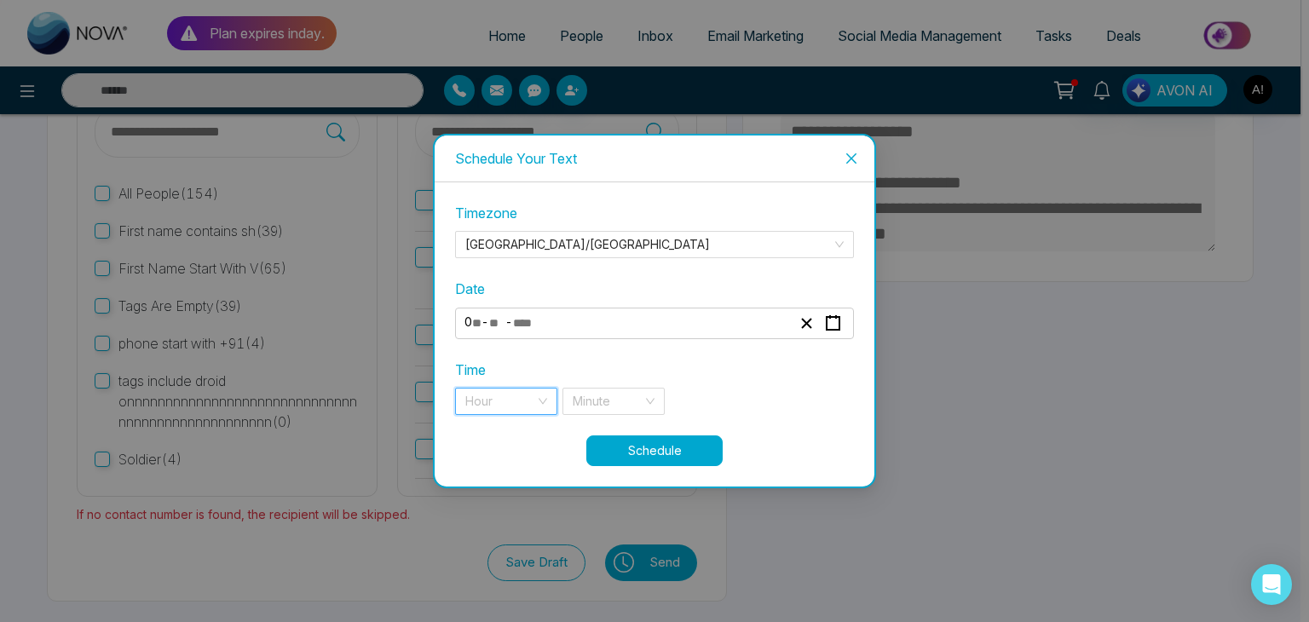
click at [512, 403] on input "search" at bounding box center [500, 402] width 70 height 26
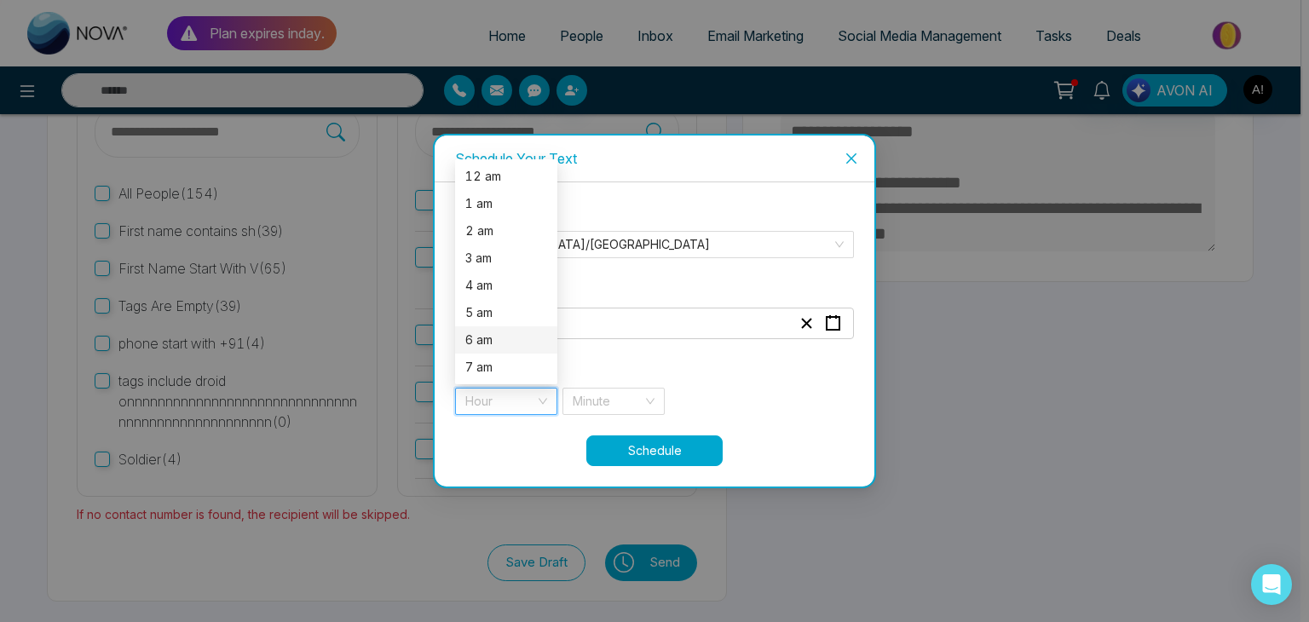
click at [489, 331] on div "6 am" at bounding box center [506, 340] width 82 height 19
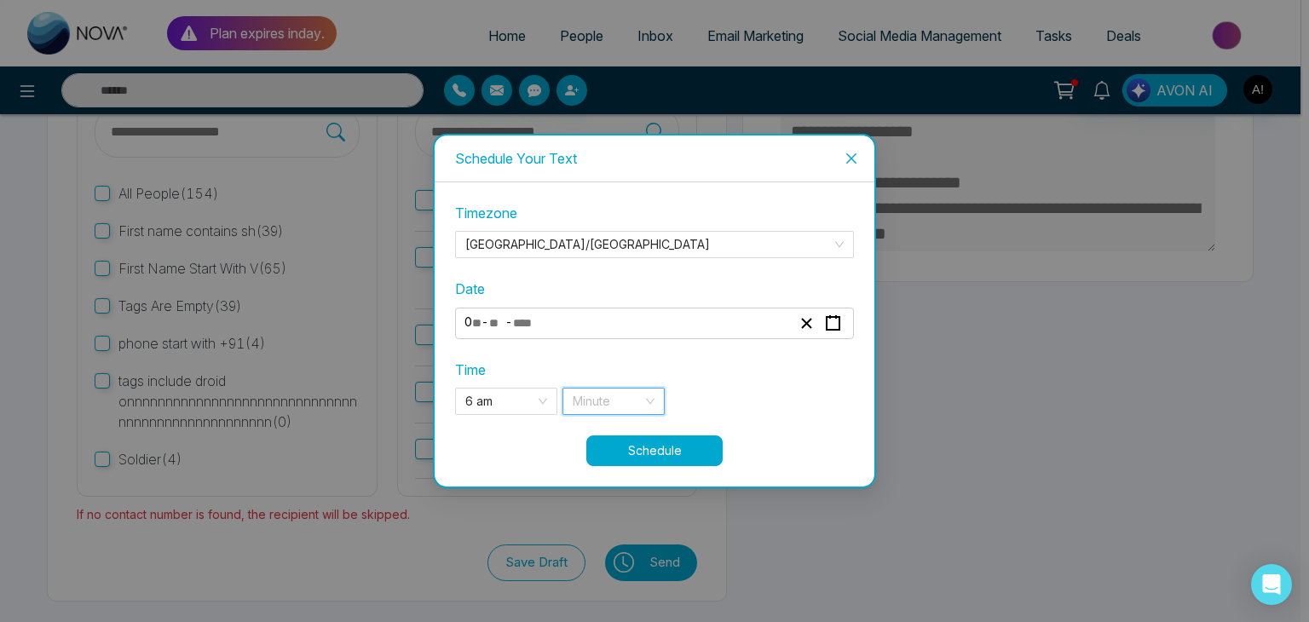
click at [617, 396] on input "search" at bounding box center [608, 402] width 70 height 26
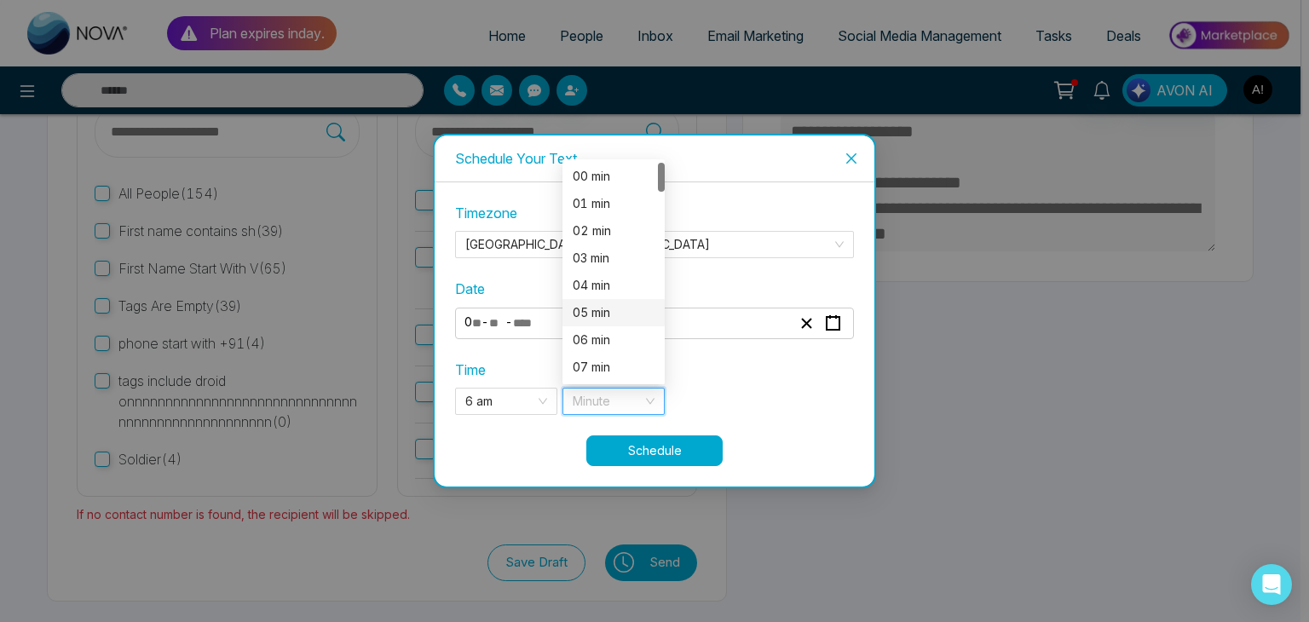
click at [591, 309] on div "05 min" at bounding box center [614, 313] width 82 height 19
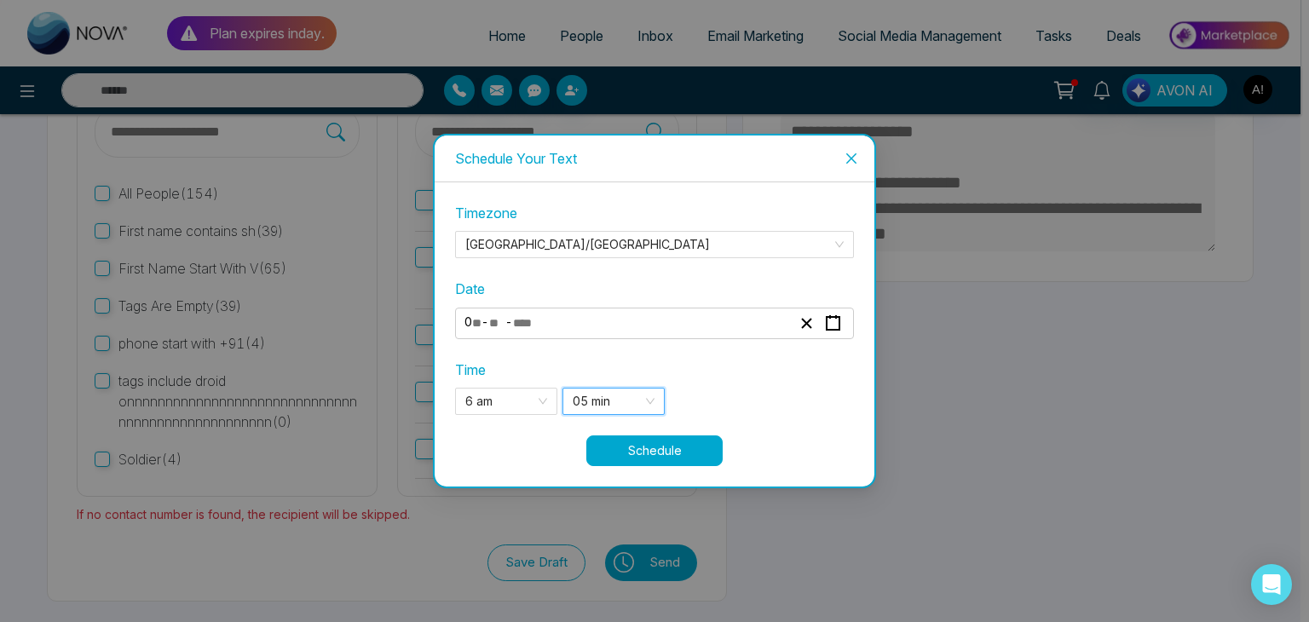
click at [644, 448] on button "Schedule" at bounding box center [655, 451] width 136 height 31
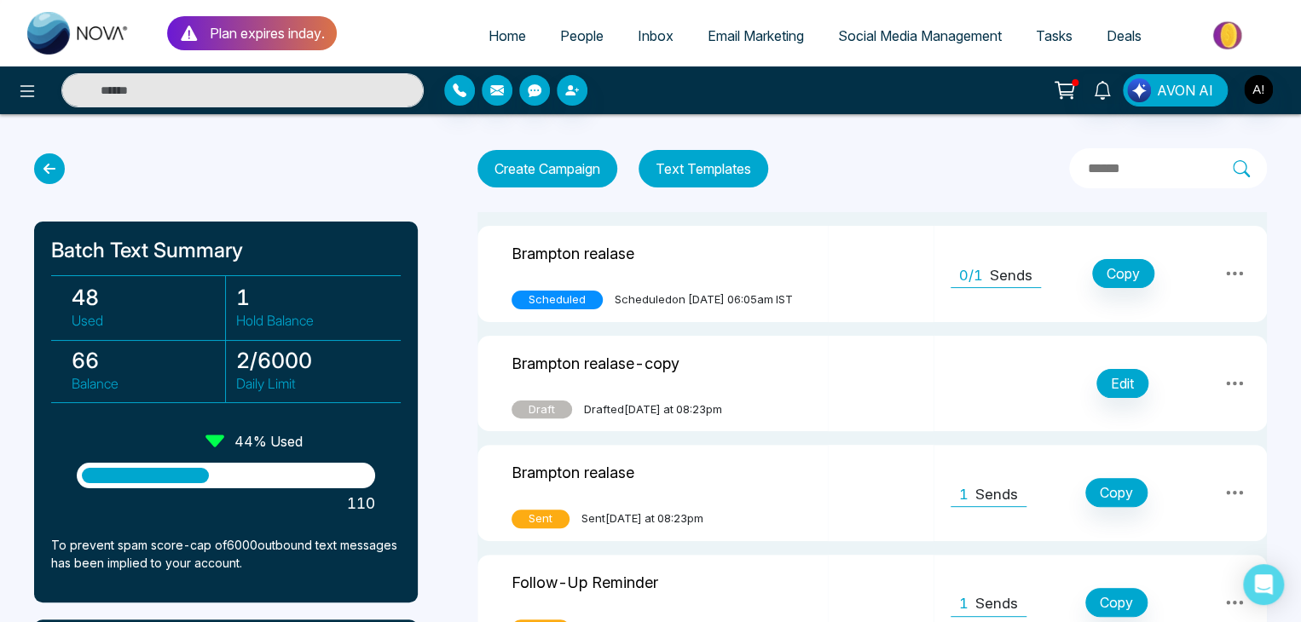
click at [9, 80] on div at bounding box center [217, 90] width 434 height 34
click at [26, 79] on button at bounding box center [27, 90] width 34 height 34
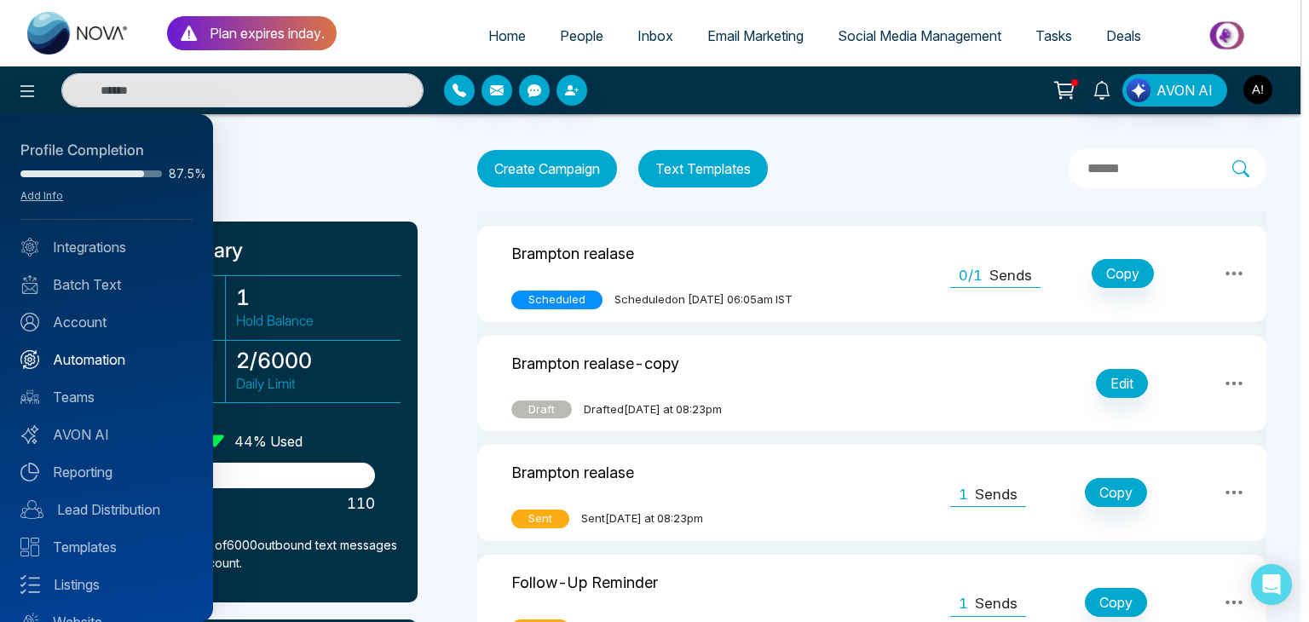
click at [78, 360] on link "Automation" at bounding box center [106, 360] width 172 height 20
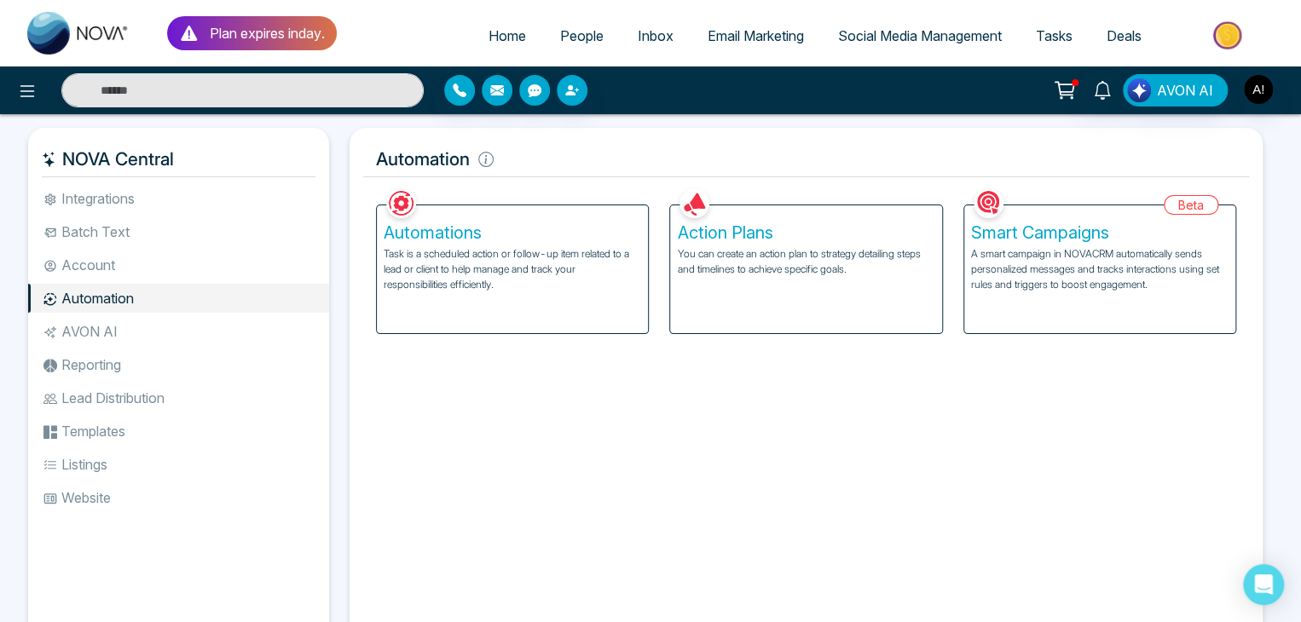
click at [124, 191] on li "Integrations" at bounding box center [178, 198] width 301 height 29
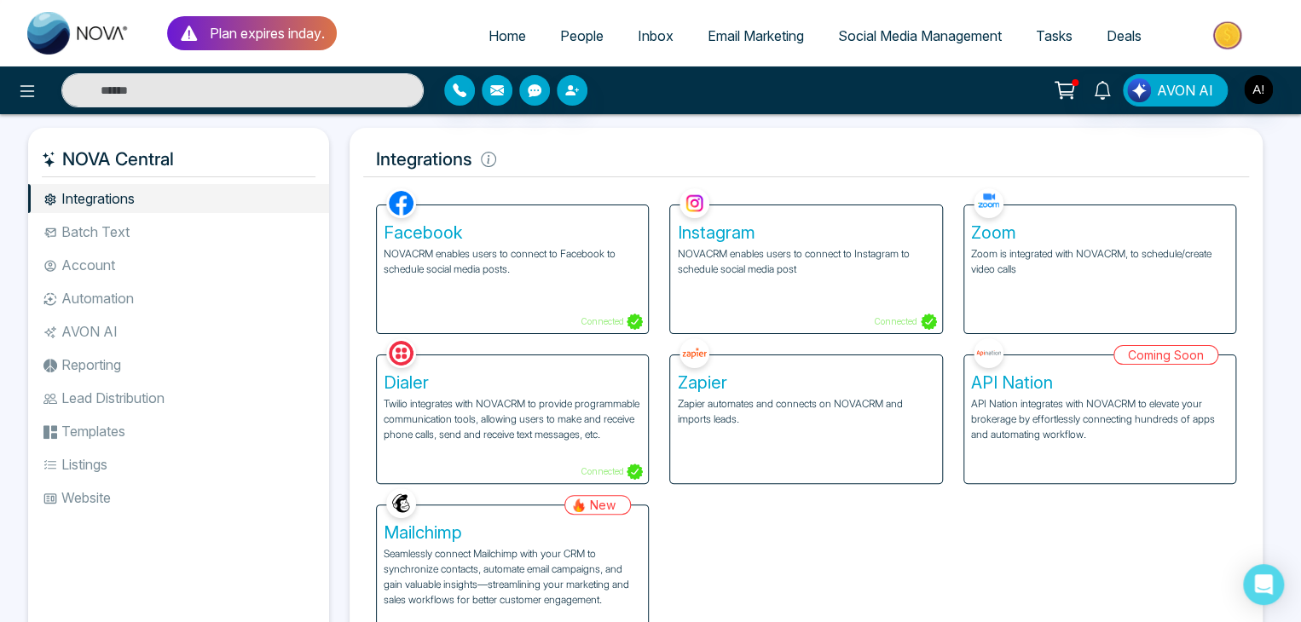
click at [498, 32] on span "Home" at bounding box center [507, 35] width 38 height 17
select select "*"
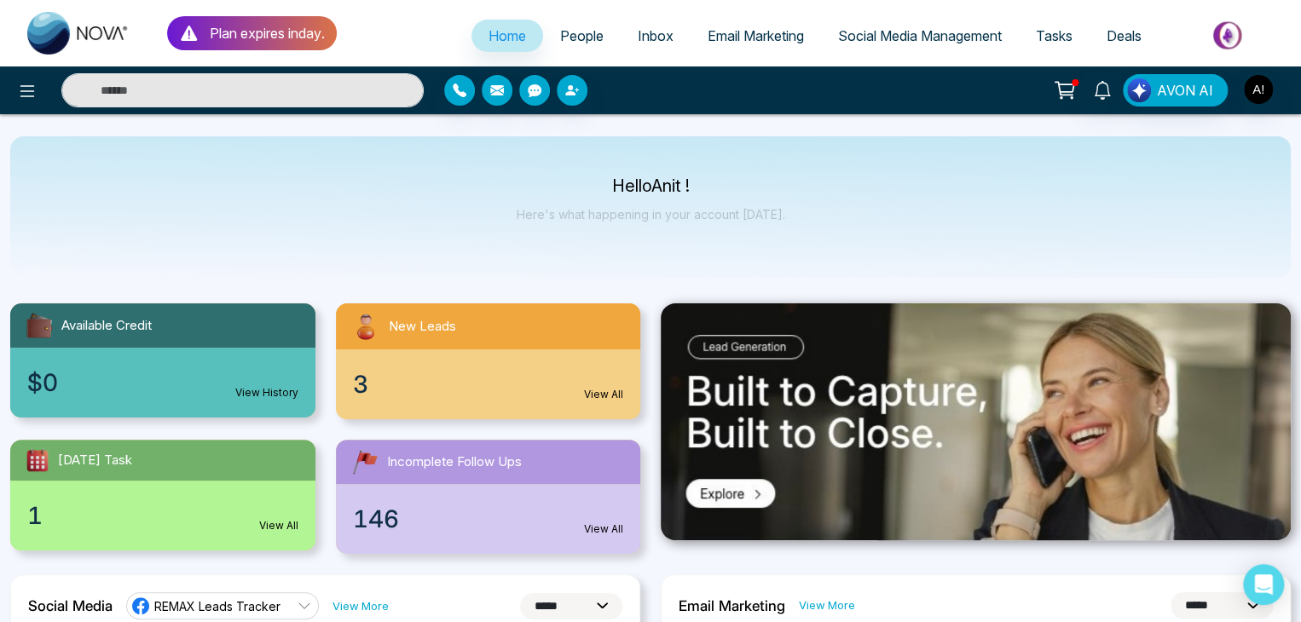
click at [572, 37] on span "People" at bounding box center [581, 35] width 43 height 17
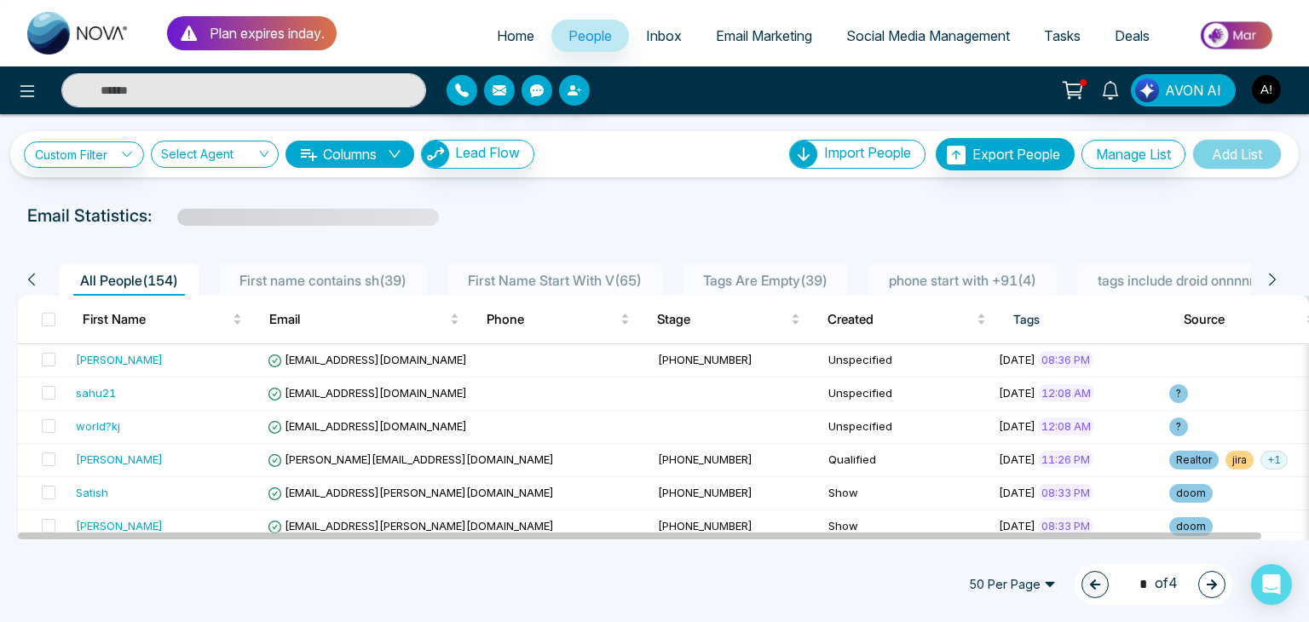
click at [499, 31] on span "Home" at bounding box center [516, 35] width 38 height 17
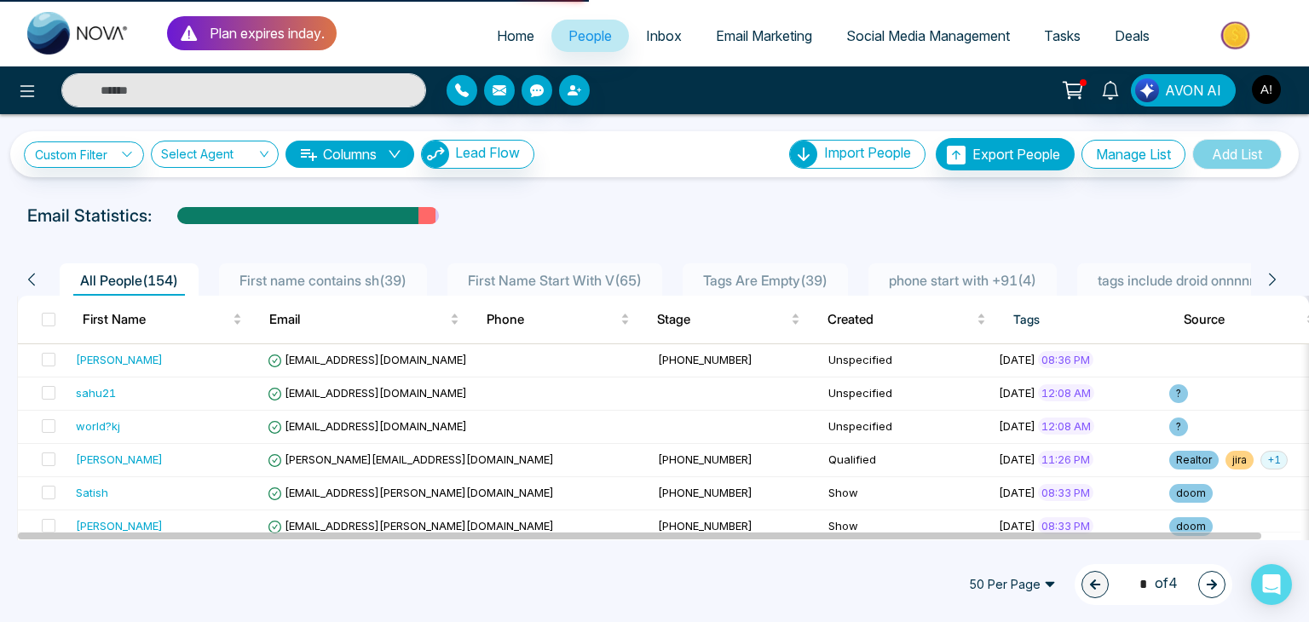
select select "*"
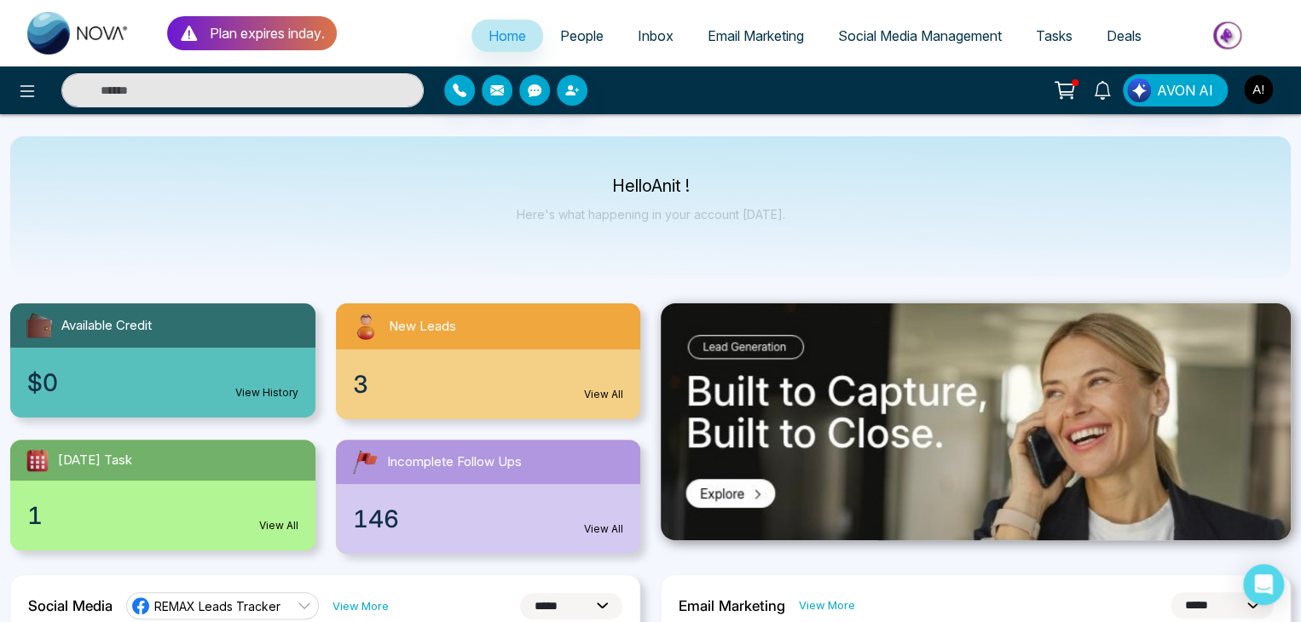
click at [569, 32] on span "People" at bounding box center [581, 35] width 43 height 17
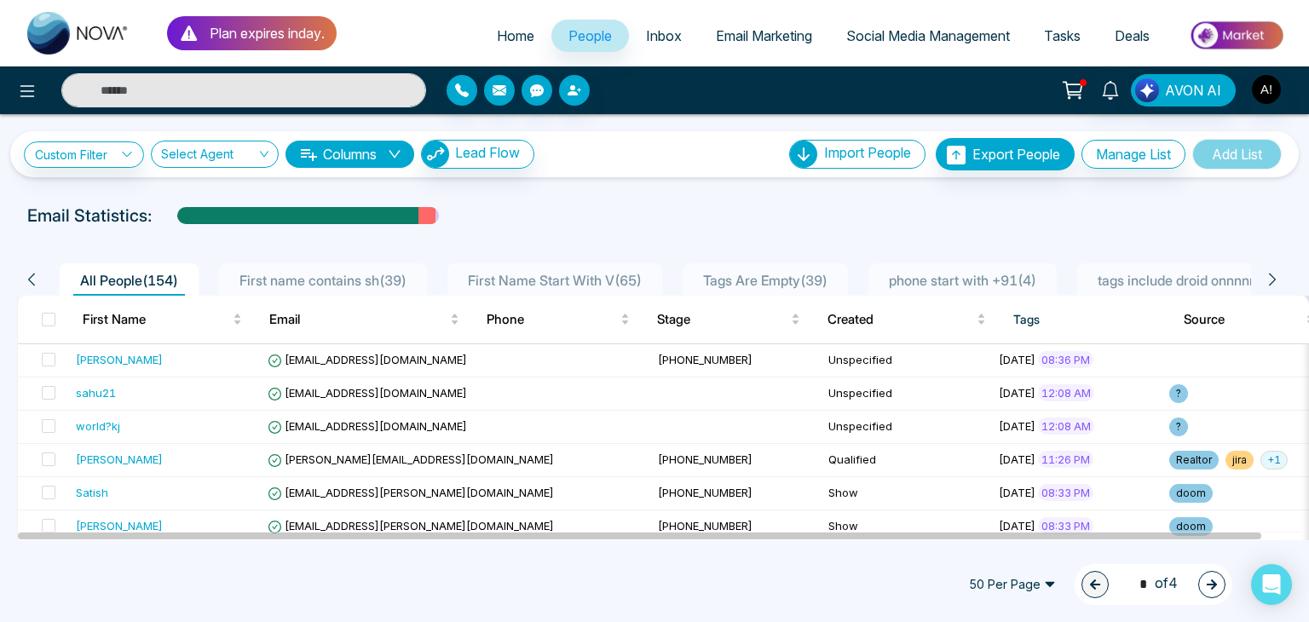
click at [745, 42] on span "Email Marketing" at bounding box center [764, 35] width 96 height 17
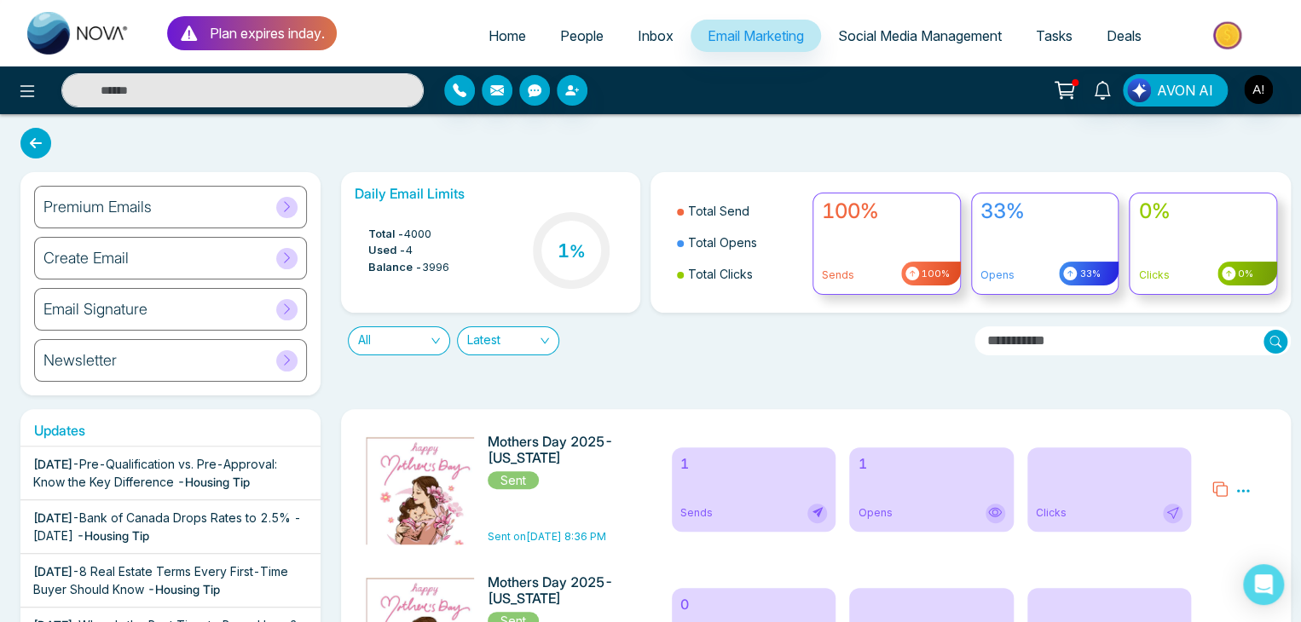
click at [945, 34] on span "Social Media Management" at bounding box center [920, 35] width 164 height 17
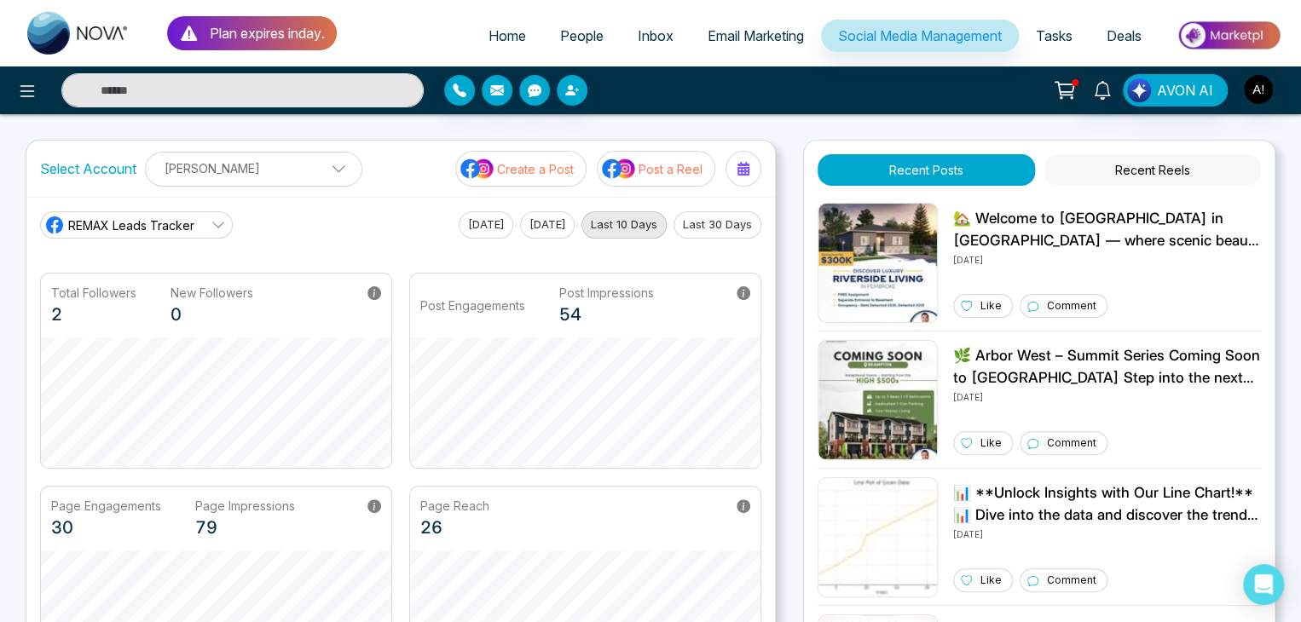
click at [561, 28] on span "People" at bounding box center [581, 35] width 43 height 17
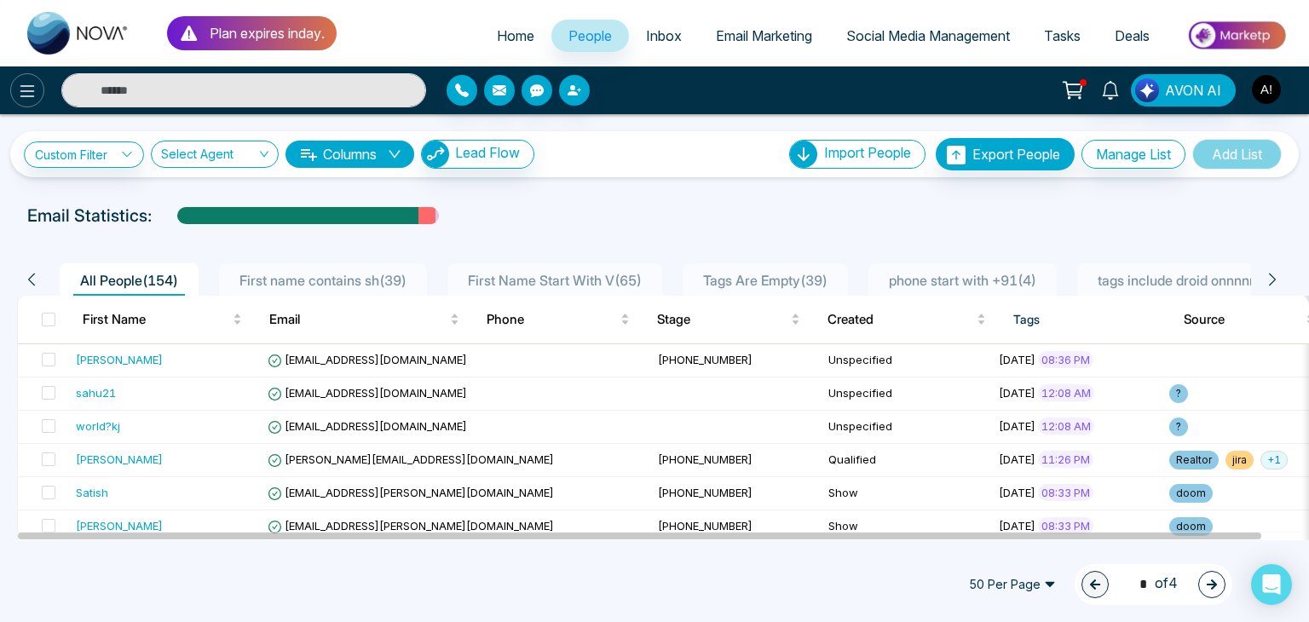
click at [18, 97] on icon at bounding box center [27, 91] width 20 height 20
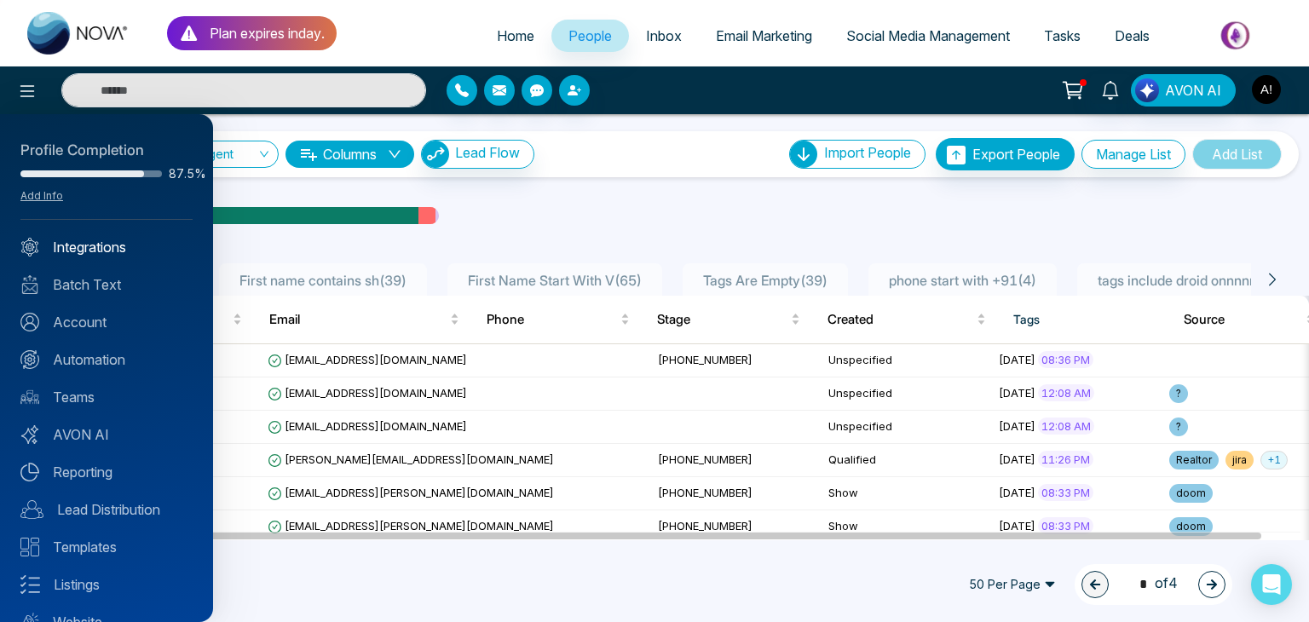
click at [92, 242] on link "Integrations" at bounding box center [106, 247] width 172 height 20
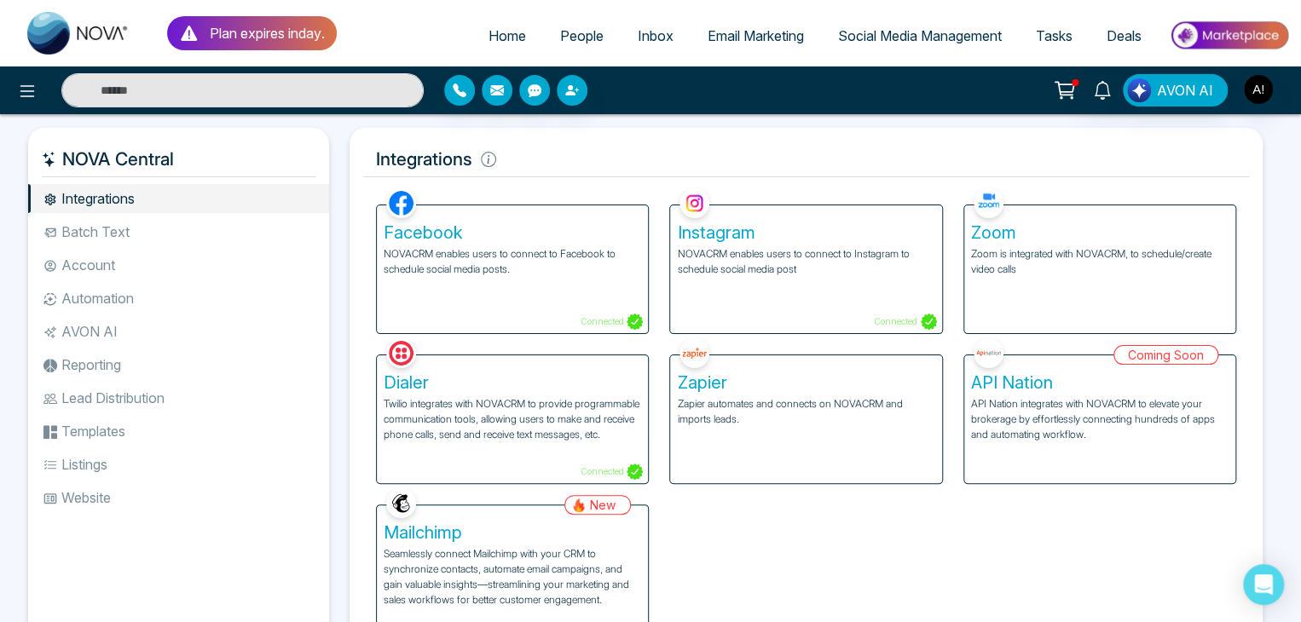
click at [102, 301] on li "Automation" at bounding box center [178, 298] width 301 height 29
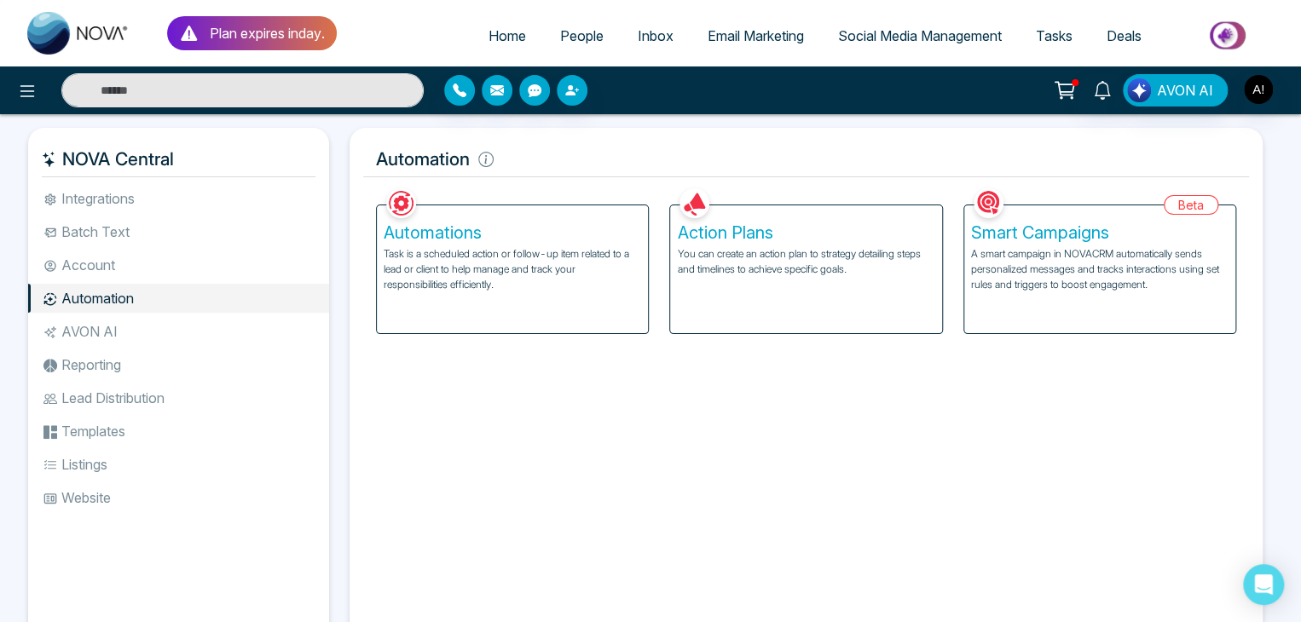
click at [688, 255] on p "You can create an action plan to strategy detailing steps and timelines to achi…" at bounding box center [805, 261] width 257 height 31
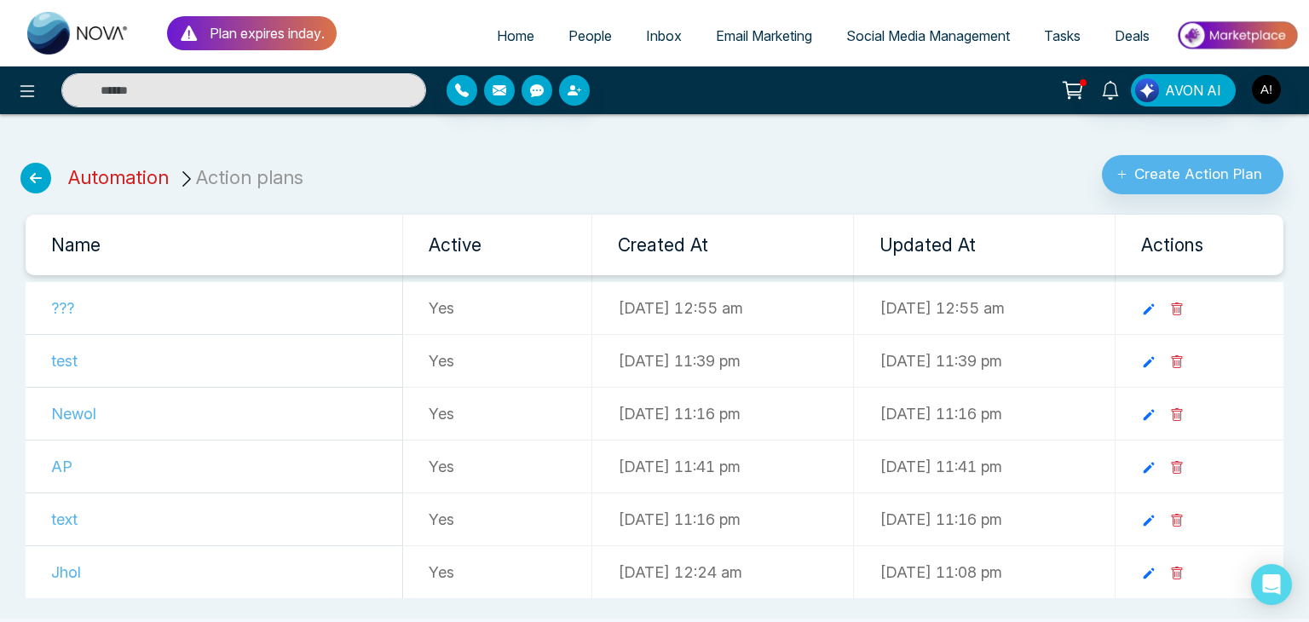
click at [142, 175] on link "Automation" at bounding box center [118, 177] width 101 height 22
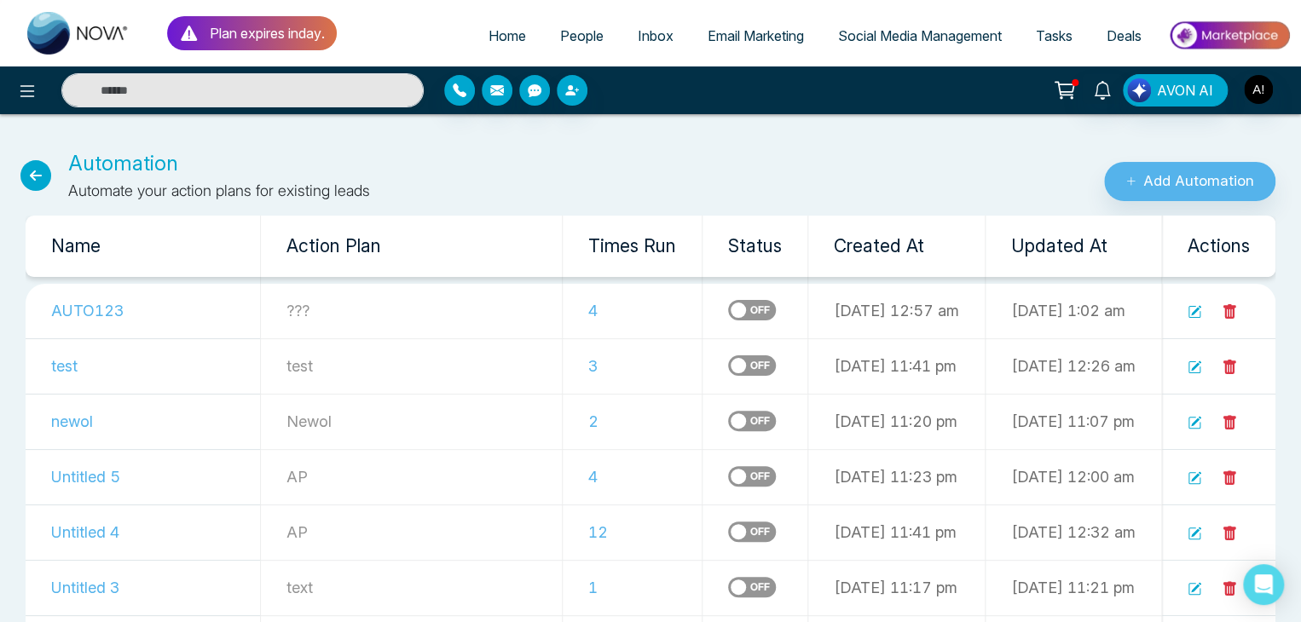
click at [154, 308] on td "AUTO123" at bounding box center [143, 311] width 234 height 55
click at [808, 302] on td "[DATE] 12:57 am" at bounding box center [896, 311] width 177 height 55
click at [41, 180] on icon at bounding box center [35, 175] width 31 height 31
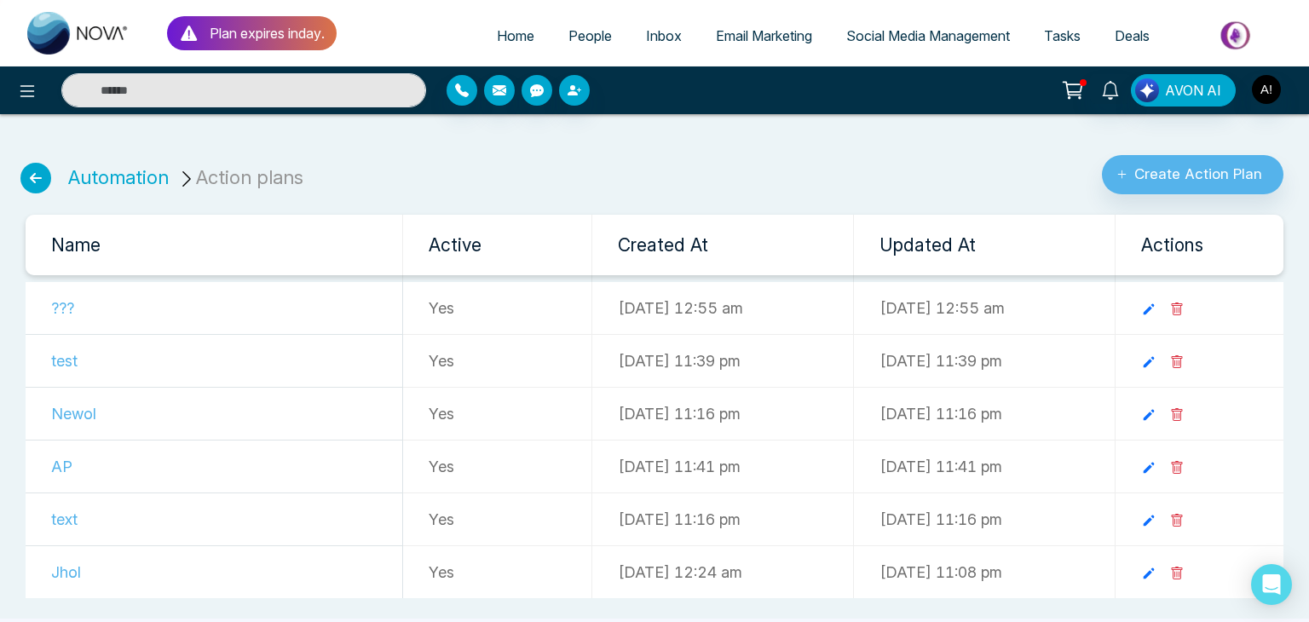
click at [436, 359] on td "Yes" at bounding box center [497, 361] width 188 height 53
click at [246, 176] on li "Action plans" at bounding box center [243, 178] width 132 height 28
click at [218, 177] on li "Action plans" at bounding box center [243, 178] width 132 height 28
click at [1143, 175] on button "Create Action Plan" at bounding box center [1193, 174] width 182 height 39
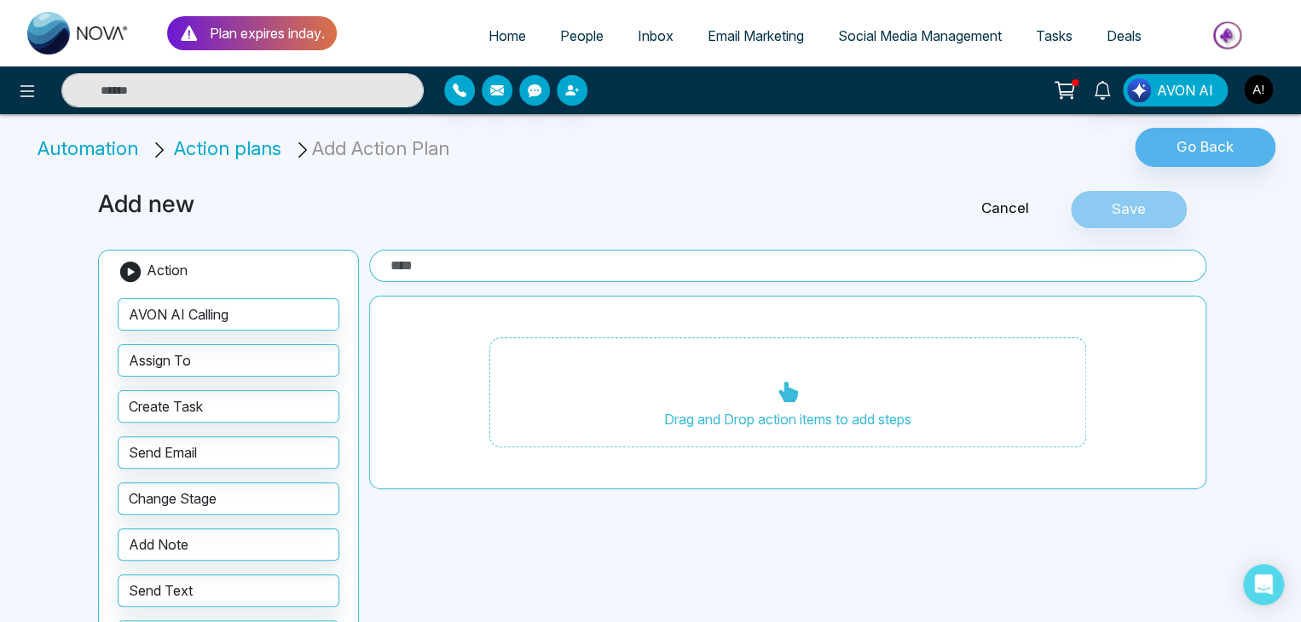
click at [1254, 83] on img "button" at bounding box center [1258, 89] width 29 height 29
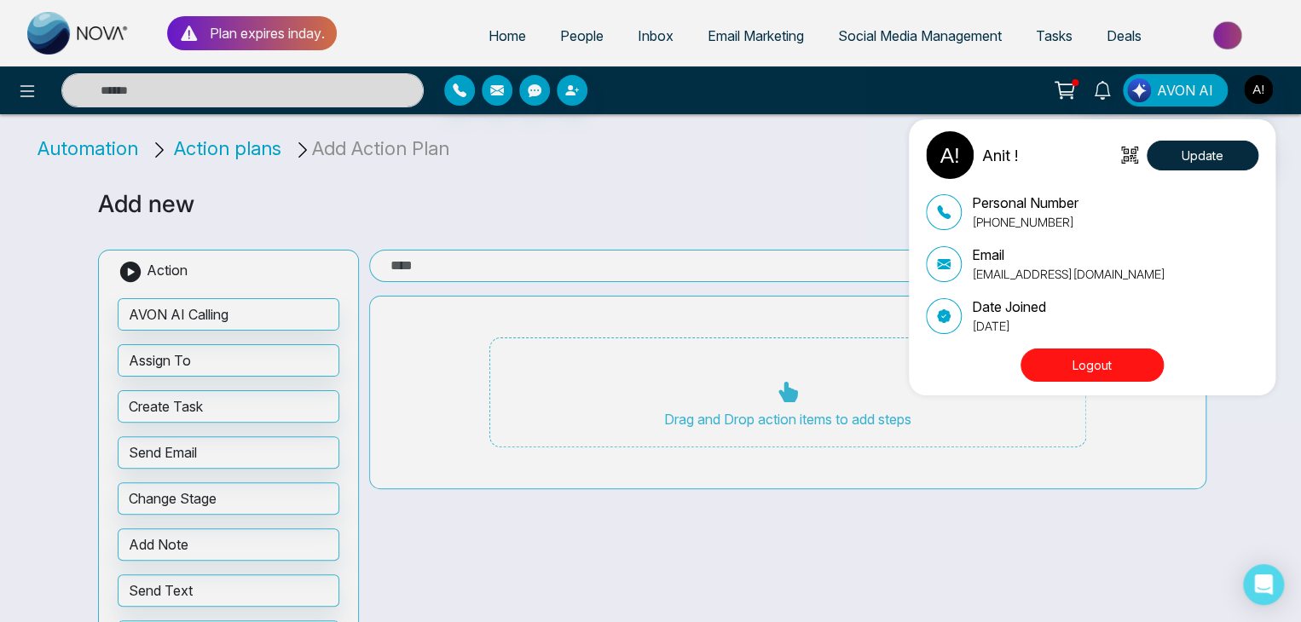
click at [1053, 366] on button "Logout" at bounding box center [1091, 365] width 143 height 33
